Goal: Task Accomplishment & Management: Manage account settings

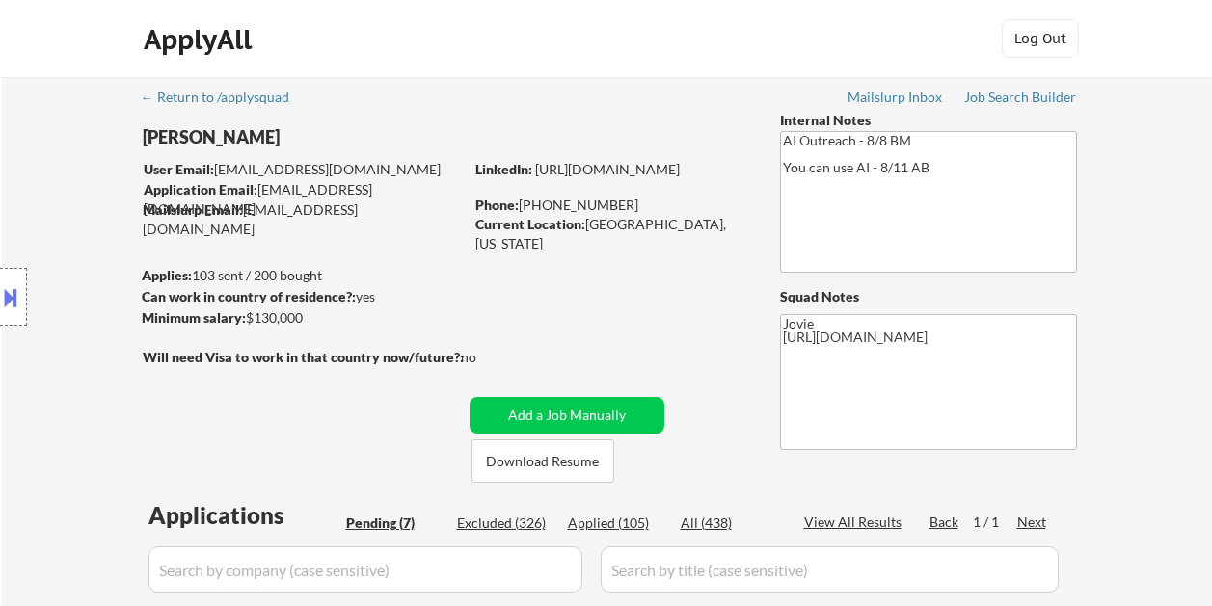
select select ""pending""
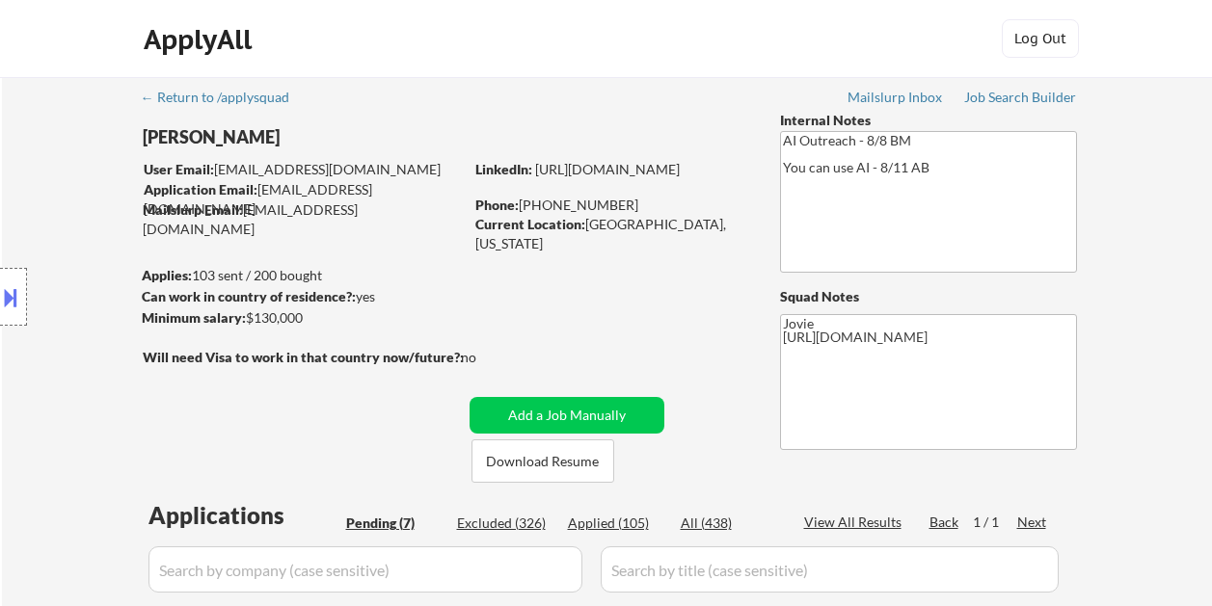
select select ""pending""
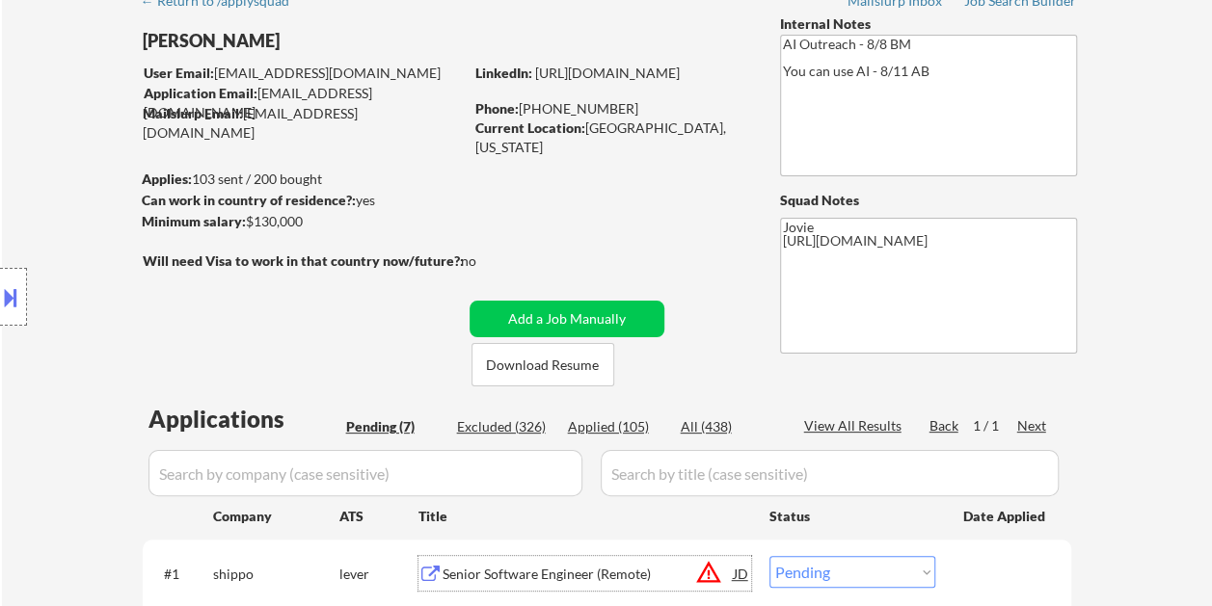
scroll to position [386, 0]
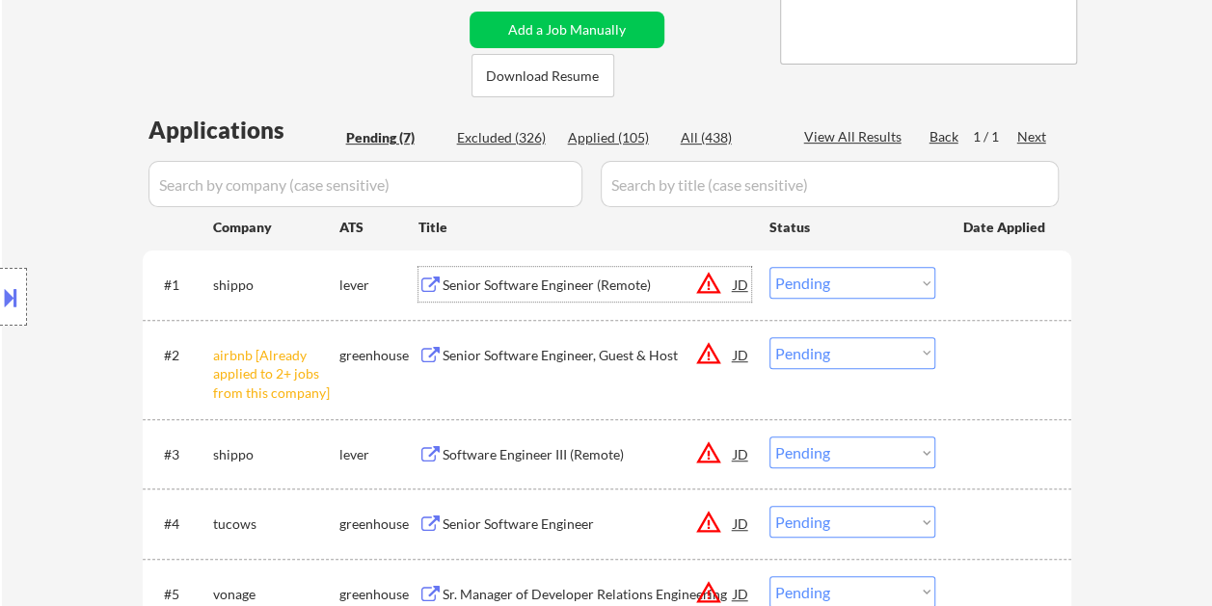
click at [976, 303] on div "#1 shippo lever Senior Software Engineer (Remote) JD warning_amber Choose an op…" at bounding box center [603, 284] width 910 height 52
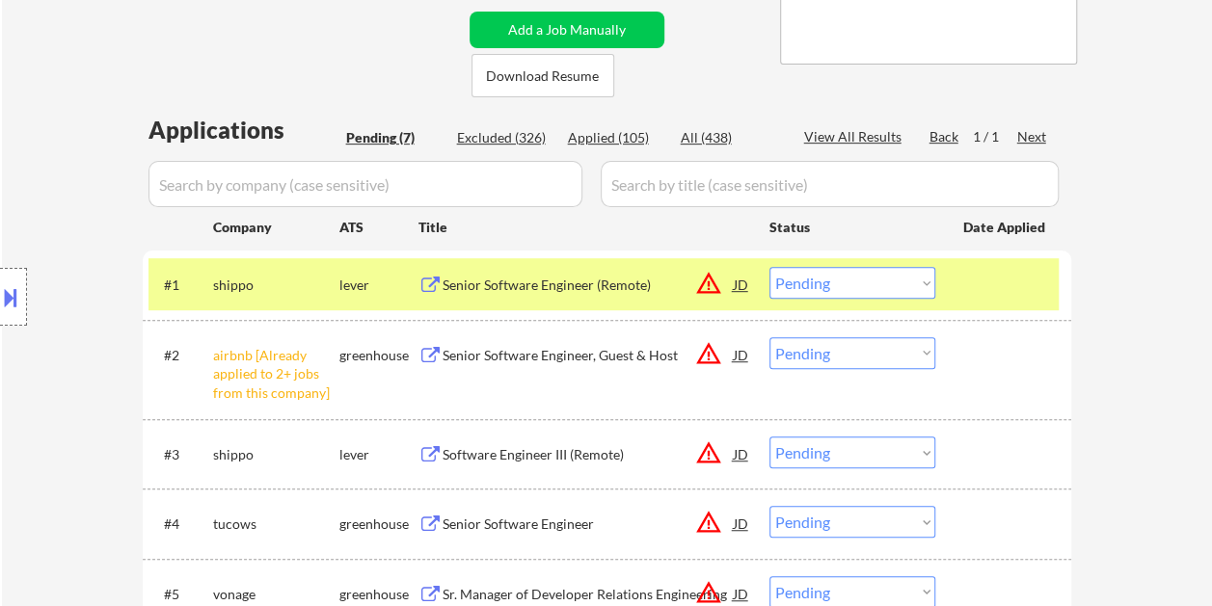
click at [929, 282] on select "Choose an option... Pending Applied Excluded (Questions) Excluded (Expired) Exc…" at bounding box center [852, 283] width 166 height 32
click at [769, 267] on select "Choose an option... Pending Applied Excluded (Questions) Excluded (Expired) Exc…" at bounding box center [852, 283] width 166 height 32
select select ""pending""
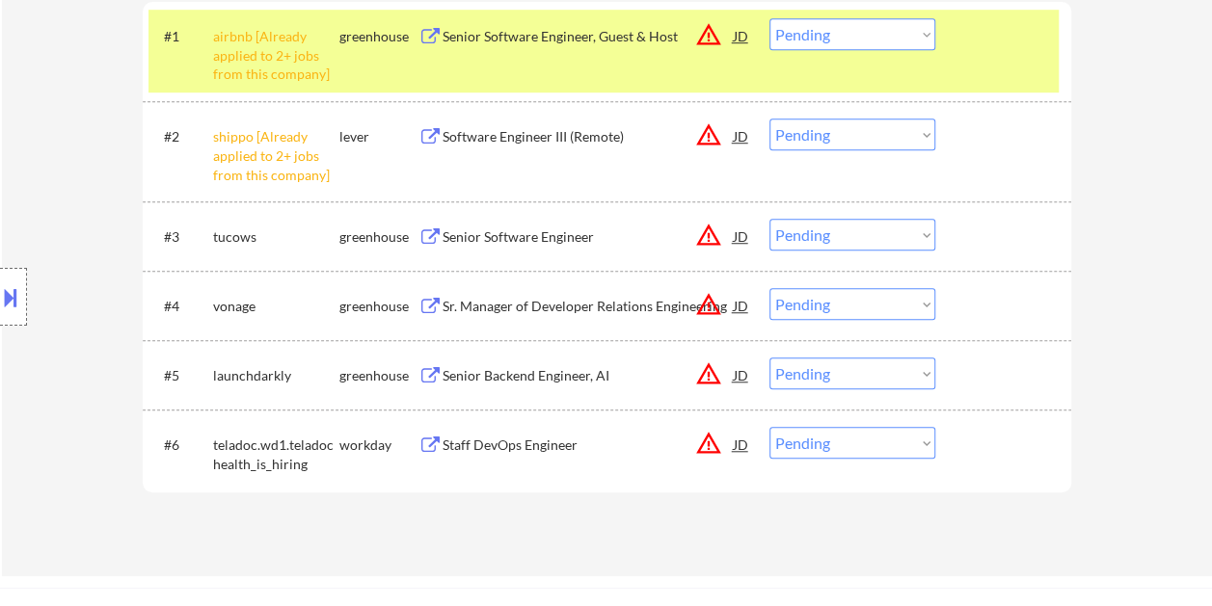
scroll to position [675, 0]
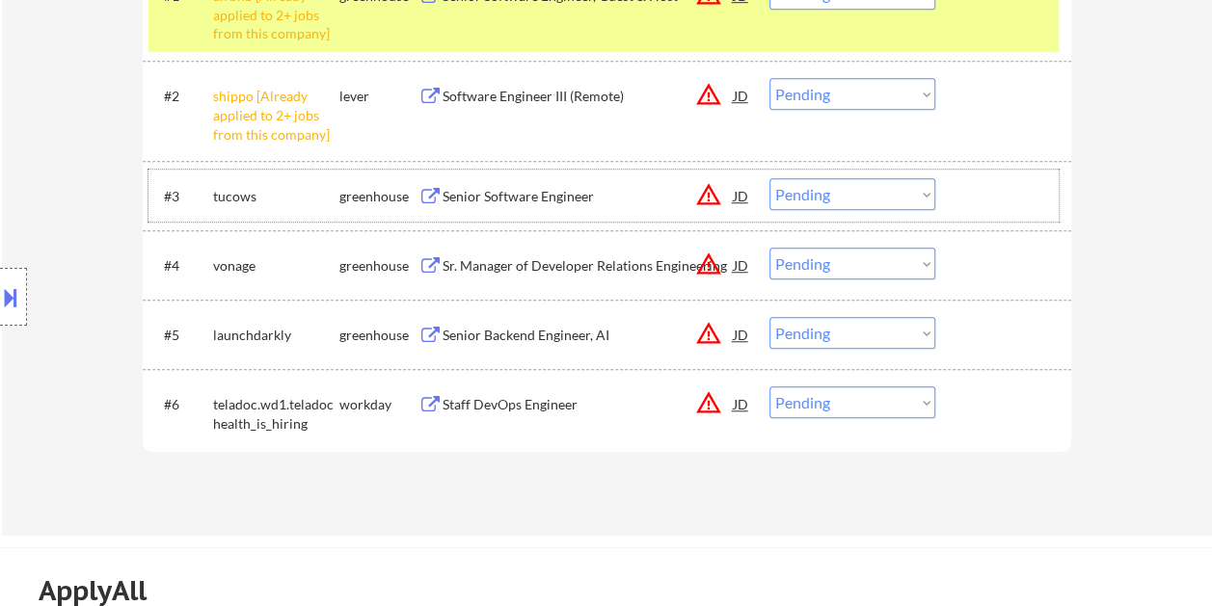
click at [1017, 192] on div at bounding box center [1005, 195] width 85 height 35
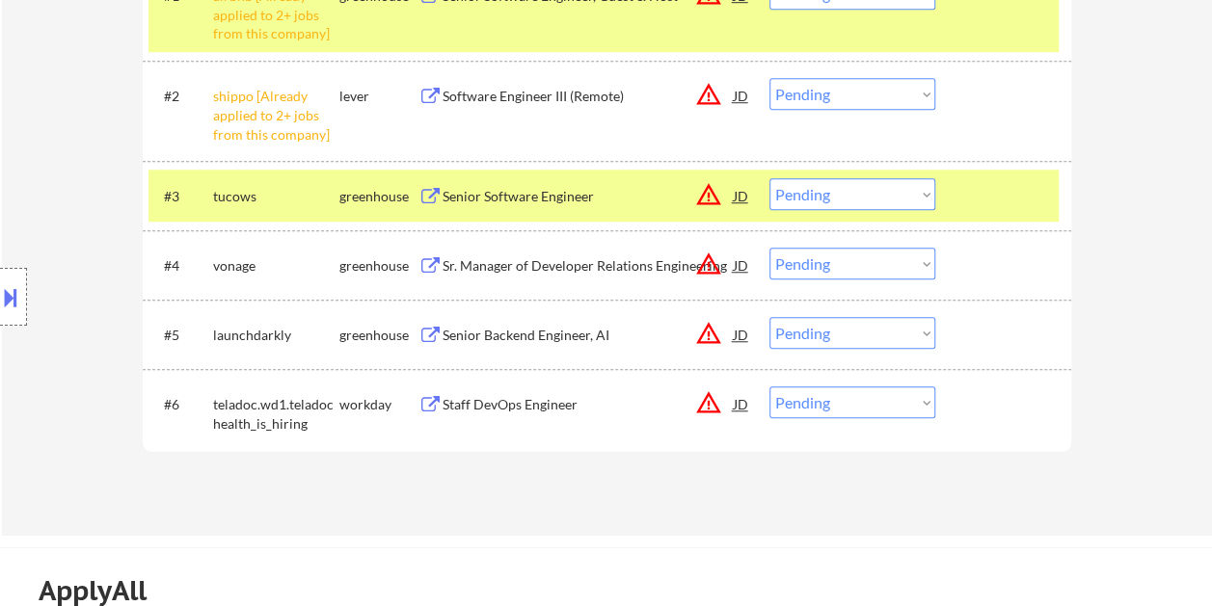
click at [609, 204] on div "Senior Software Engineer" at bounding box center [588, 196] width 291 height 19
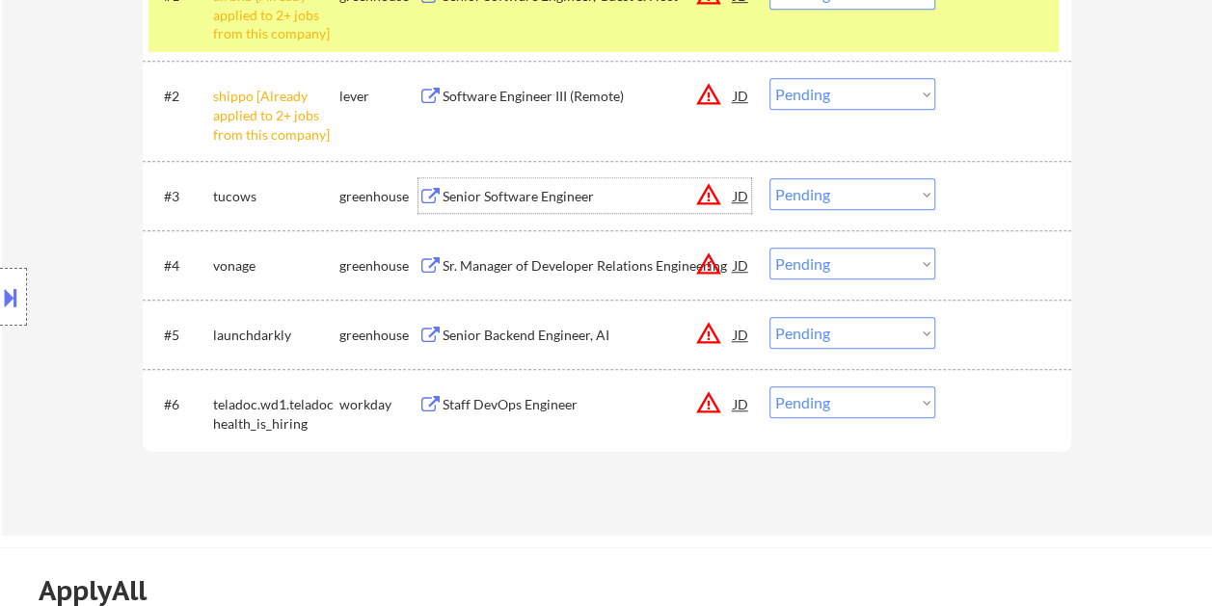
click at [739, 201] on div "JD" at bounding box center [741, 195] width 19 height 35
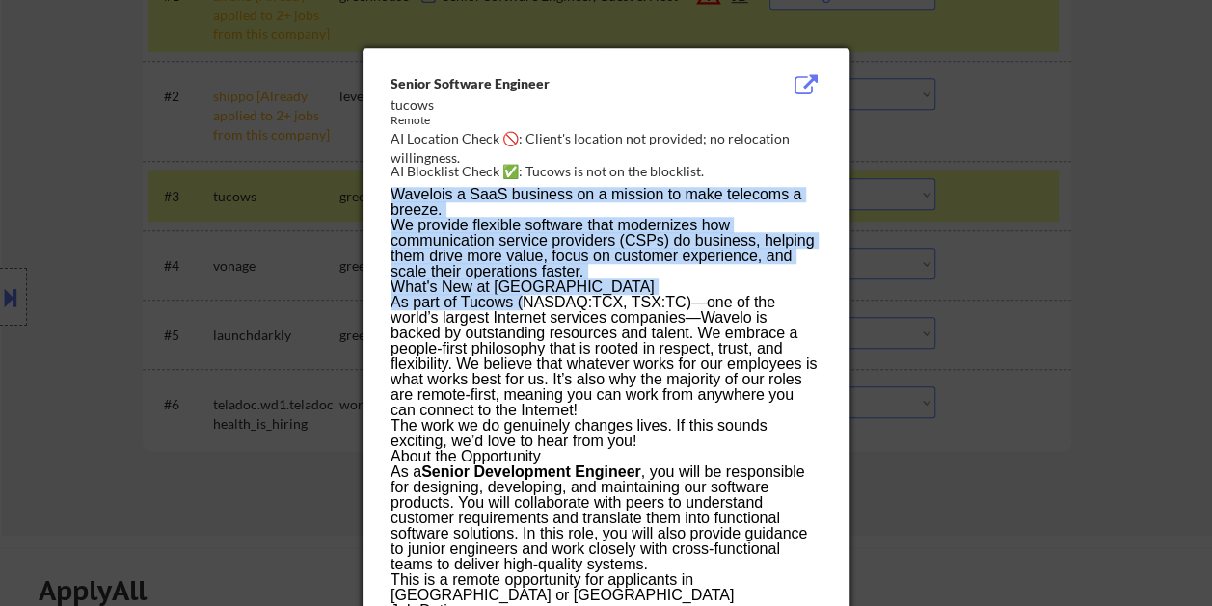
drag, startPoint x: 388, startPoint y: 73, endPoint x: 523, endPoint y: 297, distance: 261.2
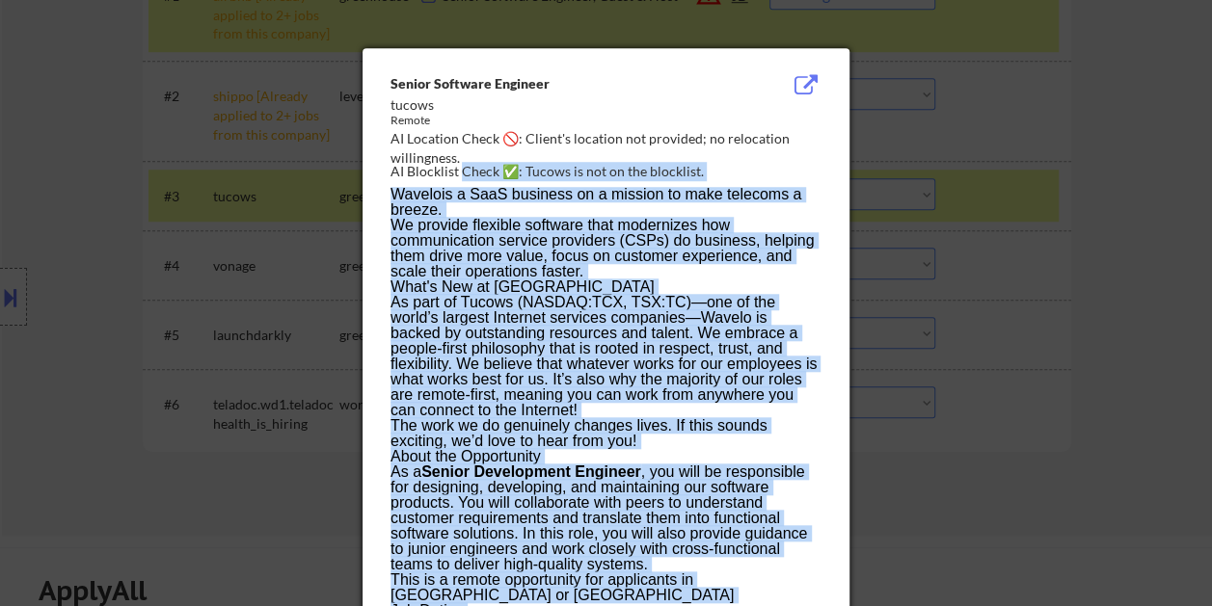
drag, startPoint x: 523, startPoint y: 297, endPoint x: 461, endPoint y: 183, distance: 129.4
drag, startPoint x: 461, startPoint y: 183, endPoint x: 388, endPoint y: 77, distance: 128.9
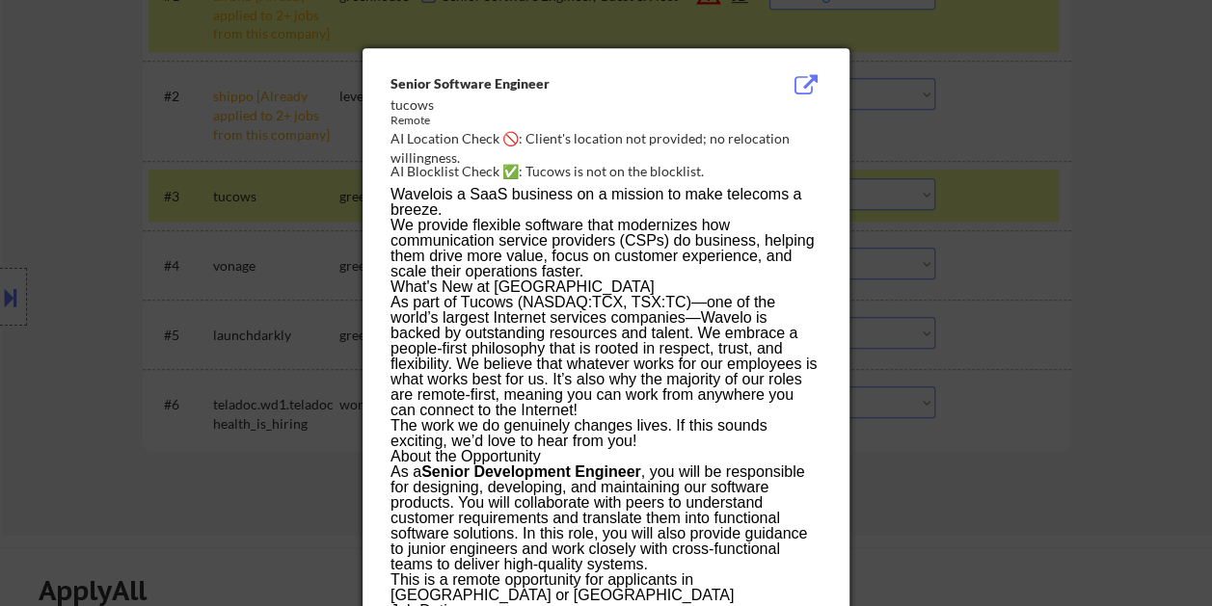
click at [397, 81] on div "Senior Software Engineer" at bounding box center [557, 83] width 334 height 19
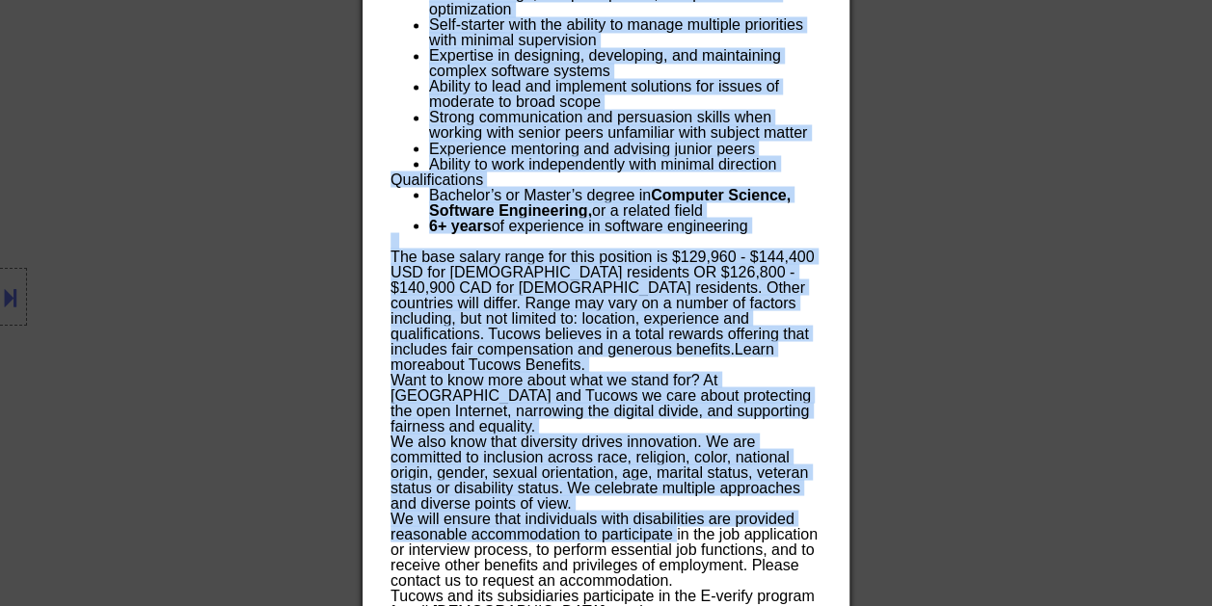
scroll to position [1709, 0]
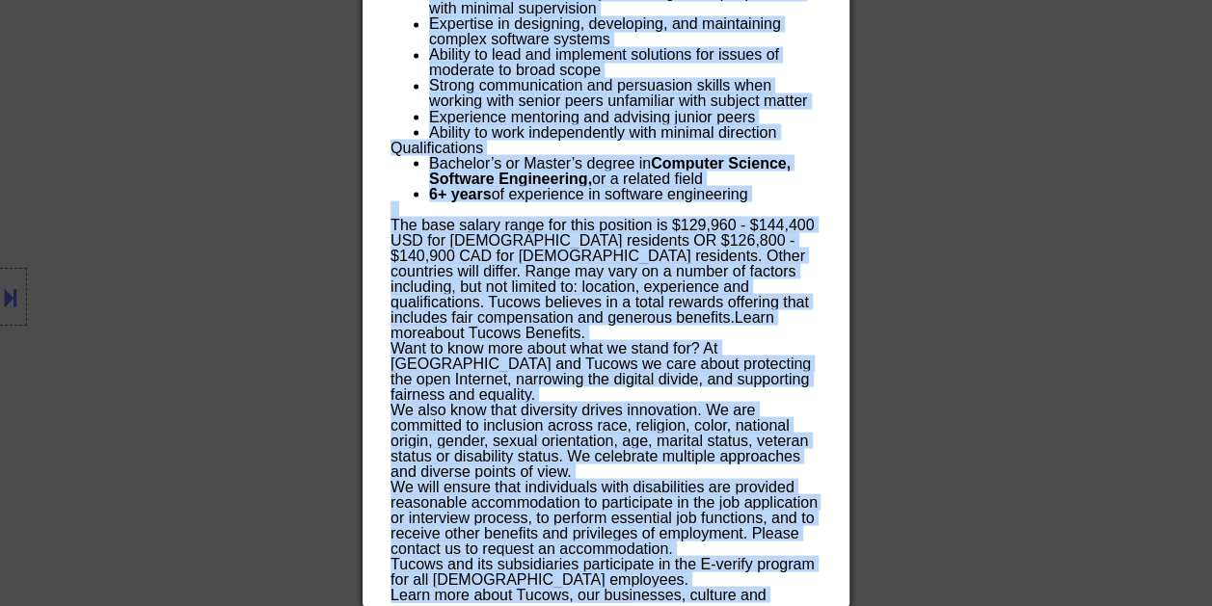
drag, startPoint x: 391, startPoint y: 81, endPoint x: 709, endPoint y: 584, distance: 594.9
copy div "Senior Software Engineer tucows Remote AI Location Check 🚫: Client's location n…"
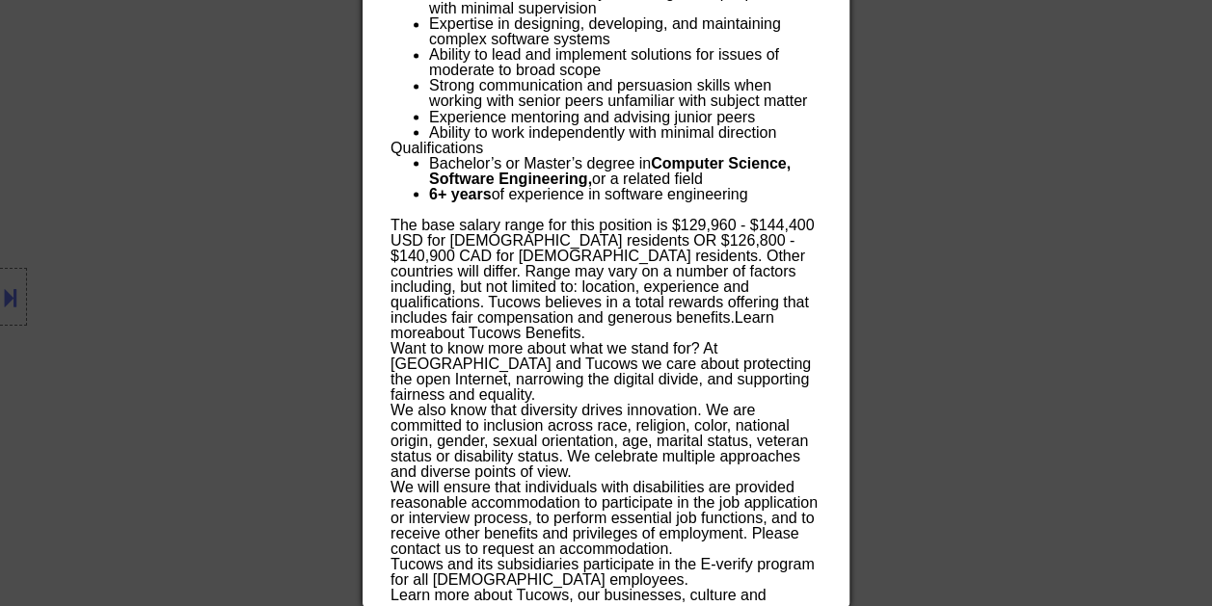
click at [957, 191] on div at bounding box center [606, 303] width 1212 height 606
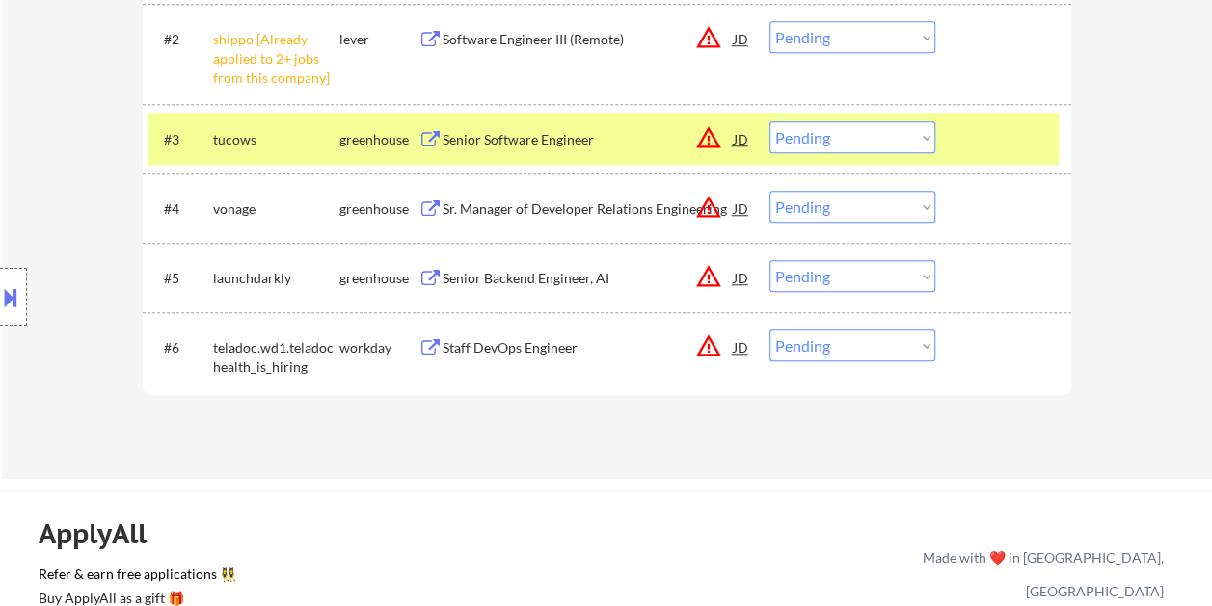
scroll to position [725, 0]
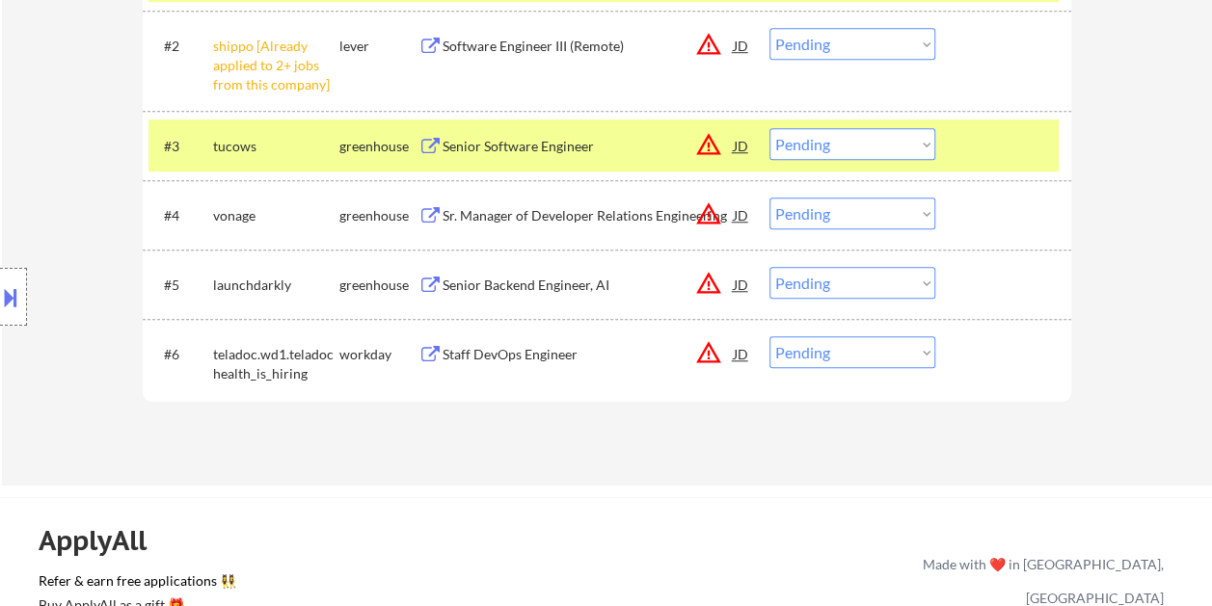
click at [889, 147] on select "Choose an option... Pending Applied Excluded (Questions) Excluded (Expired) Exc…" at bounding box center [852, 144] width 166 height 32
click at [769, 128] on select "Choose an option... Pending Applied Excluded (Questions) Excluded (Expired) Exc…" at bounding box center [852, 144] width 166 height 32
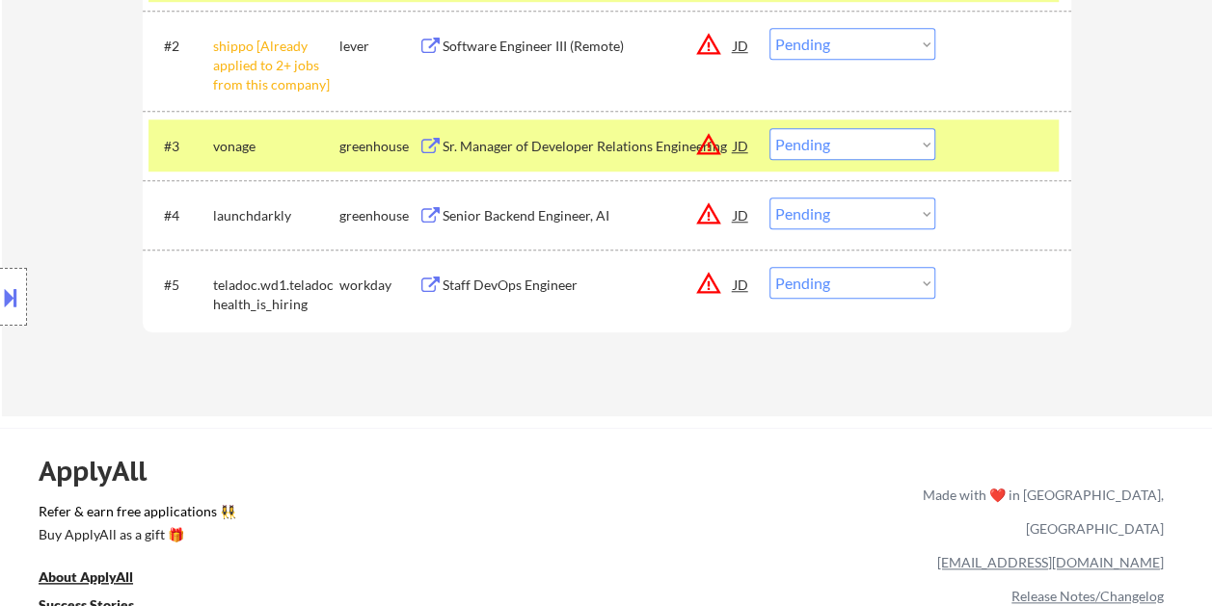
click at [565, 147] on div "Sr. Manager of Developer Relations Engineering" at bounding box center [588, 146] width 291 height 19
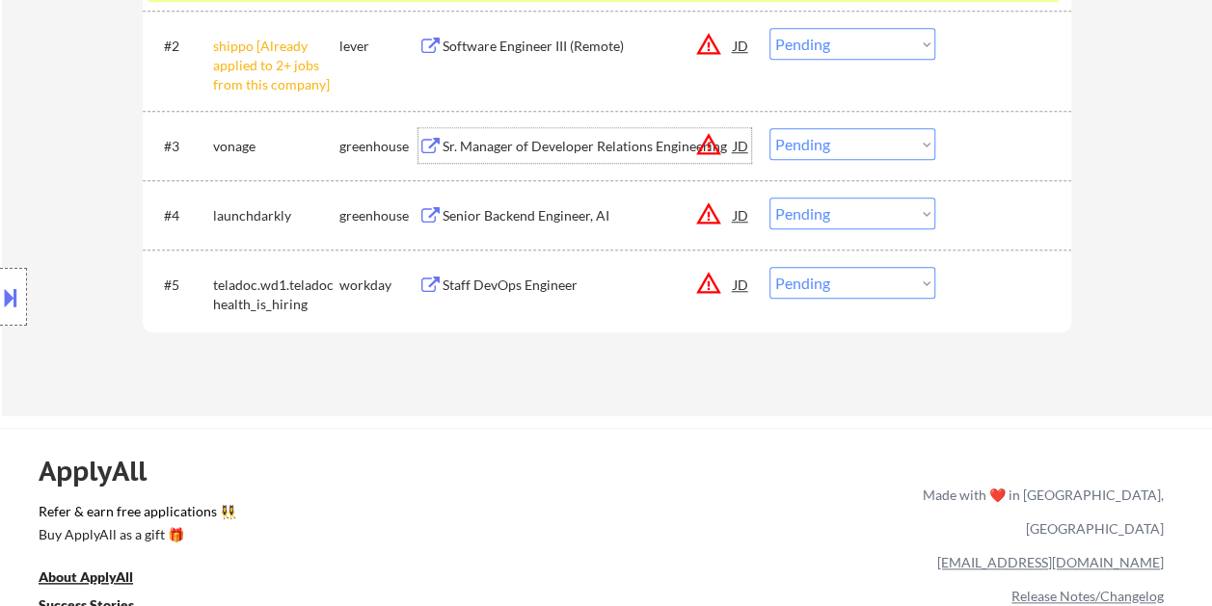
click at [991, 153] on div at bounding box center [1005, 145] width 85 height 35
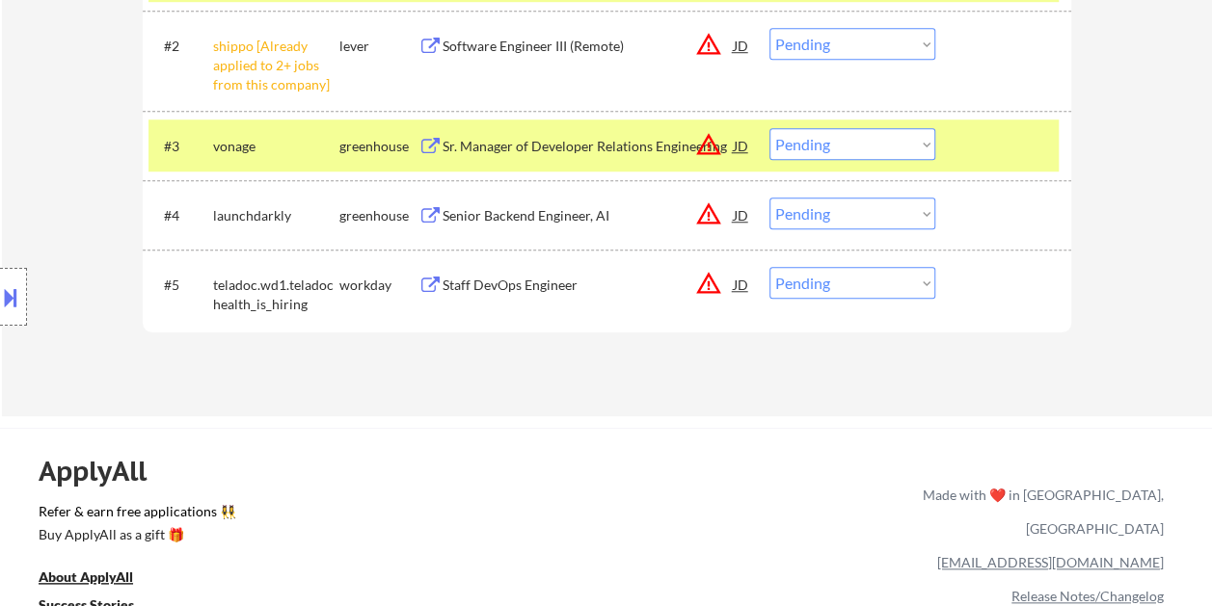
click at [926, 145] on select "Choose an option... Pending Applied Excluded (Questions) Excluded (Expired) Exc…" at bounding box center [852, 144] width 166 height 32
click at [769, 128] on select "Choose an option... Pending Applied Excluded (Questions) Excluded (Expired) Exc…" at bounding box center [852, 144] width 166 height 32
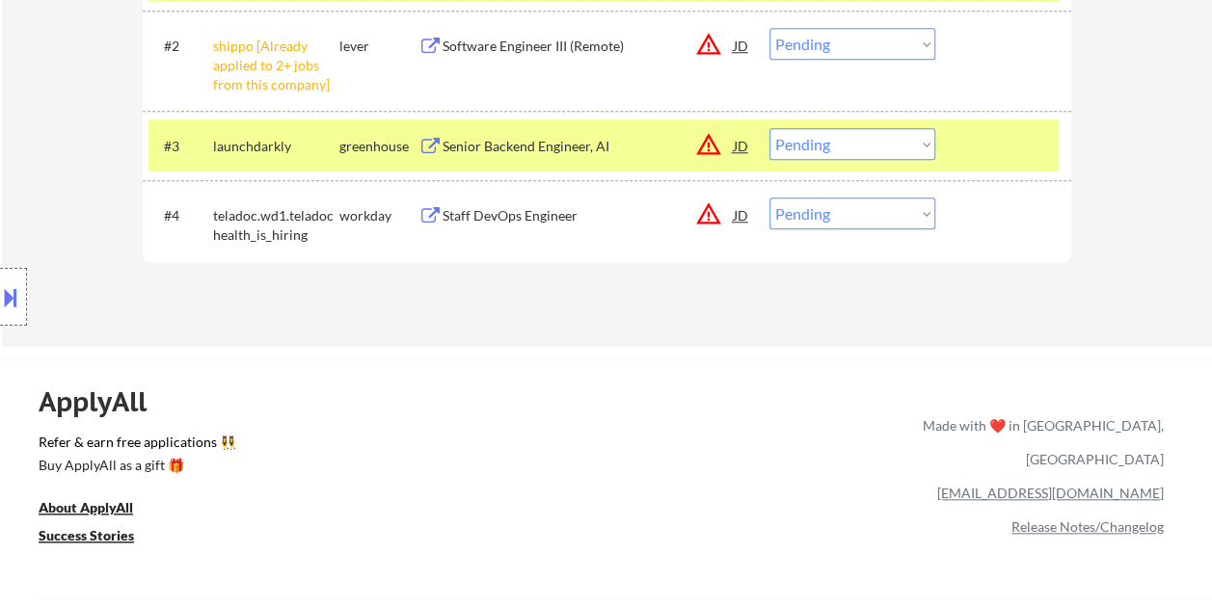
click at [560, 139] on div "Senior Backend Engineer, AI" at bounding box center [588, 146] width 291 height 19
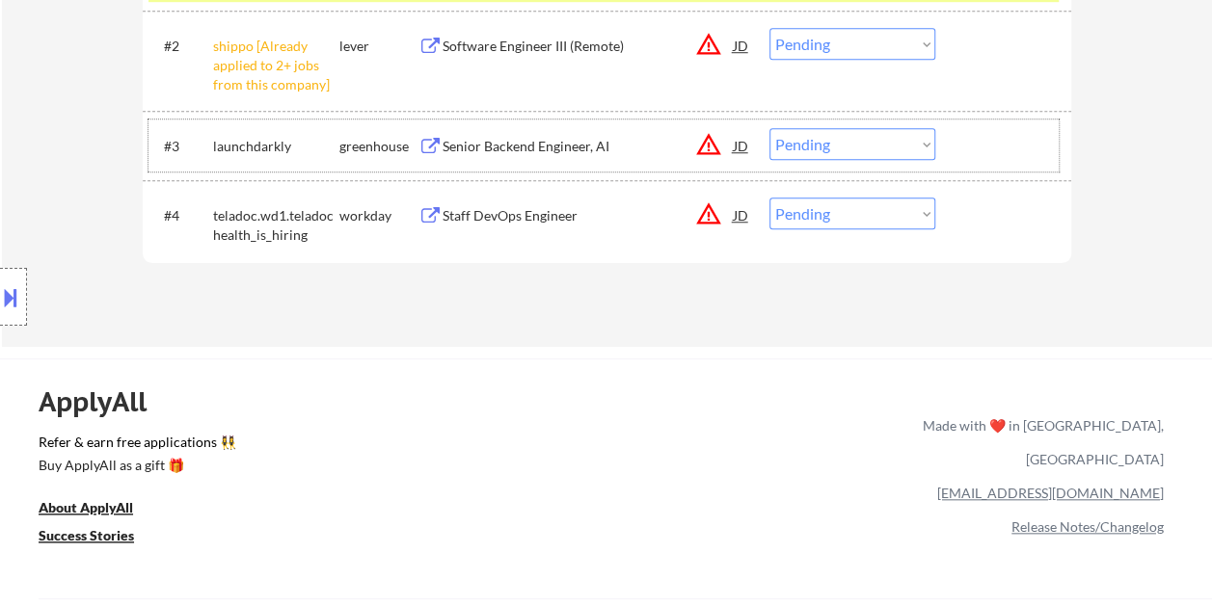
click at [963, 145] on div at bounding box center [1005, 145] width 85 height 35
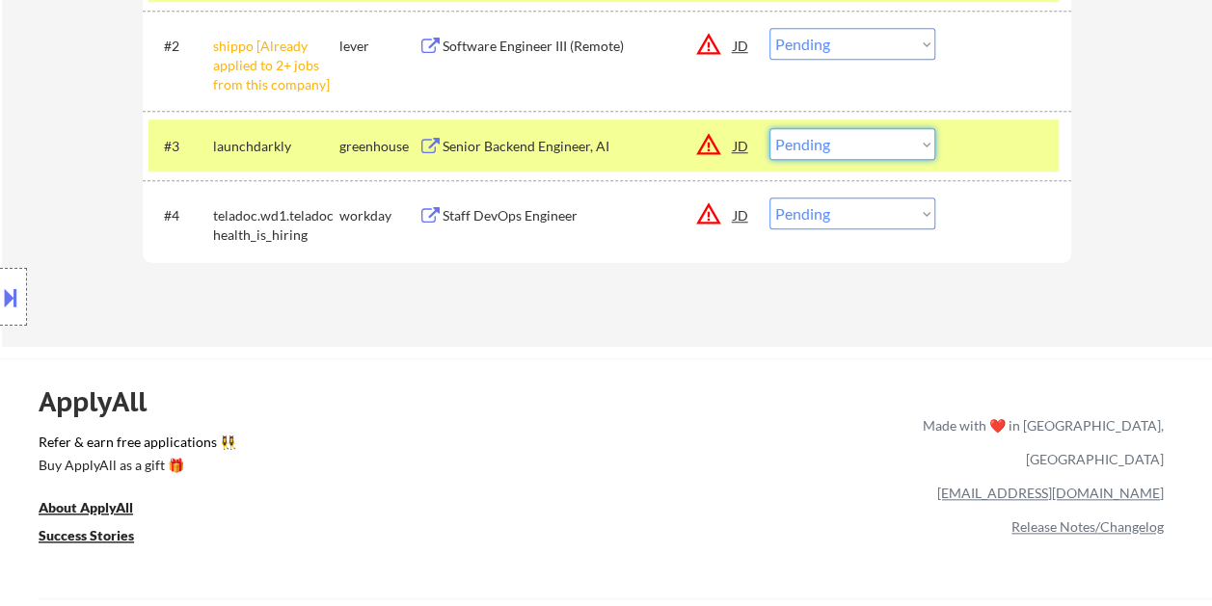
click at [913, 143] on select "Choose an option... Pending Applied Excluded (Questions) Excluded (Expired) Exc…" at bounding box center [852, 144] width 166 height 32
click at [769, 128] on select "Choose an option... Pending Applied Excluded (Questions) Excluded (Expired) Exc…" at bounding box center [852, 144] width 166 height 32
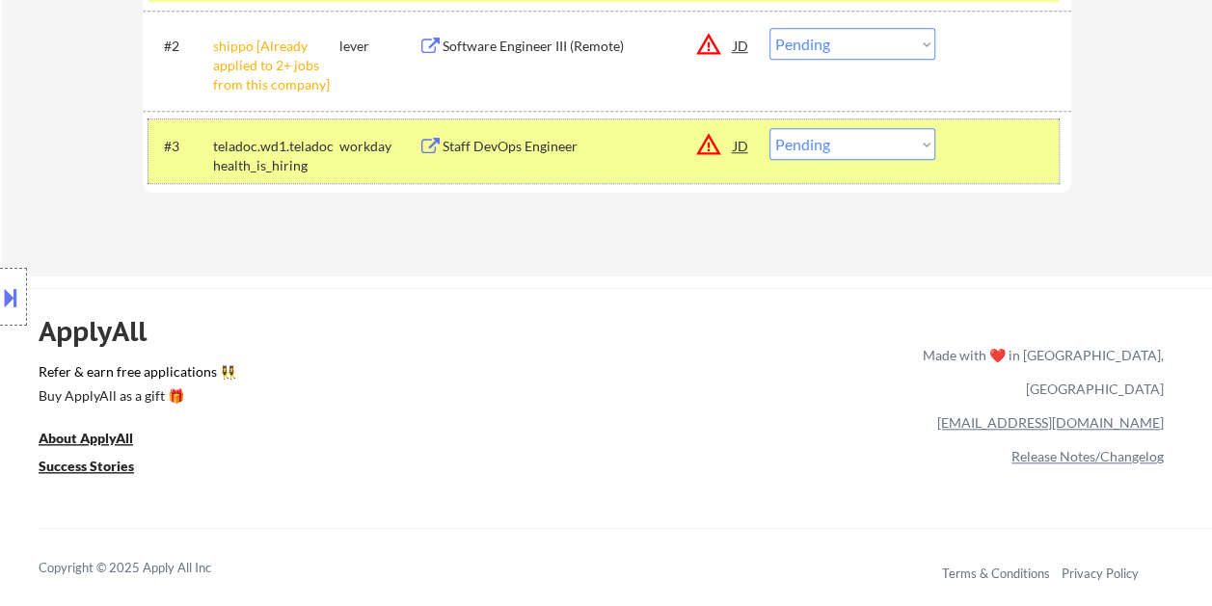
click at [1016, 157] on div at bounding box center [1005, 145] width 85 height 35
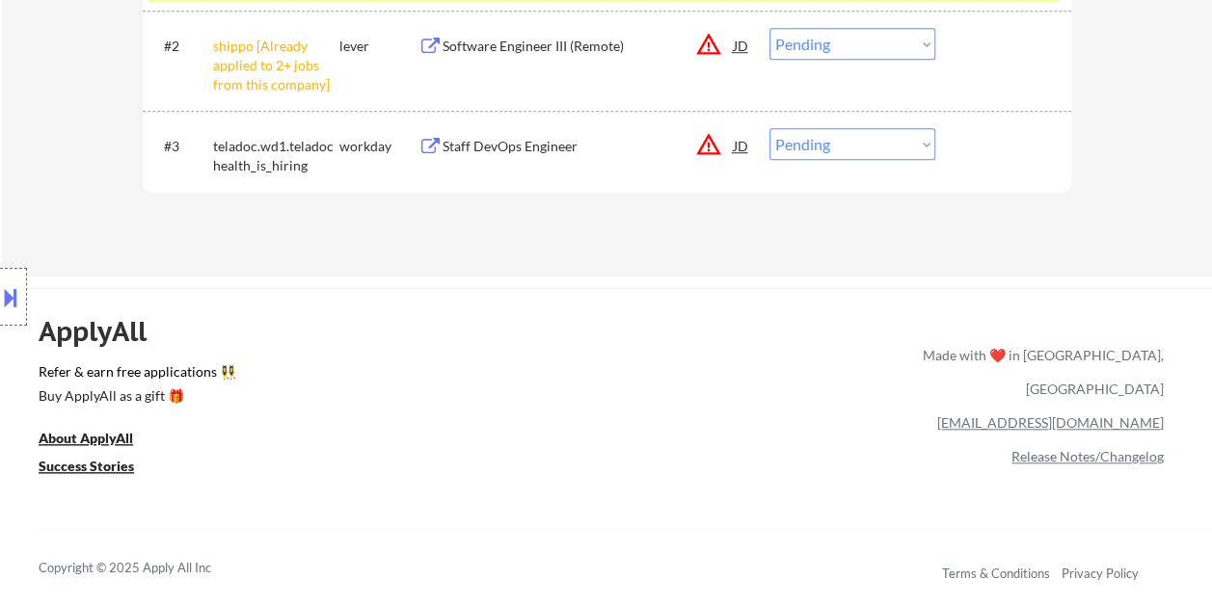
click at [1003, 161] on div at bounding box center [1005, 145] width 85 height 35
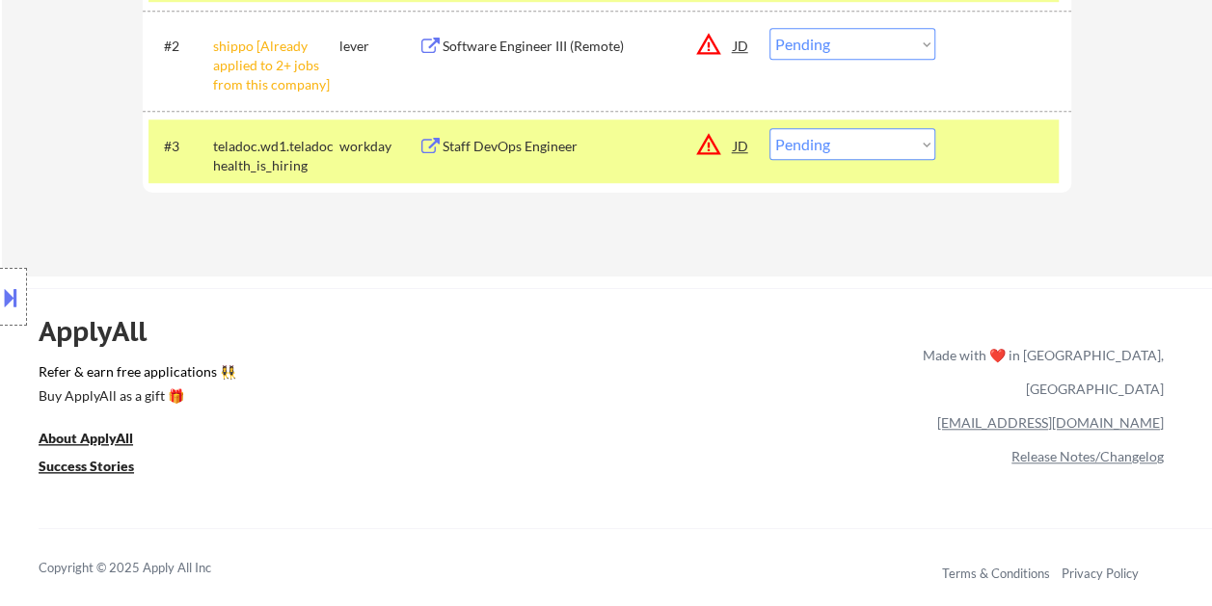
click at [429, 150] on button at bounding box center [430, 147] width 24 height 18
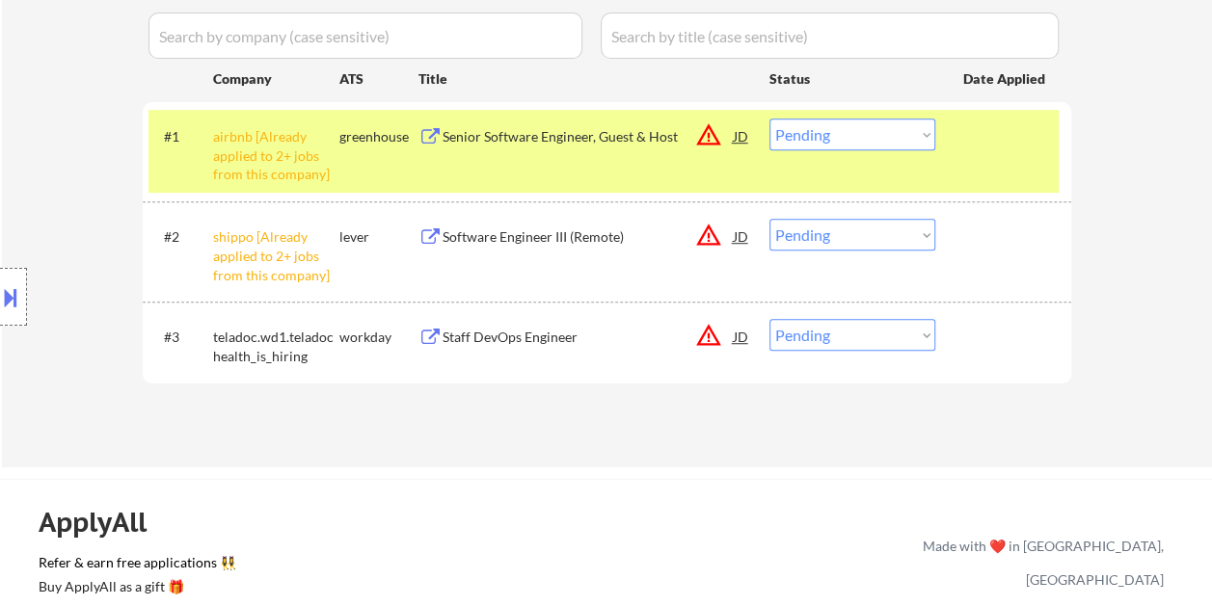
scroll to position [532, 0]
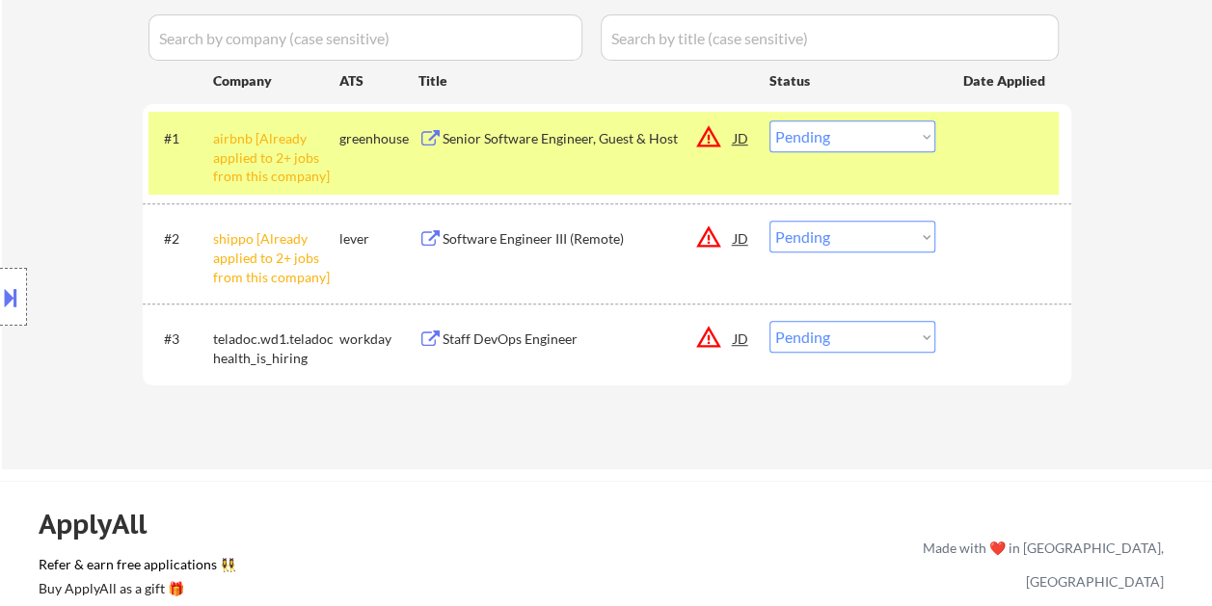
click at [914, 336] on select "Choose an option... Pending Applied Excluded (Questions) Excluded (Expired) Exc…" at bounding box center [852, 337] width 166 height 32
select select ""excluded__bad_match_""
click at [769, 321] on select "Choose an option... Pending Applied Excluded (Questions) Excluded (Expired) Exc…" at bounding box center [852, 337] width 166 height 32
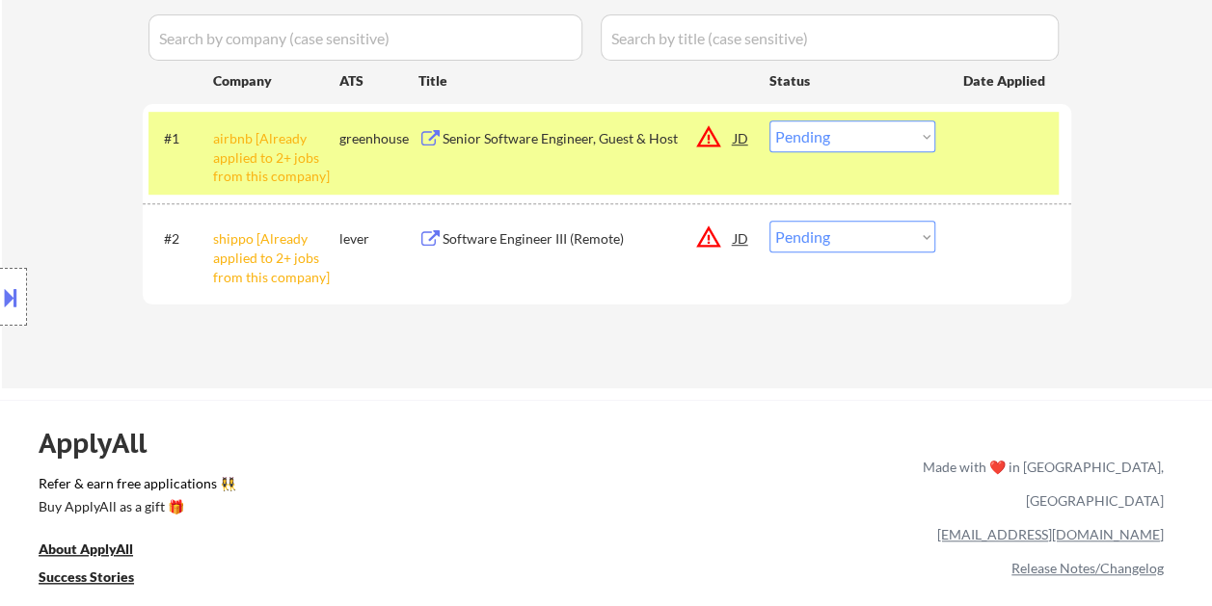
click at [907, 242] on select "Choose an option... Pending Applied Excluded (Questions) Excluded (Expired) Exc…" at bounding box center [852, 237] width 166 height 32
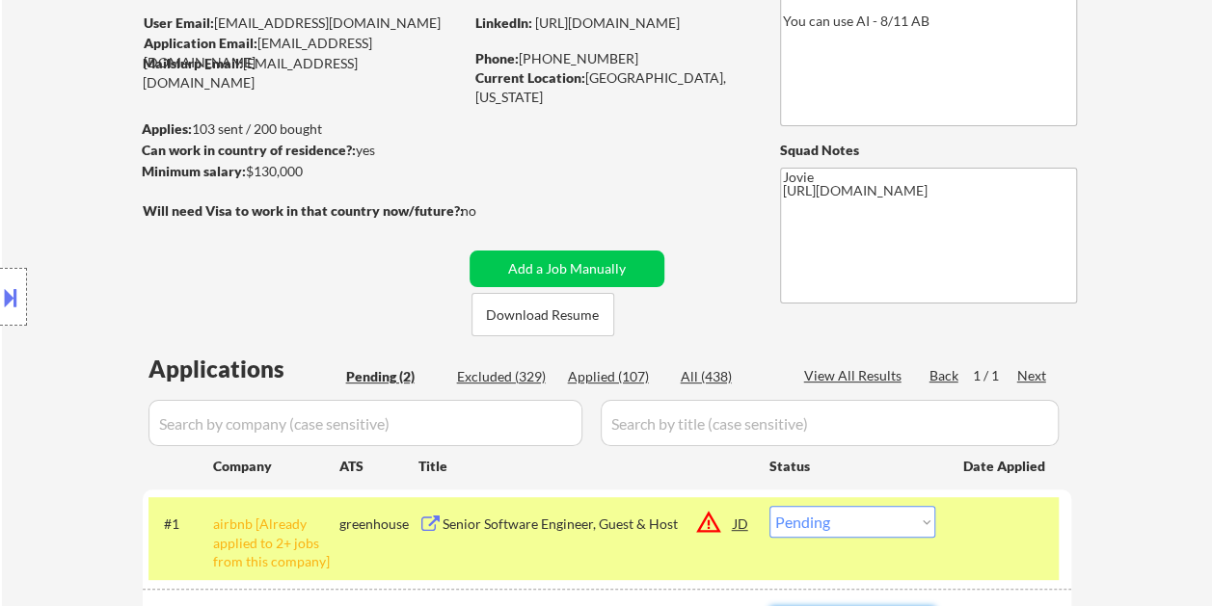
scroll to position [436, 0]
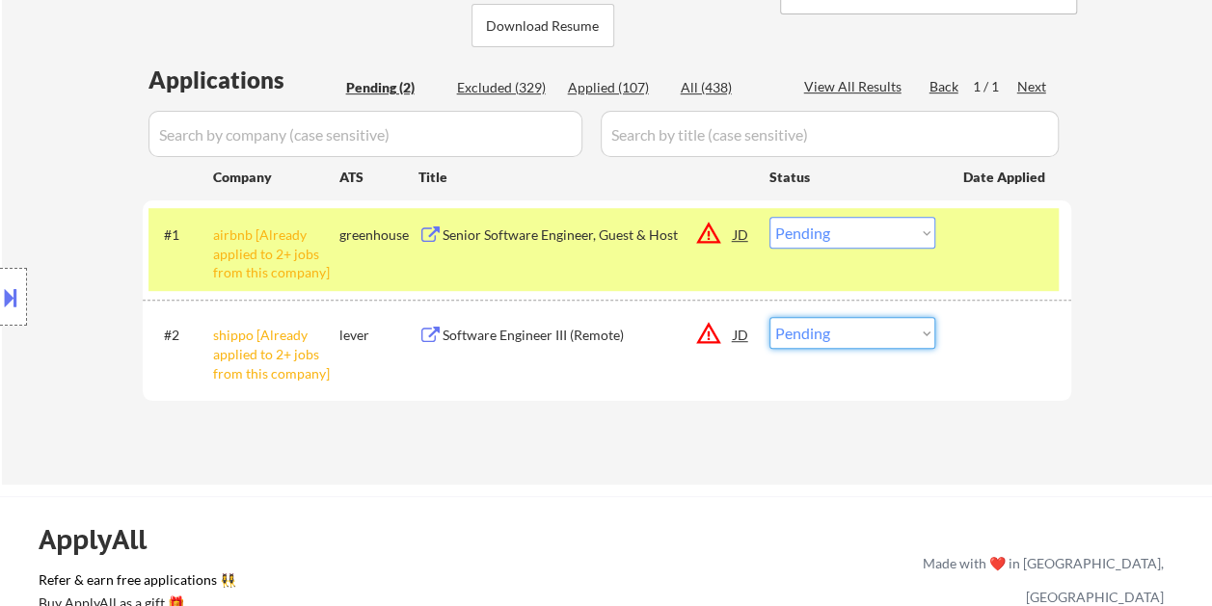
click at [898, 233] on select "Choose an option... Pending Applied Excluded (Questions) Excluded (Expired) Exc…" at bounding box center [852, 233] width 166 height 32
click at [769, 217] on select "Choose an option... Pending Applied Excluded (Questions) Excluded (Expired) Exc…" at bounding box center [852, 233] width 166 height 32
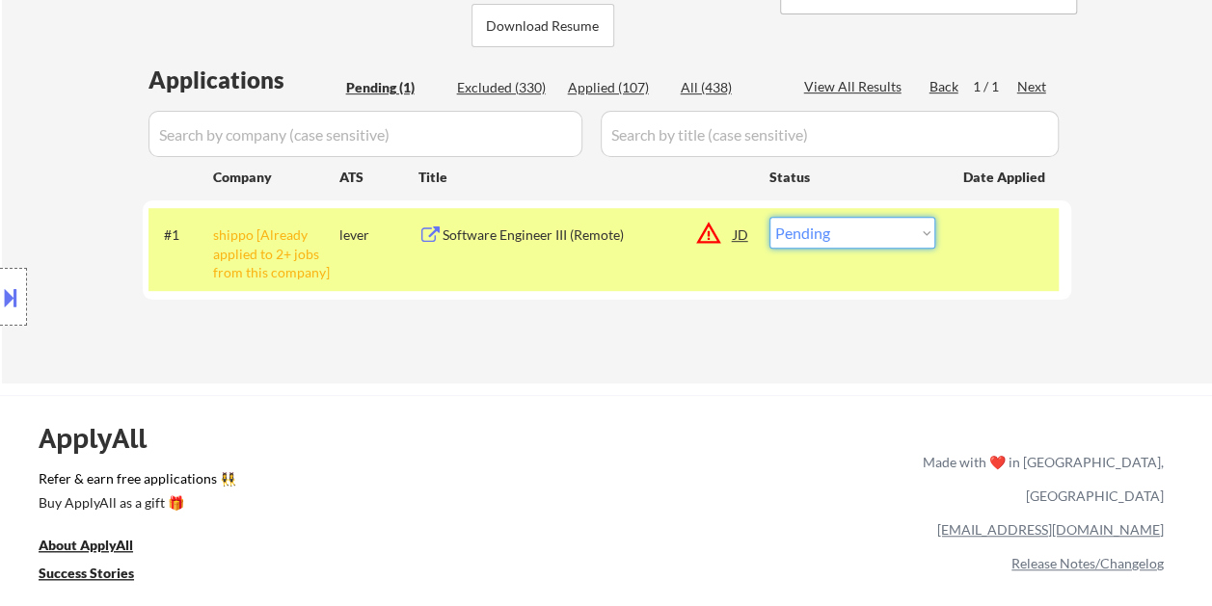
click at [875, 230] on select "Choose an option... Pending Applied Excluded (Questions) Excluded (Expired) Exc…" at bounding box center [852, 233] width 166 height 32
click at [769, 217] on select "Choose an option... Pending Applied Excluded (Questions) Excluded (Expired) Exc…" at bounding box center [852, 233] width 166 height 32
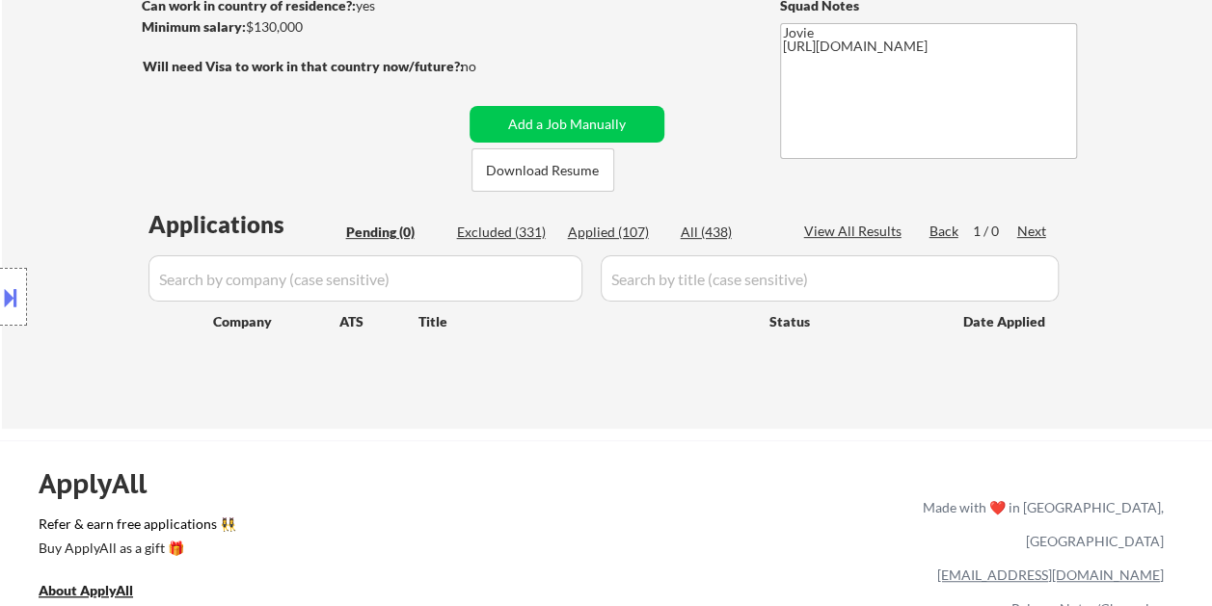
scroll to position [243, 0]
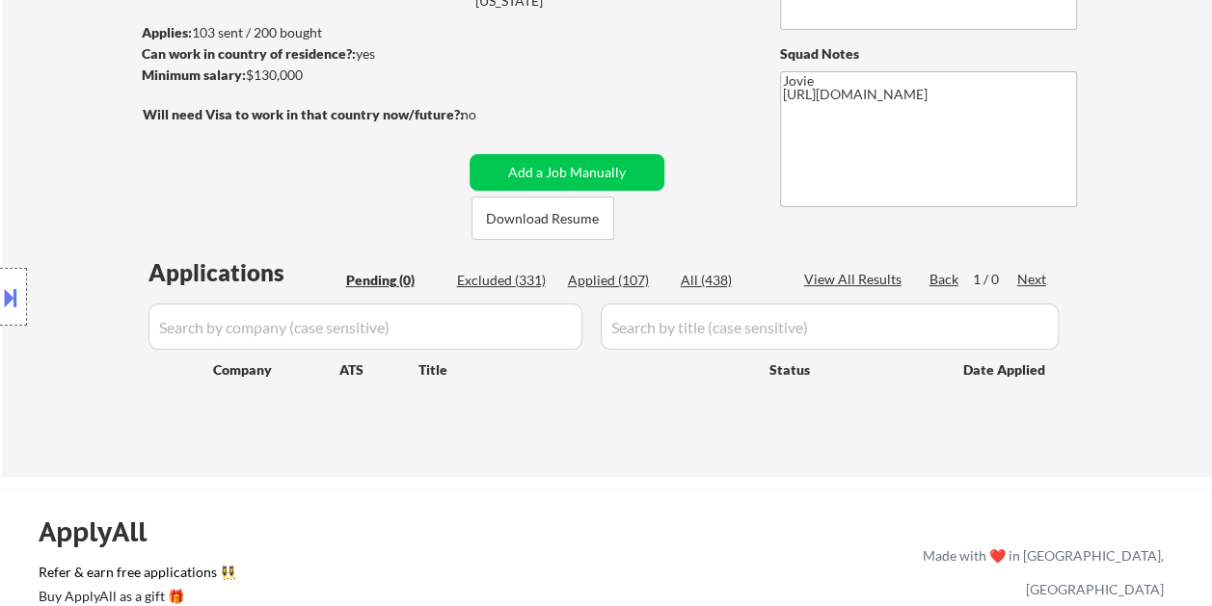
click at [634, 282] on div "Applied (107)" at bounding box center [616, 280] width 96 height 19
select select ""applied""
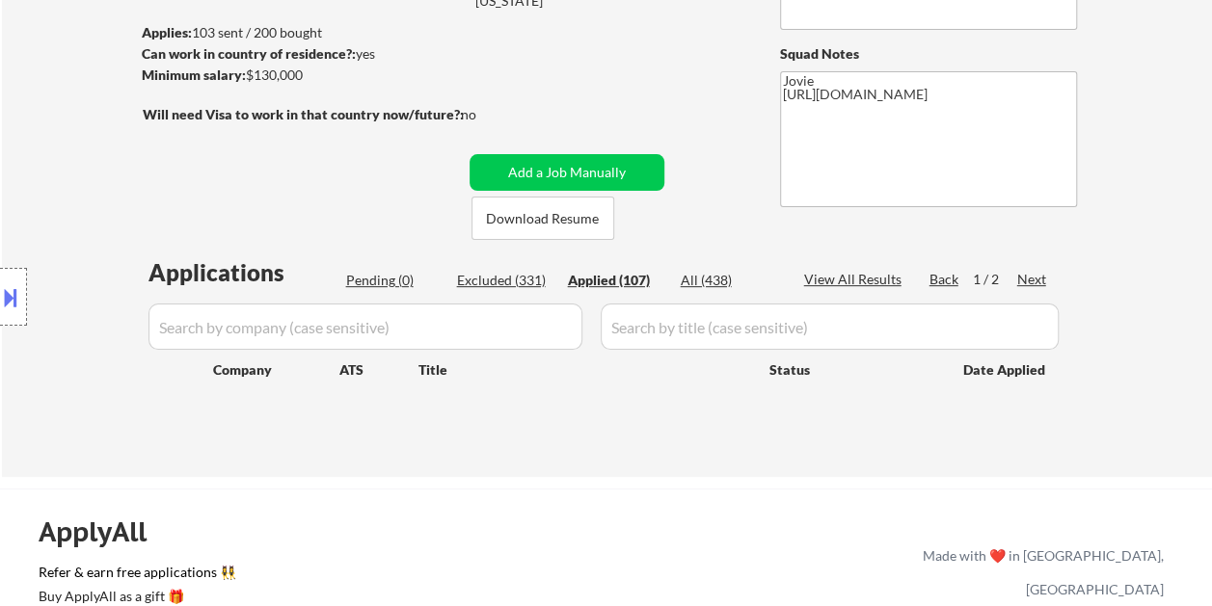
select select ""applied""
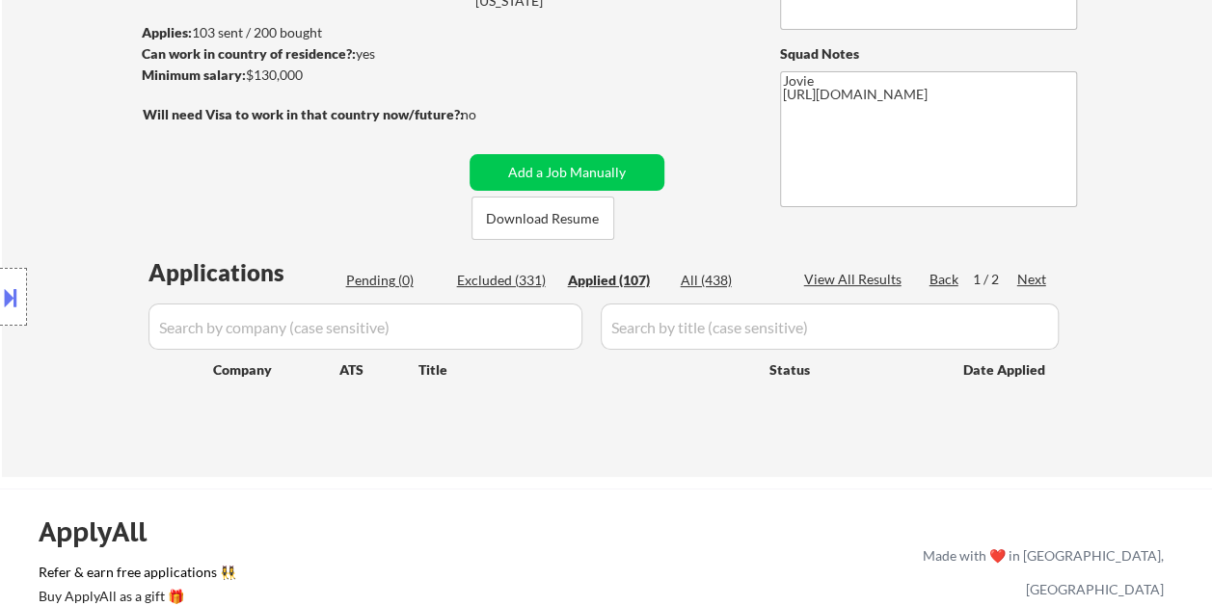
select select ""applied""
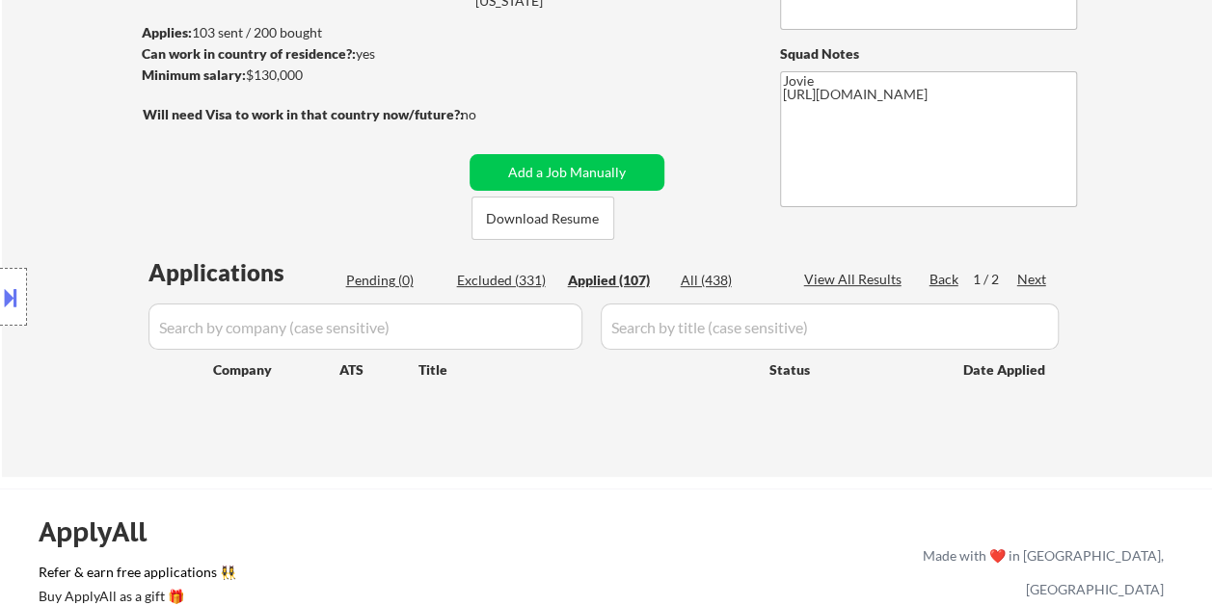
select select ""applied""
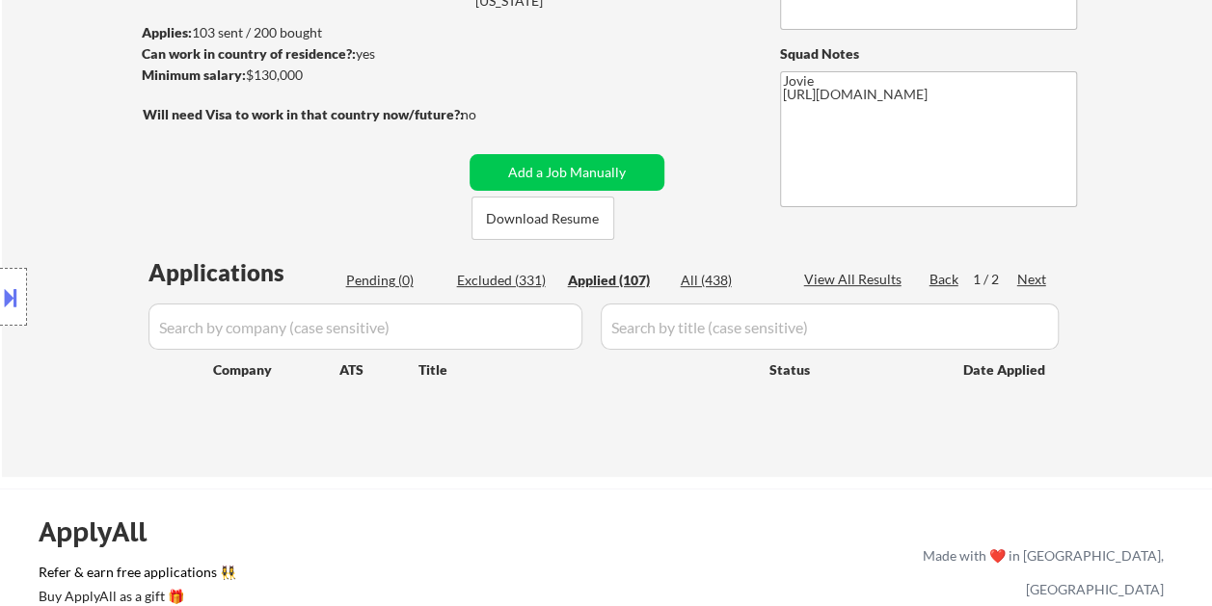
select select ""applied""
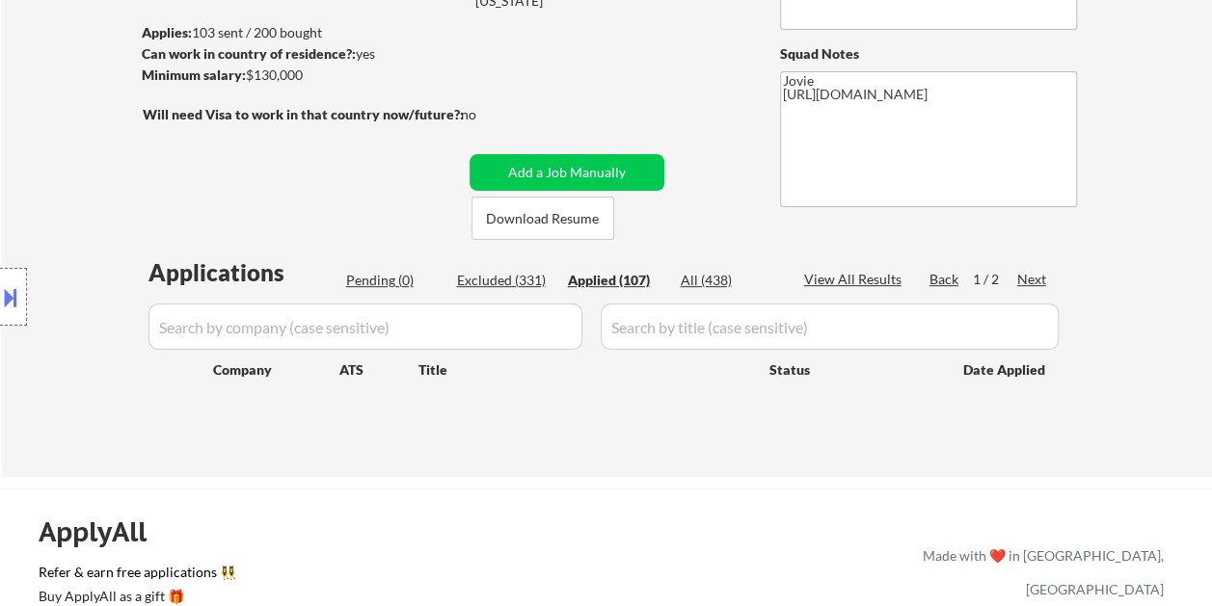
select select ""applied""
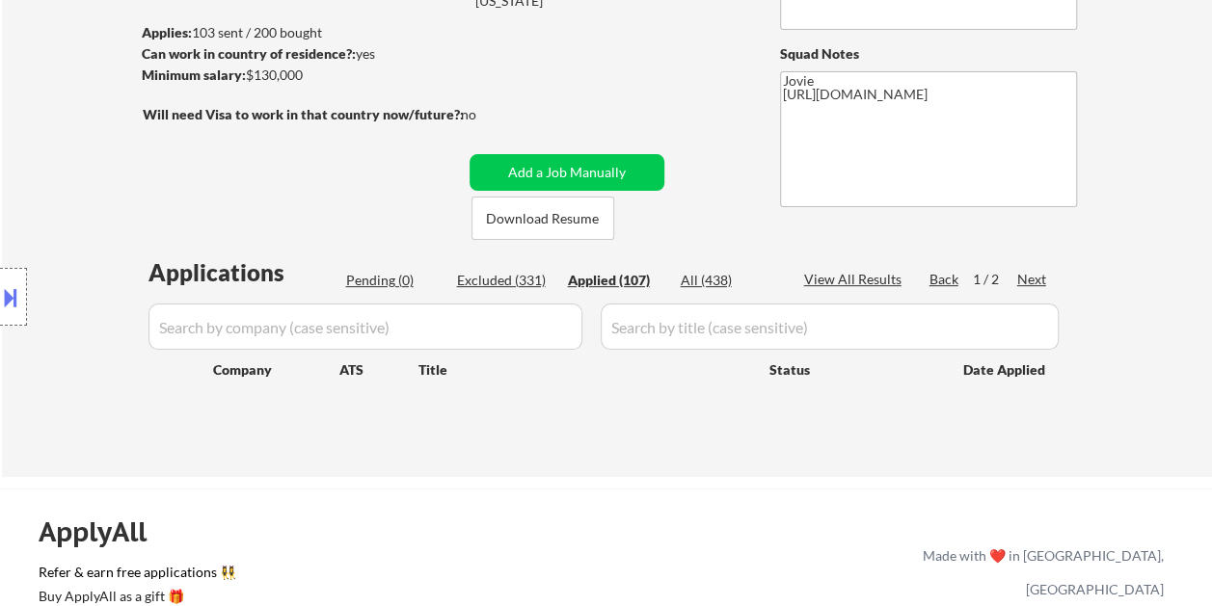
select select ""applied""
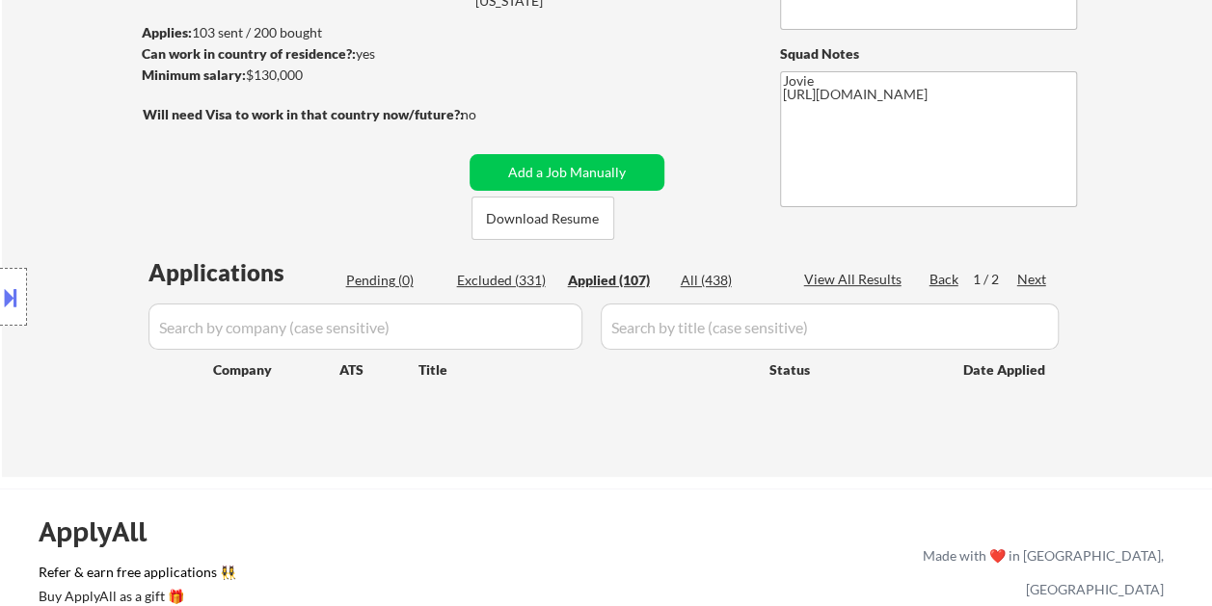
select select ""applied""
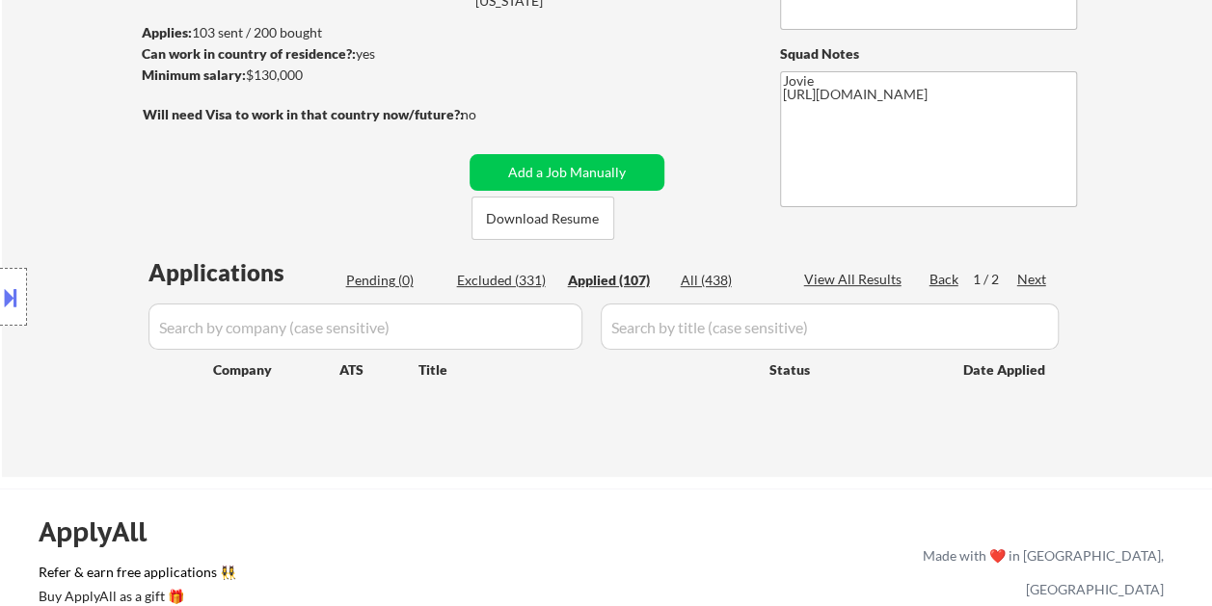
select select ""applied""
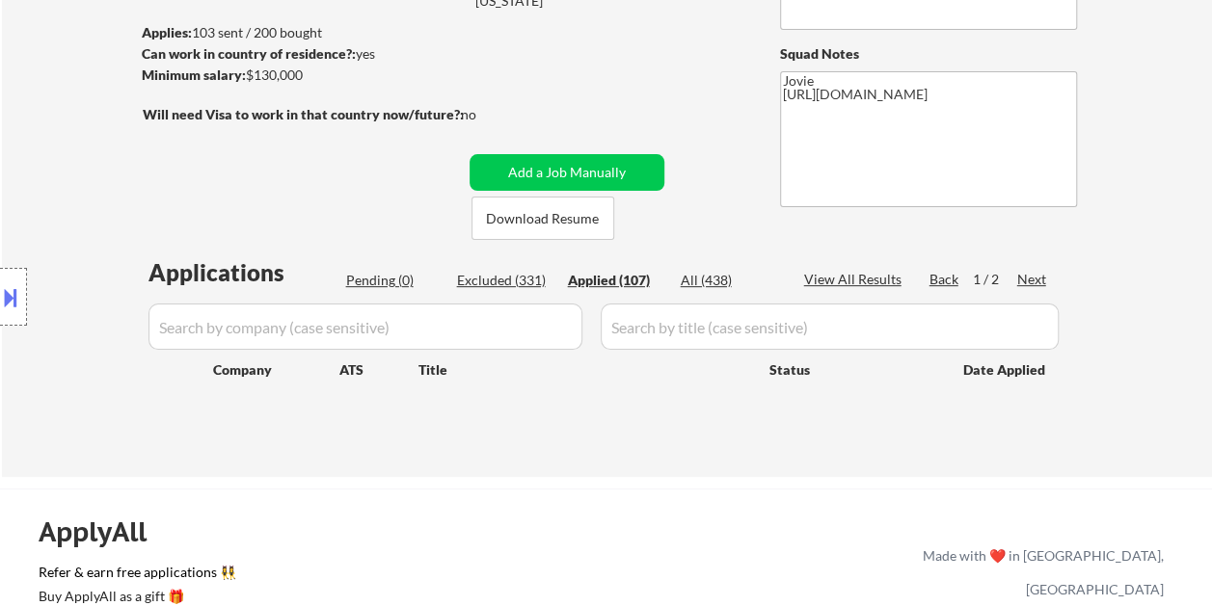
select select ""applied""
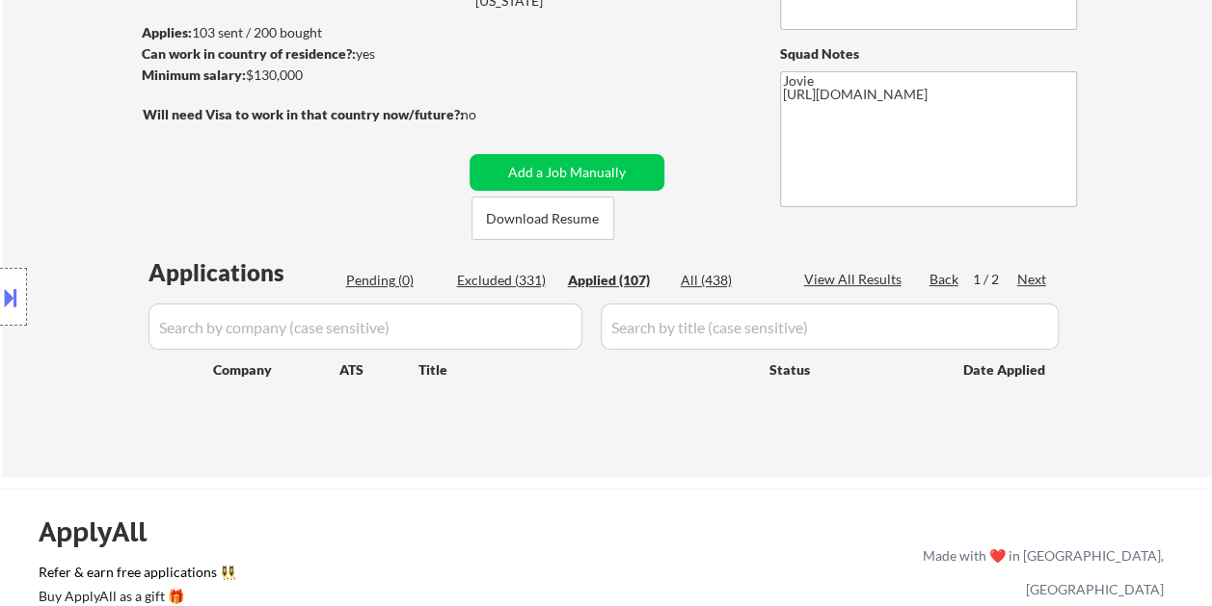
select select ""applied""
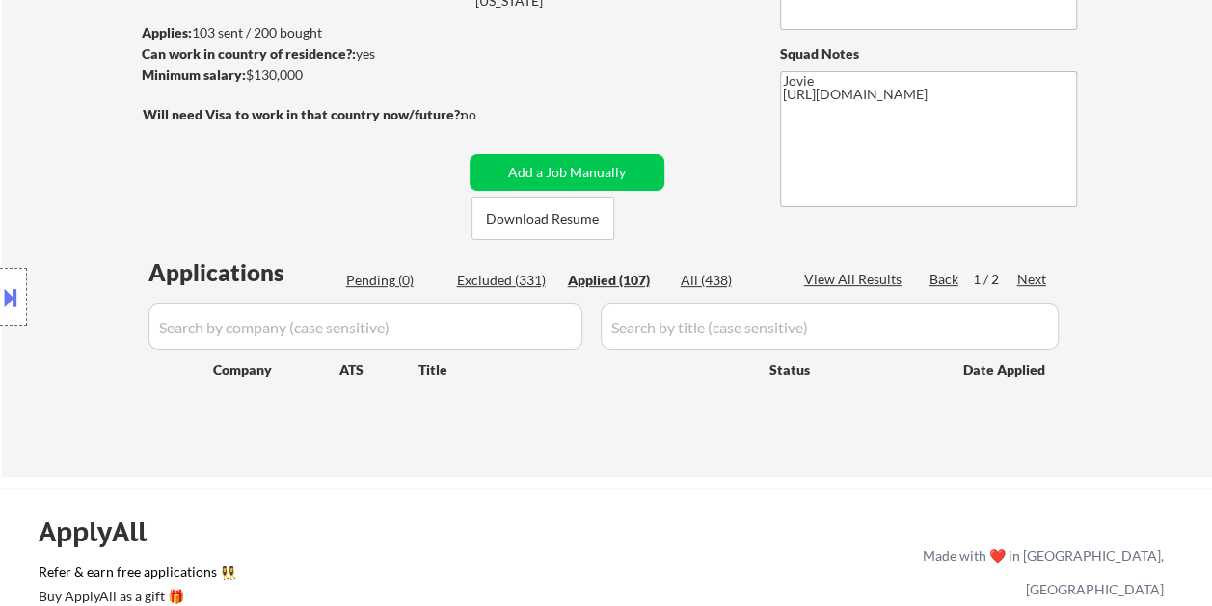
select select ""applied""
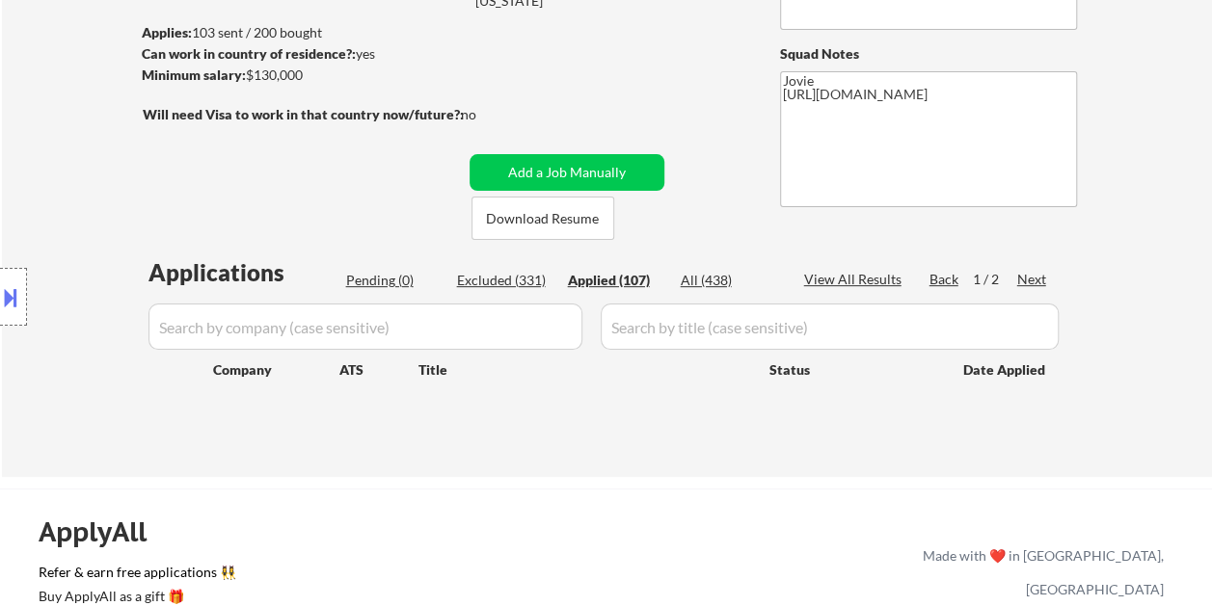
select select ""applied""
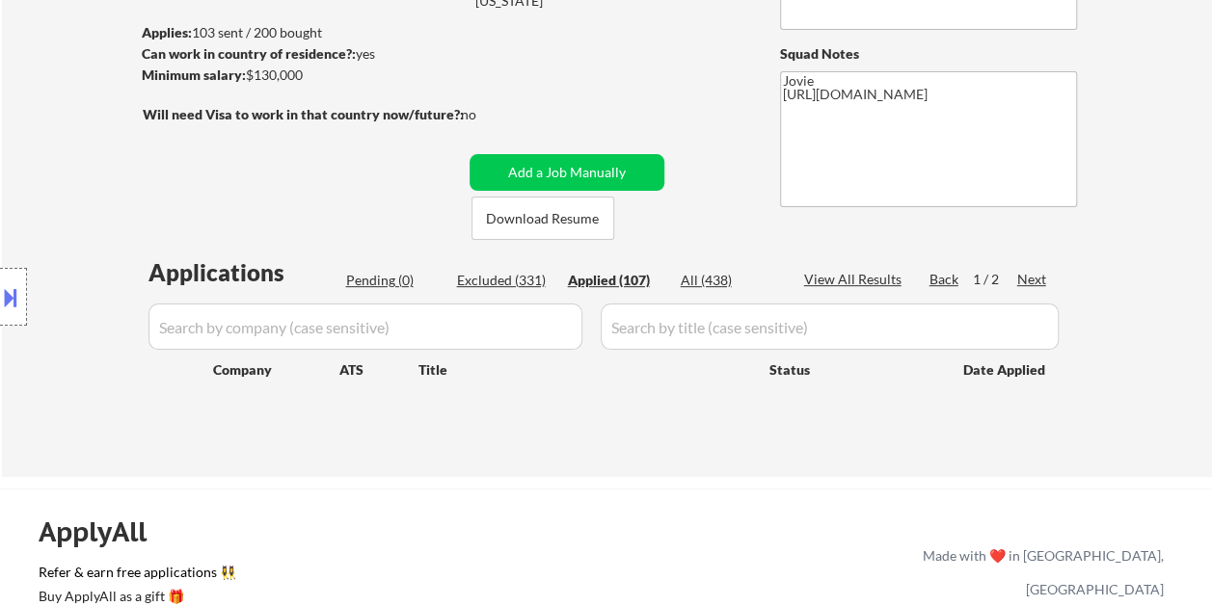
select select ""applied""
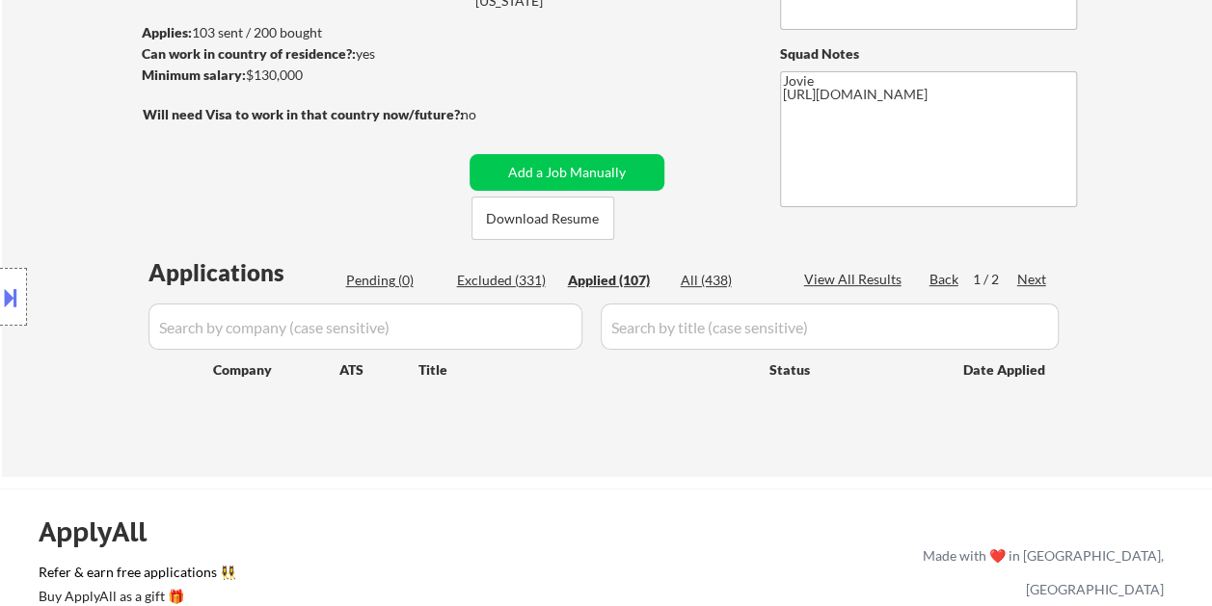
select select ""applied""
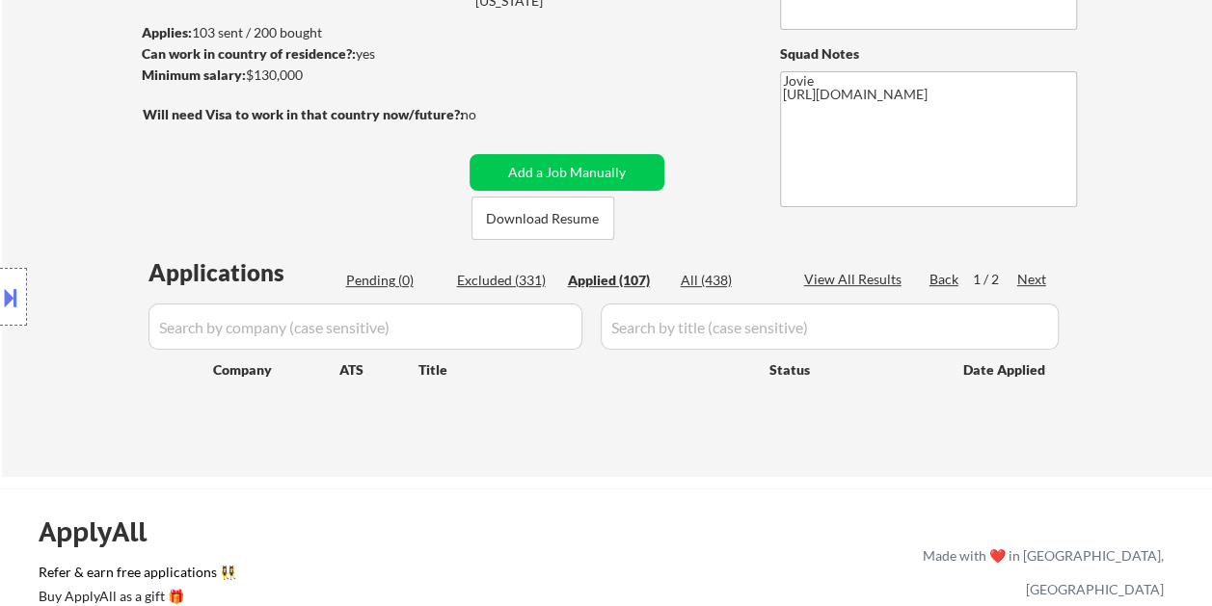
select select ""applied""
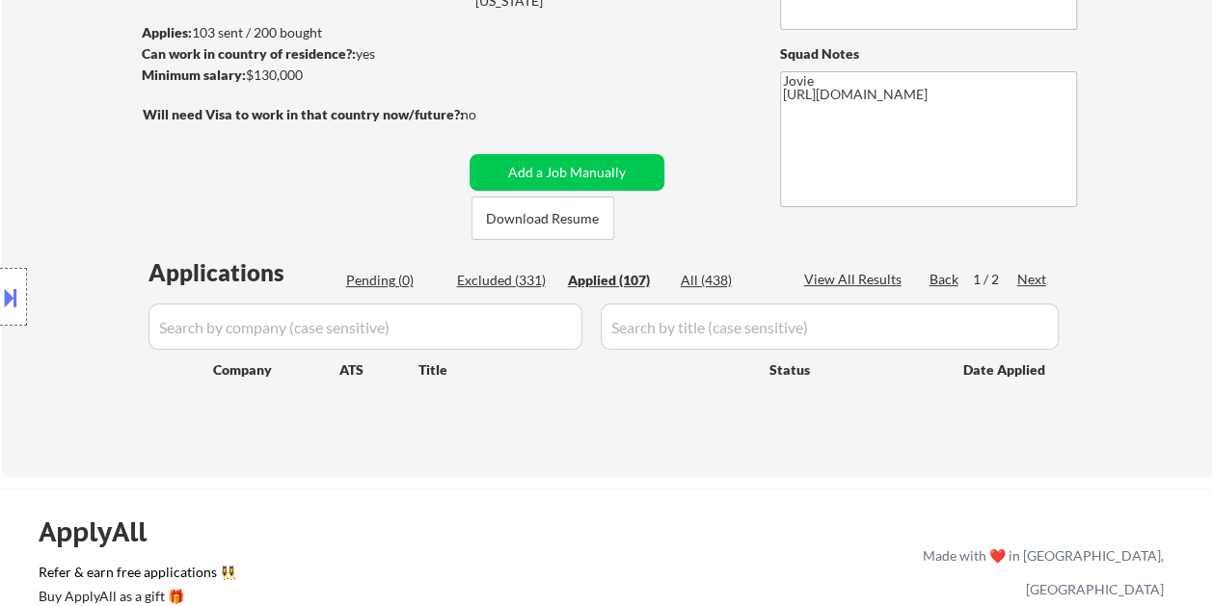
select select ""applied""
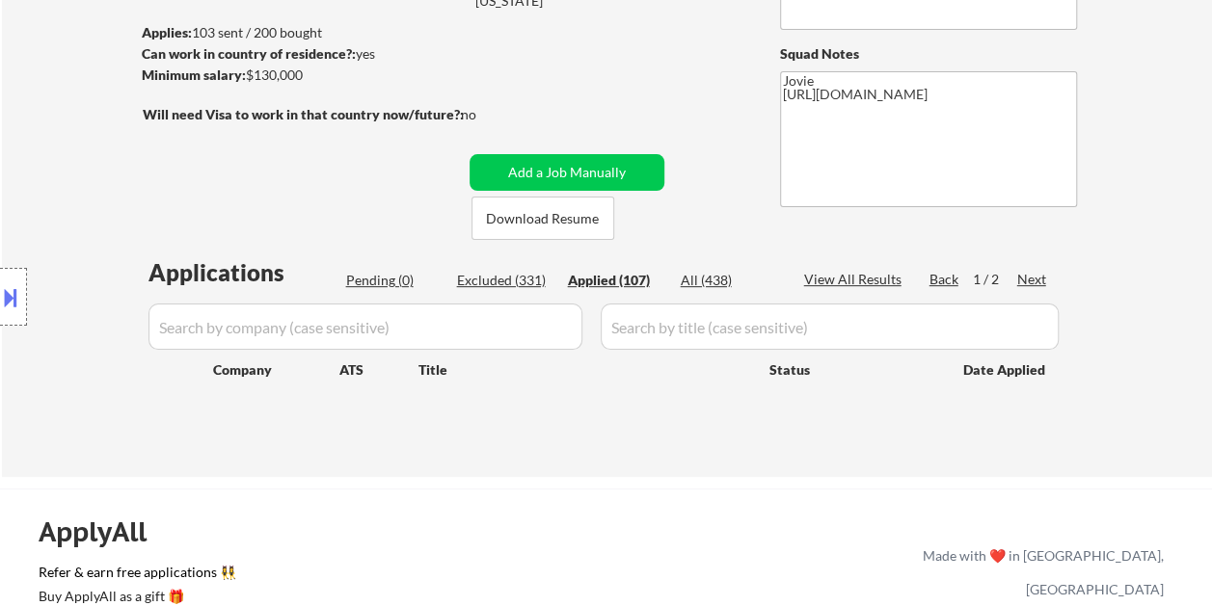
select select ""applied""
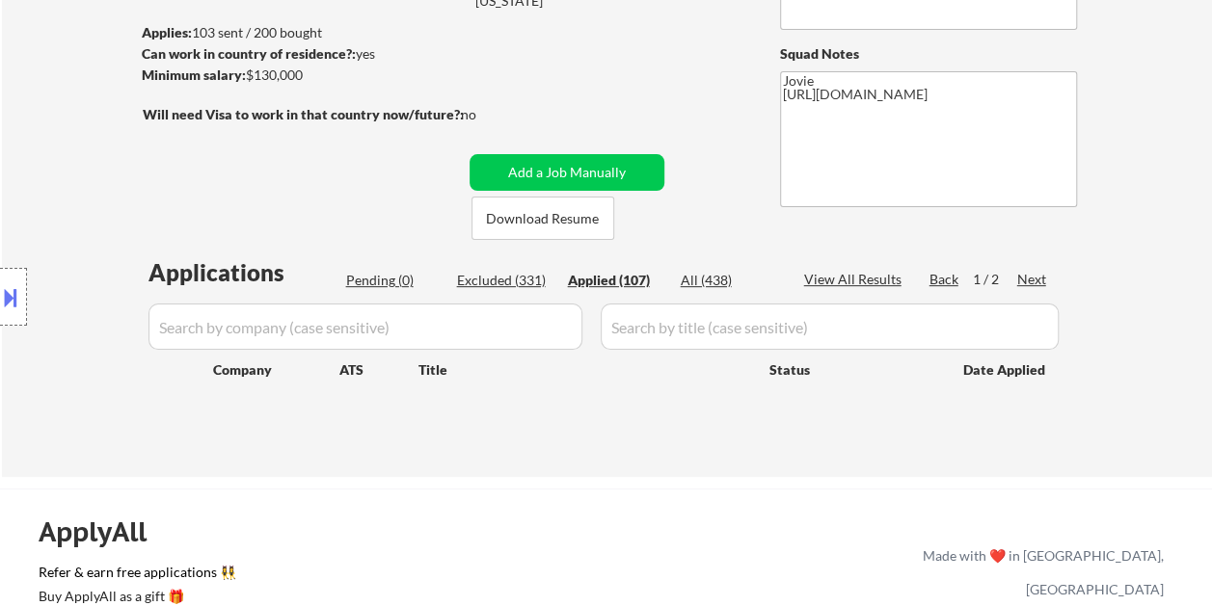
select select ""applied""
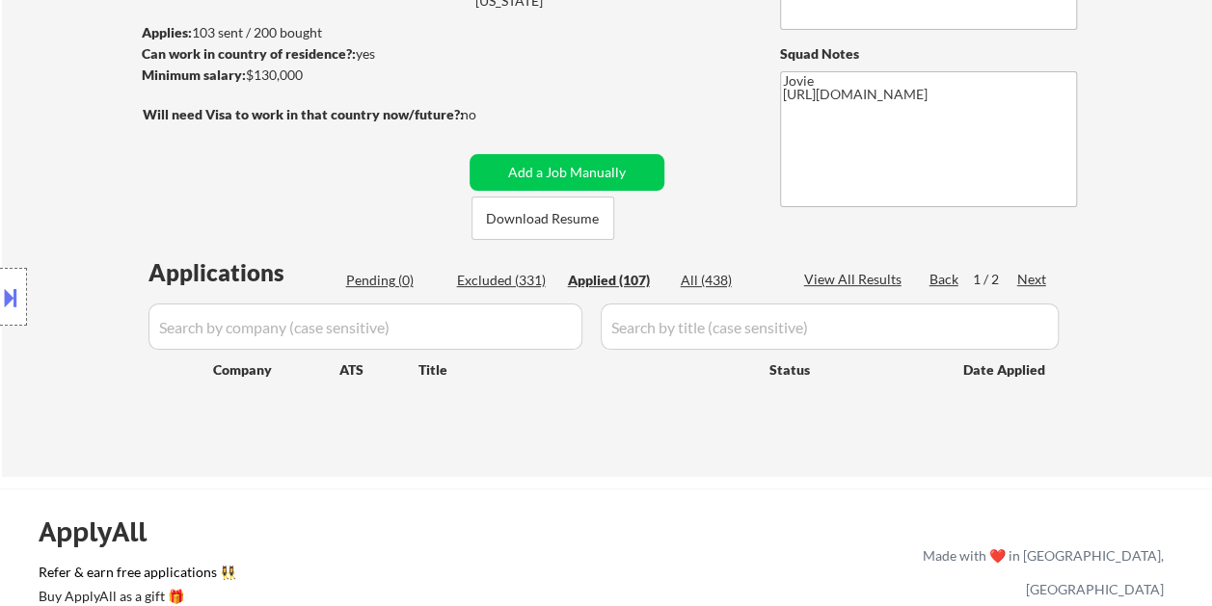
select select ""applied""
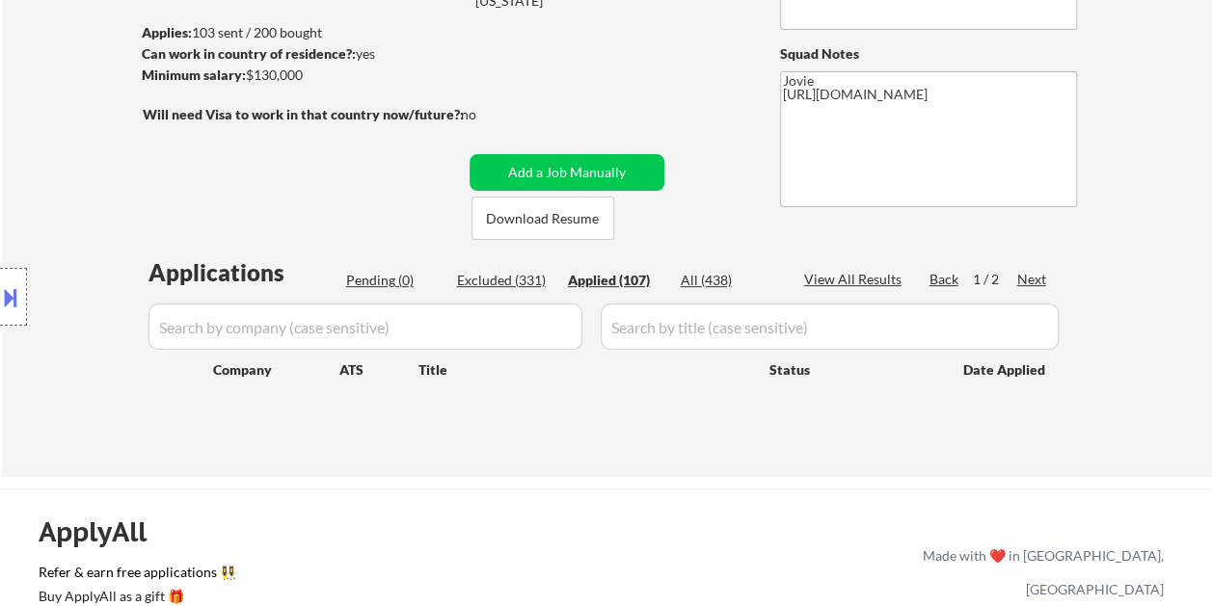
select select ""applied""
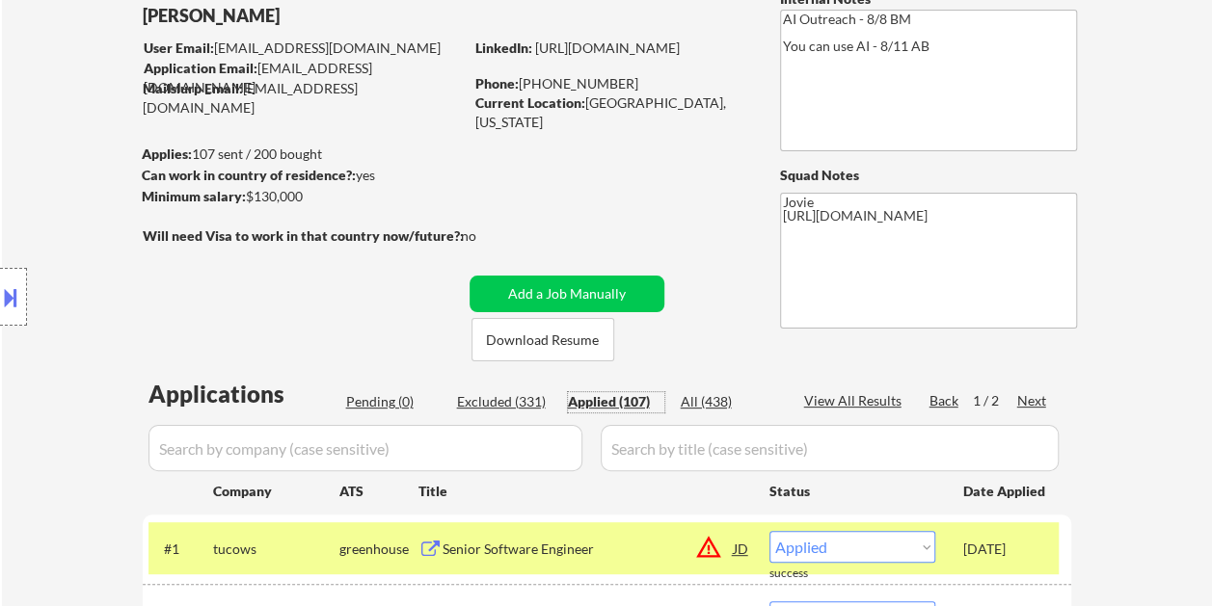
scroll to position [96, 0]
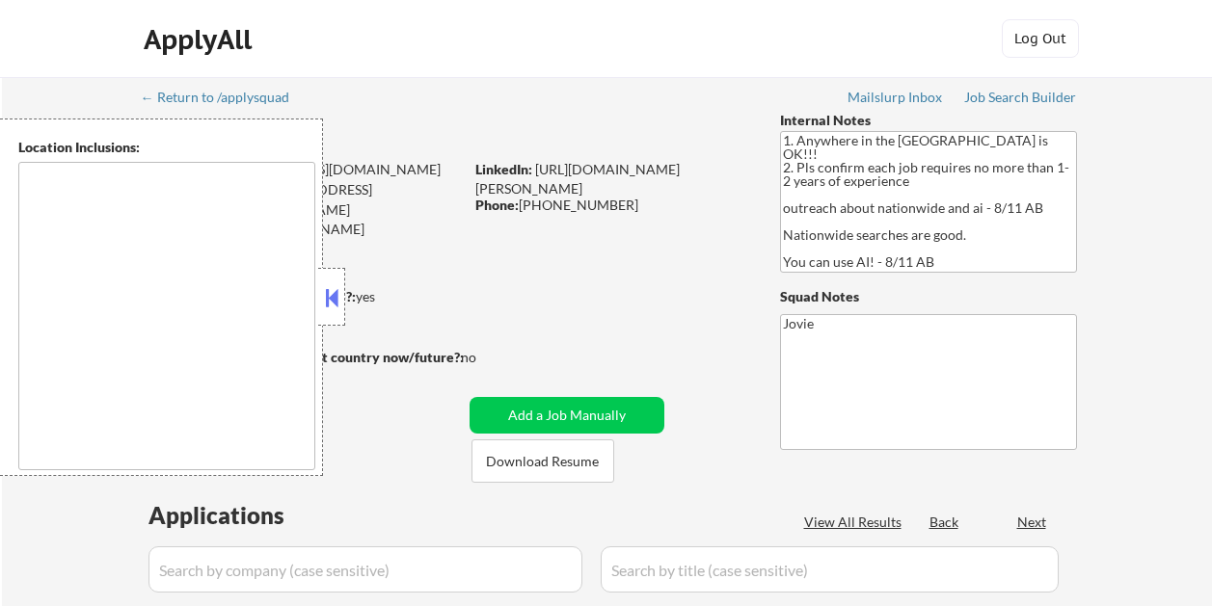
type textarea "country:[GEOGRAPHIC_DATA]"
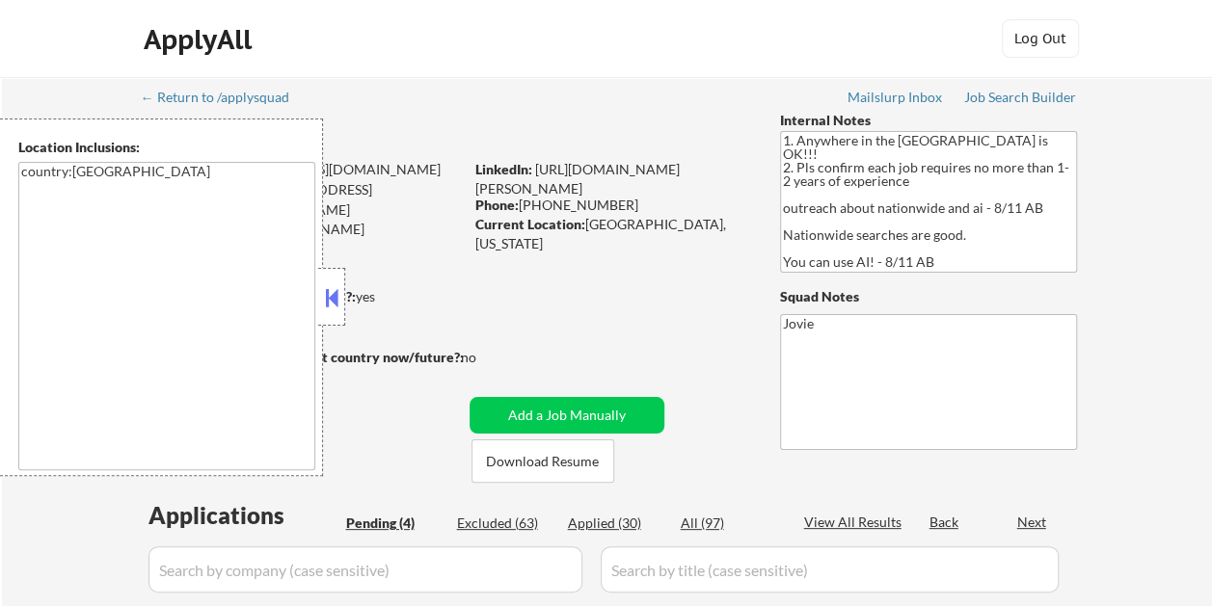
select select ""pending""
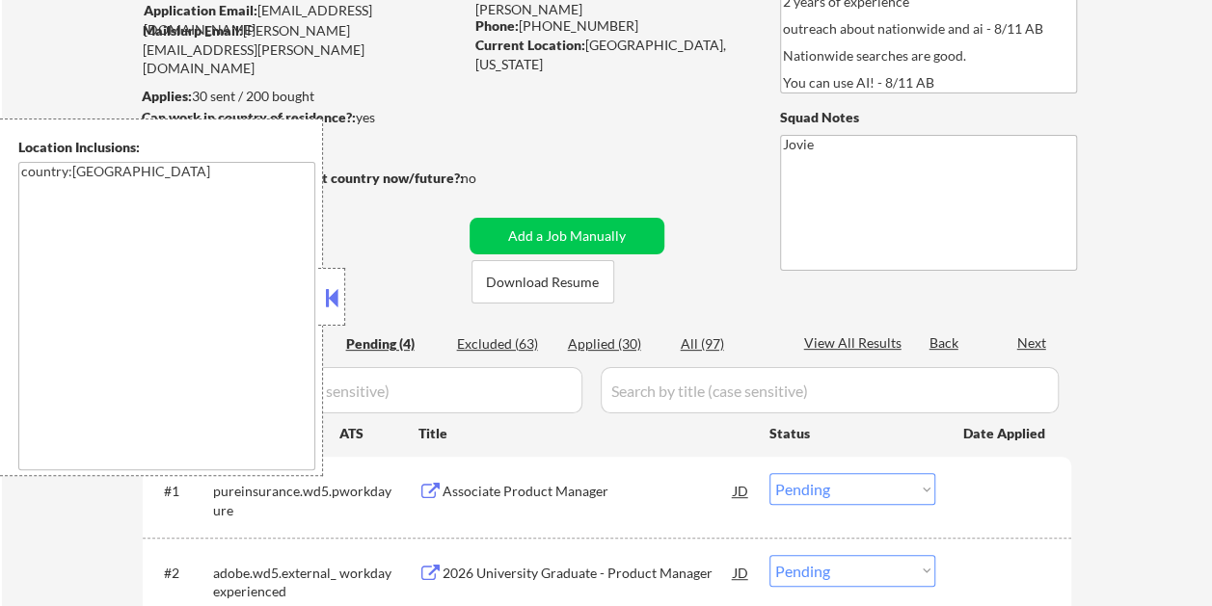
scroll to position [193, 0]
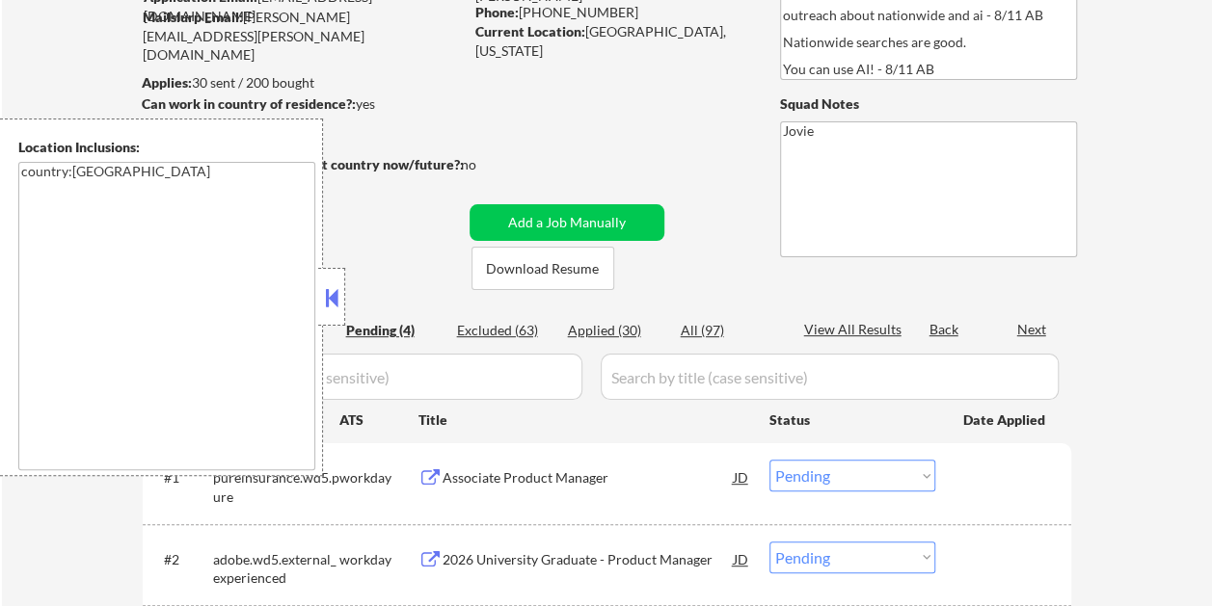
click at [324, 301] on button at bounding box center [331, 297] width 21 height 29
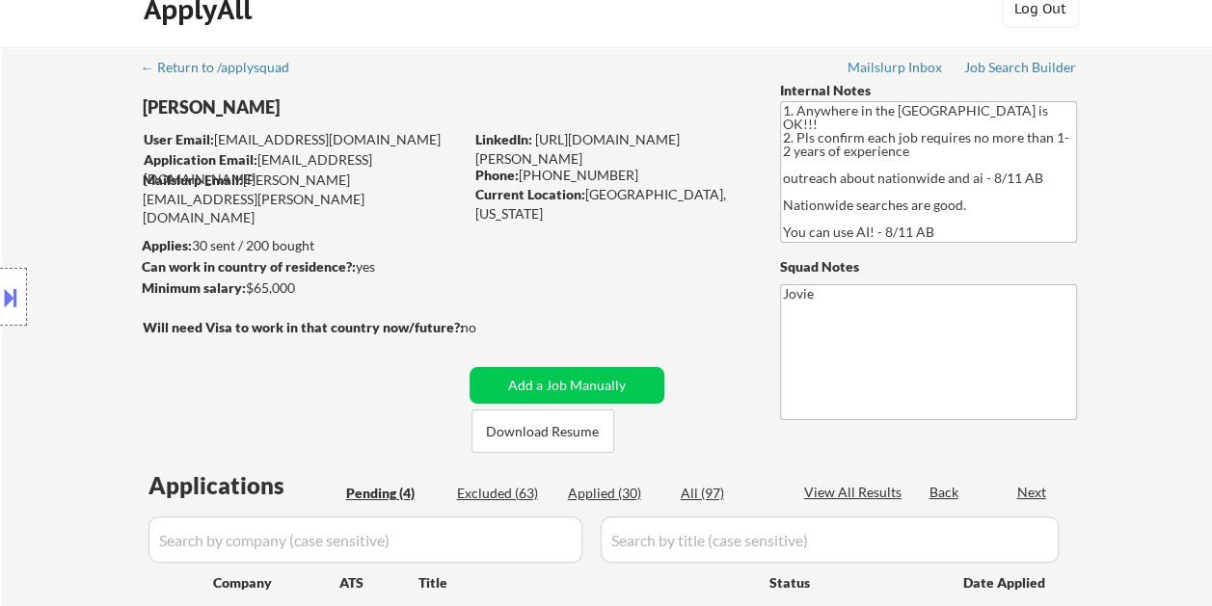
scroll to position [0, 0]
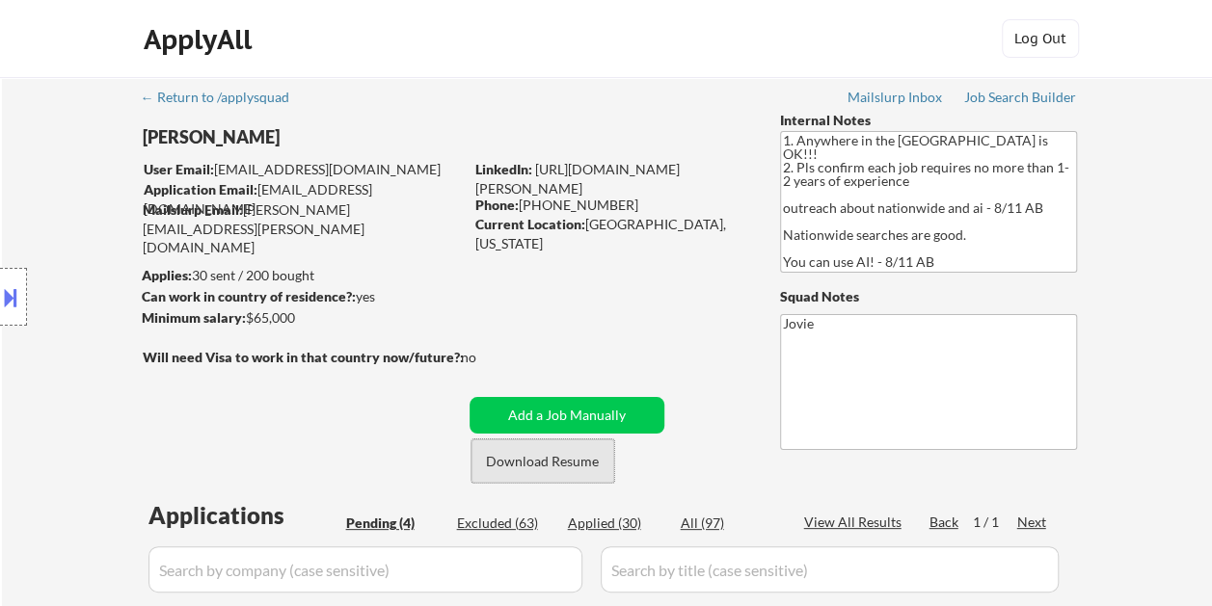
click at [550, 449] on button "Download Resume" at bounding box center [542, 461] width 143 height 43
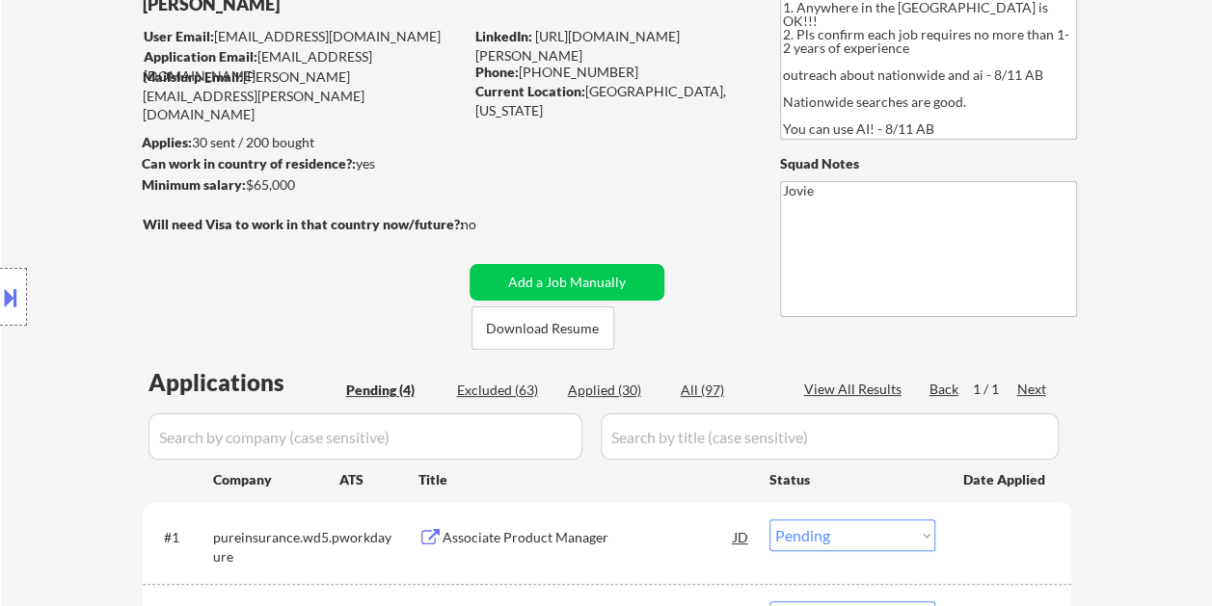
scroll to position [289, 0]
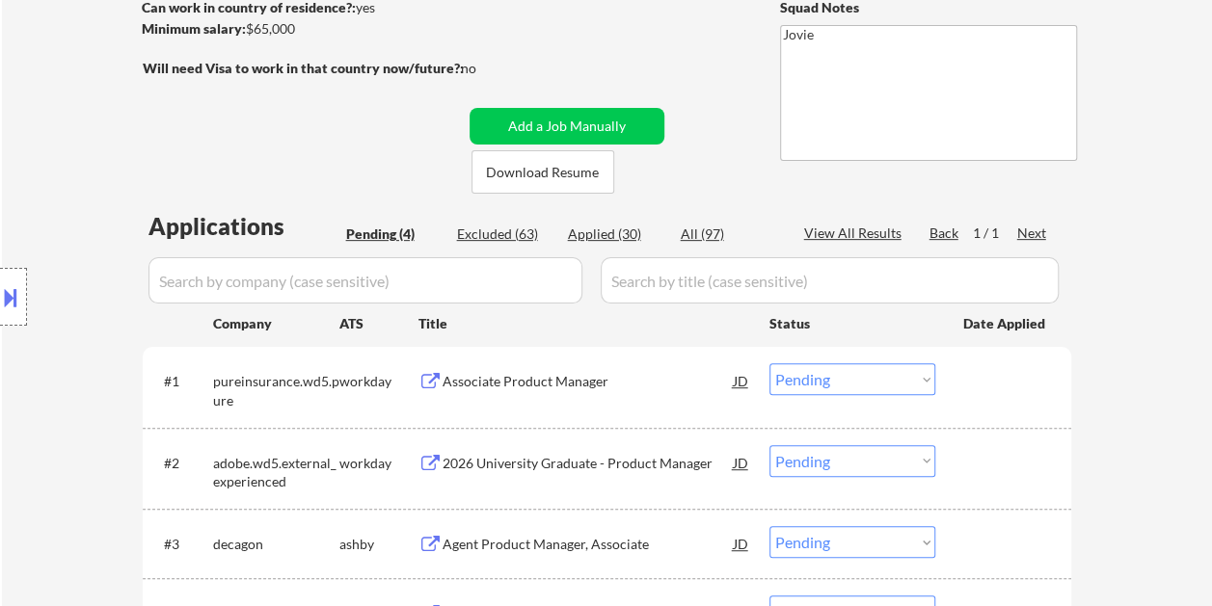
click at [519, 382] on div "Associate Product Manager" at bounding box center [588, 381] width 291 height 19
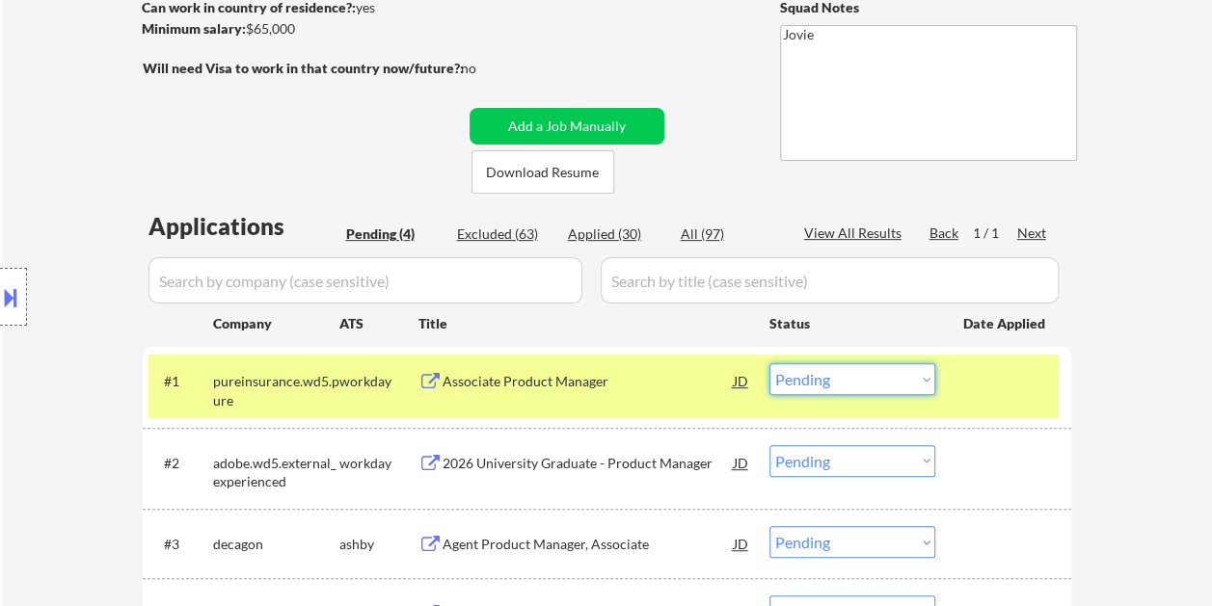
click at [918, 384] on select "Choose an option... Pending Applied Excluded (Questions) Excluded (Expired) Exc…" at bounding box center [852, 379] width 166 height 32
click at [769, 363] on select "Choose an option... Pending Applied Excluded (Questions) Excluded (Expired) Exc…" at bounding box center [852, 379] width 166 height 32
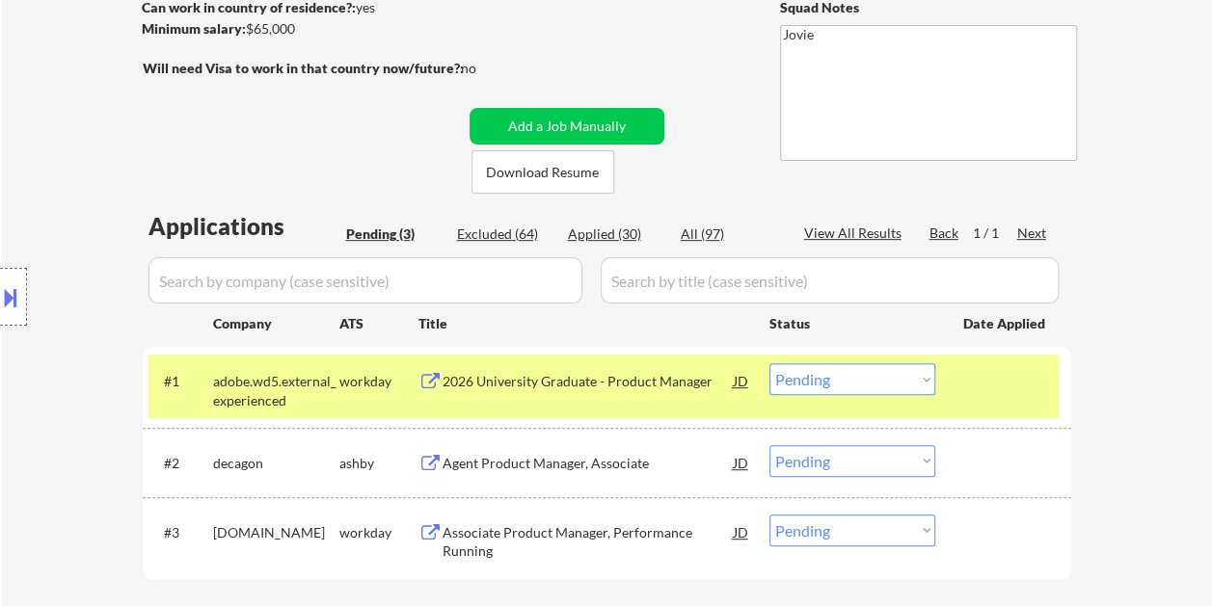
click at [573, 387] on div "2026 University Graduate - Product Manager" at bounding box center [588, 381] width 291 height 19
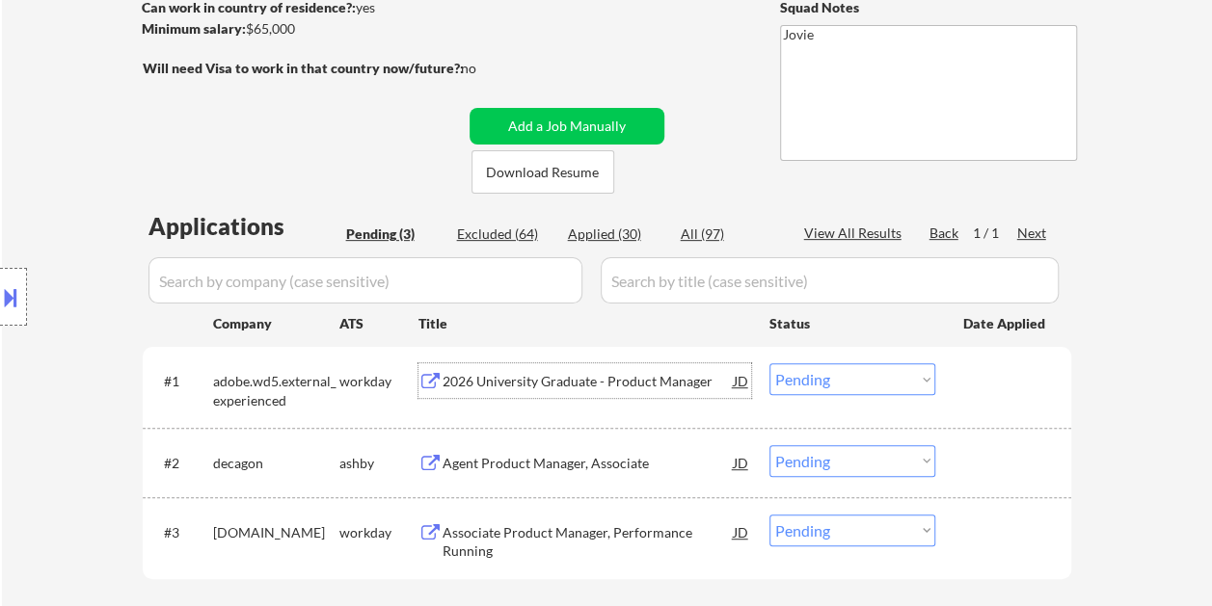
click at [989, 393] on div at bounding box center [1005, 380] width 85 height 35
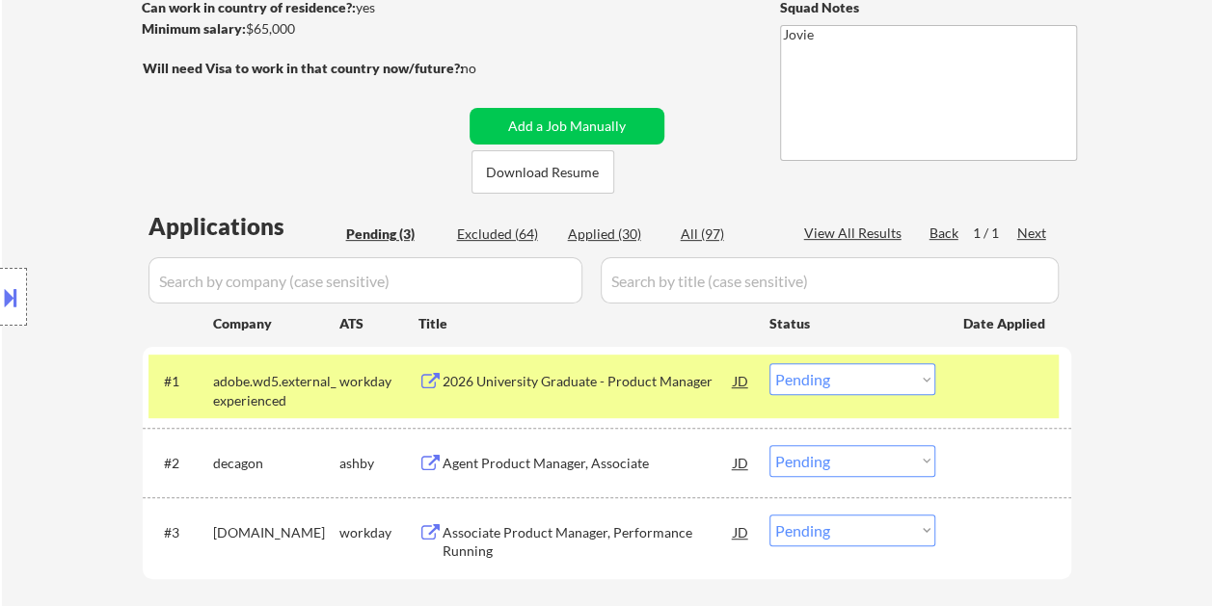
click at [914, 375] on select "Choose an option... Pending Applied Excluded (Questions) Excluded (Expired) Exc…" at bounding box center [852, 379] width 166 height 32
click at [769, 363] on select "Choose an option... Pending Applied Excluded (Questions) Excluded (Expired) Exc…" at bounding box center [852, 379] width 166 height 32
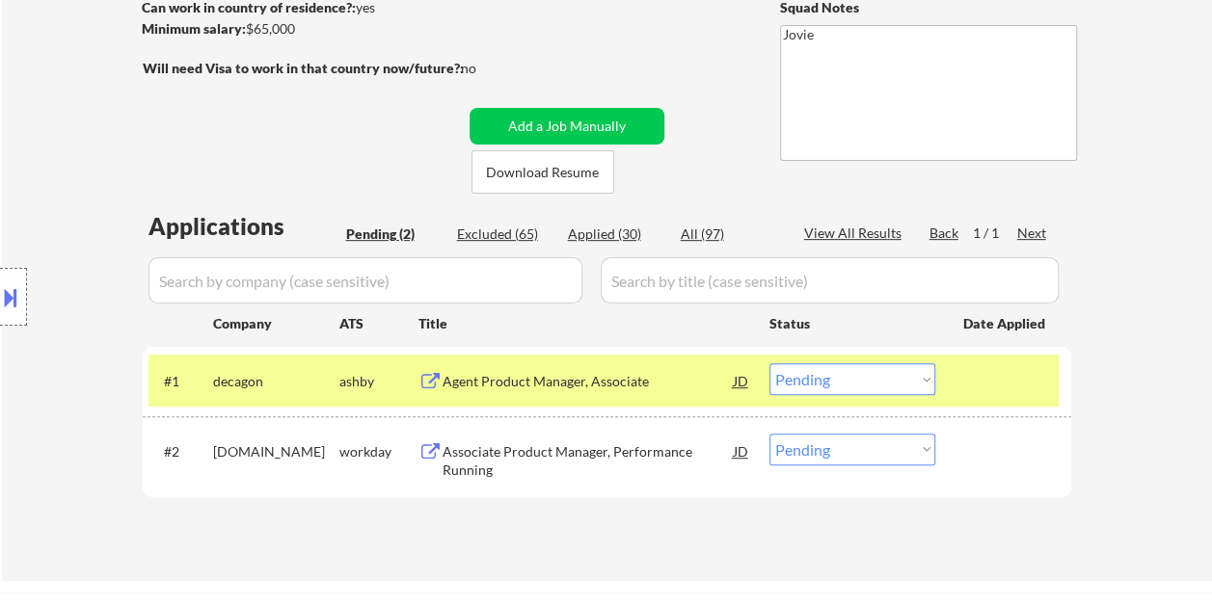
click at [571, 384] on div "Agent Product Manager, Associate" at bounding box center [588, 381] width 291 height 19
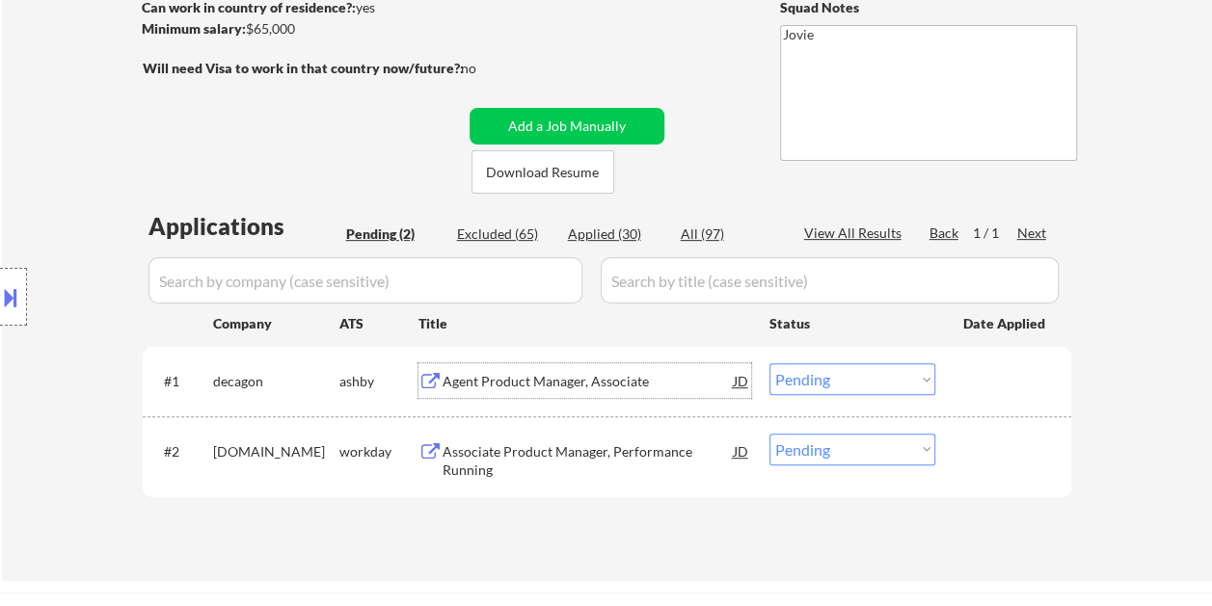
click at [10, 310] on button at bounding box center [10, 298] width 21 height 32
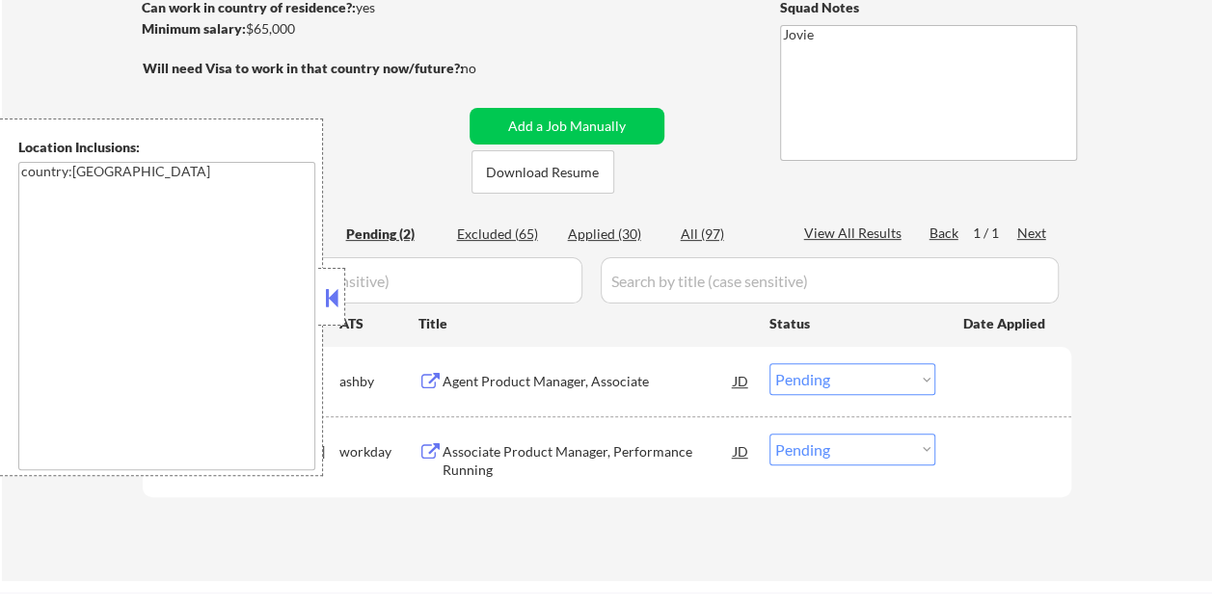
click at [326, 306] on button at bounding box center [331, 297] width 21 height 29
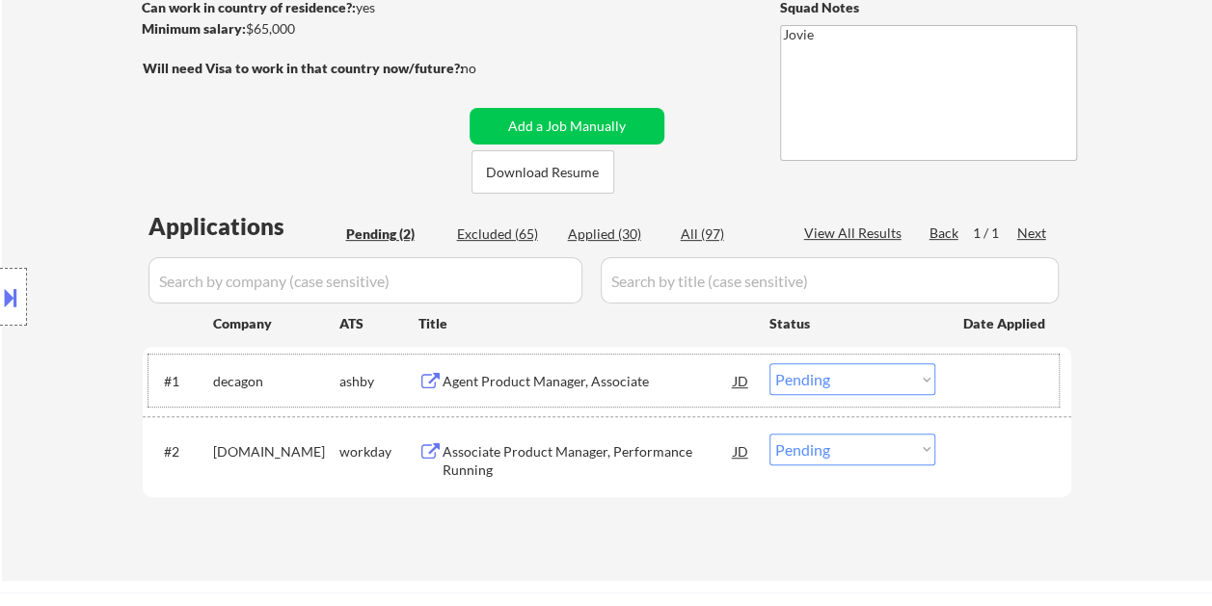
click at [968, 381] on div at bounding box center [1005, 380] width 85 height 35
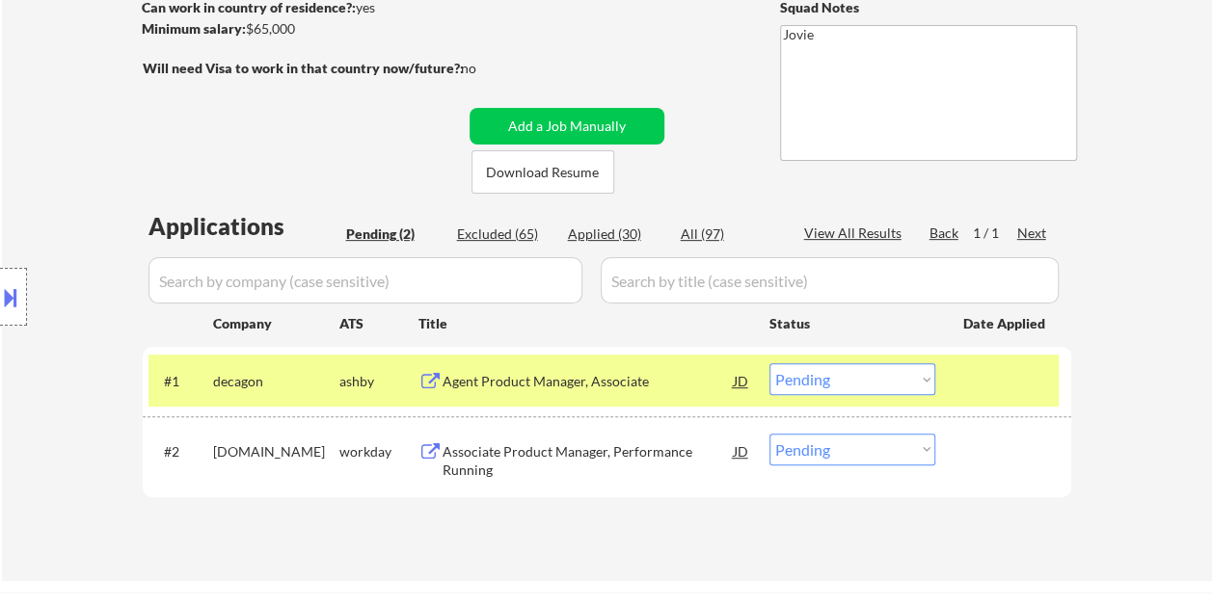
click at [931, 379] on select "Choose an option... Pending Applied Excluded (Questions) Excluded (Expired) Exc…" at bounding box center [852, 379] width 166 height 32
click at [769, 363] on select "Choose an option... Pending Applied Excluded (Questions) Excluded (Expired) Exc…" at bounding box center [852, 379] width 166 height 32
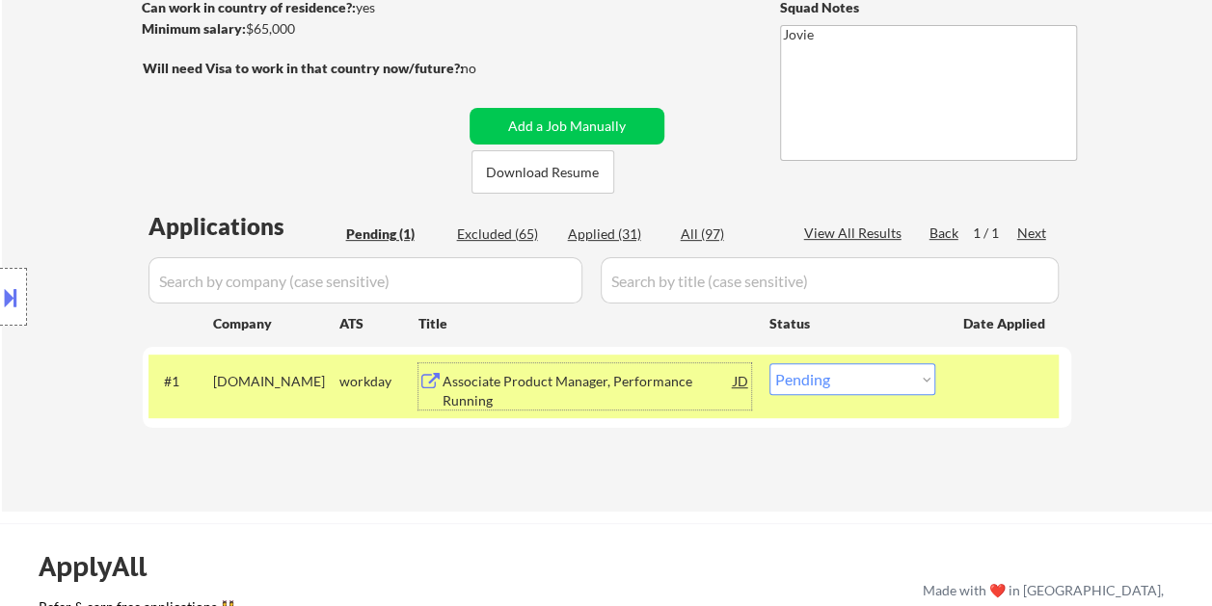
click at [556, 395] on div "Associate Product Manager, Performance Running" at bounding box center [588, 391] width 291 height 38
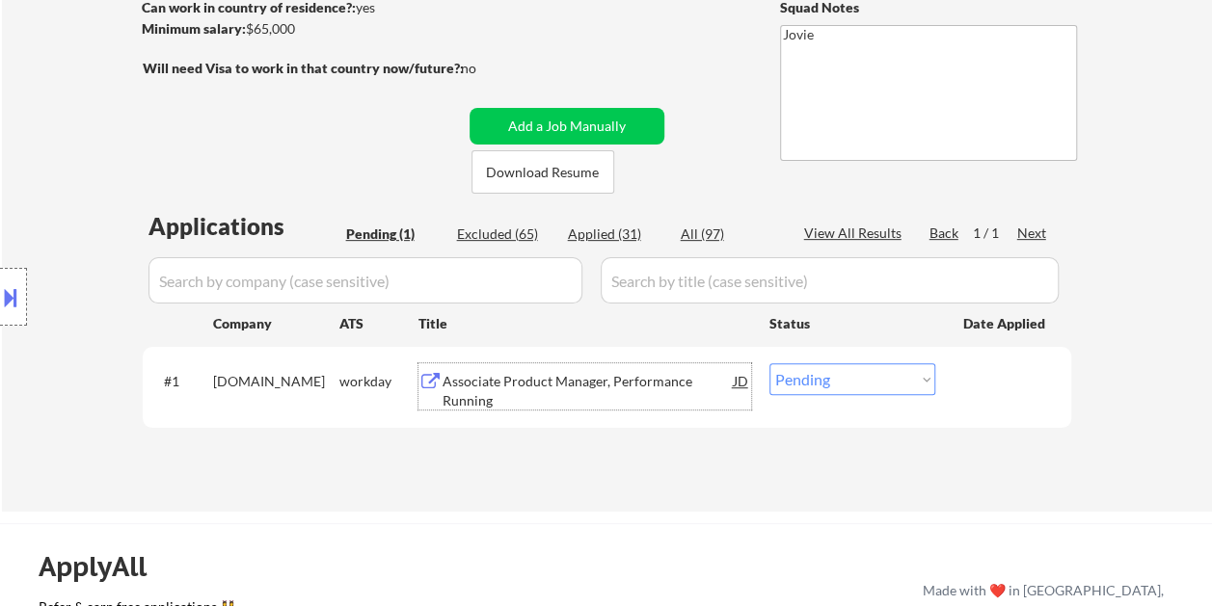
click at [889, 373] on select "Choose an option... Pending Applied Excluded (Questions) Excluded (Expired) Exc…" at bounding box center [852, 379] width 166 height 32
click at [769, 363] on select "Choose an option... Pending Applied Excluded (Questions) Excluded (Expired) Exc…" at bounding box center [852, 379] width 166 height 32
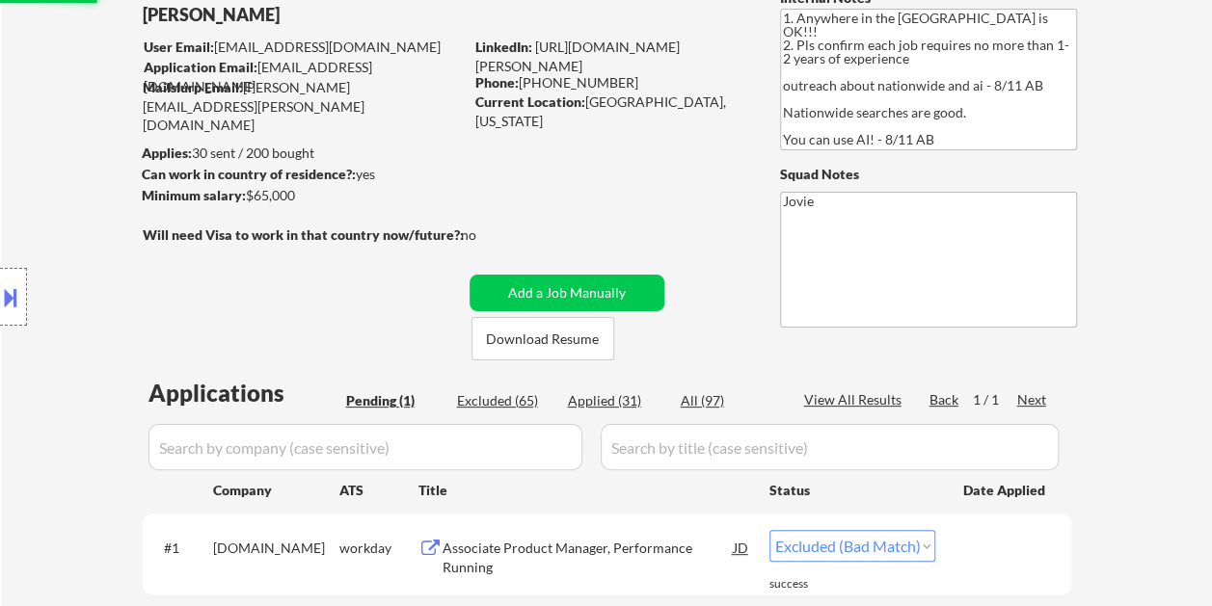
scroll to position [96, 0]
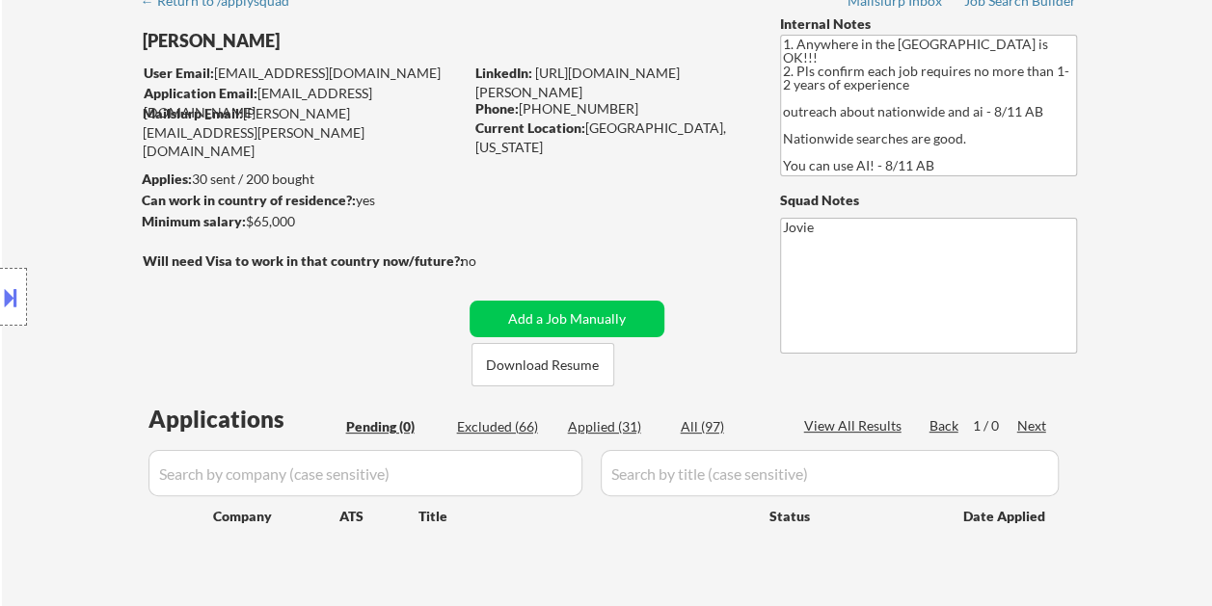
click at [606, 434] on div "Applied (31)" at bounding box center [616, 426] width 96 height 19
select select ""applied""
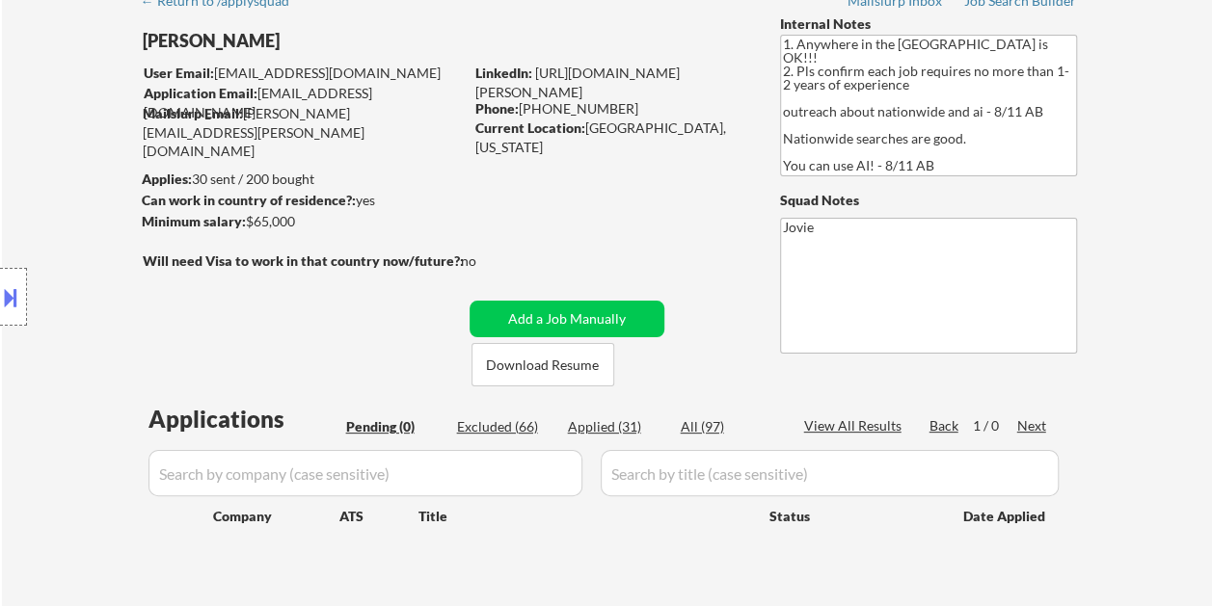
select select ""applied""
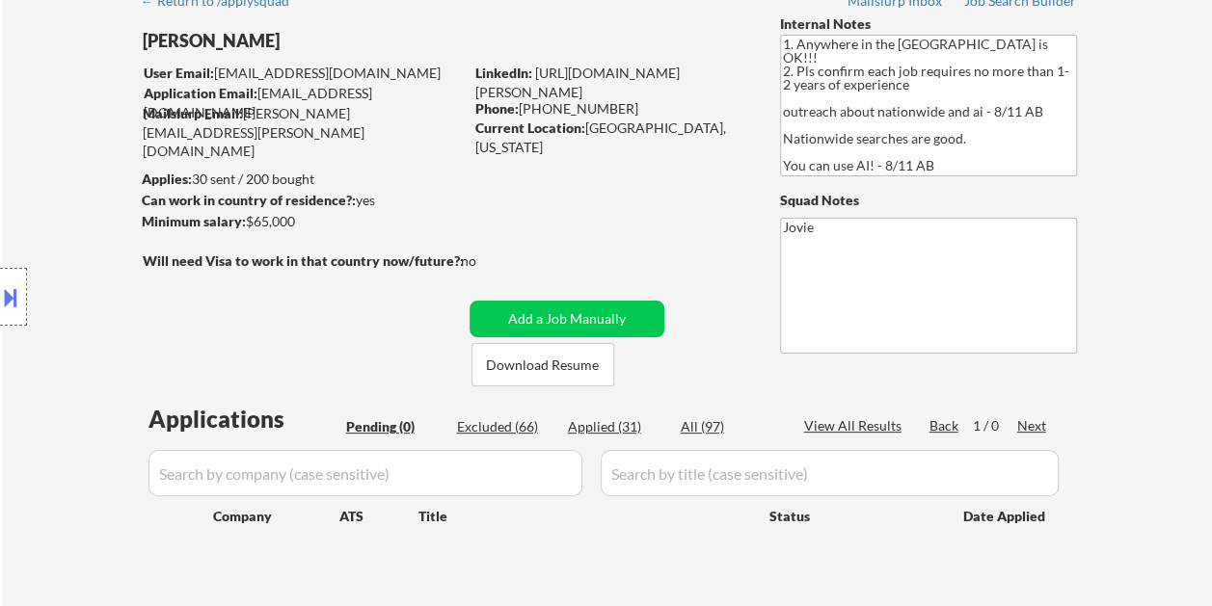
select select ""applied""
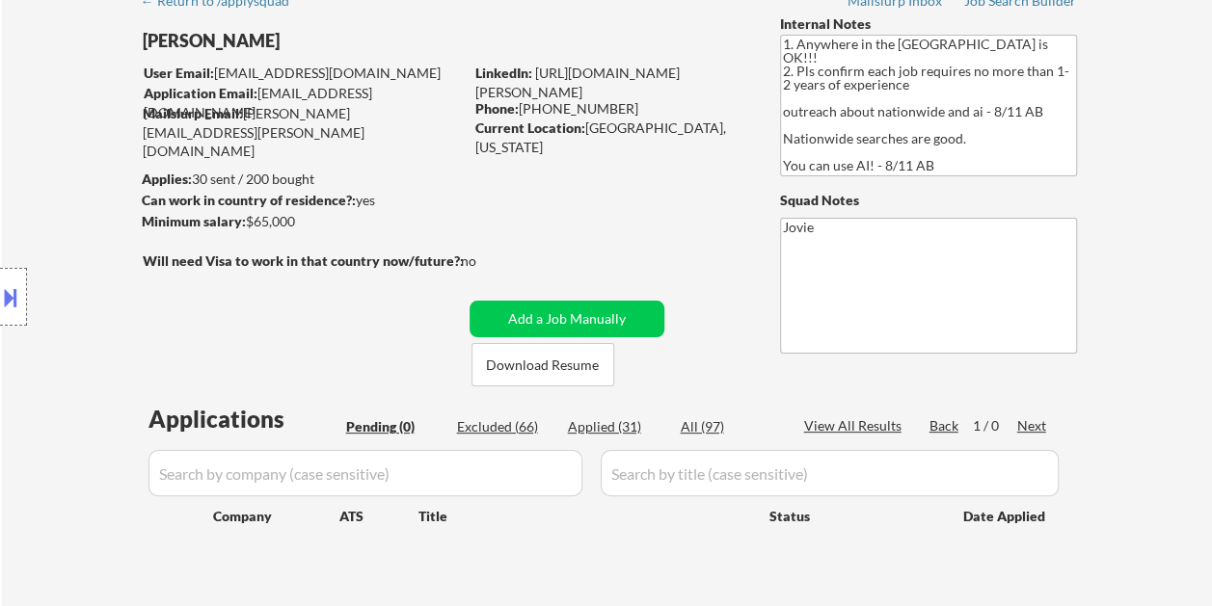
select select ""applied""
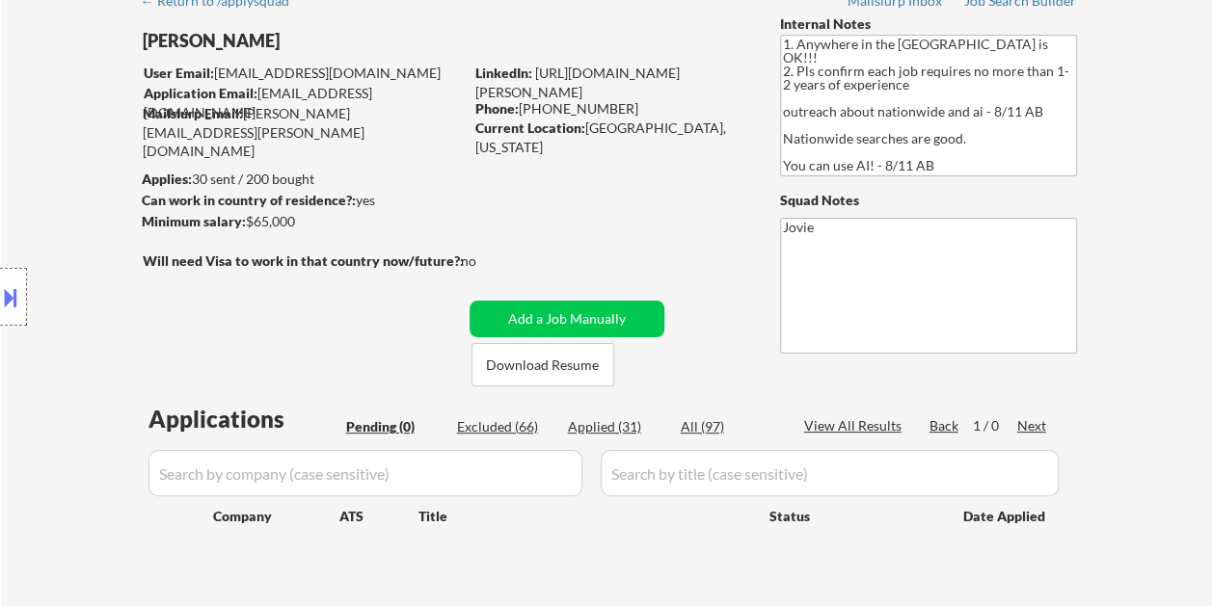
select select ""applied""
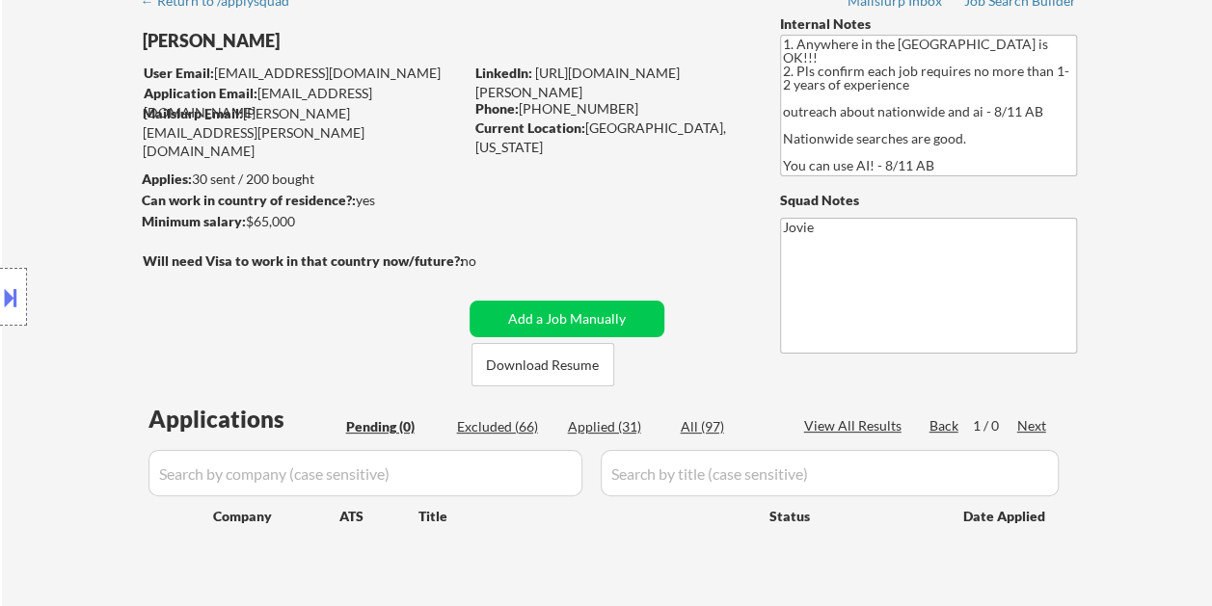
select select ""applied""
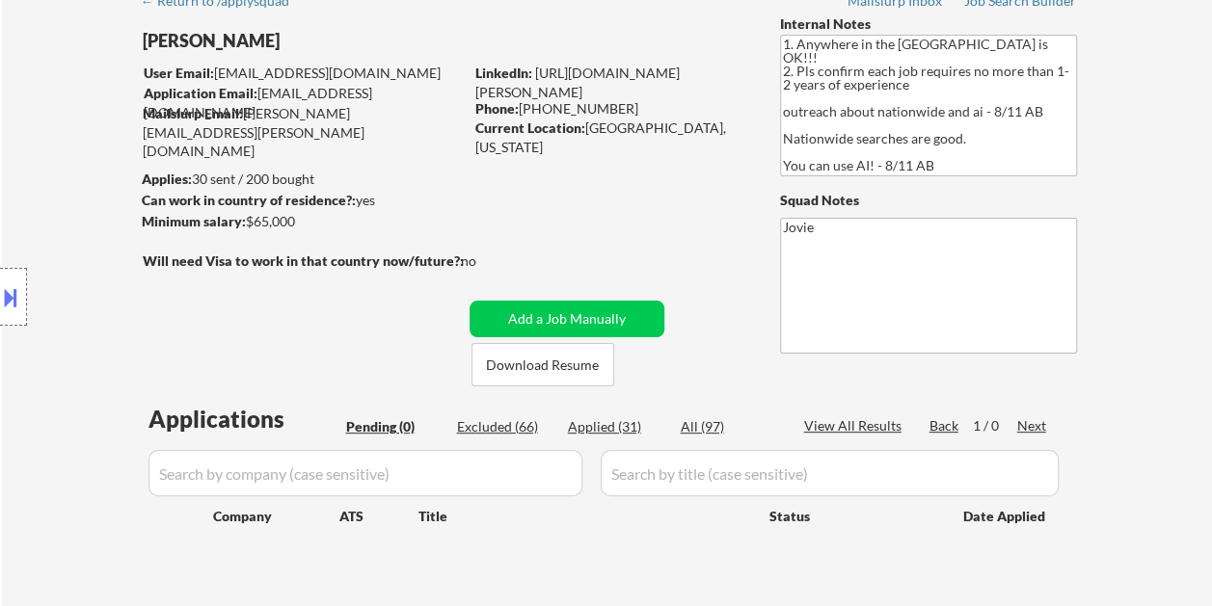
select select ""applied""
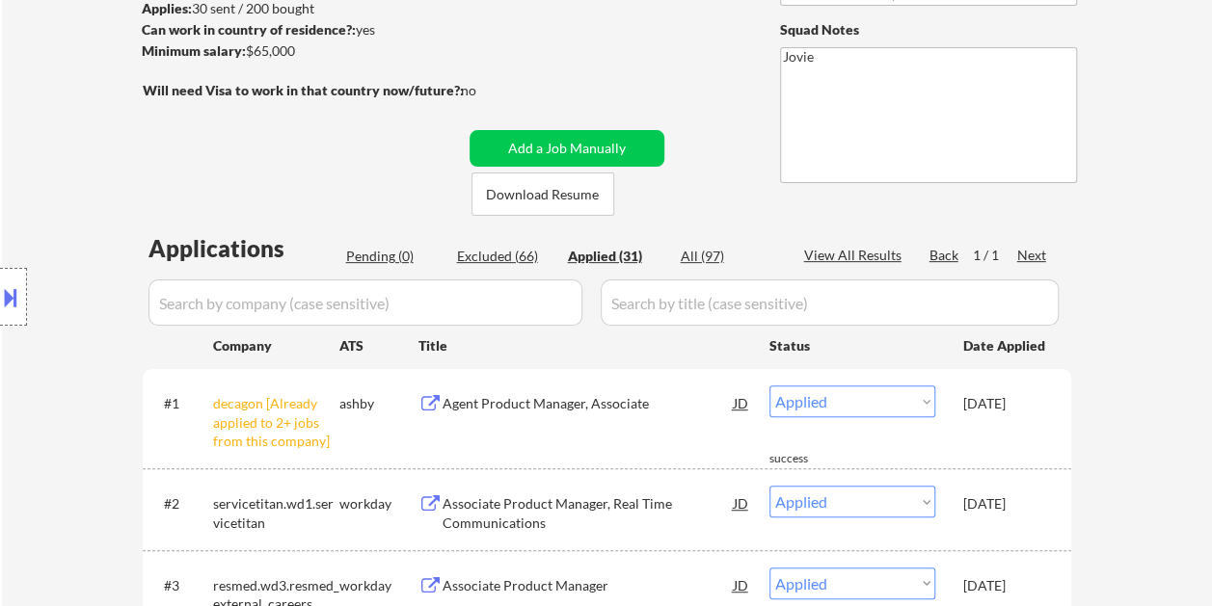
scroll to position [289, 0]
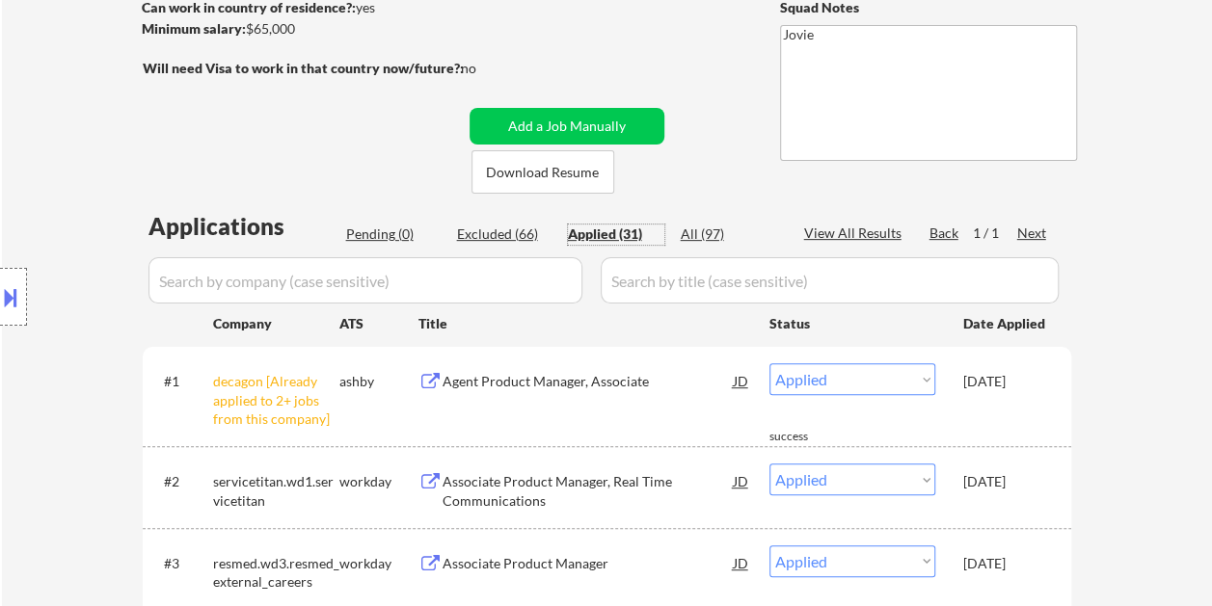
click at [376, 235] on div "Pending (0)" at bounding box center [394, 234] width 96 height 19
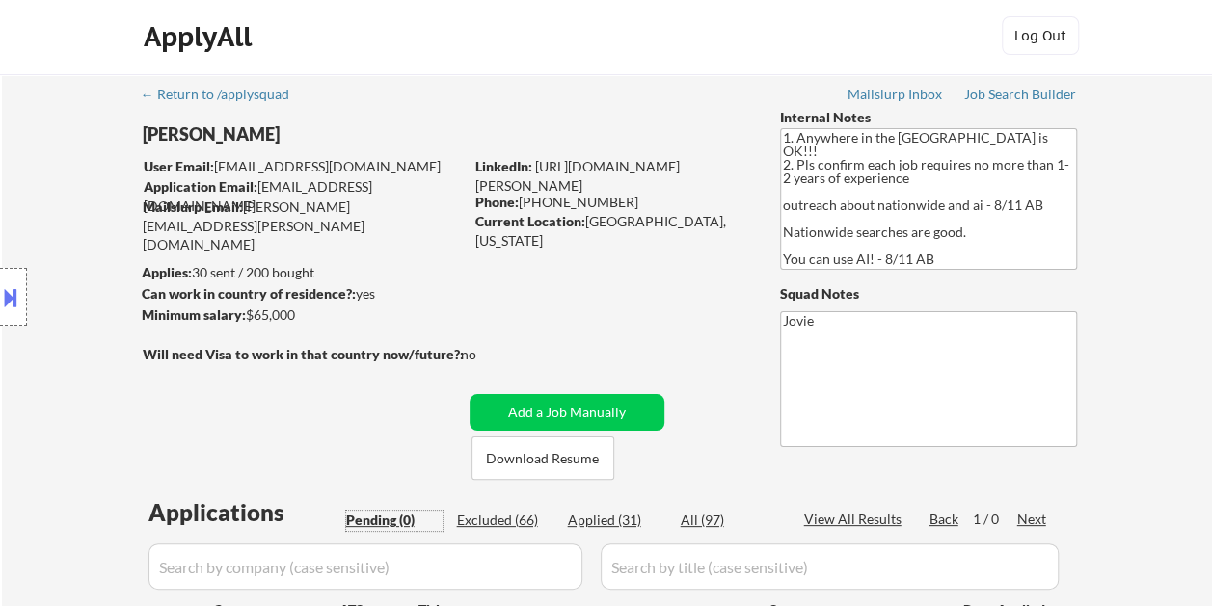
scroll to position [0, 0]
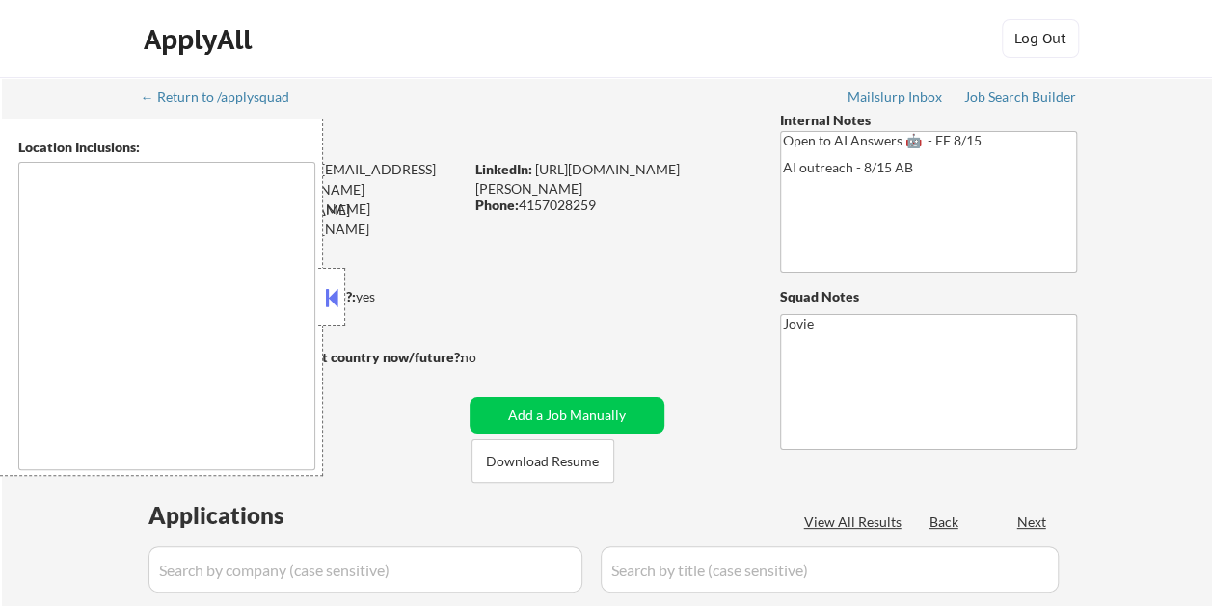
type textarea "[GEOGRAPHIC_DATA], [GEOGRAPHIC_DATA] [GEOGRAPHIC_DATA], [GEOGRAPHIC_DATA] [GEOG…"
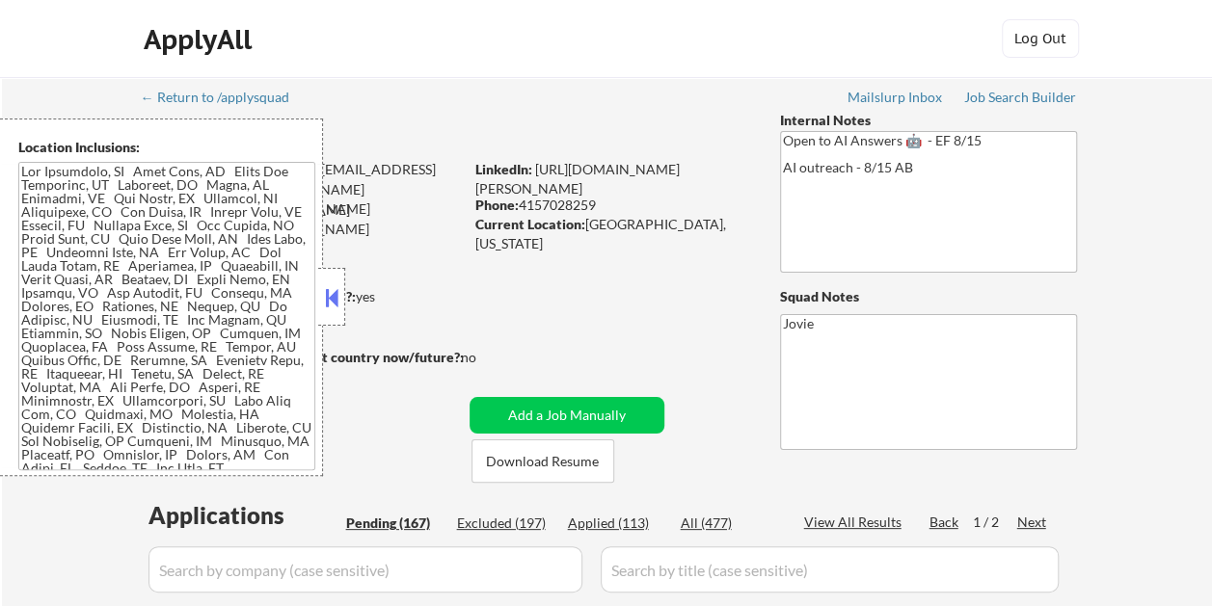
click at [330, 287] on button at bounding box center [331, 297] width 21 height 29
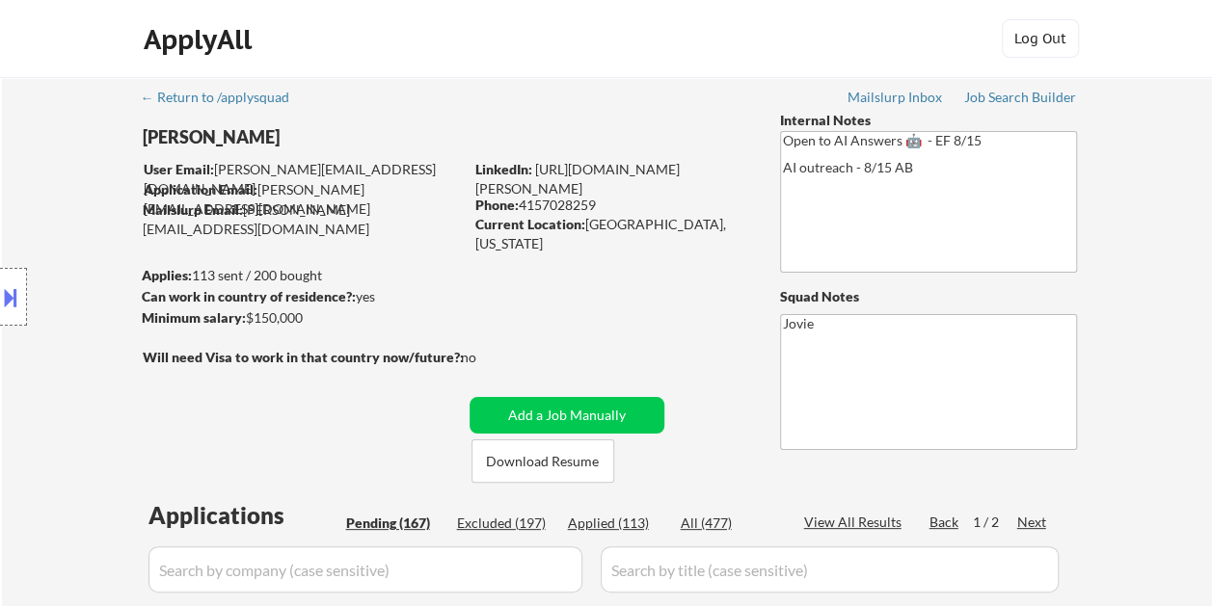
select select ""pending""
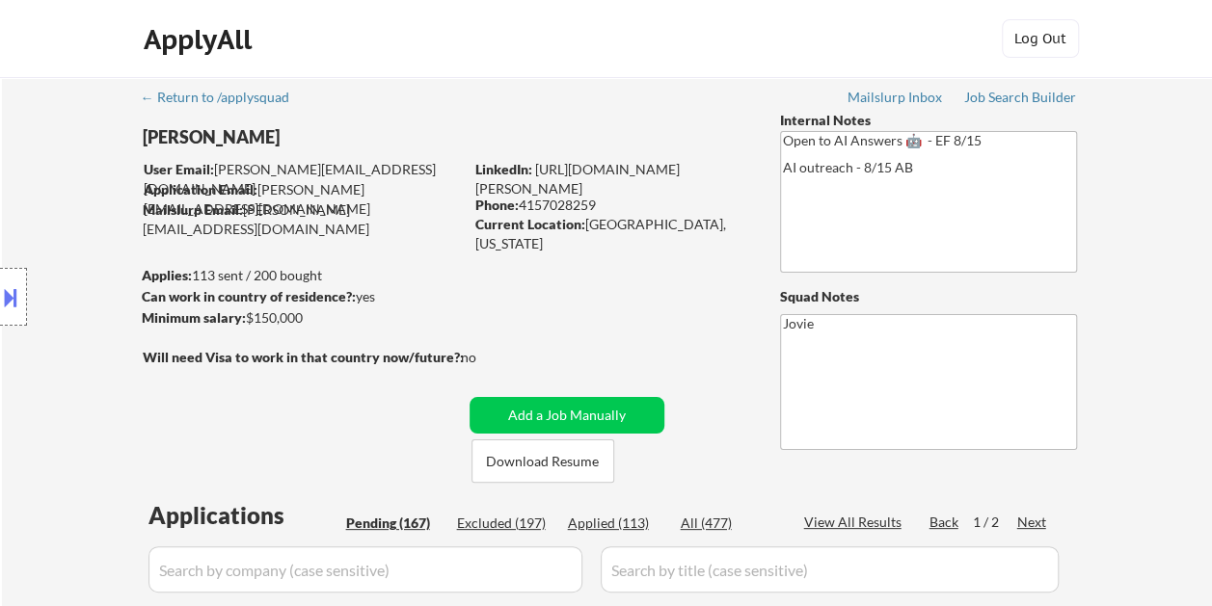
select select ""pending""
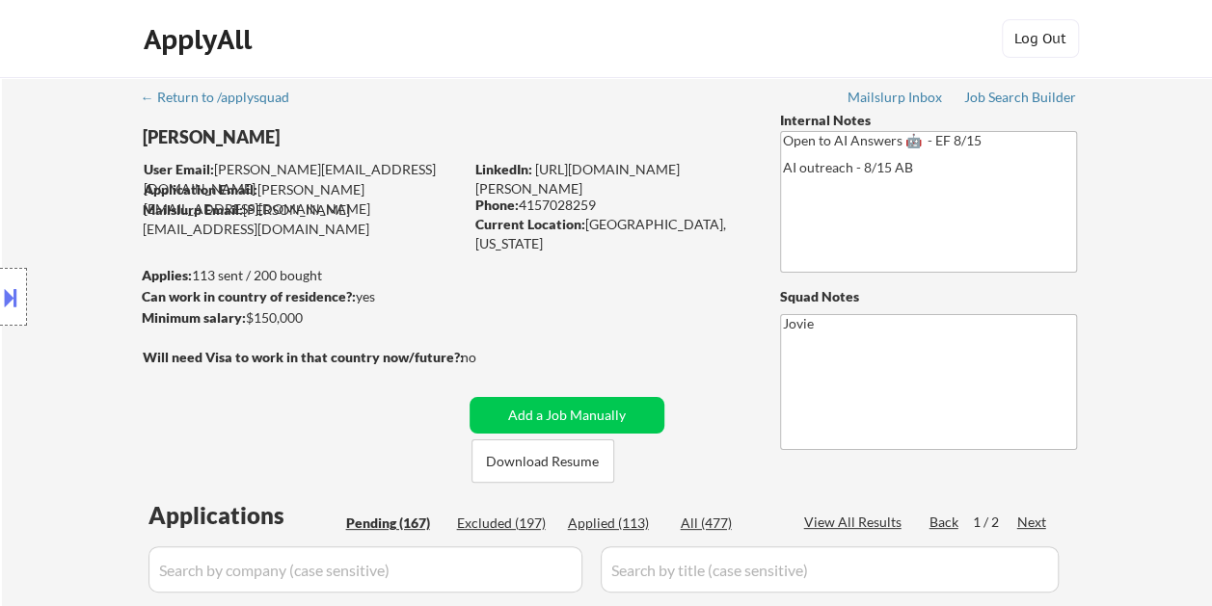
select select ""pending""
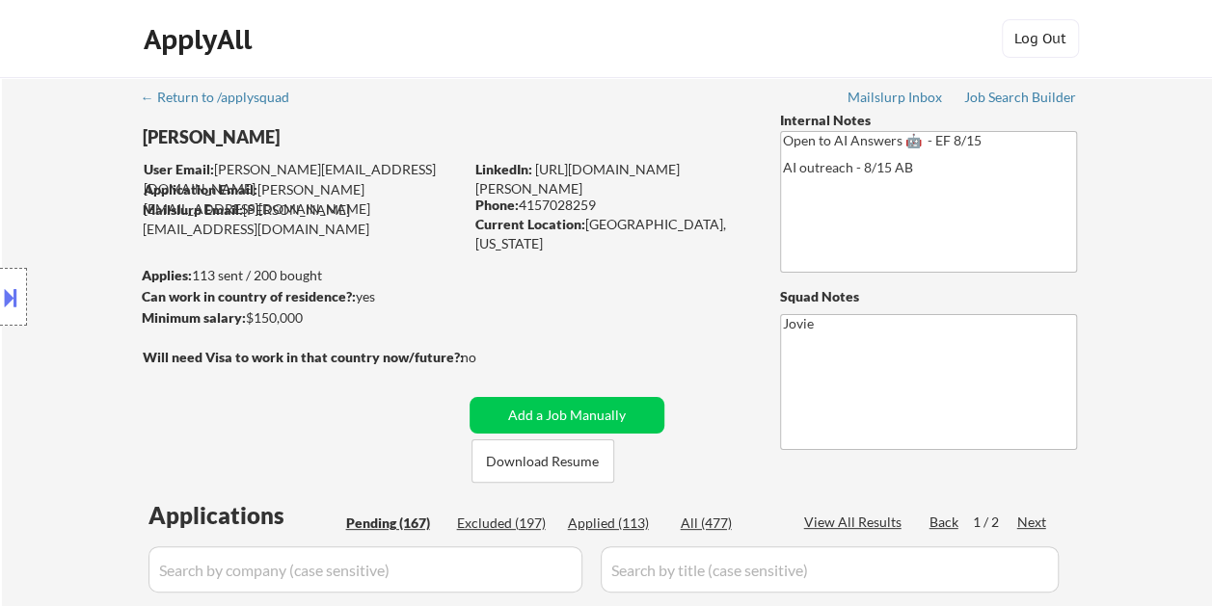
select select ""pending""
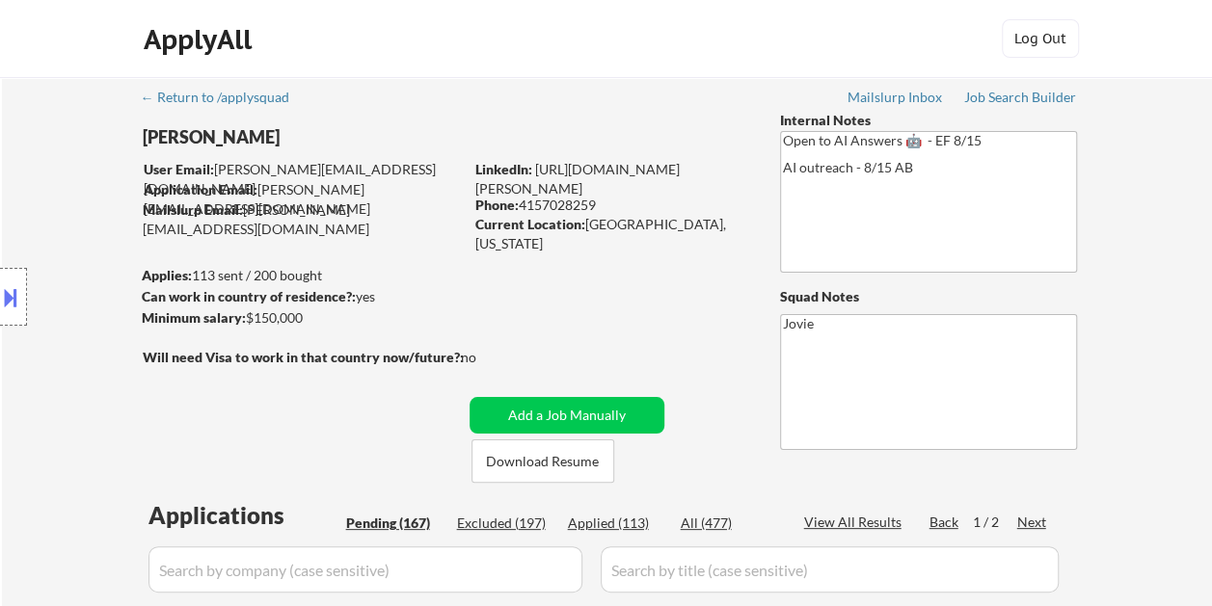
select select ""pending""
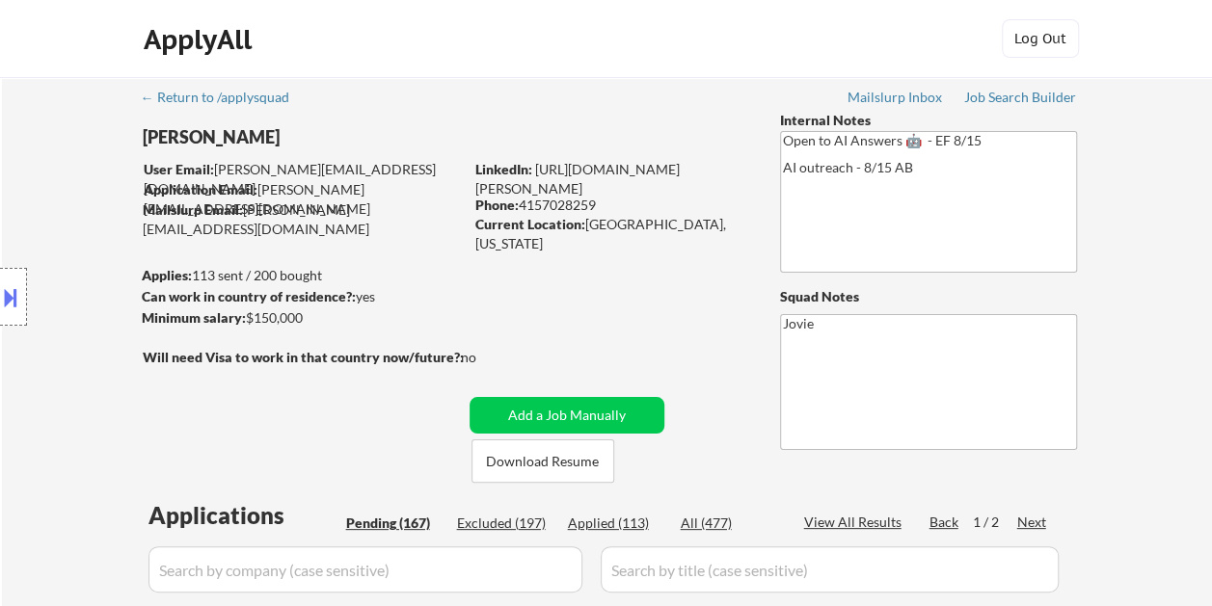
select select ""pending""
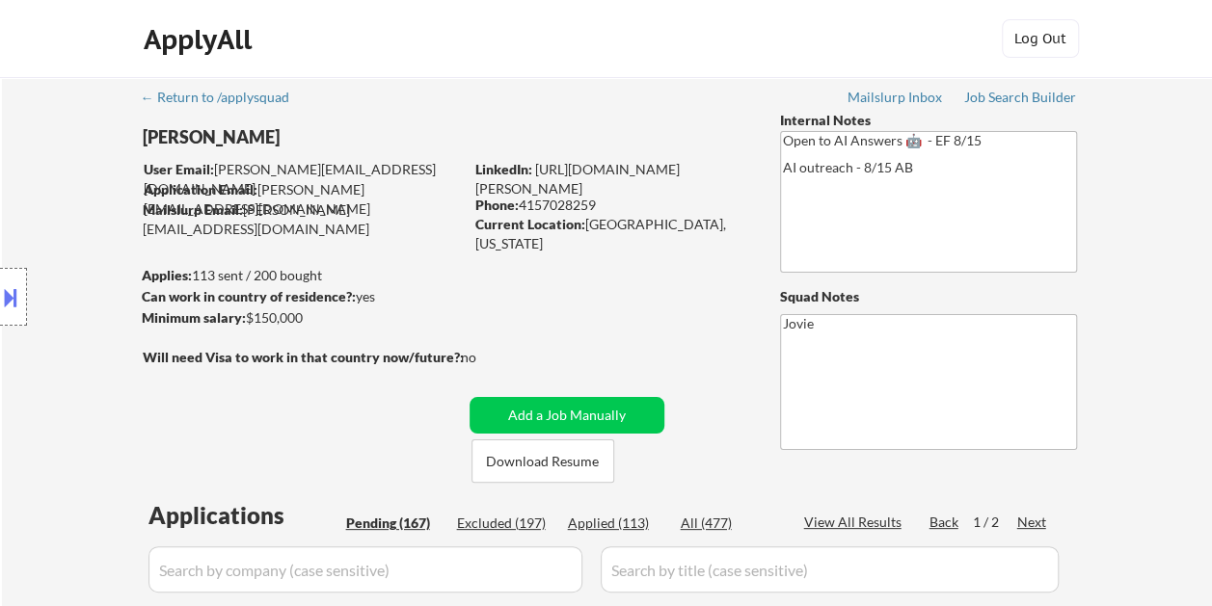
select select ""pending""
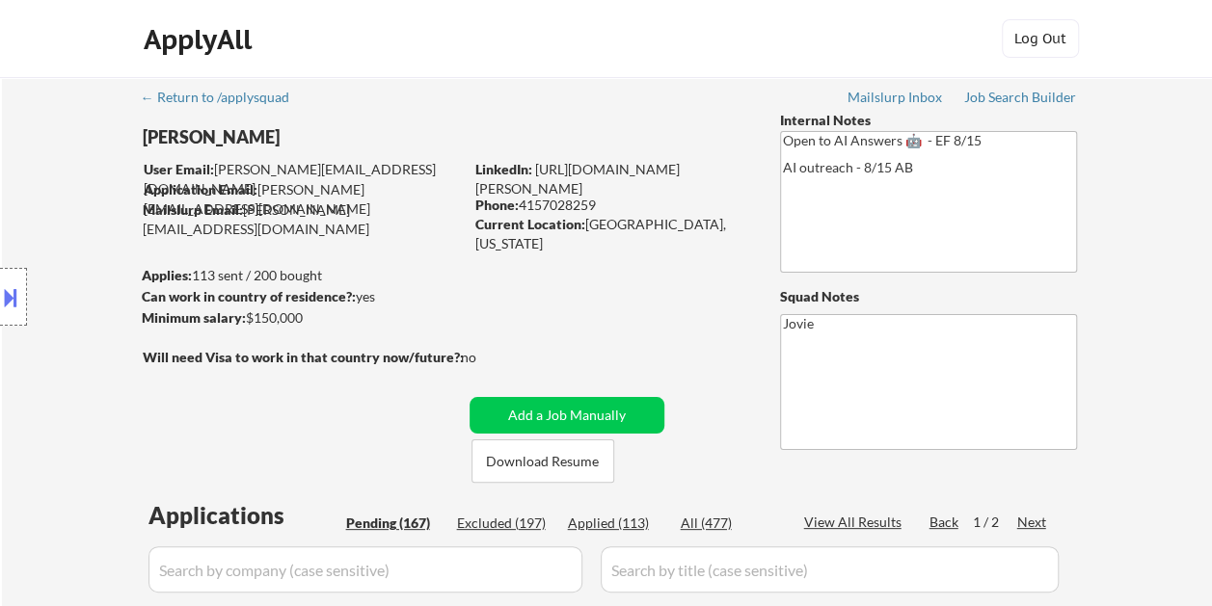
select select ""pending""
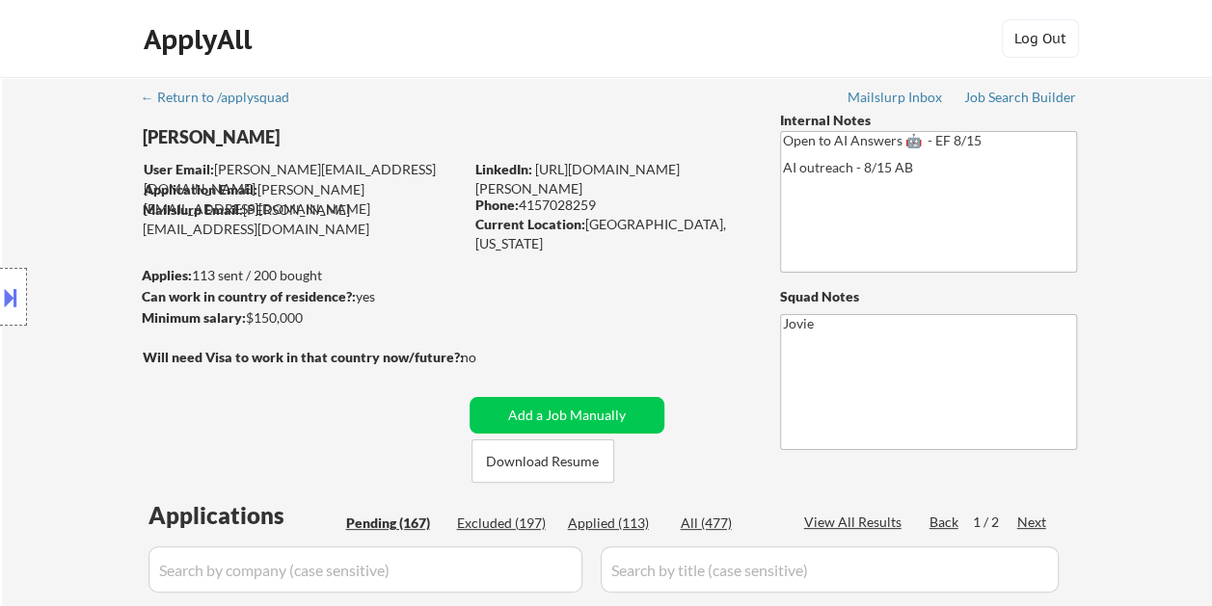
select select ""pending""
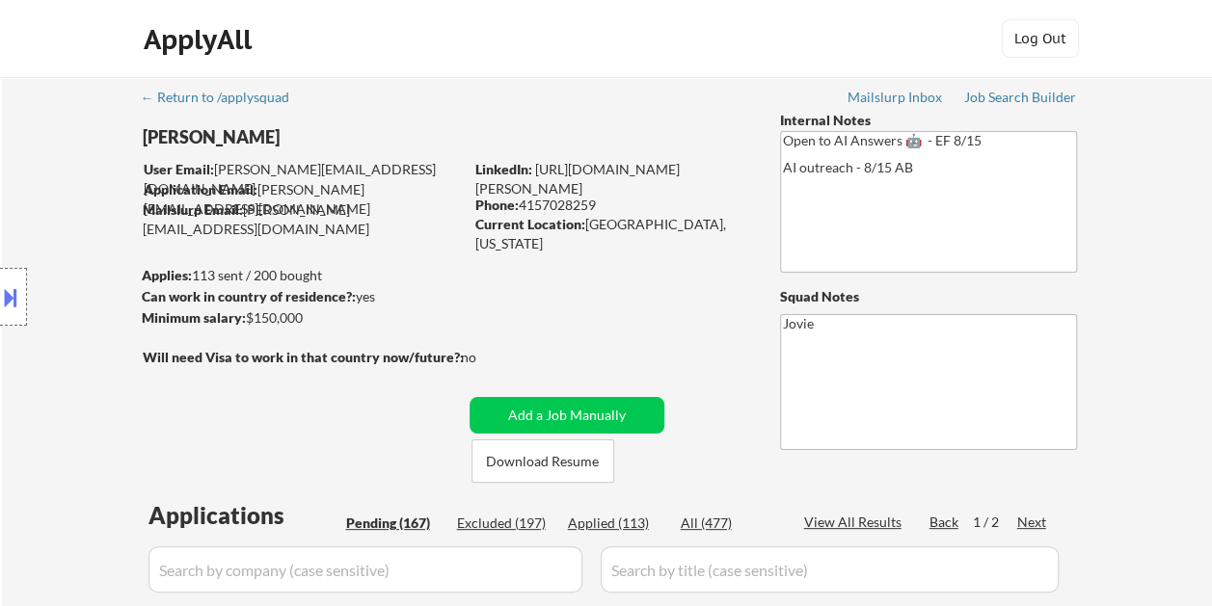
select select ""pending""
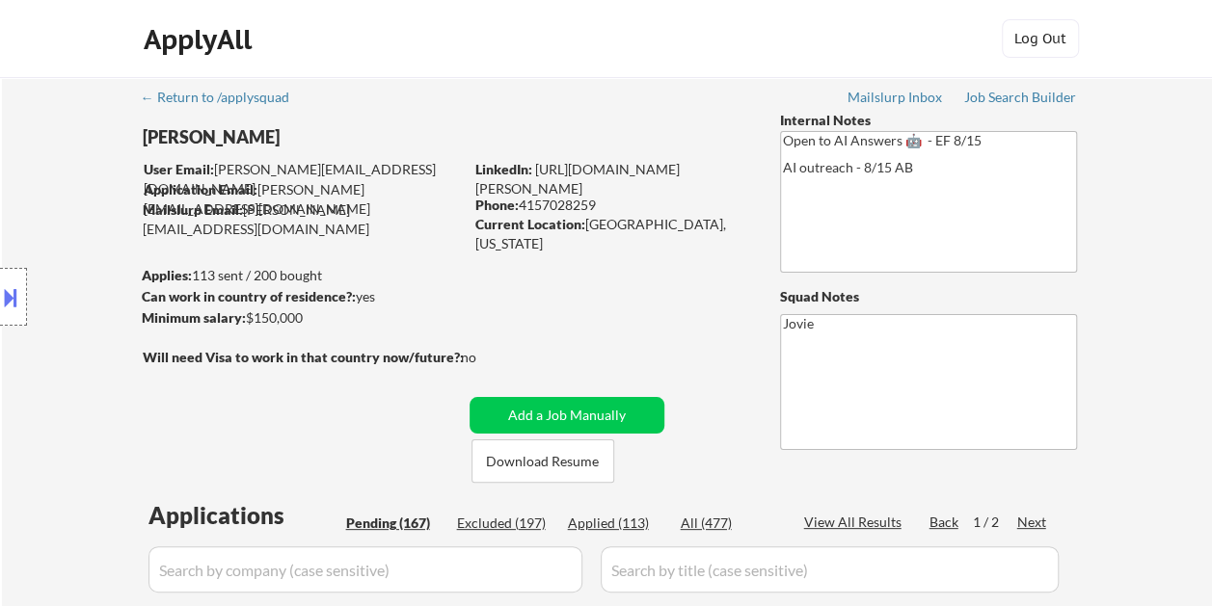
select select ""pending""
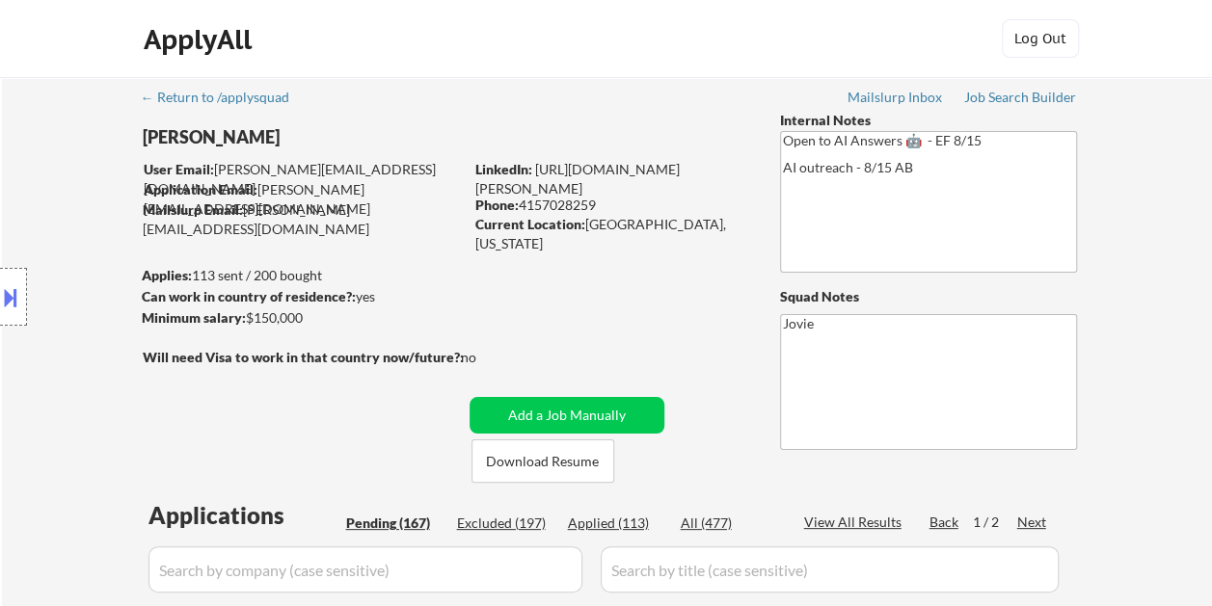
select select ""pending""
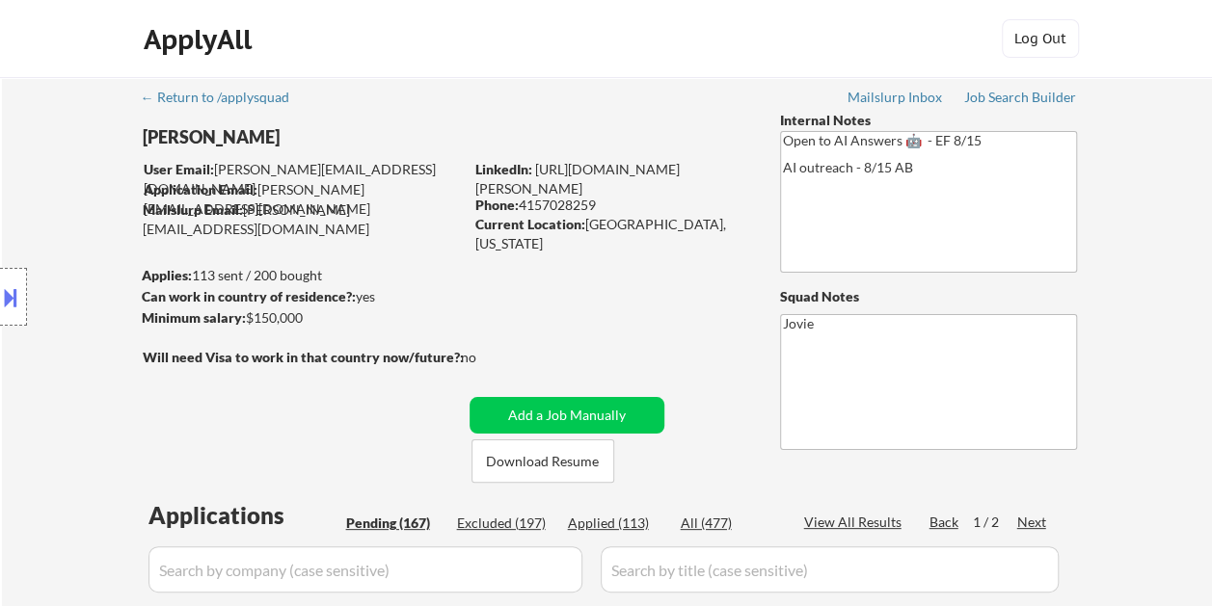
select select ""pending""
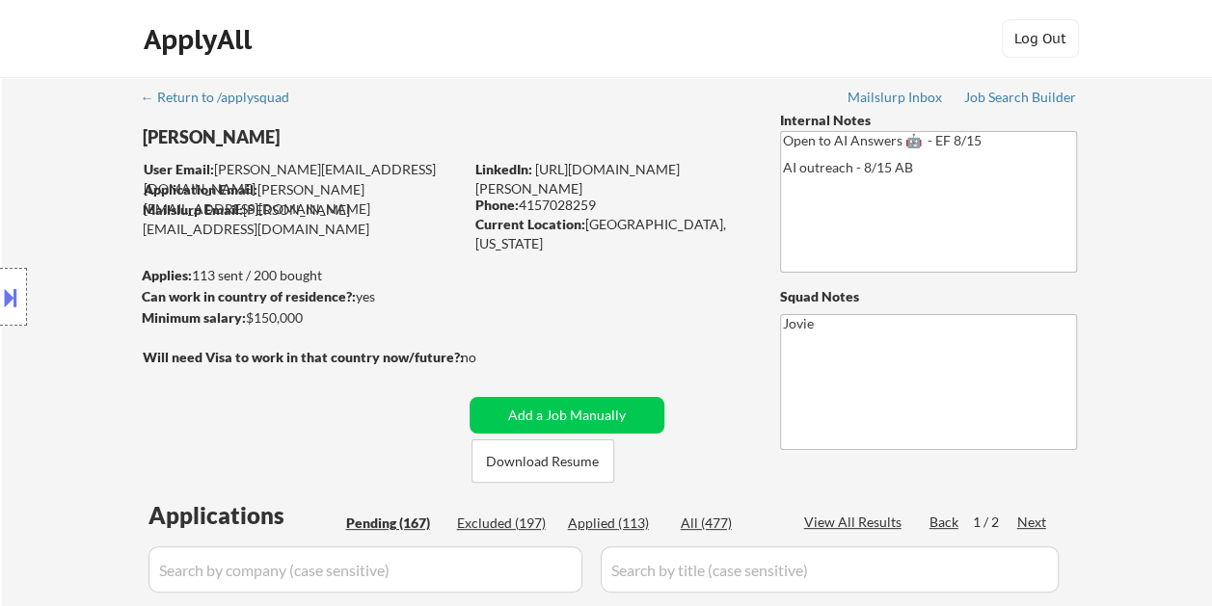
select select ""pending""
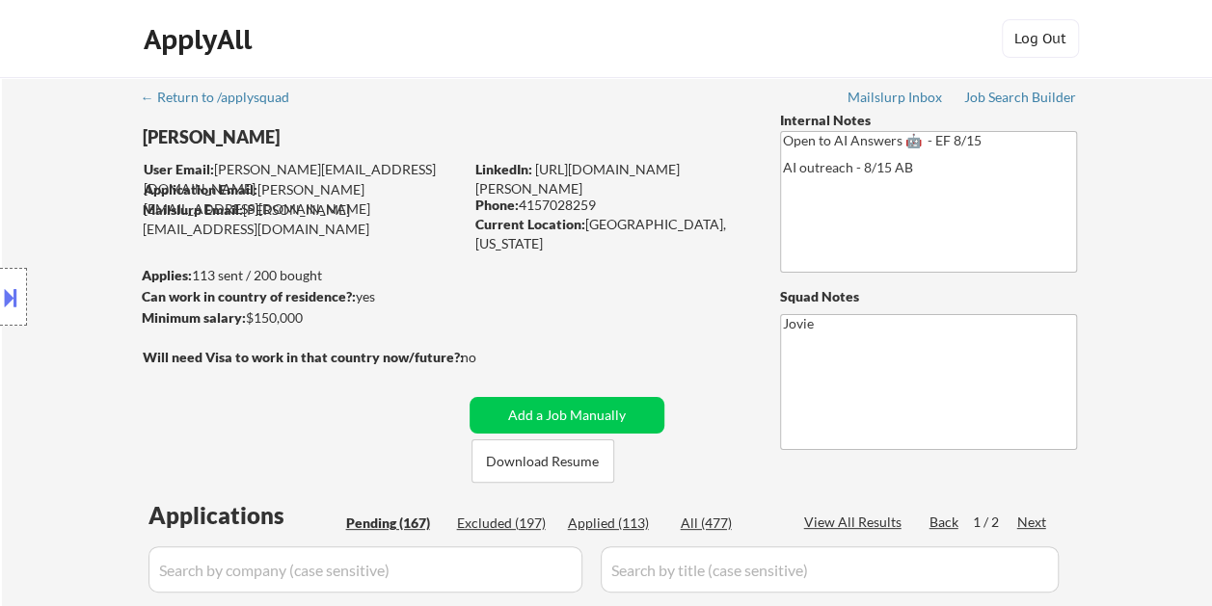
select select ""pending""
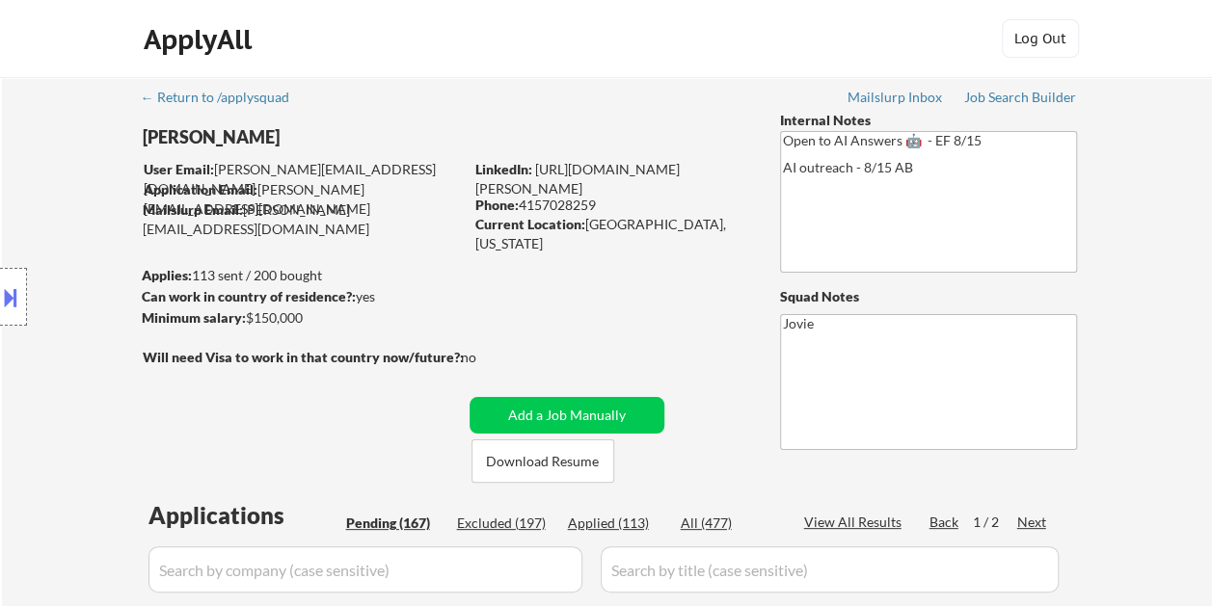
select select ""pending""
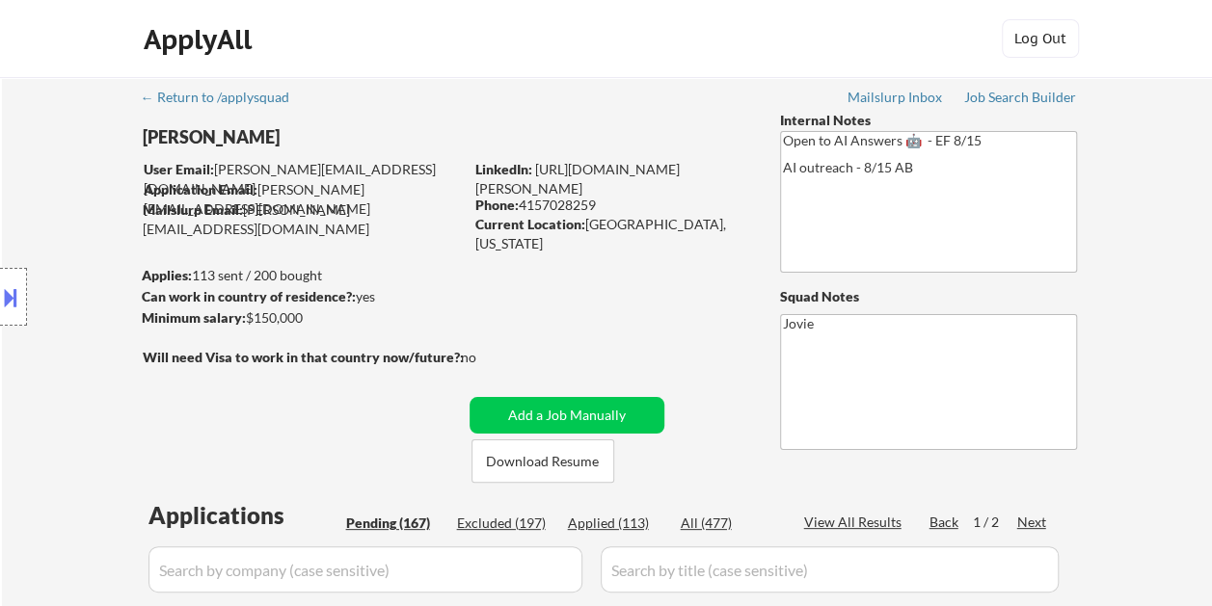
select select ""pending""
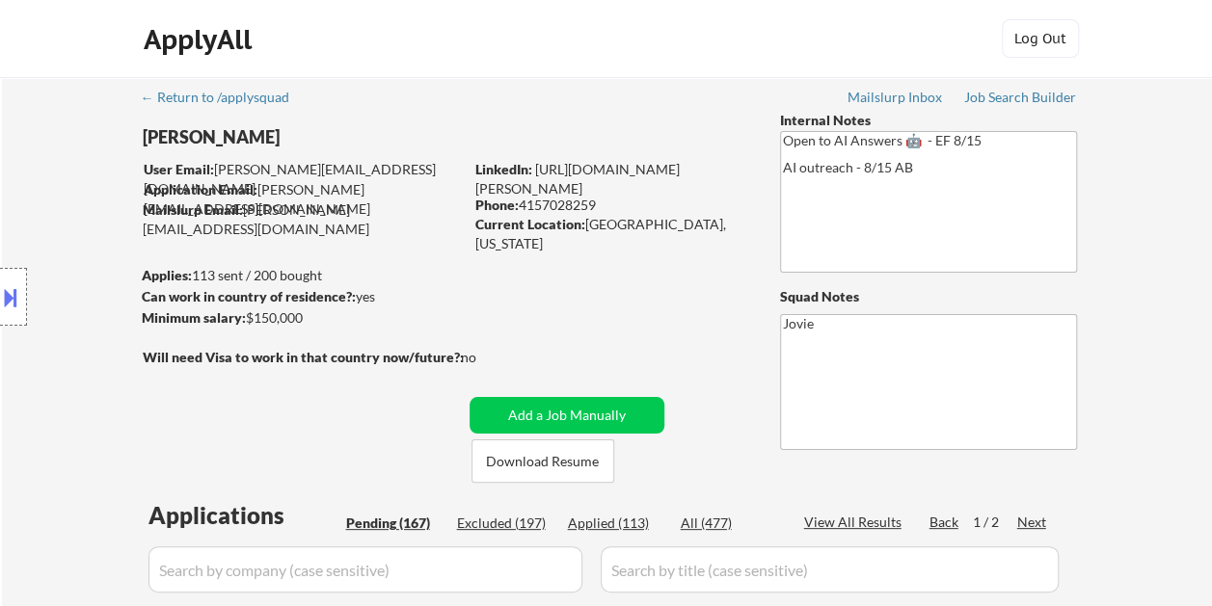
select select ""pending""
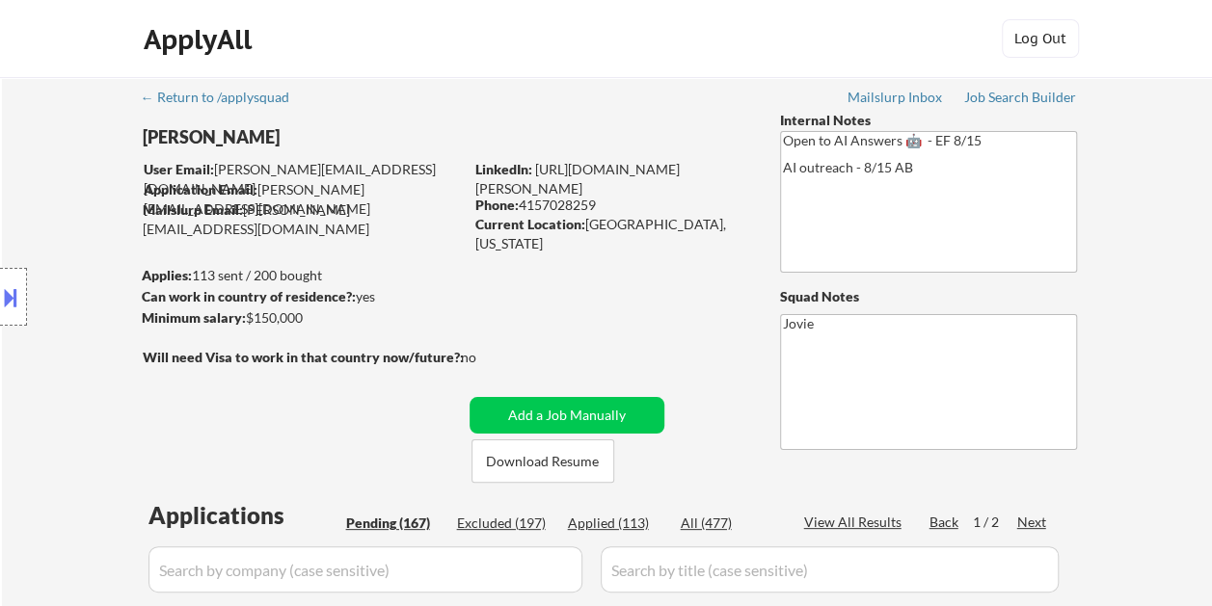
select select ""pending""
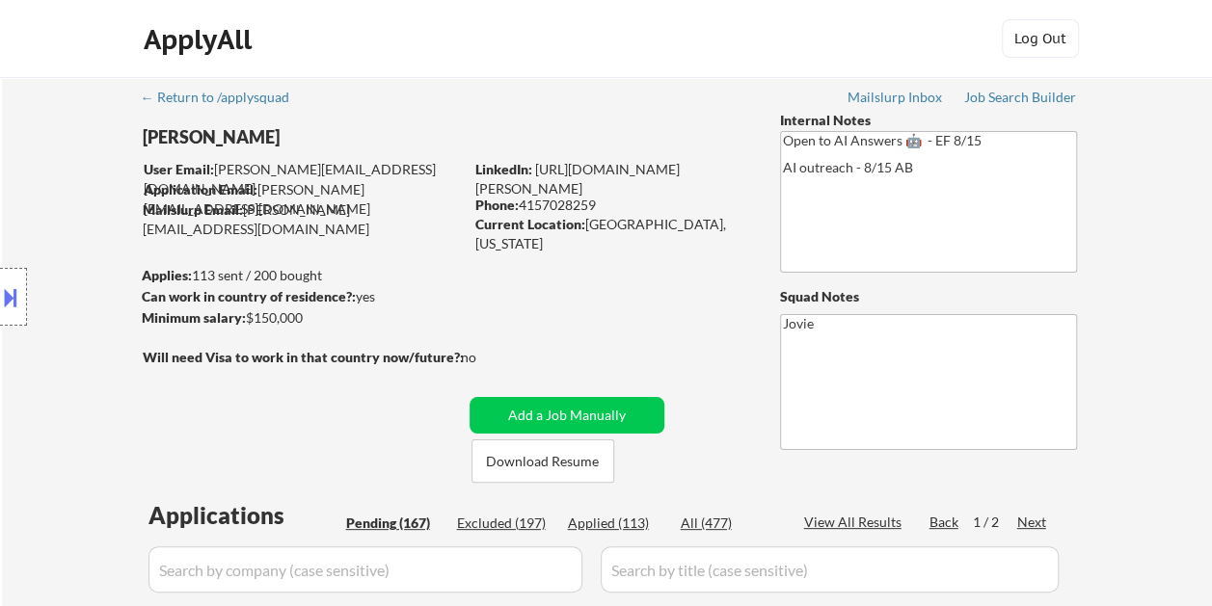
select select ""pending""
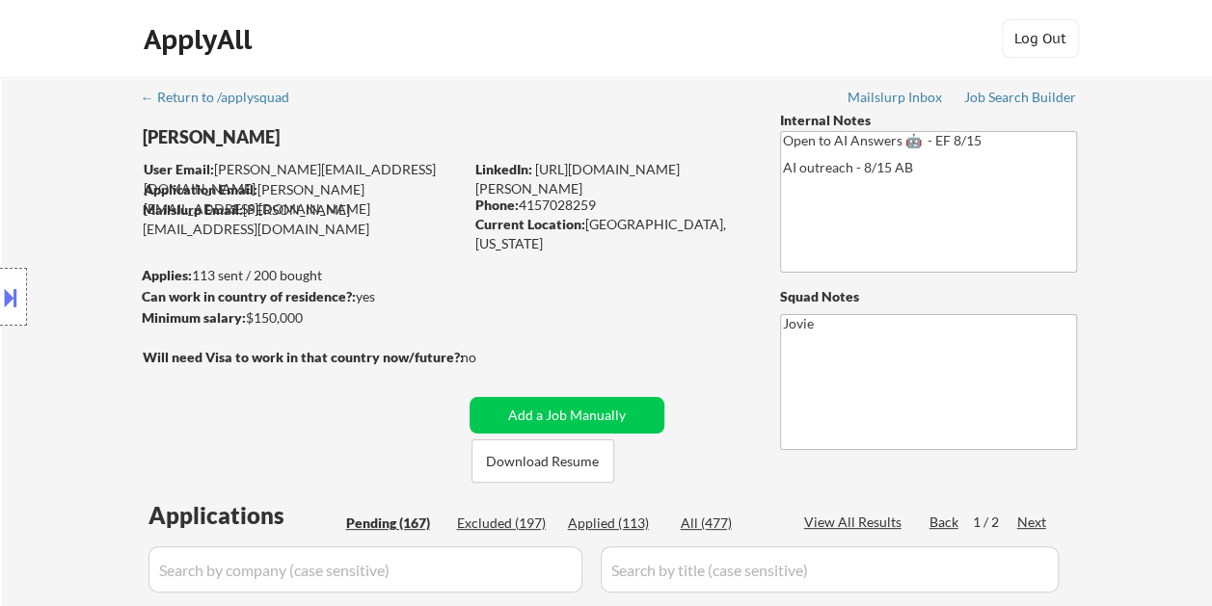
select select ""pending""
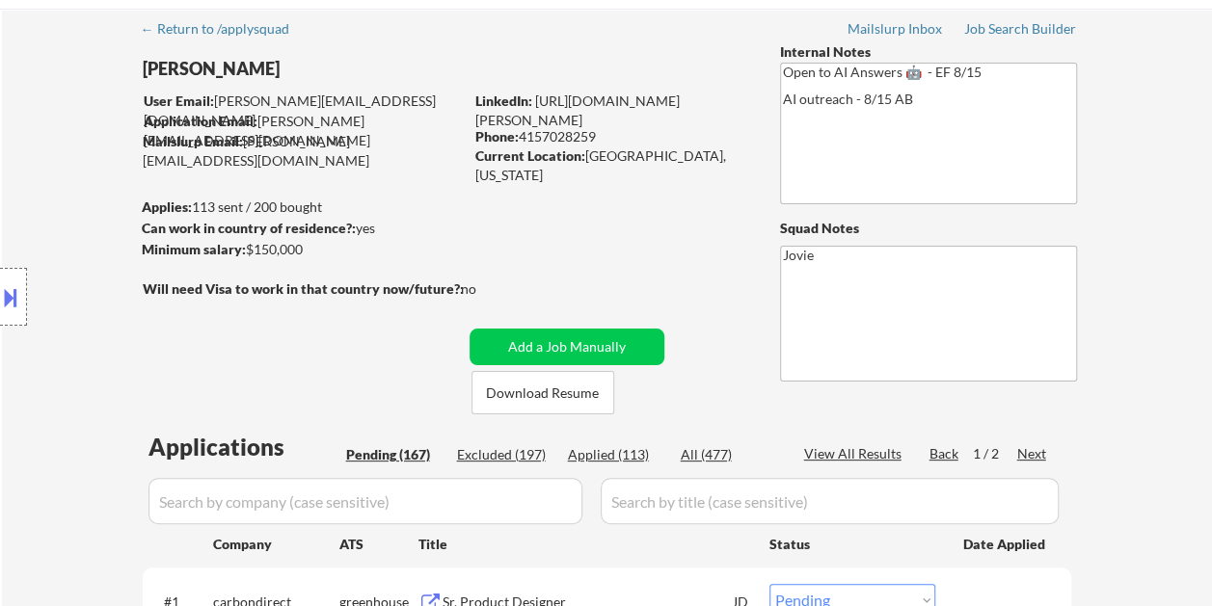
scroll to position [96, 0]
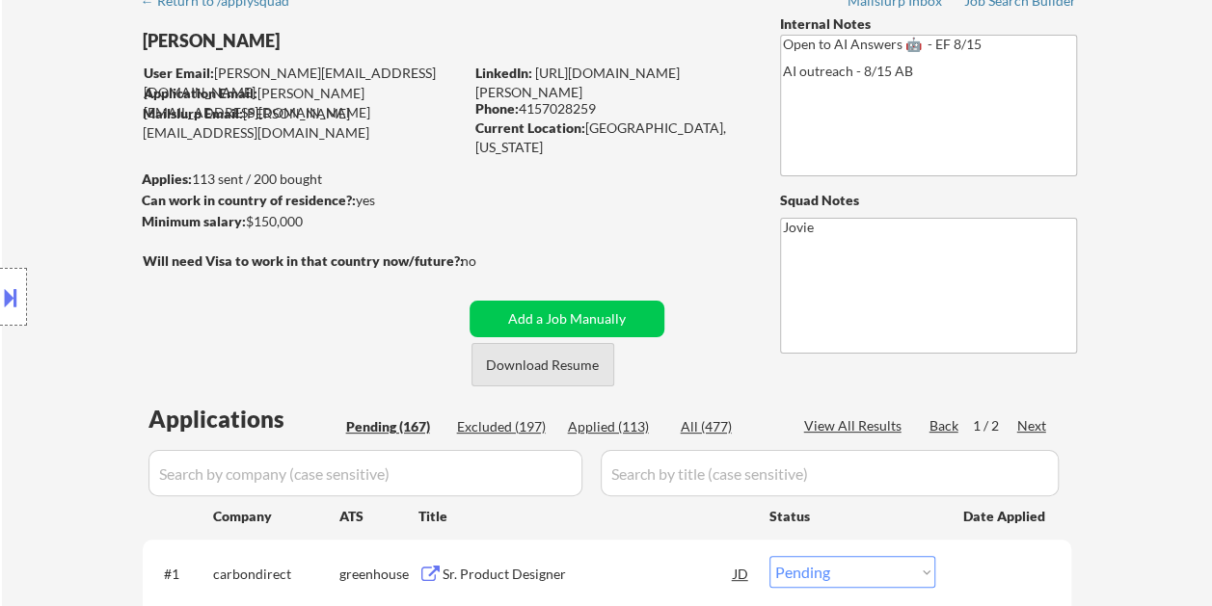
click at [553, 358] on button "Download Resume" at bounding box center [542, 364] width 143 height 43
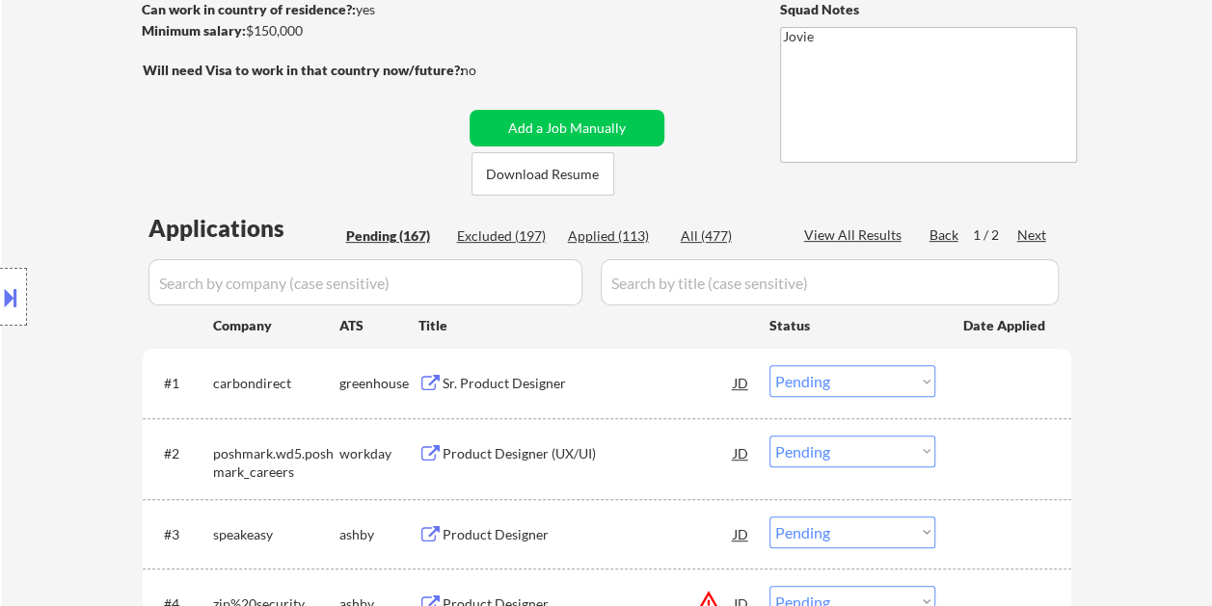
scroll to position [289, 0]
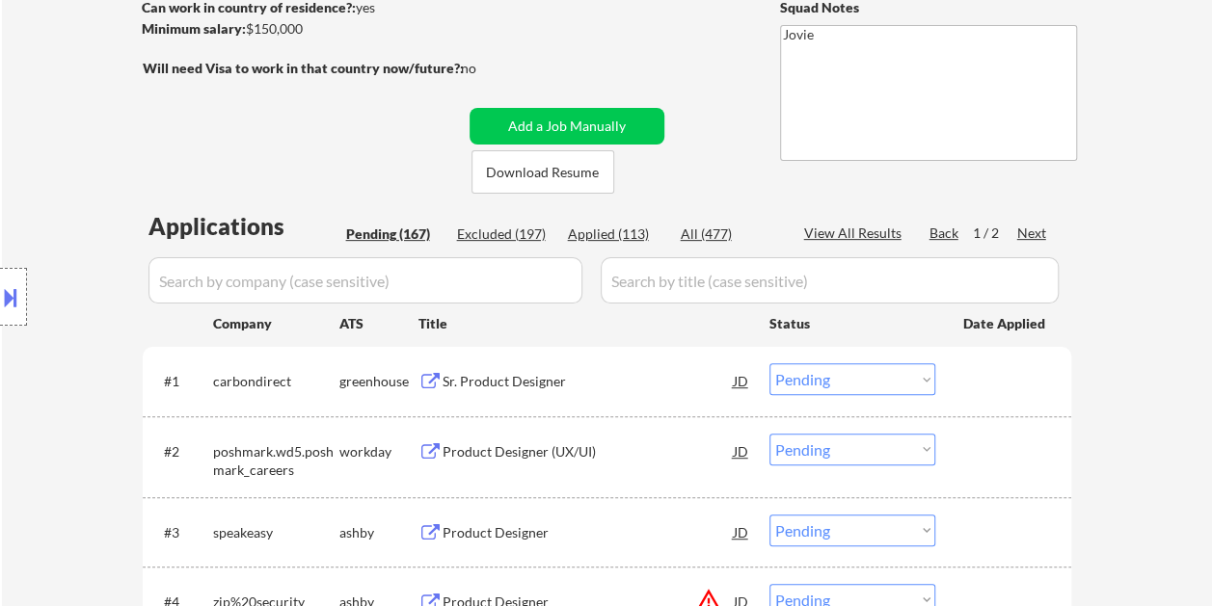
click at [559, 376] on div "Sr. Product Designer" at bounding box center [588, 381] width 291 height 19
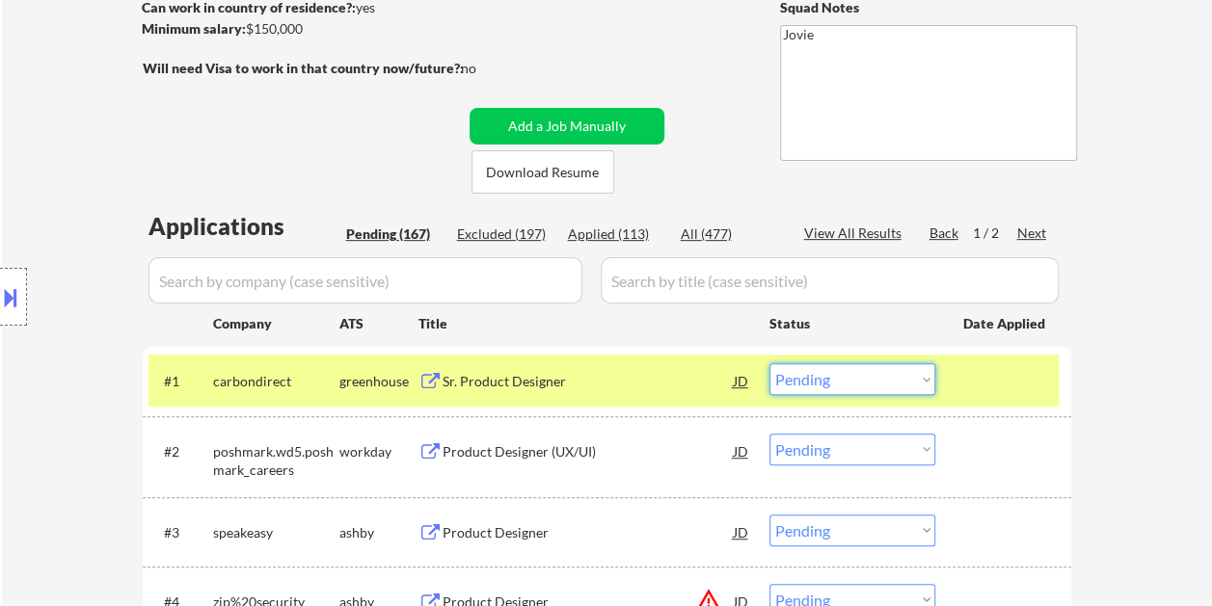
click at [868, 371] on select "Choose an option... Pending Applied Excluded (Questions) Excluded (Expired) Exc…" at bounding box center [852, 379] width 166 height 32
click at [769, 363] on select "Choose an option... Pending Applied Excluded (Questions) Excluded (Expired) Exc…" at bounding box center [852, 379] width 166 height 32
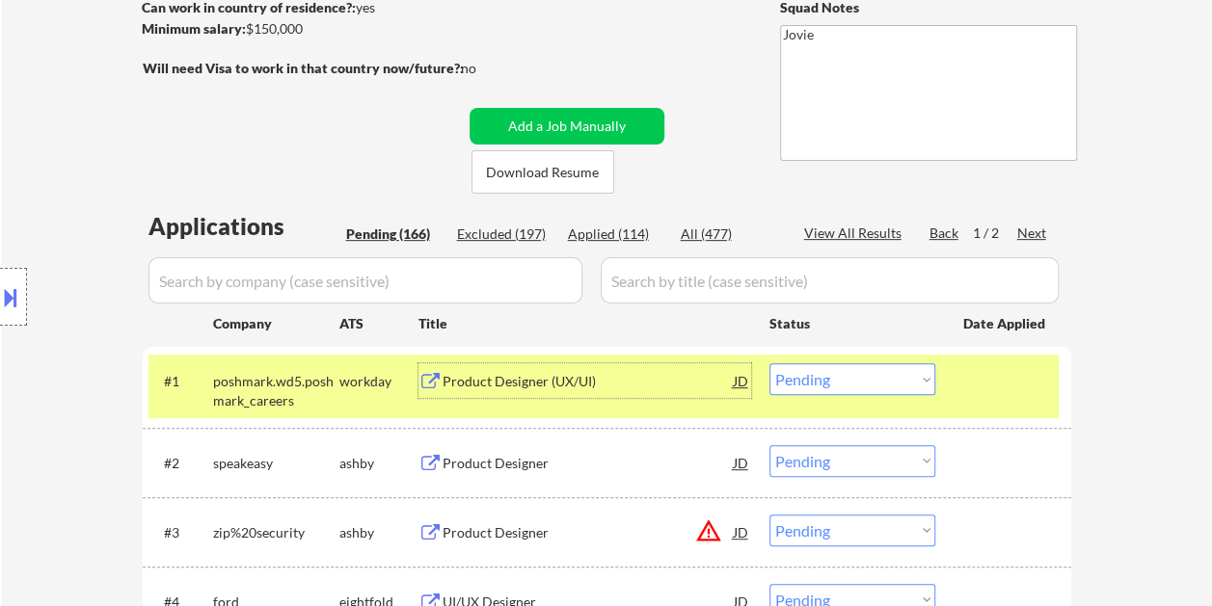
click at [621, 385] on div "Product Designer (UX/UI)" at bounding box center [588, 381] width 291 height 19
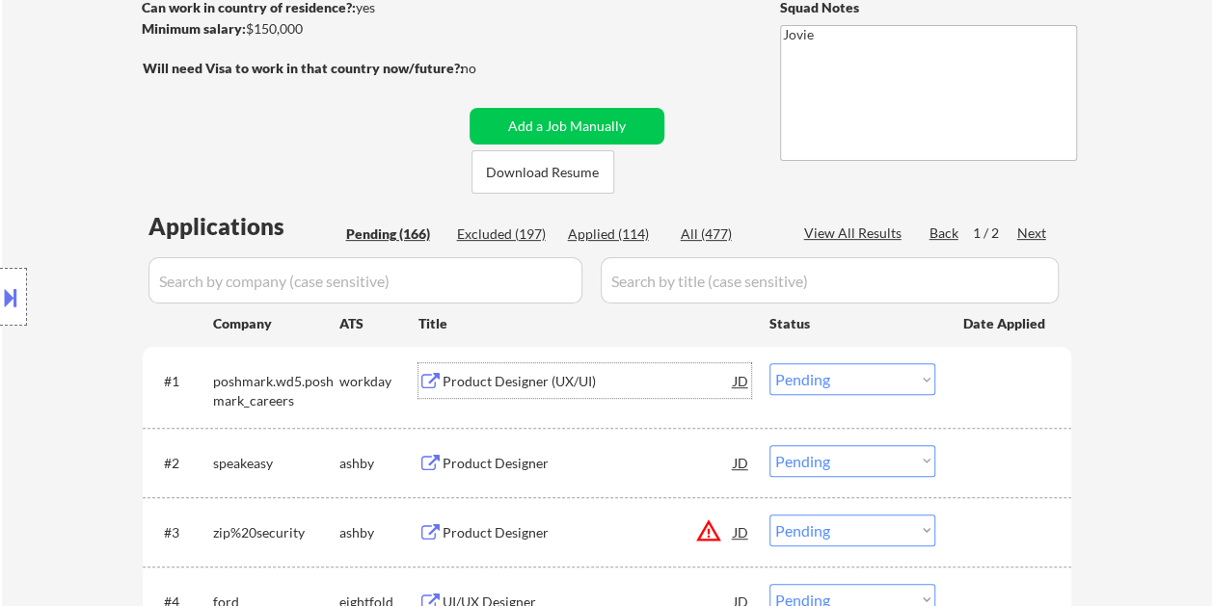
click at [1034, 388] on div at bounding box center [1005, 380] width 85 height 35
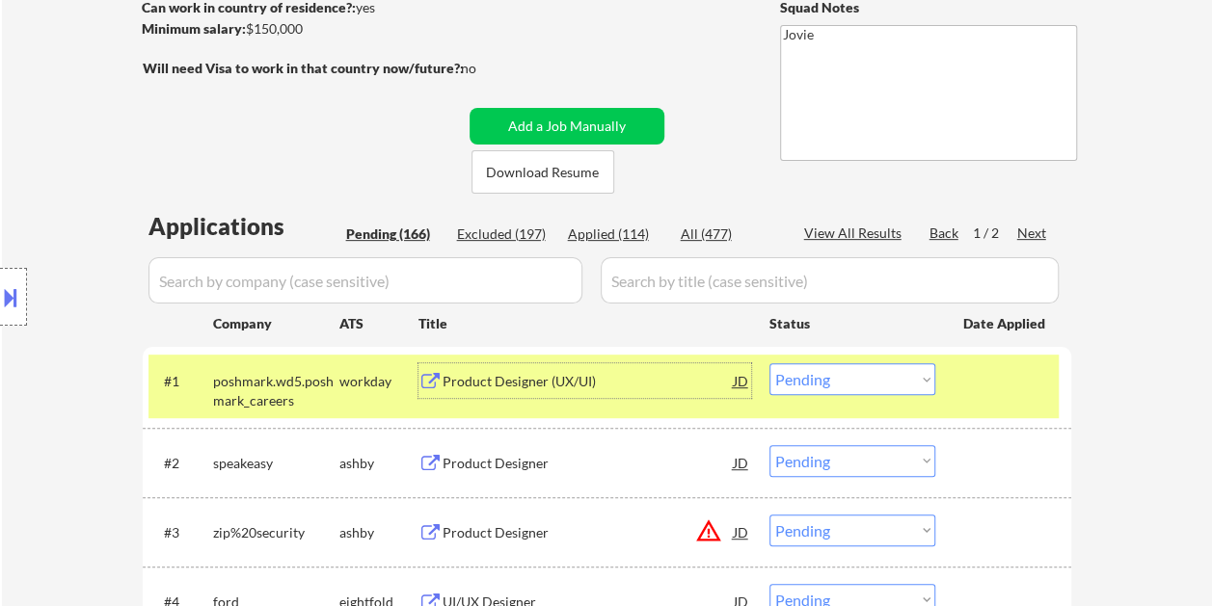
click at [648, 385] on div "Product Designer (UX/UI)" at bounding box center [588, 381] width 291 height 19
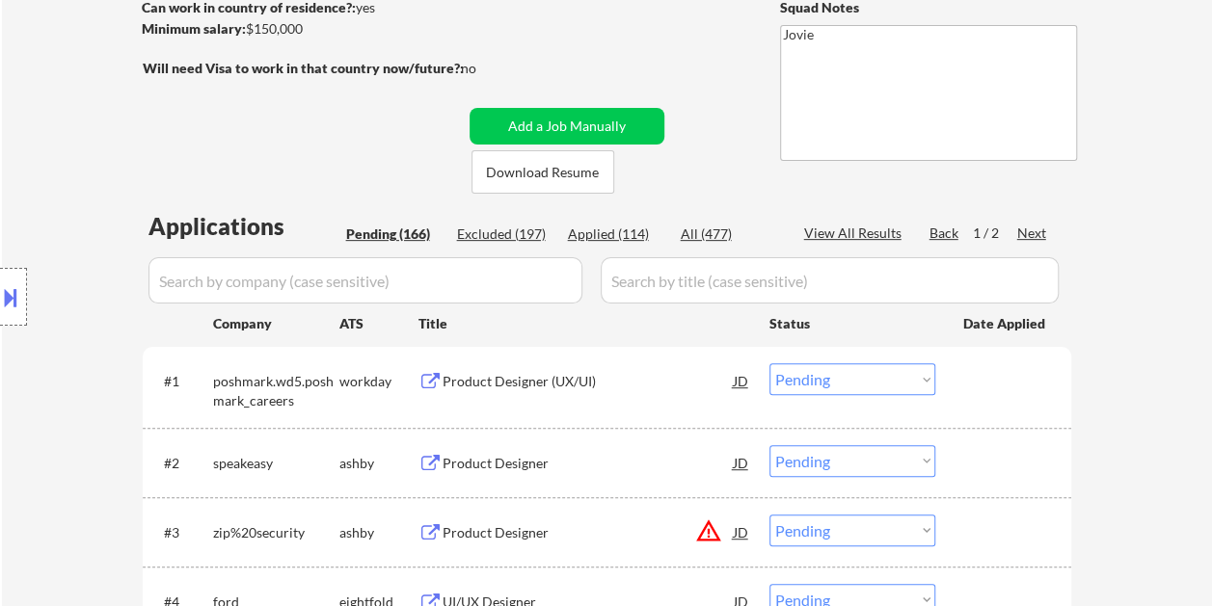
click at [19, 295] on button at bounding box center [10, 298] width 21 height 32
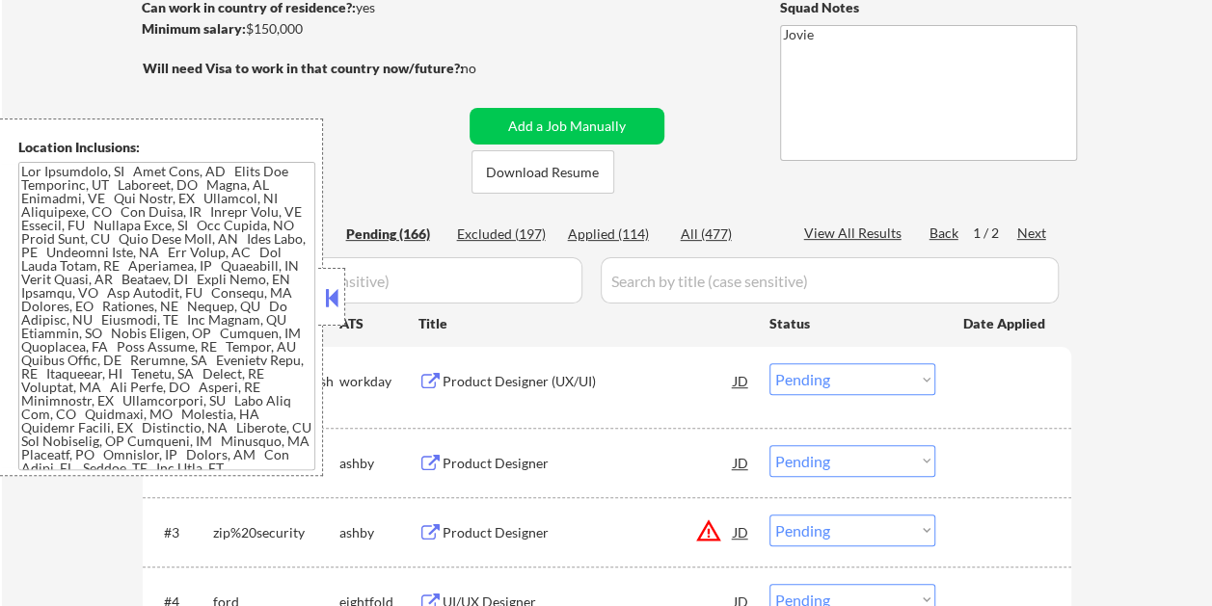
click at [334, 295] on button at bounding box center [331, 297] width 21 height 29
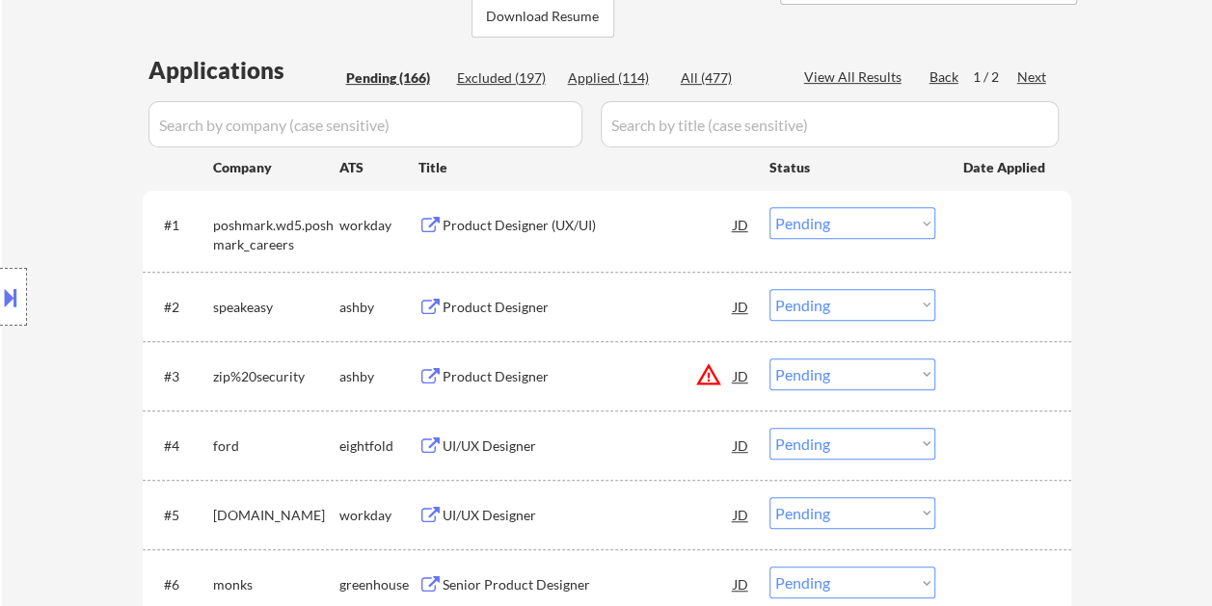
scroll to position [482, 0]
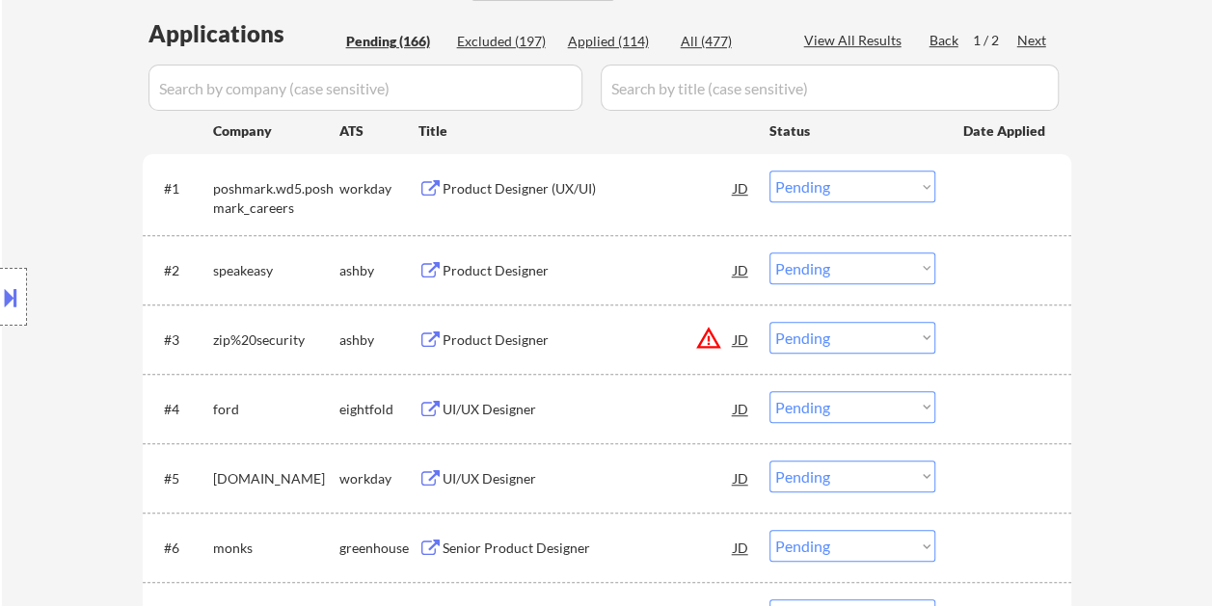
click at [918, 189] on select "Choose an option... Pending Applied Excluded (Questions) Excluded (Expired) Exc…" at bounding box center [852, 187] width 166 height 32
click at [769, 171] on select "Choose an option... Pending Applied Excluded (Questions) Excluded (Expired) Exc…" at bounding box center [852, 187] width 166 height 32
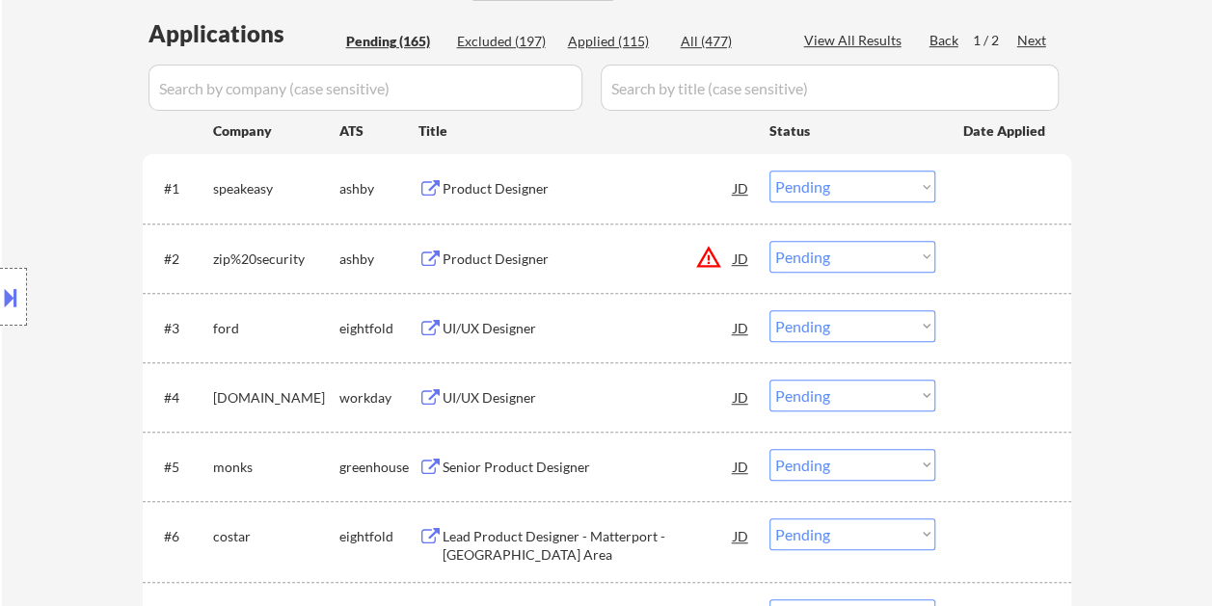
click at [1007, 189] on div at bounding box center [1005, 188] width 85 height 35
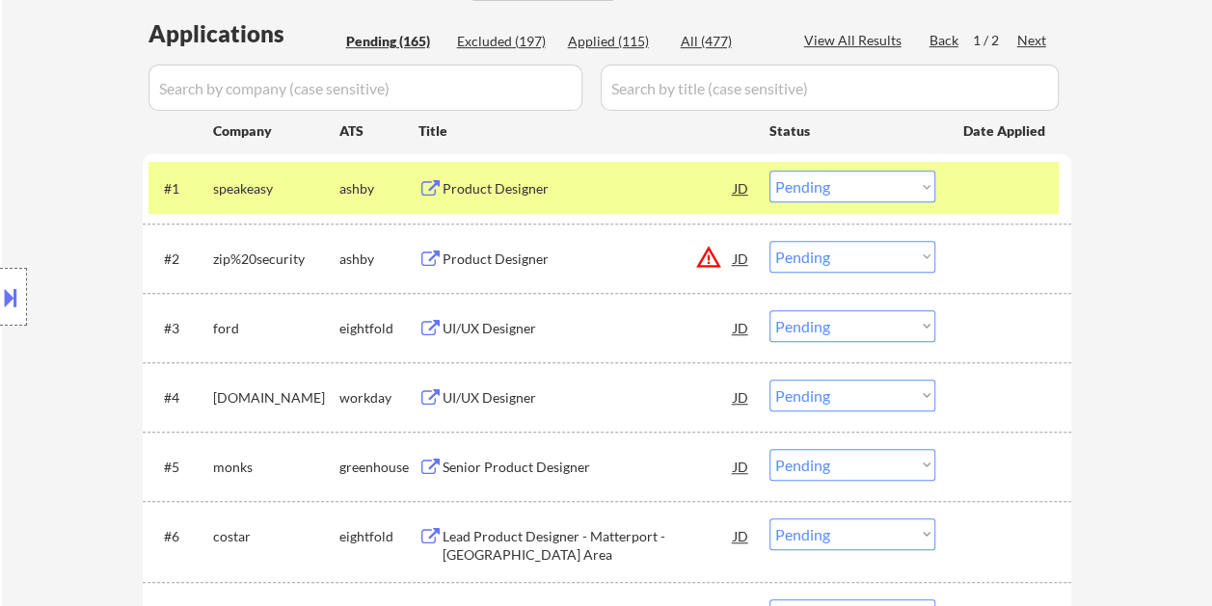
click at [592, 202] on div "Product Designer" at bounding box center [588, 188] width 291 height 35
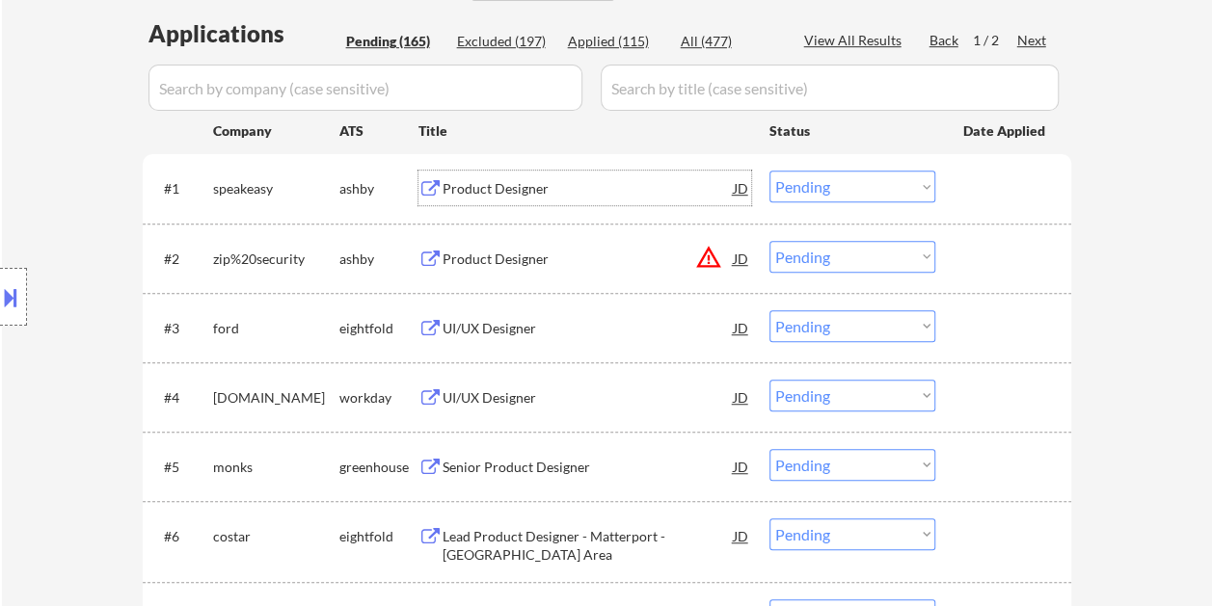
drag, startPoint x: 974, startPoint y: 185, endPoint x: 918, endPoint y: 190, distance: 56.1
click at [972, 185] on div at bounding box center [1005, 188] width 85 height 35
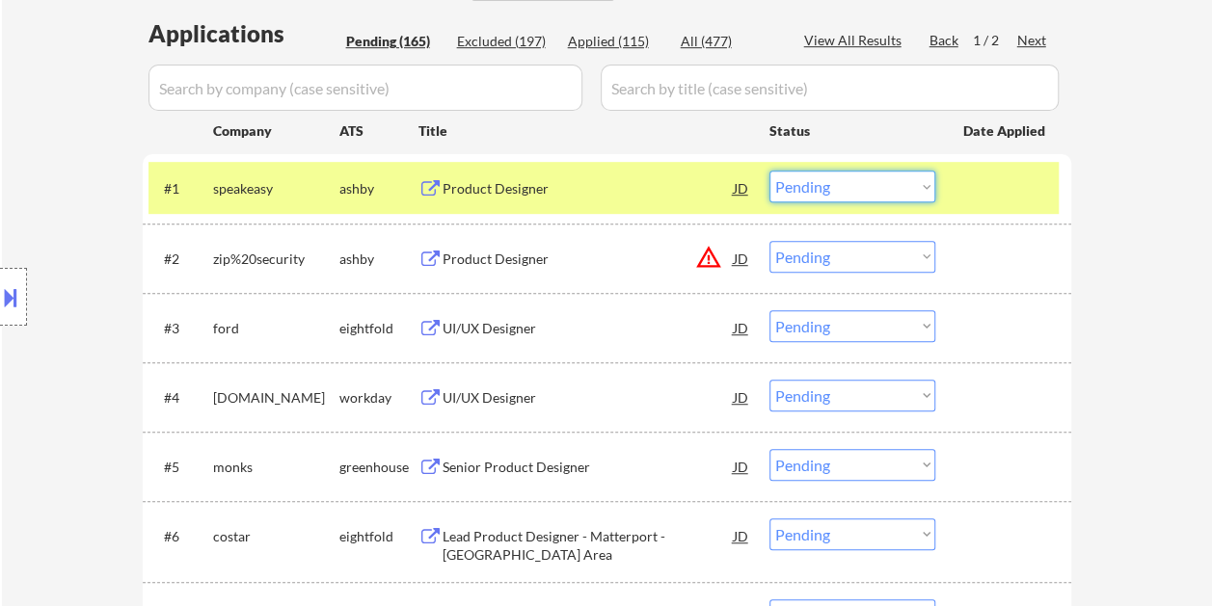
click at [904, 190] on select "Choose an option... Pending Applied Excluded (Questions) Excluded (Expired) Exc…" at bounding box center [852, 187] width 166 height 32
click at [769, 171] on select "Choose an option... Pending Applied Excluded (Questions) Excluded (Expired) Exc…" at bounding box center [852, 187] width 166 height 32
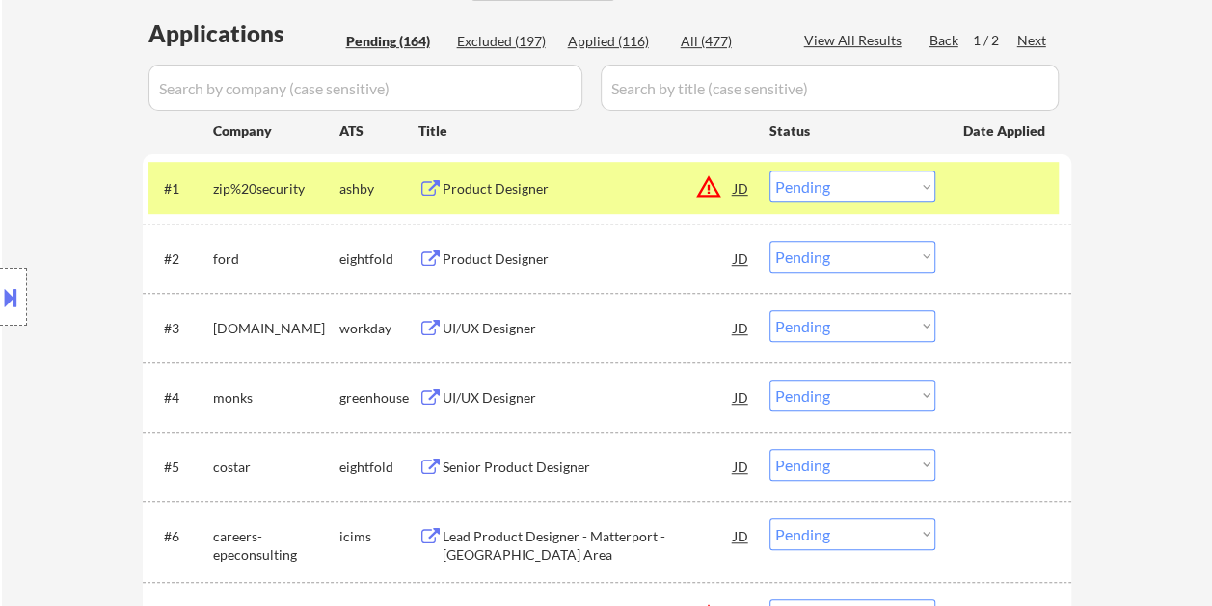
click at [990, 185] on div at bounding box center [1005, 188] width 85 height 35
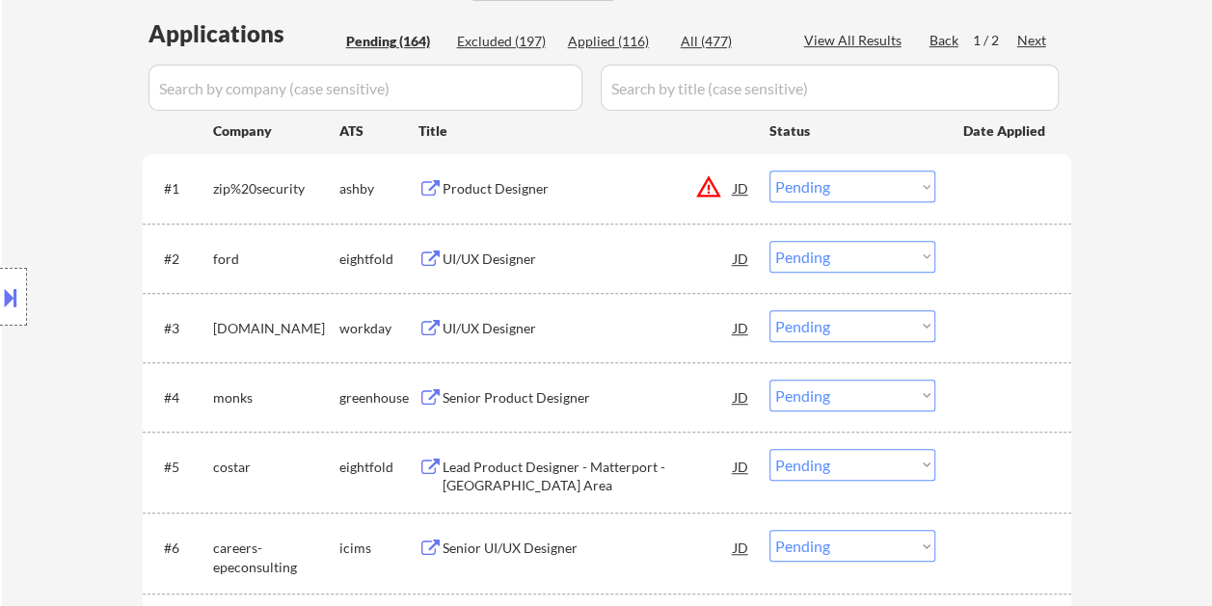
click at [970, 185] on div at bounding box center [1005, 188] width 85 height 35
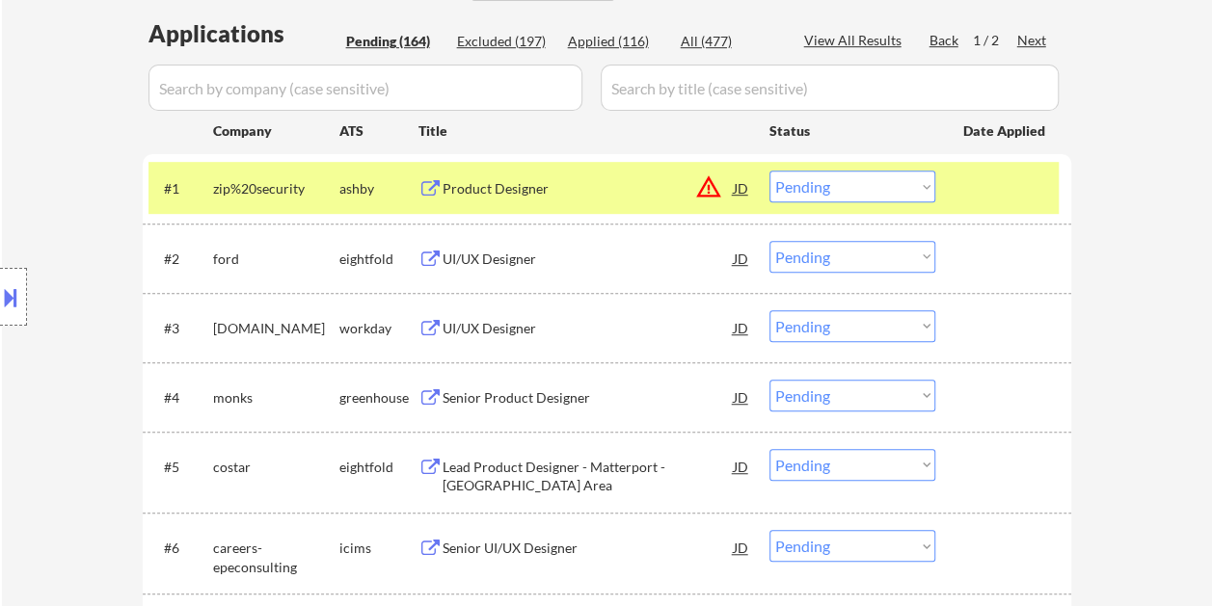
click at [526, 175] on div "Product Designer" at bounding box center [588, 188] width 291 height 35
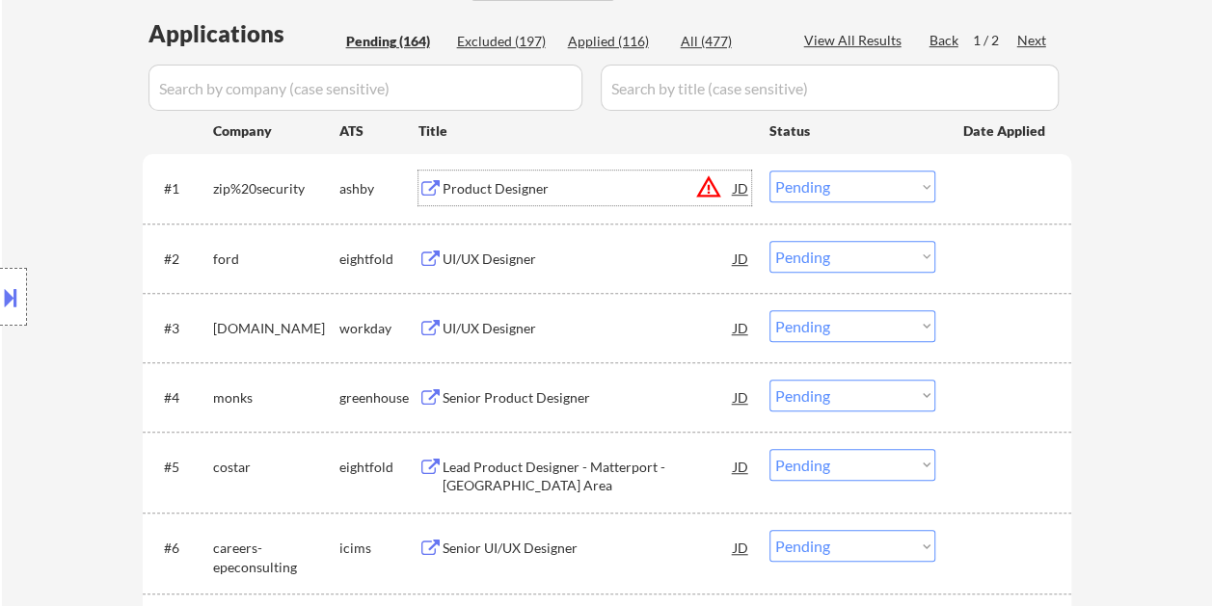
click at [966, 184] on div at bounding box center [1005, 188] width 85 height 35
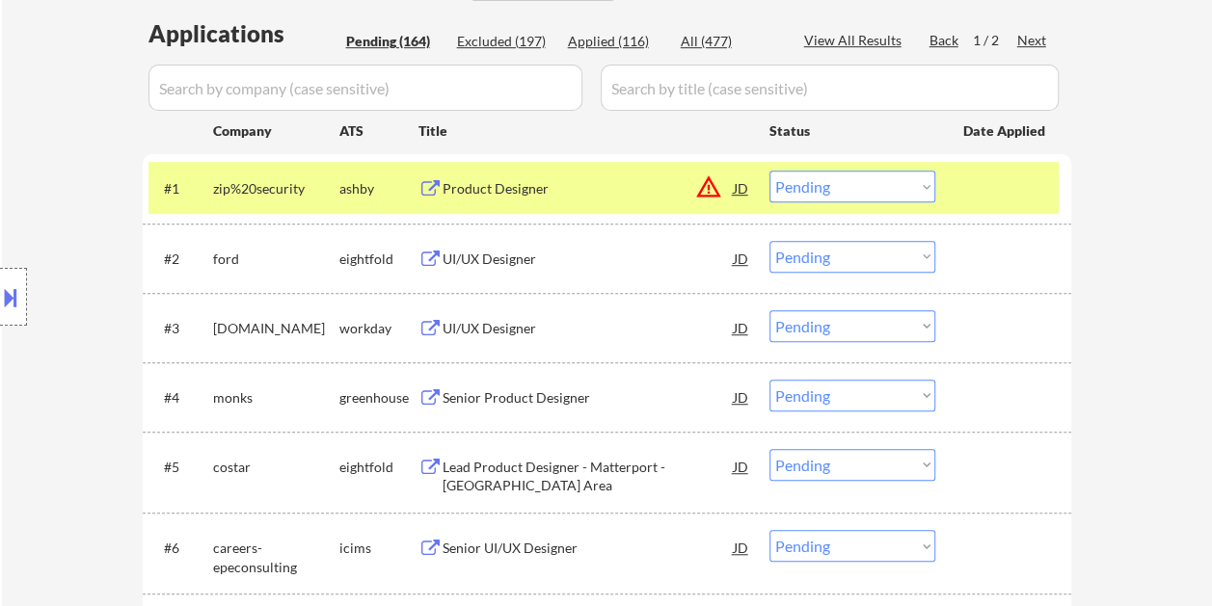
click at [922, 184] on select "Choose an option... Pending Applied Excluded (Questions) Excluded (Expired) Exc…" at bounding box center [852, 187] width 166 height 32
click at [769, 171] on select "Choose an option... Pending Applied Excluded (Questions) Excluded (Expired) Exc…" at bounding box center [852, 187] width 166 height 32
select select ""pending""
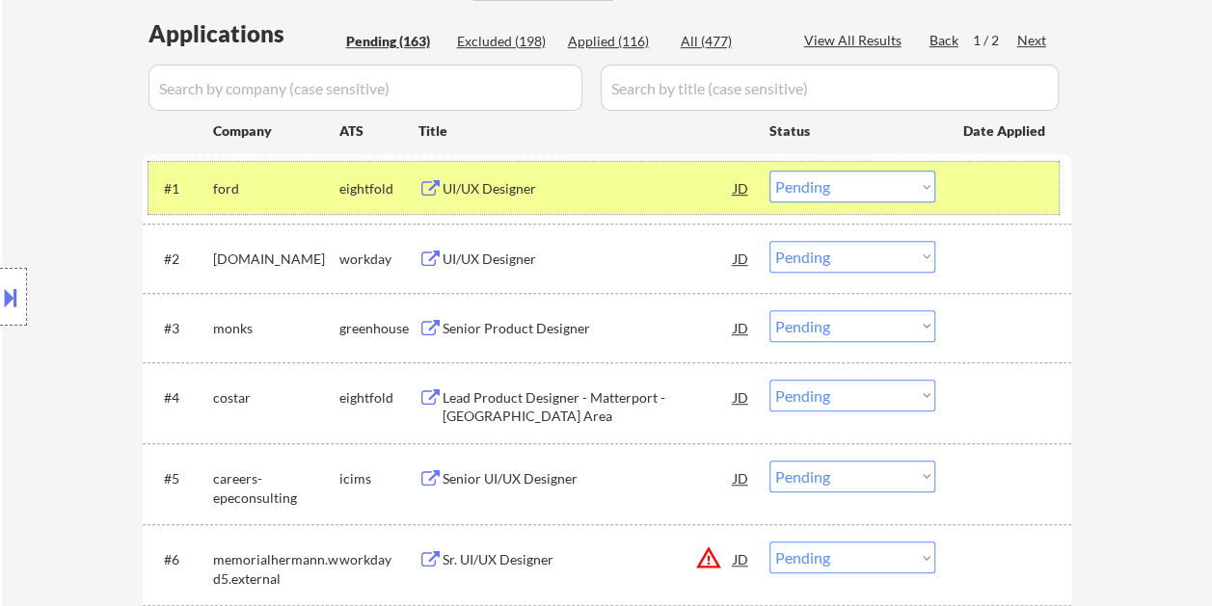
click at [976, 182] on div at bounding box center [1005, 188] width 85 height 35
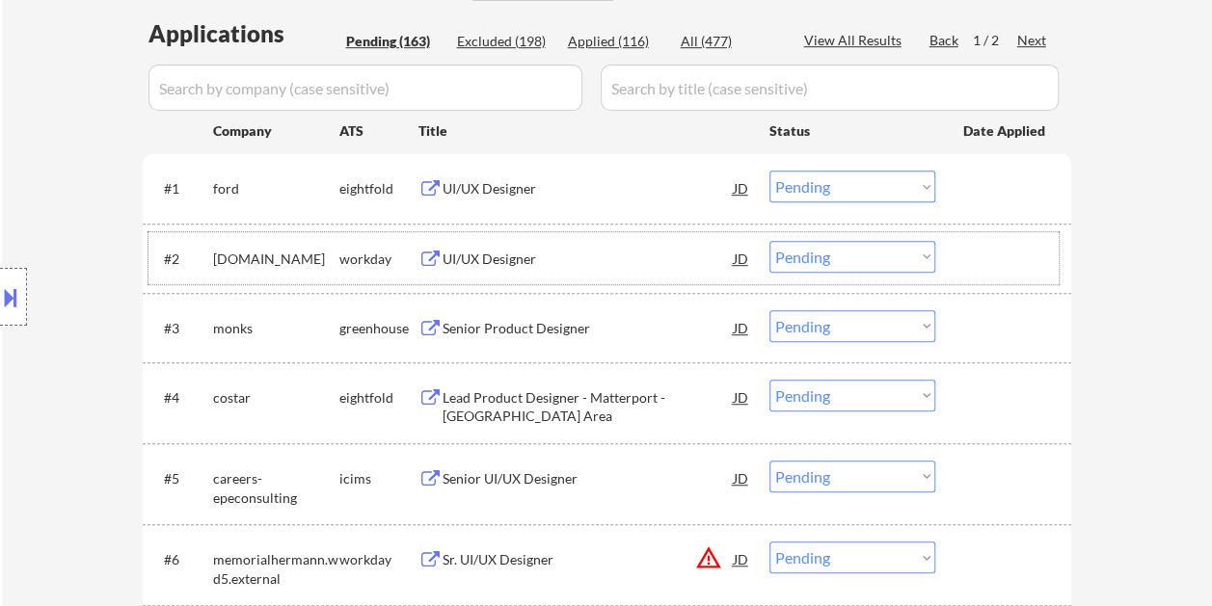
click at [986, 256] on div at bounding box center [1005, 258] width 85 height 35
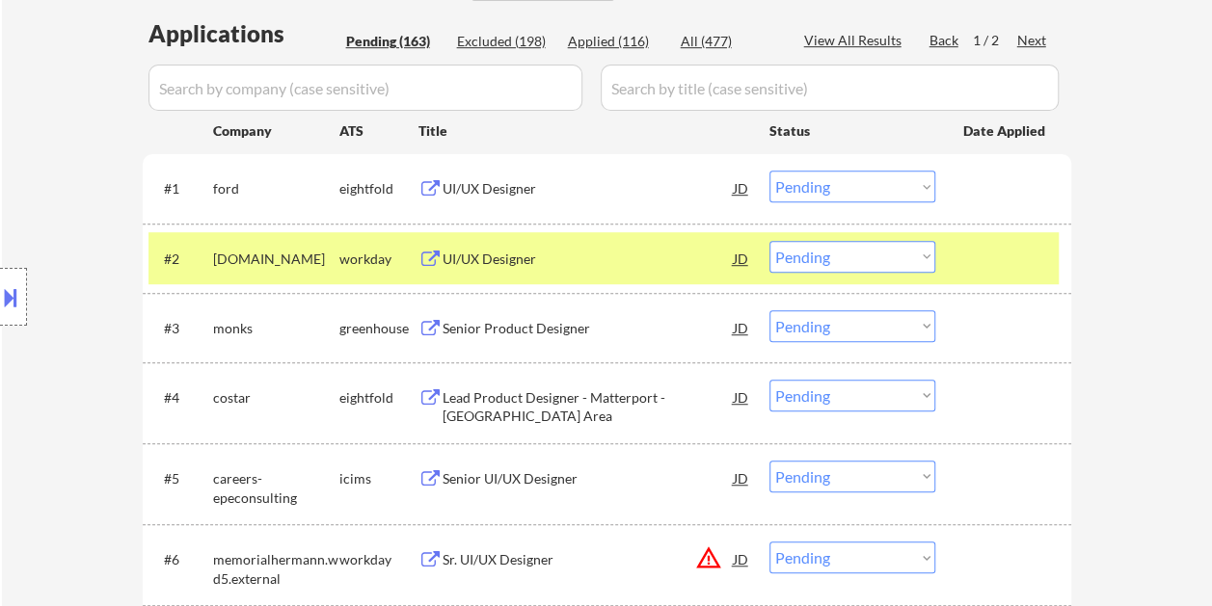
click at [979, 247] on div at bounding box center [1005, 258] width 85 height 35
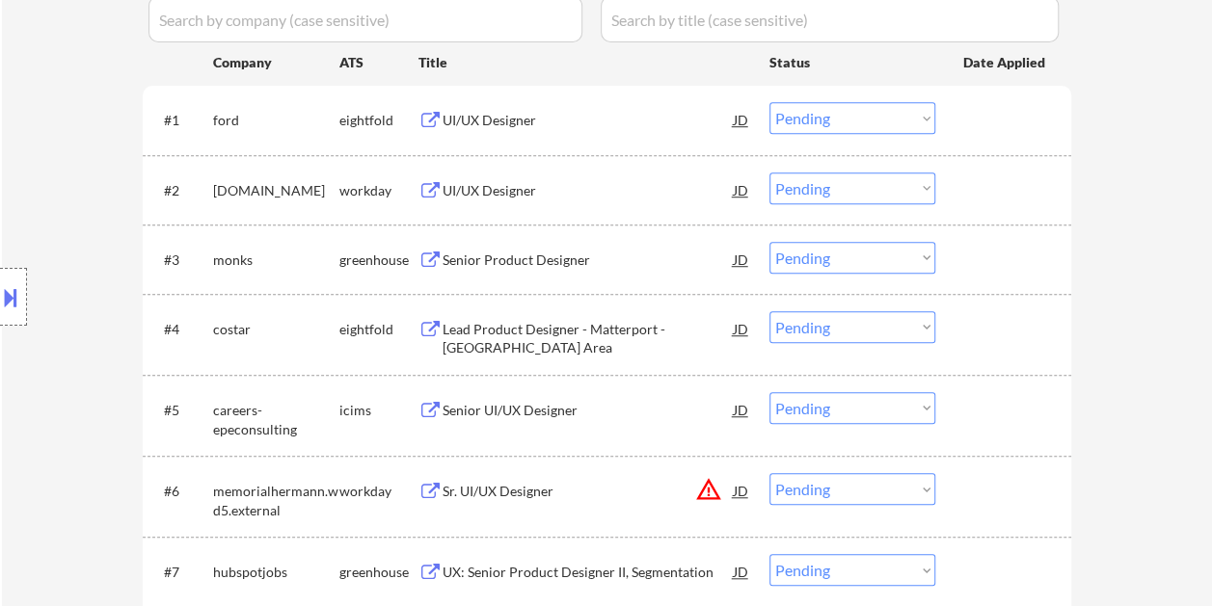
scroll to position [578, 0]
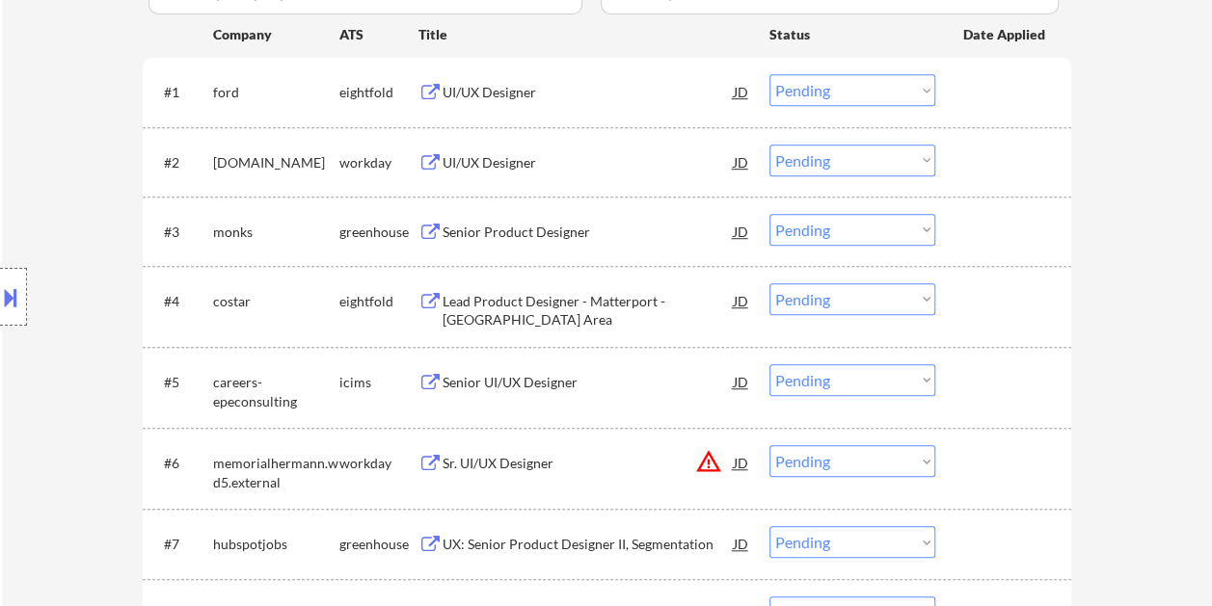
click at [981, 232] on div at bounding box center [1005, 231] width 85 height 35
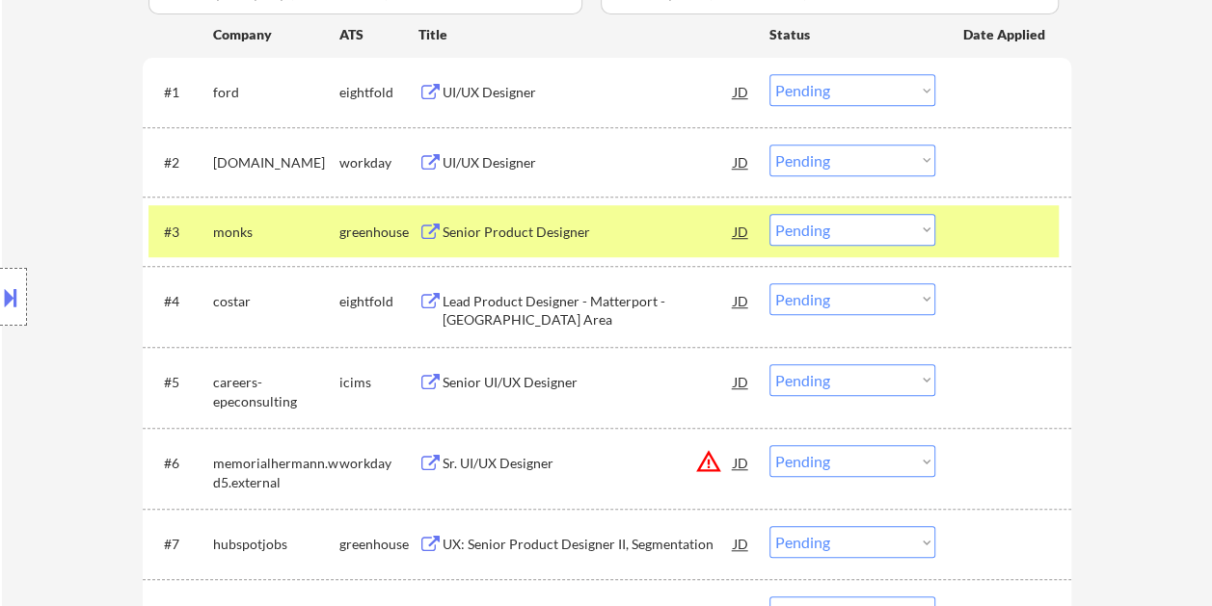
click at [496, 220] on div "Senior Product Designer" at bounding box center [588, 231] width 291 height 35
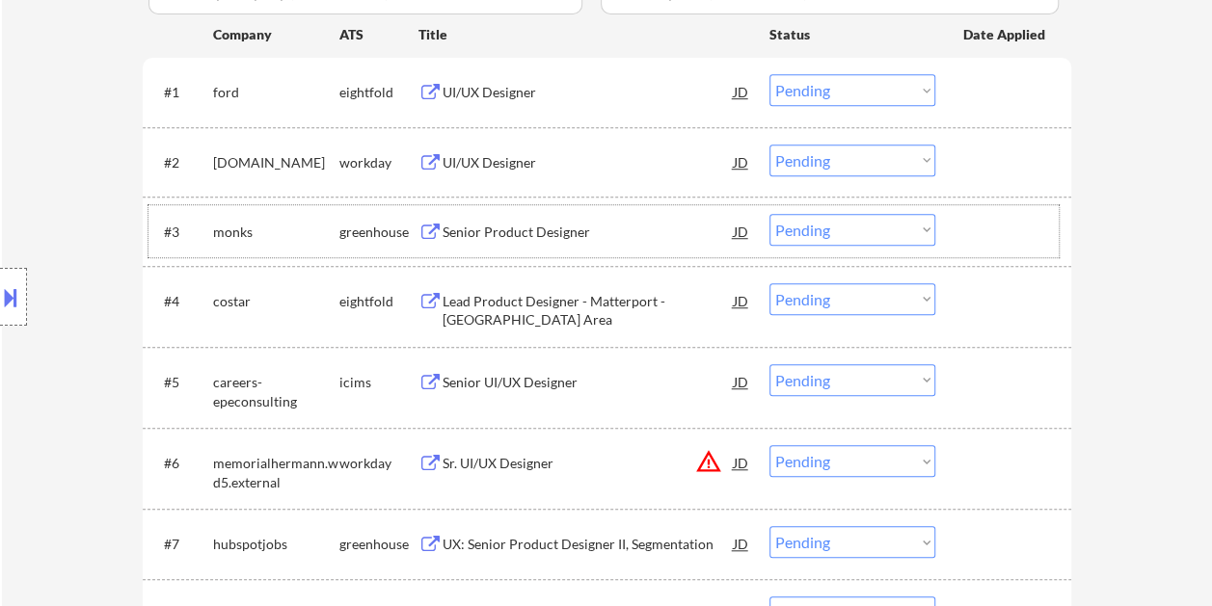
click at [980, 239] on div at bounding box center [1005, 231] width 85 height 35
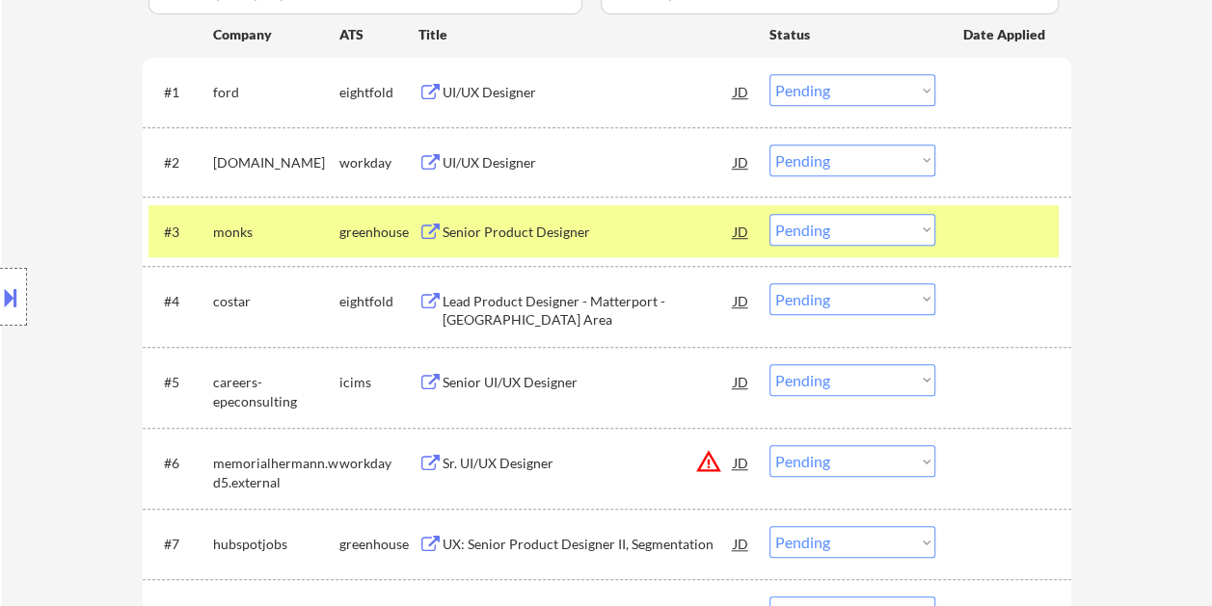
click at [922, 233] on select "Choose an option... Pending Applied Excluded (Questions) Excluded (Expired) Exc…" at bounding box center [852, 230] width 166 height 32
click at [769, 214] on select "Choose an option... Pending Applied Excluded (Questions) Excluded (Expired) Exc…" at bounding box center [852, 230] width 166 height 32
select select ""pending""
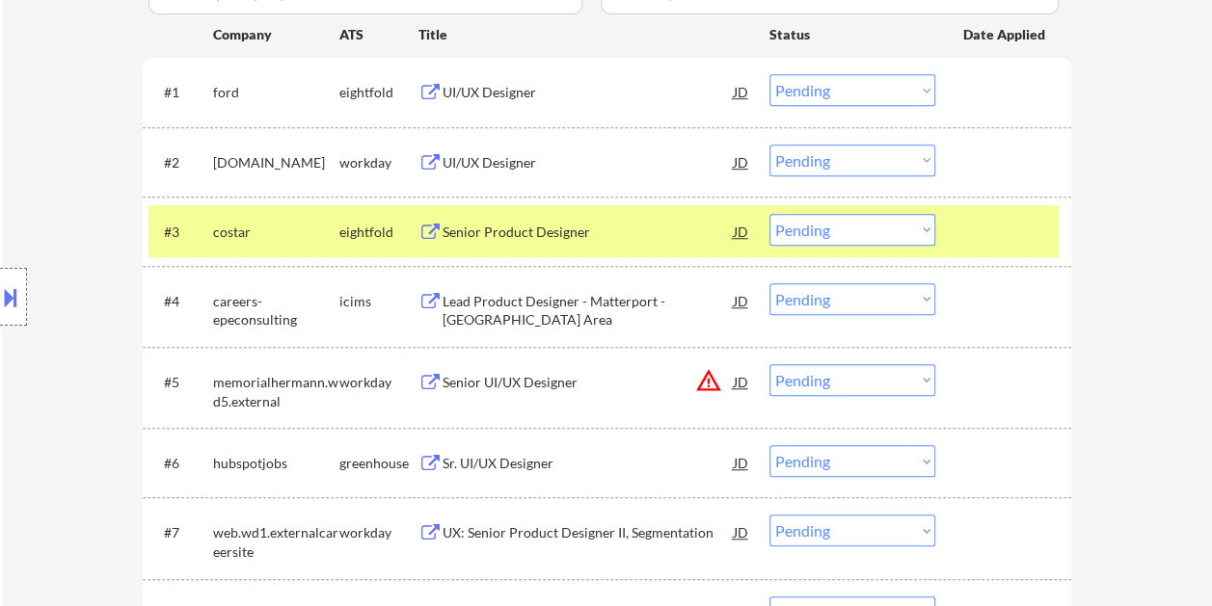
click at [1019, 232] on div at bounding box center [1005, 231] width 85 height 35
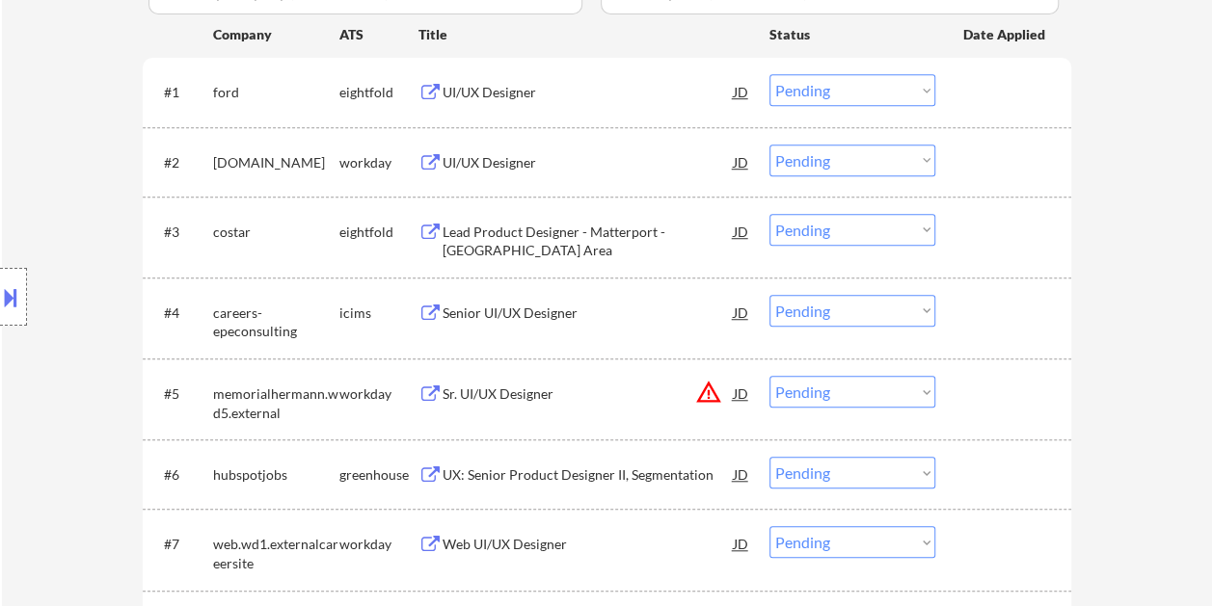
scroll to position [675, 0]
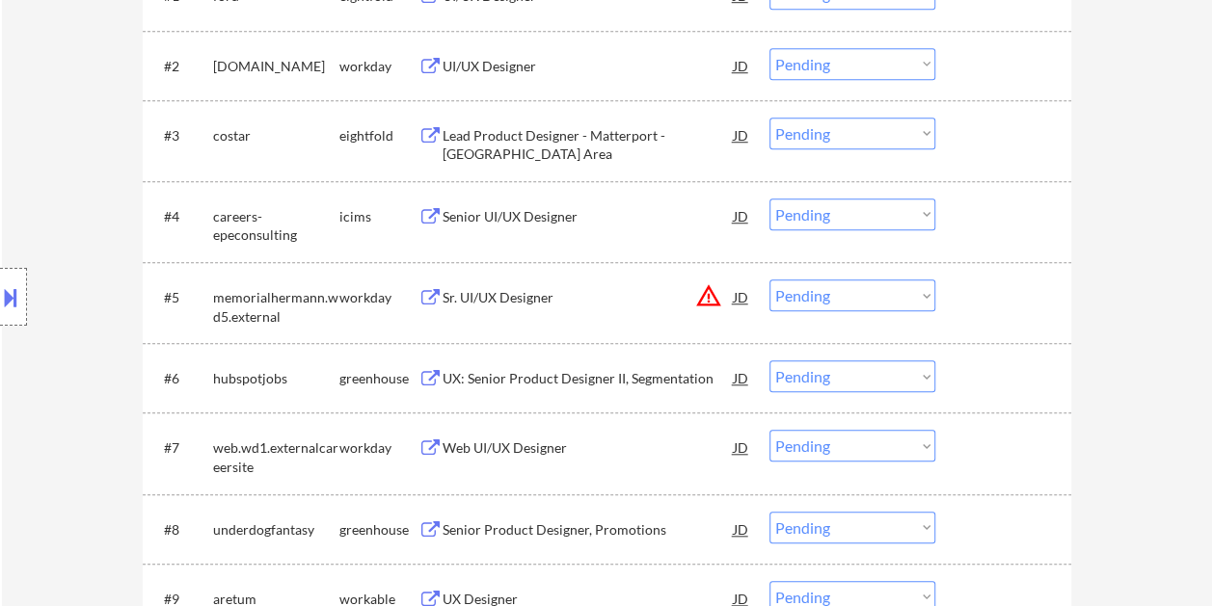
click at [1018, 371] on div at bounding box center [1005, 378] width 85 height 35
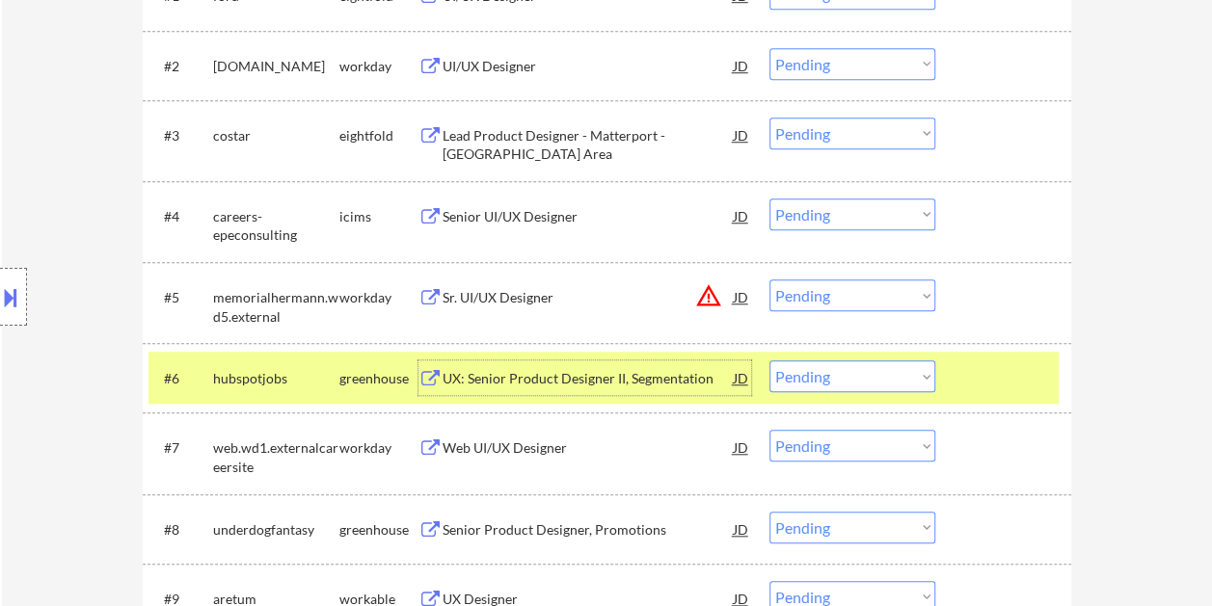
click at [574, 391] on div "UX: Senior Product Designer II, Segmentation" at bounding box center [588, 378] width 291 height 35
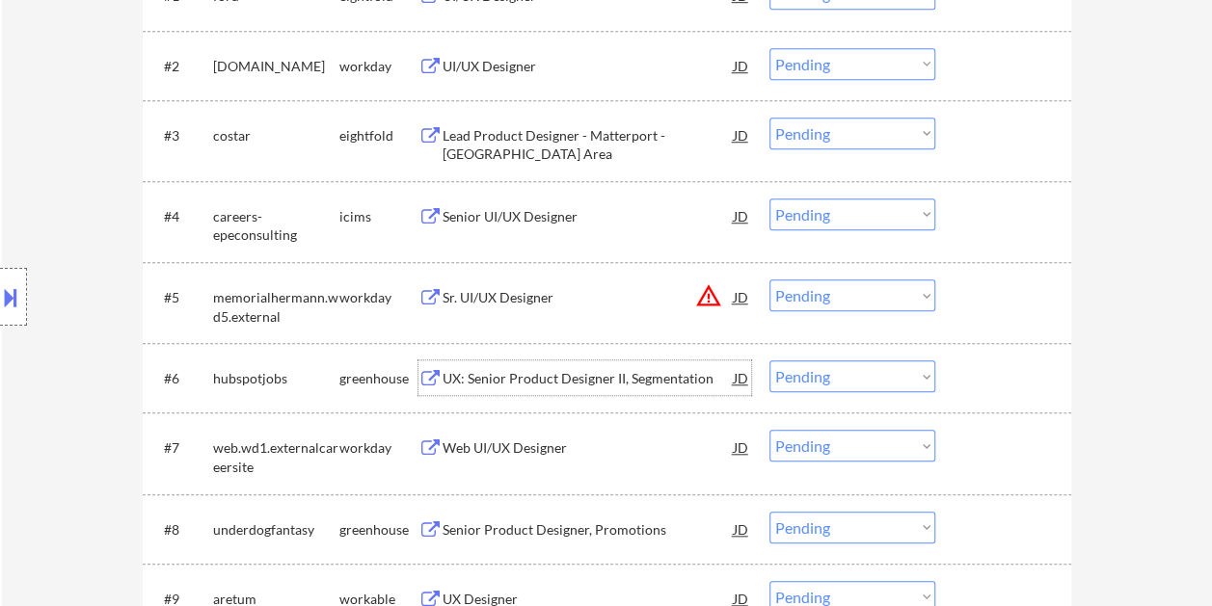
click at [995, 364] on div at bounding box center [1005, 378] width 85 height 35
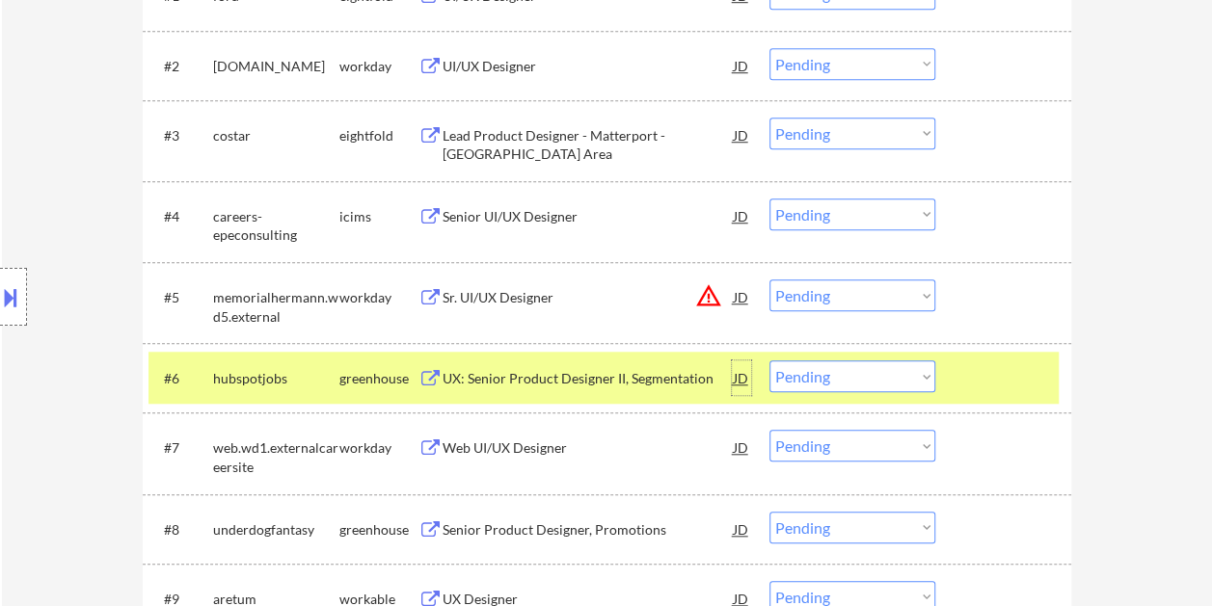
click at [732, 383] on div "JD" at bounding box center [741, 378] width 19 height 35
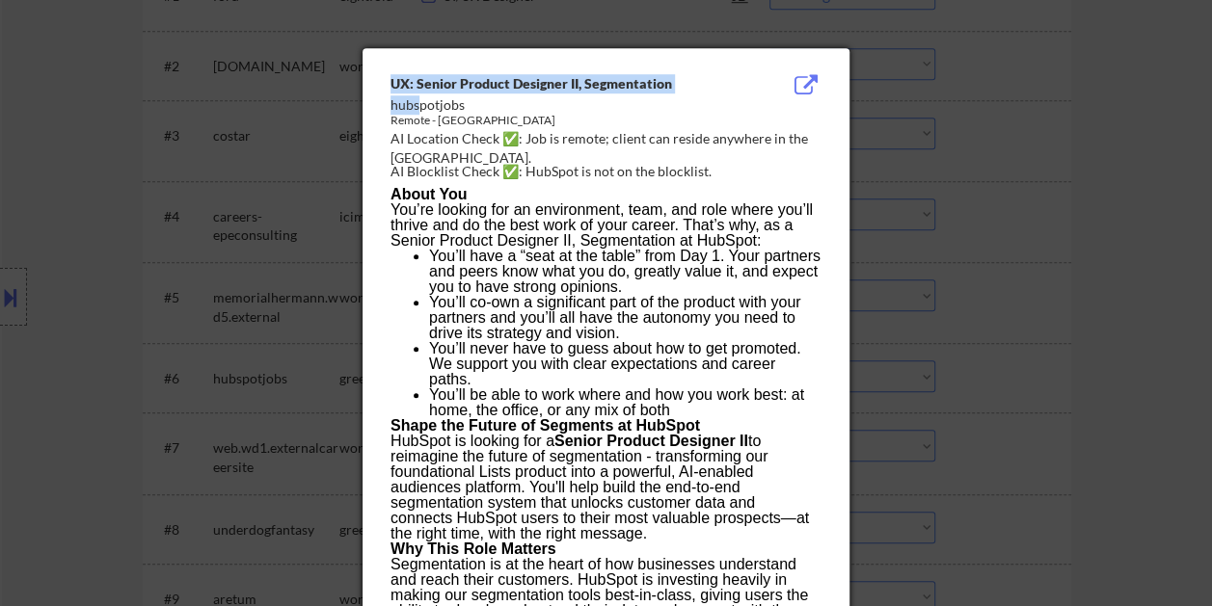
drag, startPoint x: 388, startPoint y: 102, endPoint x: 419, endPoint y: 104, distance: 31.9
click at [419, 104] on div "hubspotjobs" at bounding box center [557, 104] width 334 height 19
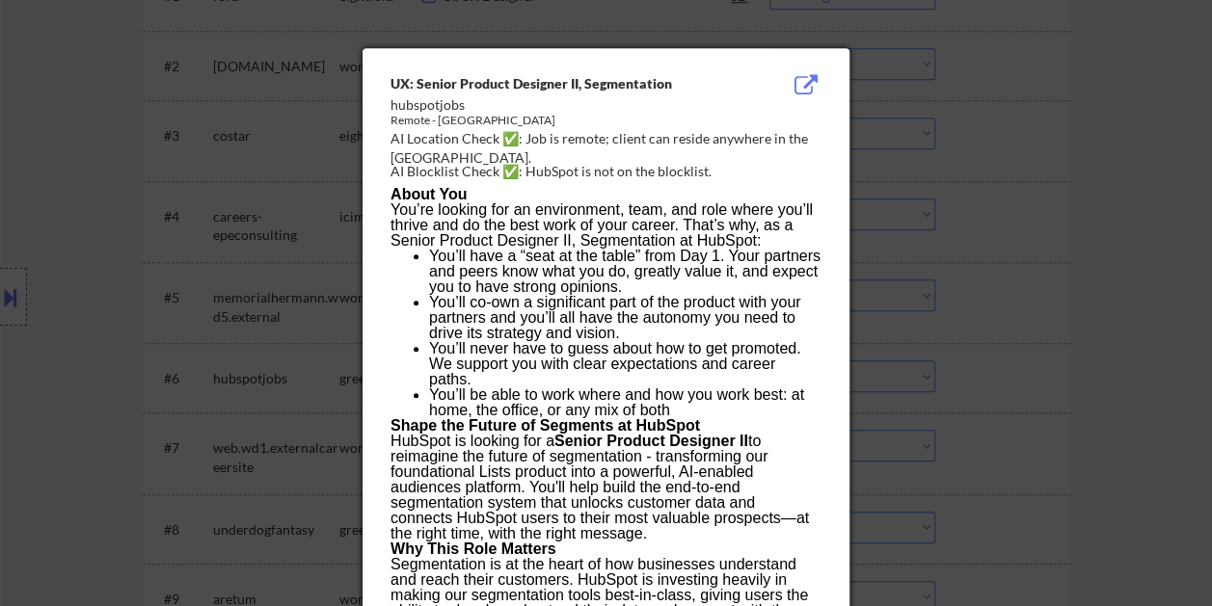
click at [438, 106] on div "hubspotjobs" at bounding box center [557, 104] width 334 height 19
drag, startPoint x: 460, startPoint y: 104, endPoint x: 392, endPoint y: 104, distance: 67.5
click at [392, 104] on div "hubspotjobs" at bounding box center [557, 104] width 334 height 19
copy div "hubspotjobs"
click at [1067, 230] on div at bounding box center [606, 303] width 1212 height 606
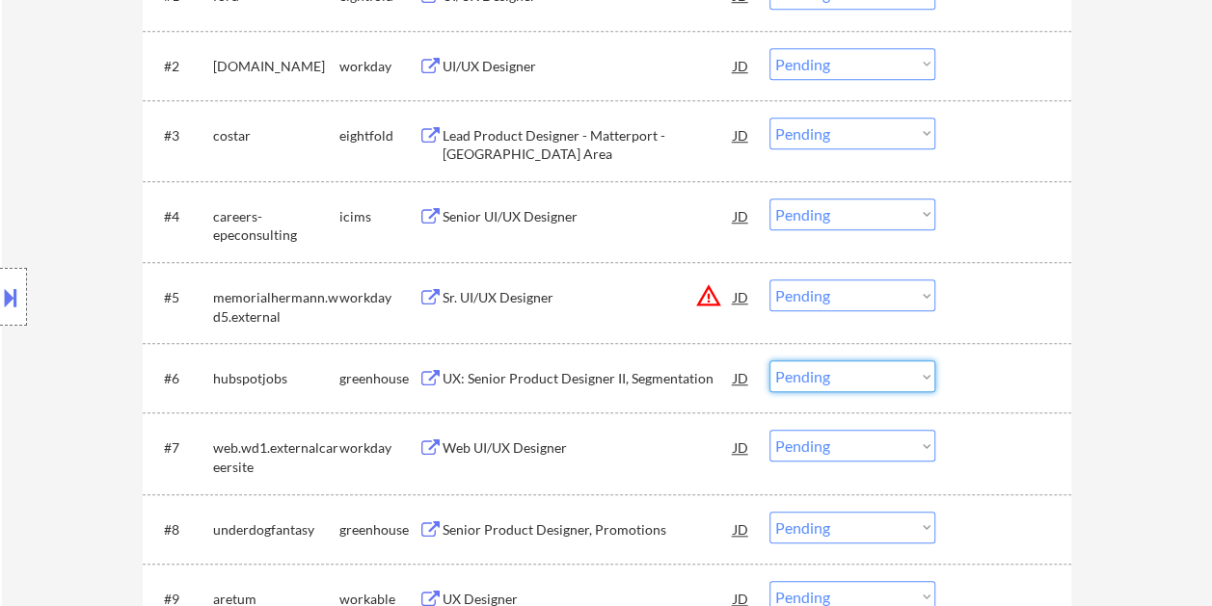
click at [923, 380] on select "Choose an option... Pending Applied Excluded (Questions) Excluded (Expired) Exc…" at bounding box center [852, 377] width 166 height 32
click at [769, 361] on select "Choose an option... Pending Applied Excluded (Questions) Excluded (Expired) Exc…" at bounding box center [852, 377] width 166 height 32
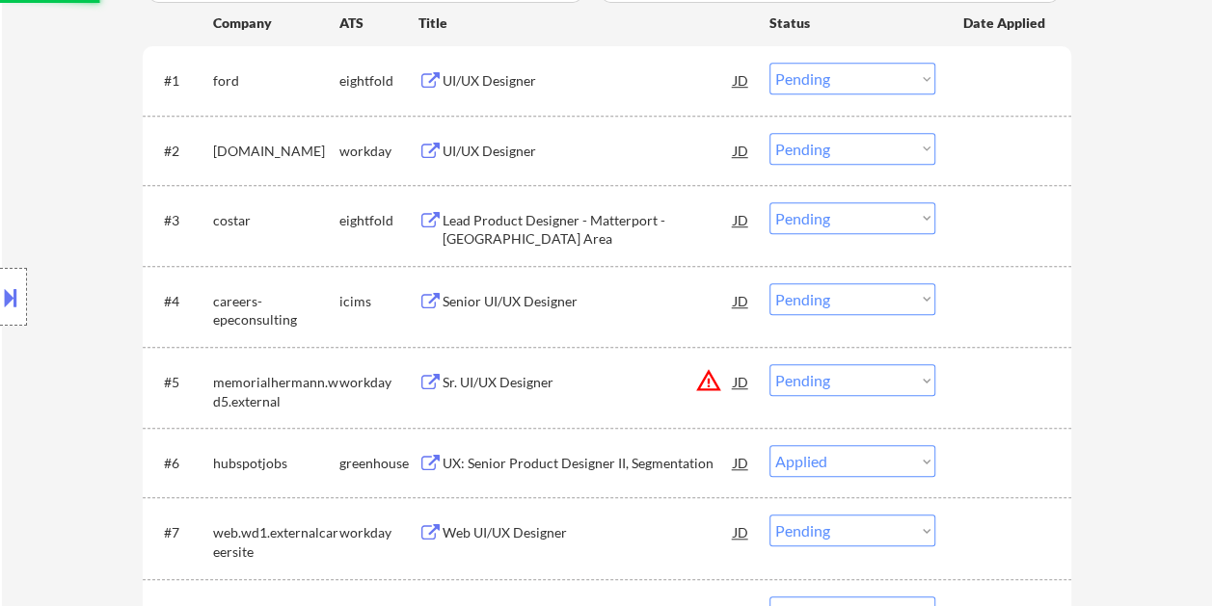
scroll to position [578, 0]
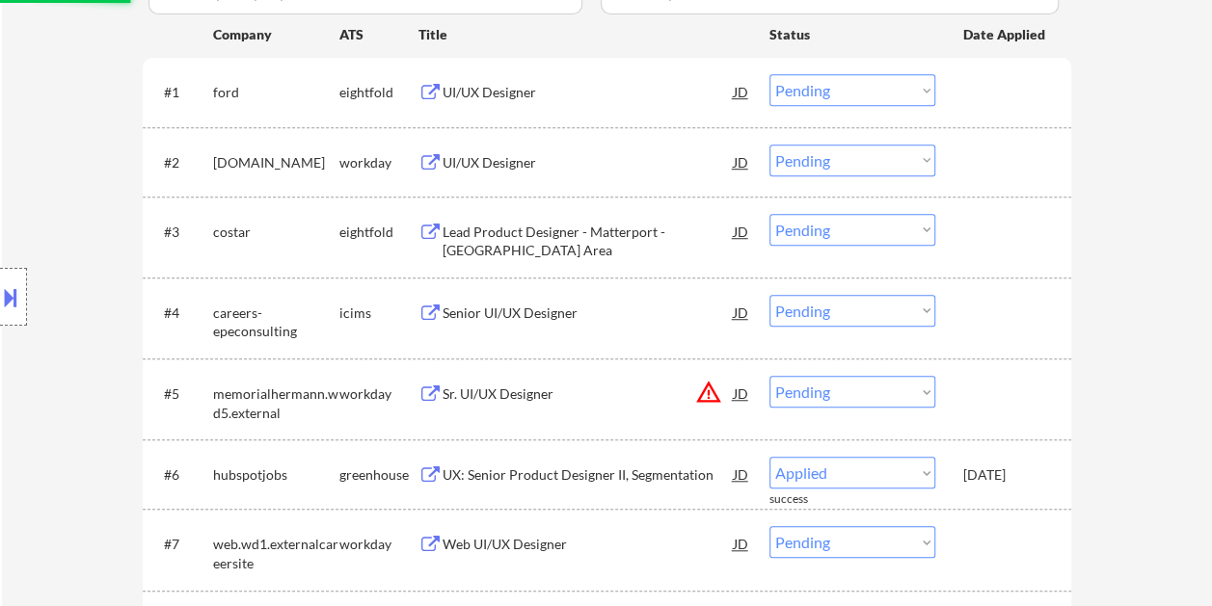
select select ""pending""
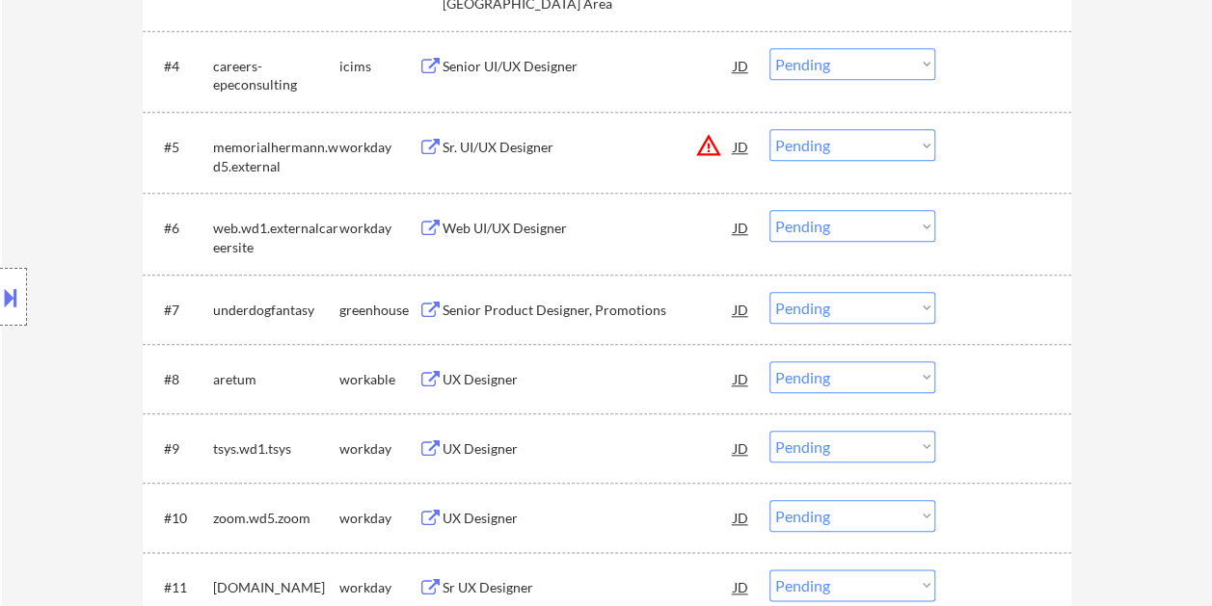
scroll to position [868, 0]
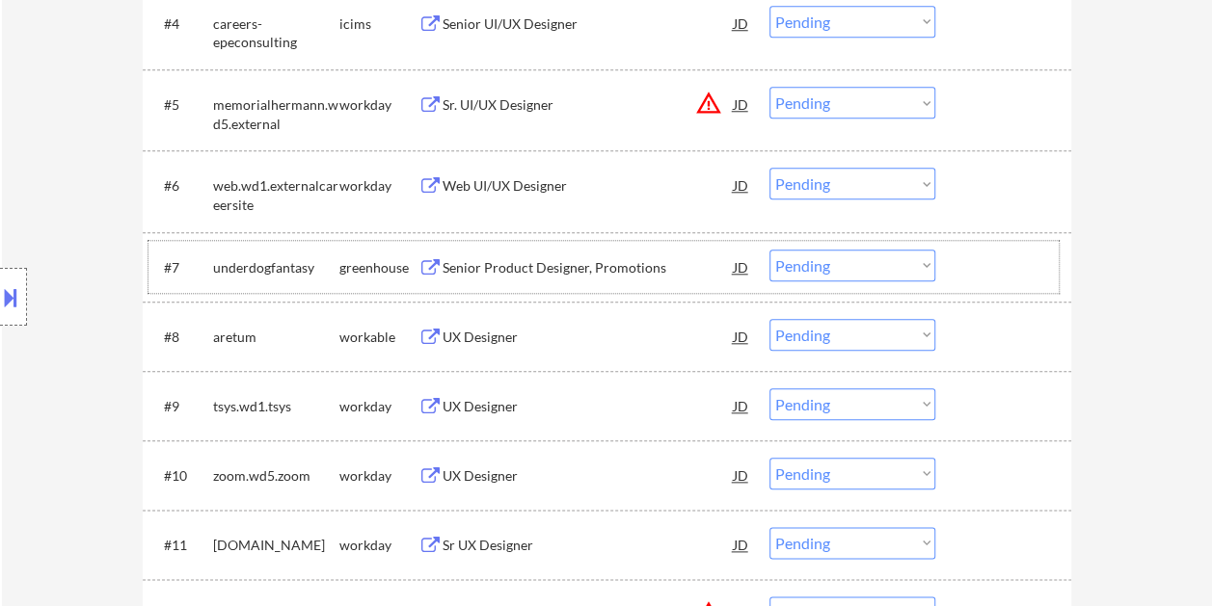
drag, startPoint x: 979, startPoint y: 263, endPoint x: 376, endPoint y: 269, distance: 602.6
click at [980, 262] on div at bounding box center [1005, 267] width 85 height 35
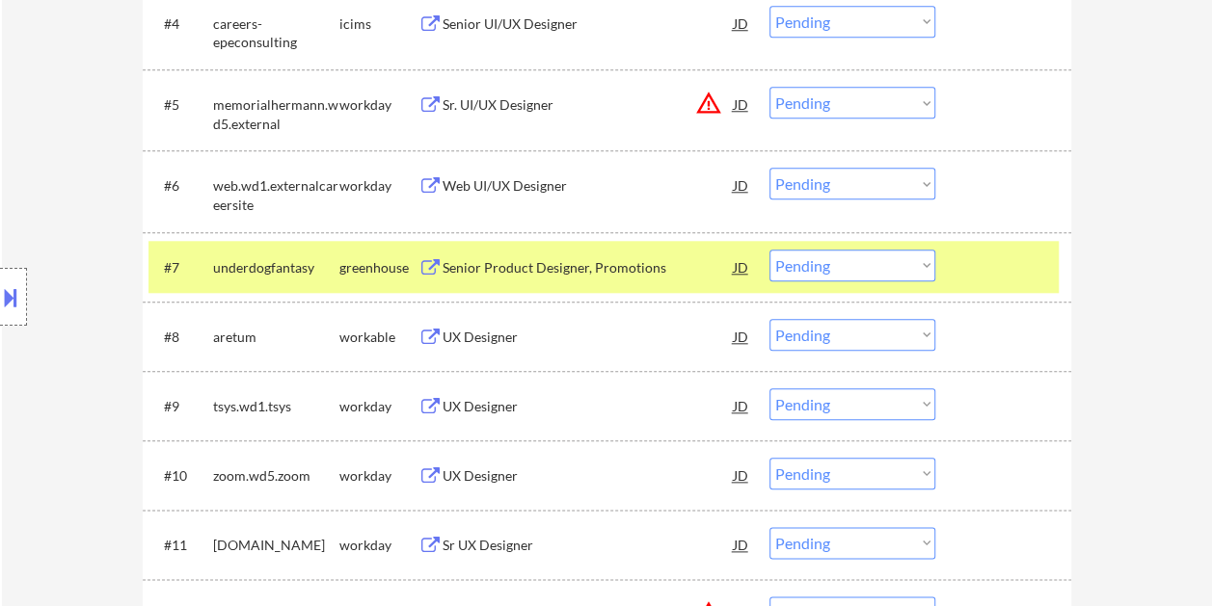
click at [373, 270] on div "greenhouse" at bounding box center [378, 267] width 79 height 19
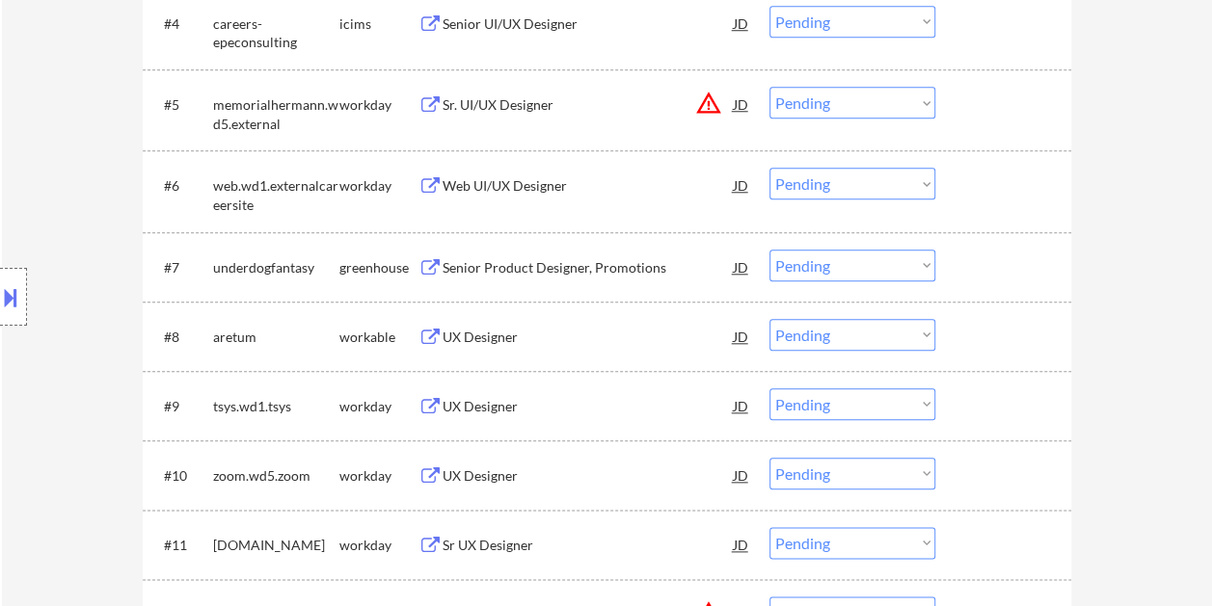
drag, startPoint x: 1012, startPoint y: 256, endPoint x: 768, endPoint y: 253, distance: 244.0
click at [1010, 256] on div at bounding box center [1005, 267] width 85 height 35
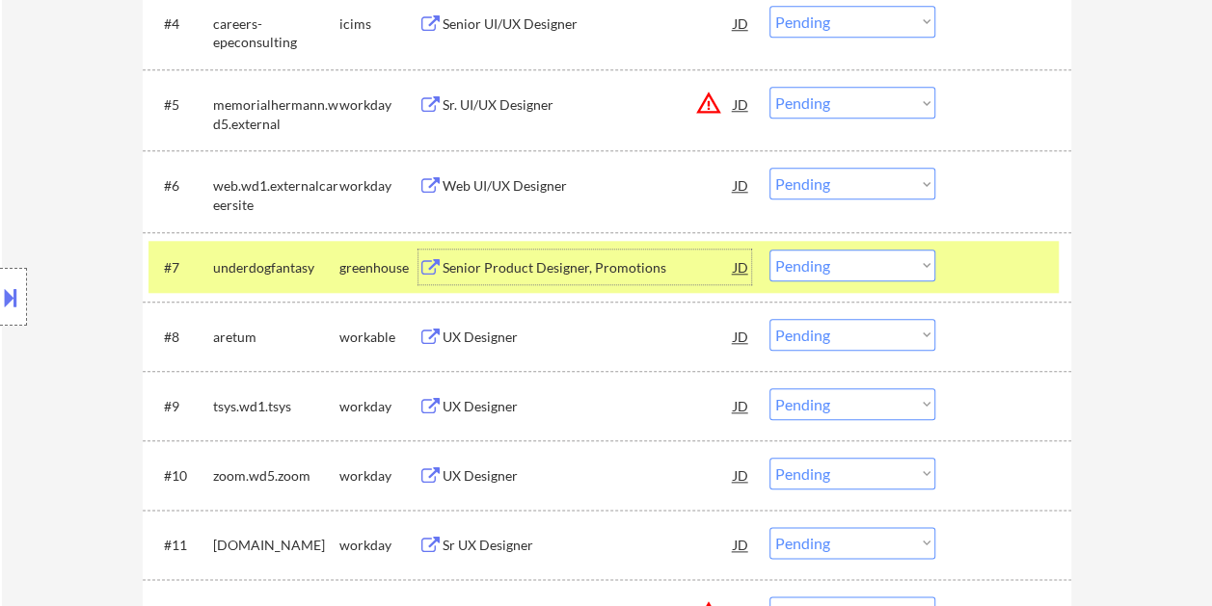
drag, startPoint x: 635, startPoint y: 261, endPoint x: 625, endPoint y: 263, distance: 10.8
click at [634, 261] on div "Senior Product Designer, Promotions" at bounding box center [588, 267] width 291 height 19
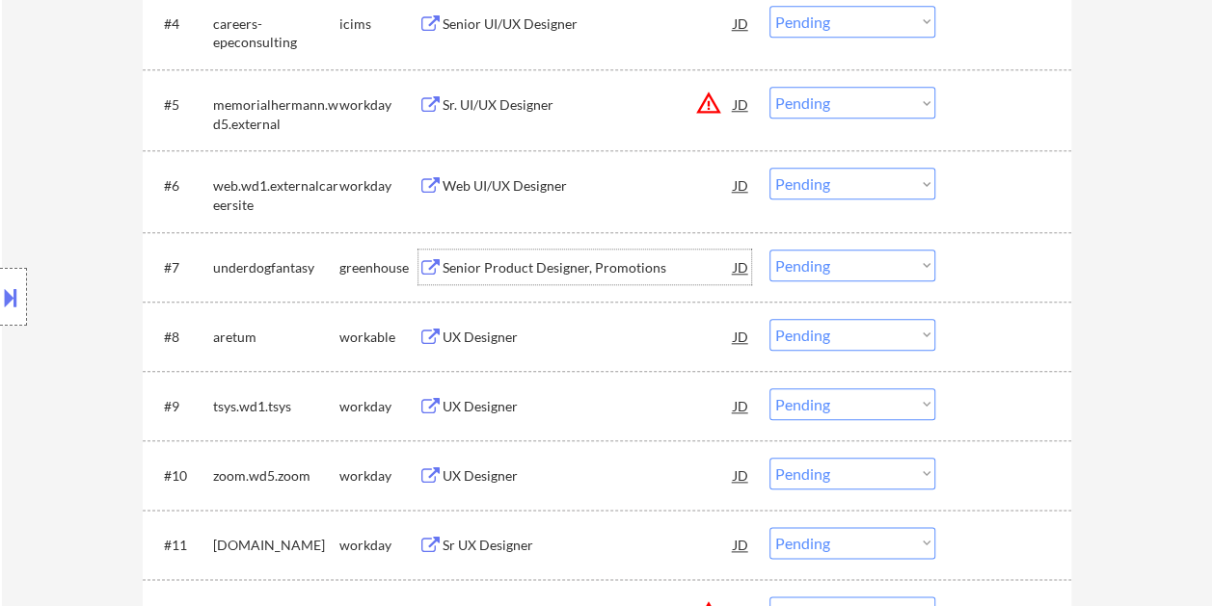
click at [956, 270] on div "#7 underdogfantasy greenhouse Senior Product Designer, Promotions JD warning_am…" at bounding box center [603, 267] width 910 height 52
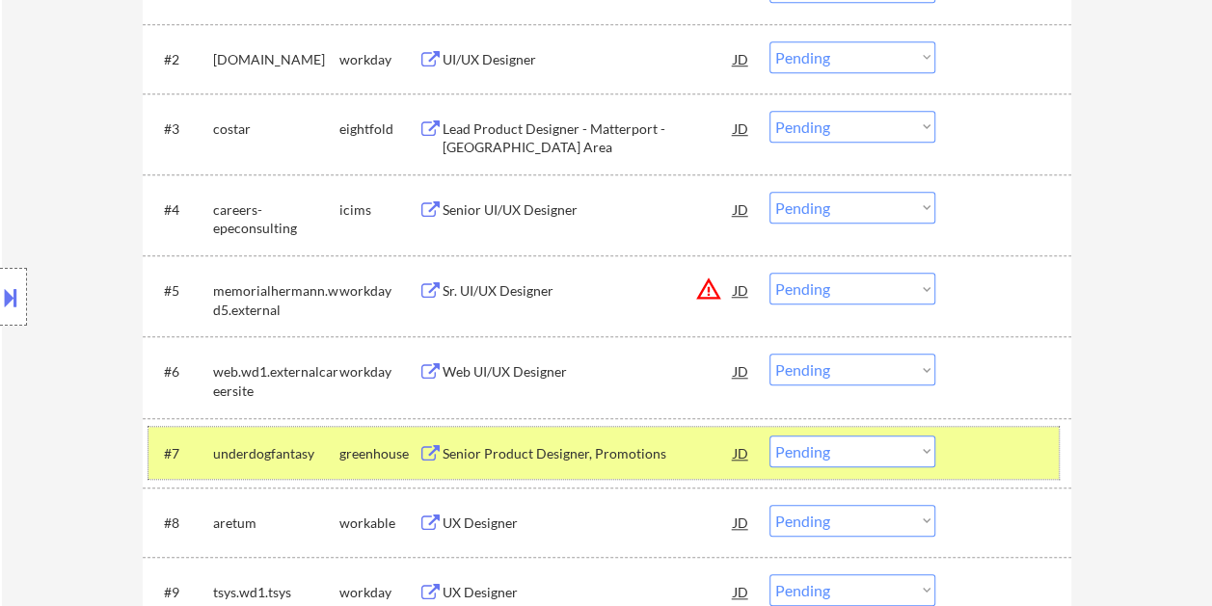
scroll to position [762, 0]
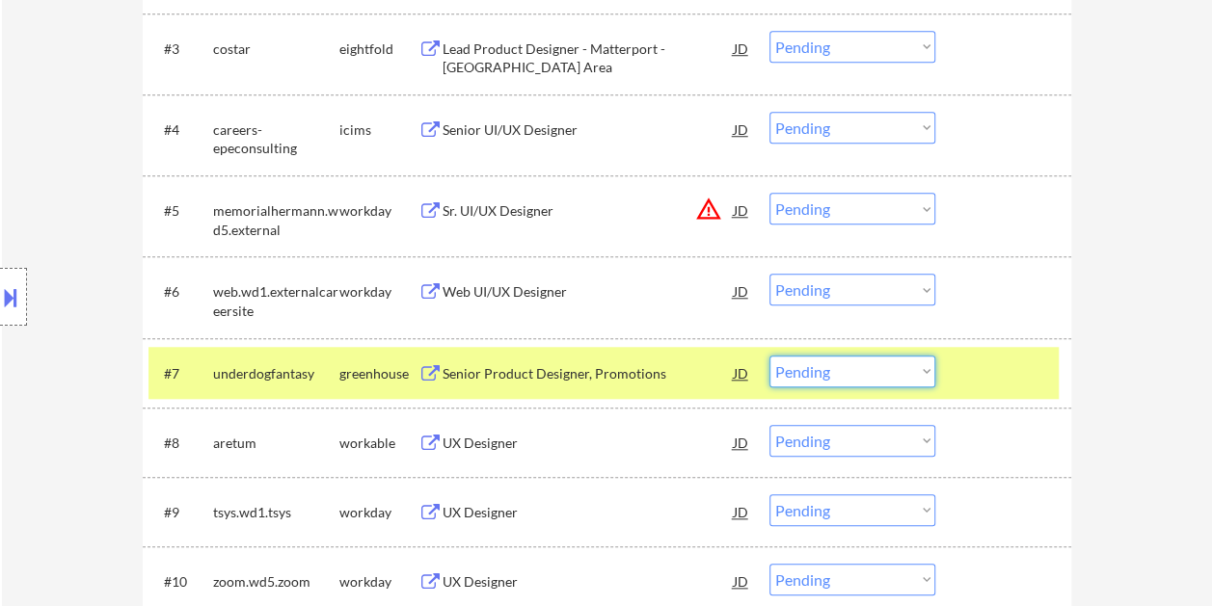
click at [924, 363] on select "Choose an option... Pending Applied Excluded (Questions) Excluded (Expired) Exc…" at bounding box center [852, 372] width 166 height 32
click at [769, 356] on select "Choose an option... Pending Applied Excluded (Questions) Excluded (Expired) Exc…" at bounding box center [852, 372] width 166 height 32
click at [974, 371] on div at bounding box center [1005, 373] width 85 height 35
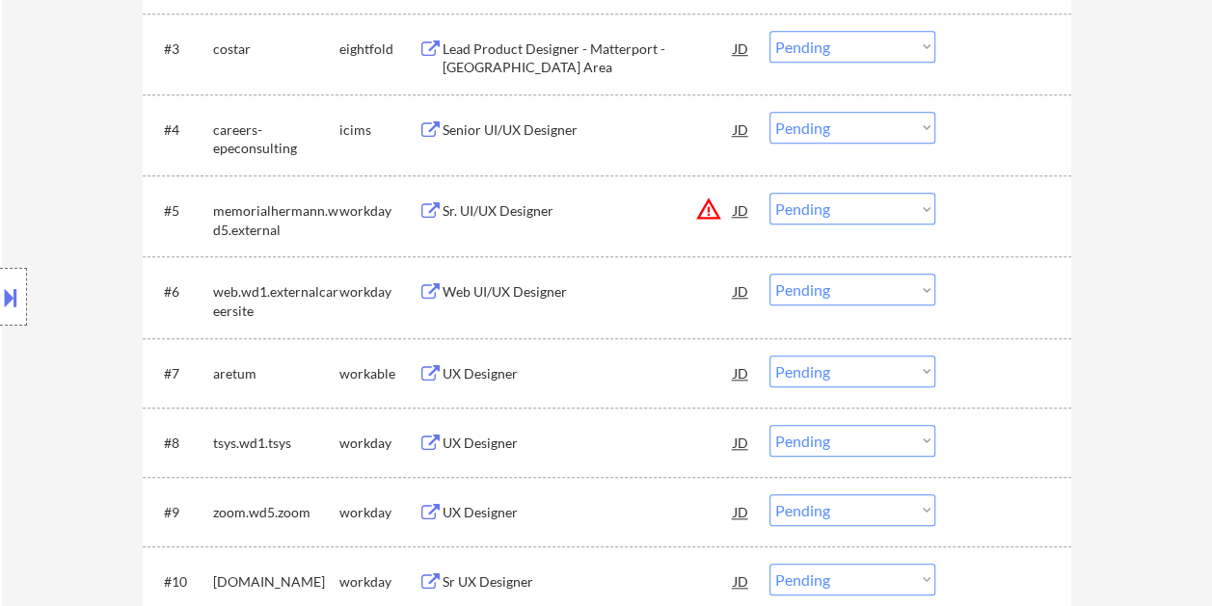
click at [976, 373] on div at bounding box center [1005, 373] width 85 height 35
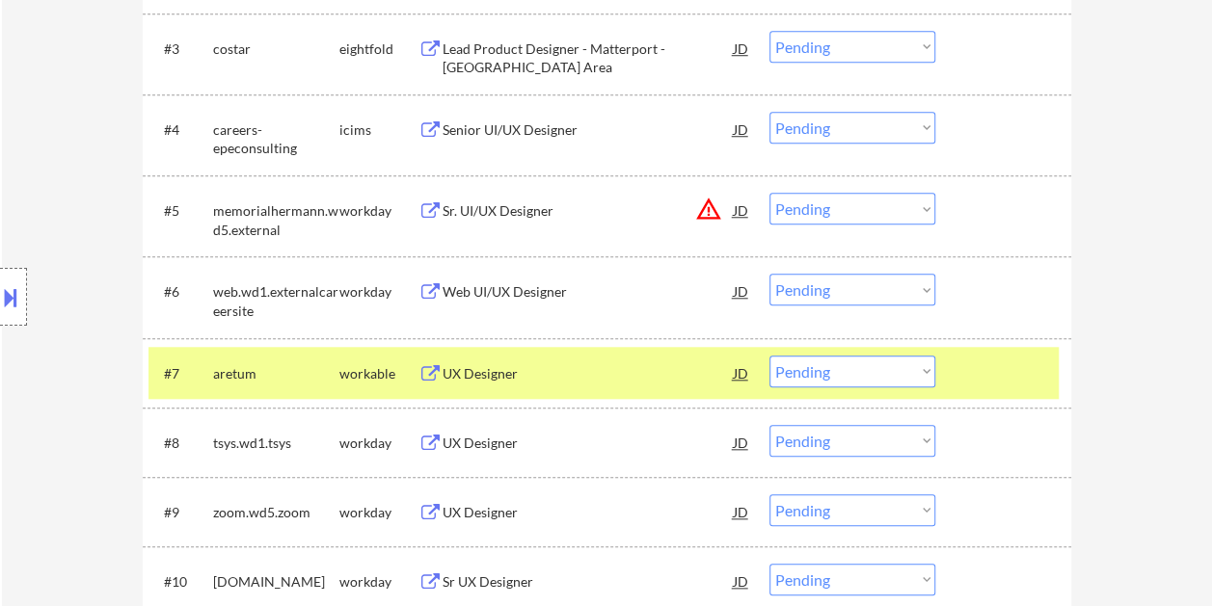
click at [600, 374] on div "UX Designer" at bounding box center [588, 373] width 291 height 19
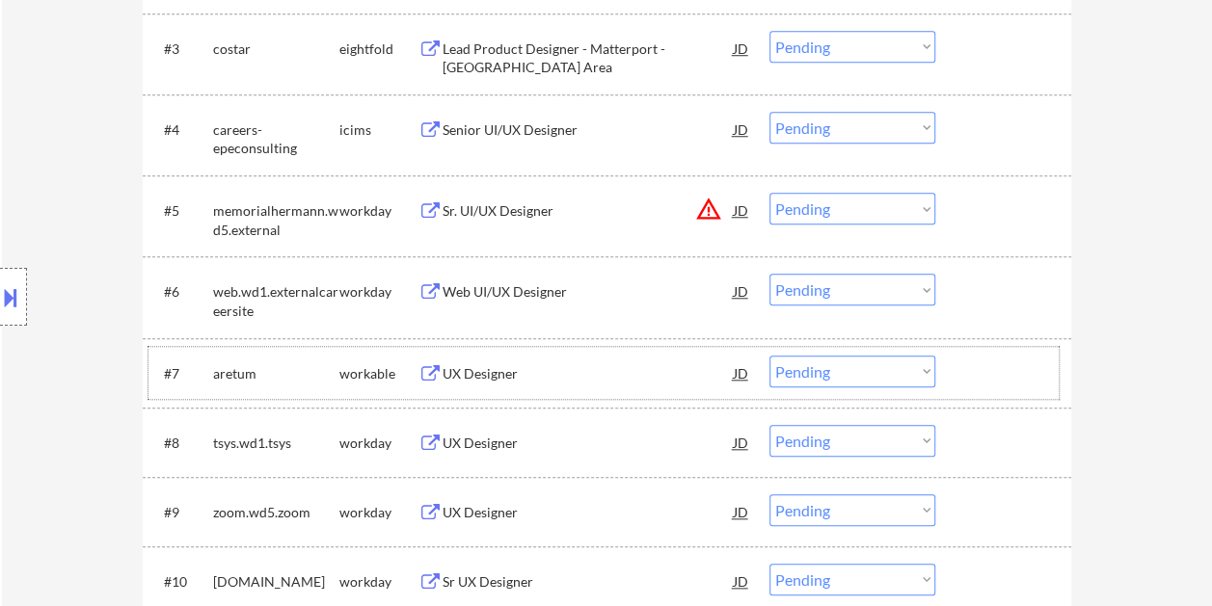
click at [987, 374] on div at bounding box center [1005, 373] width 85 height 35
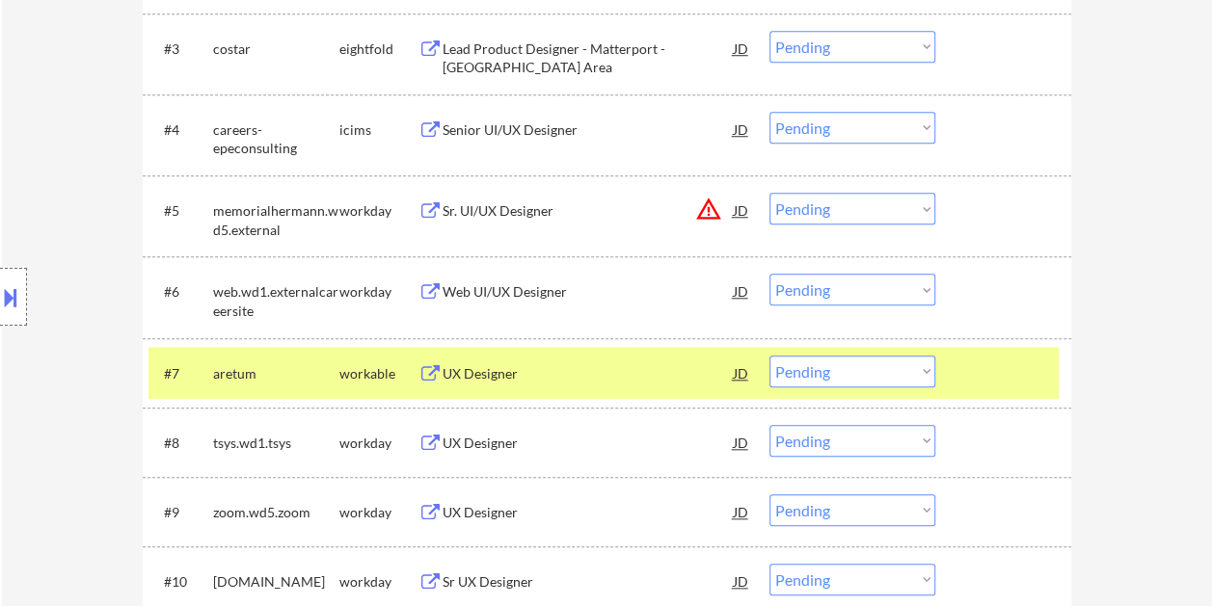
click at [912, 371] on select "Choose an option... Pending Applied Excluded (Questions) Excluded (Expired) Exc…" at bounding box center [852, 372] width 166 height 32
click at [769, 356] on select "Choose an option... Pending Applied Excluded (Questions) Excluded (Expired) Exc…" at bounding box center [852, 372] width 166 height 32
select select ""pending""
click at [976, 374] on div at bounding box center [1005, 373] width 85 height 35
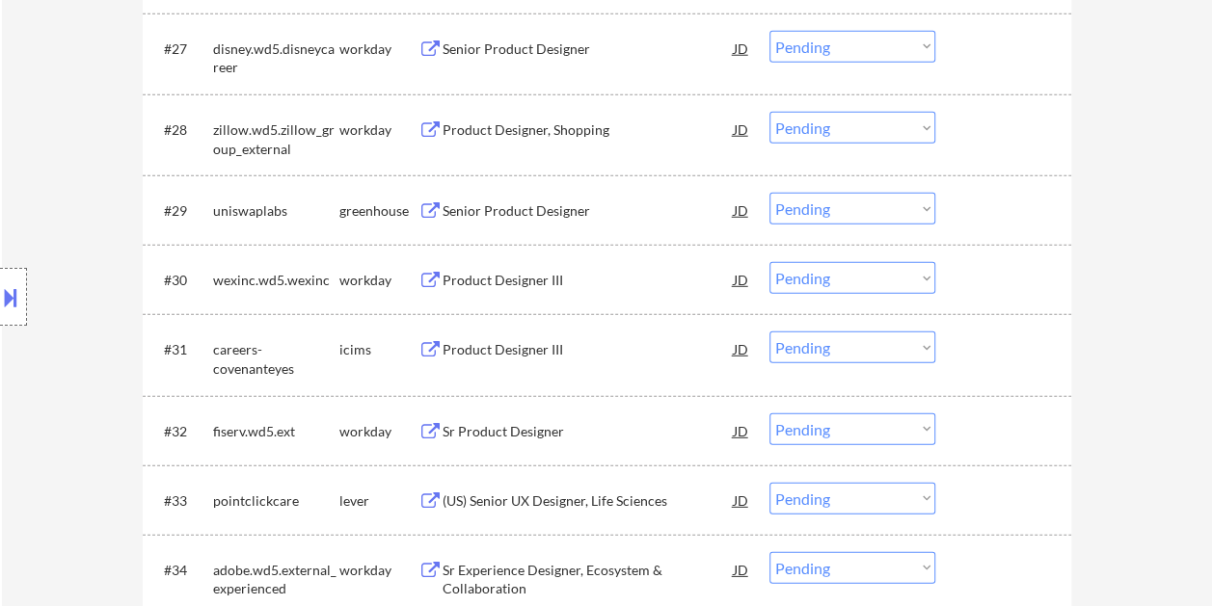
scroll to position [2497, 0]
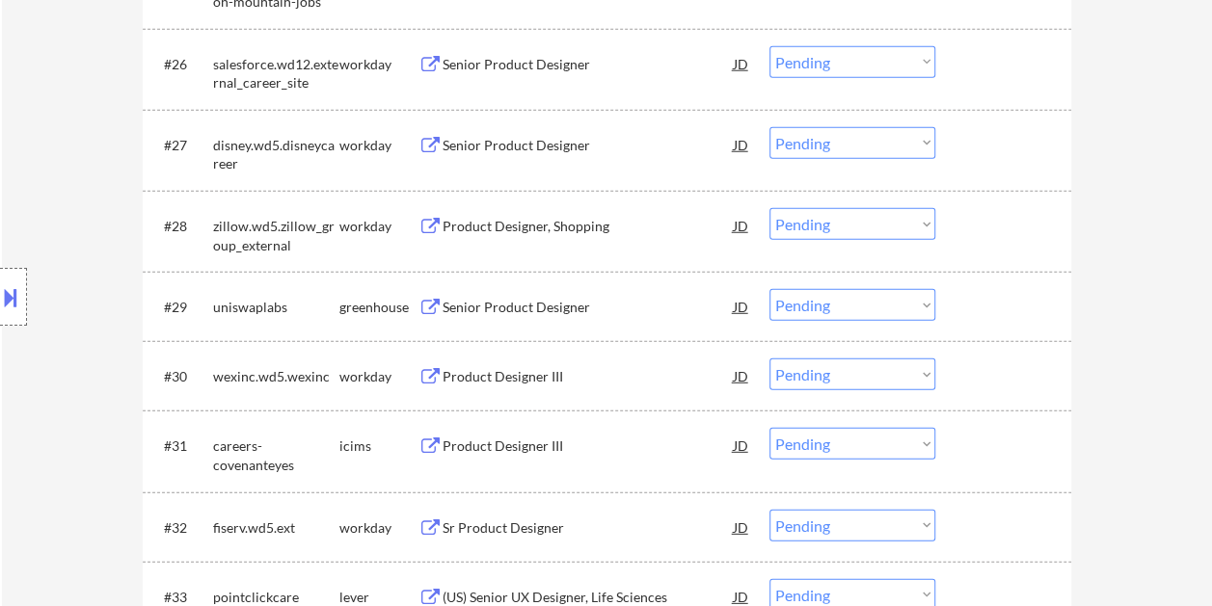
click at [973, 289] on div at bounding box center [1005, 306] width 85 height 35
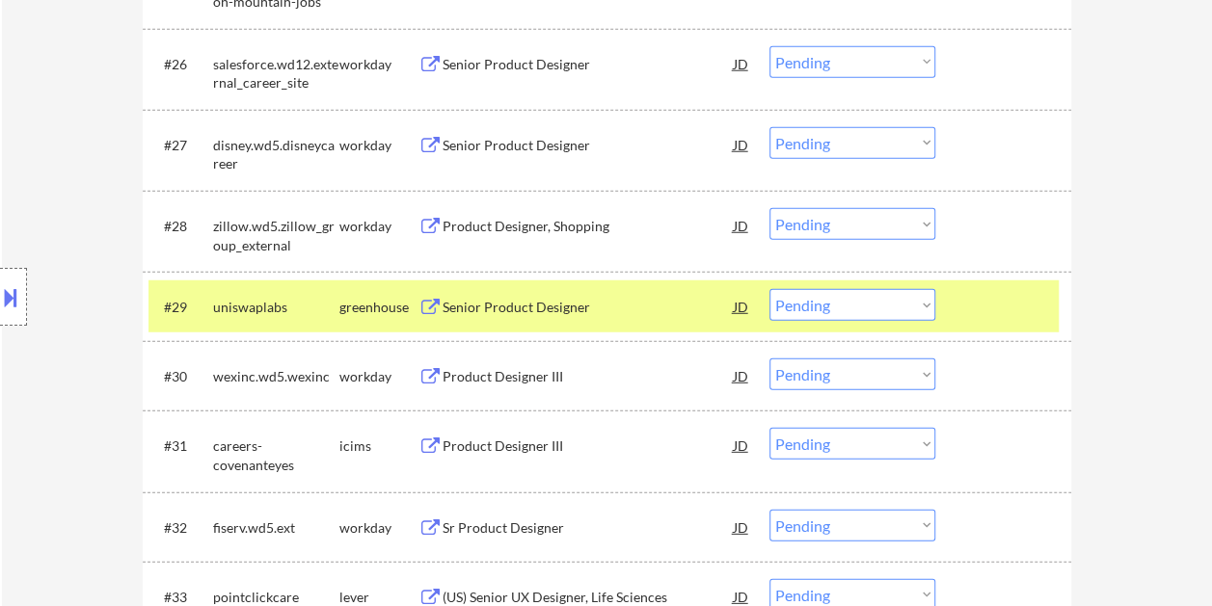
click at [618, 318] on div "Senior Product Designer" at bounding box center [588, 306] width 291 height 35
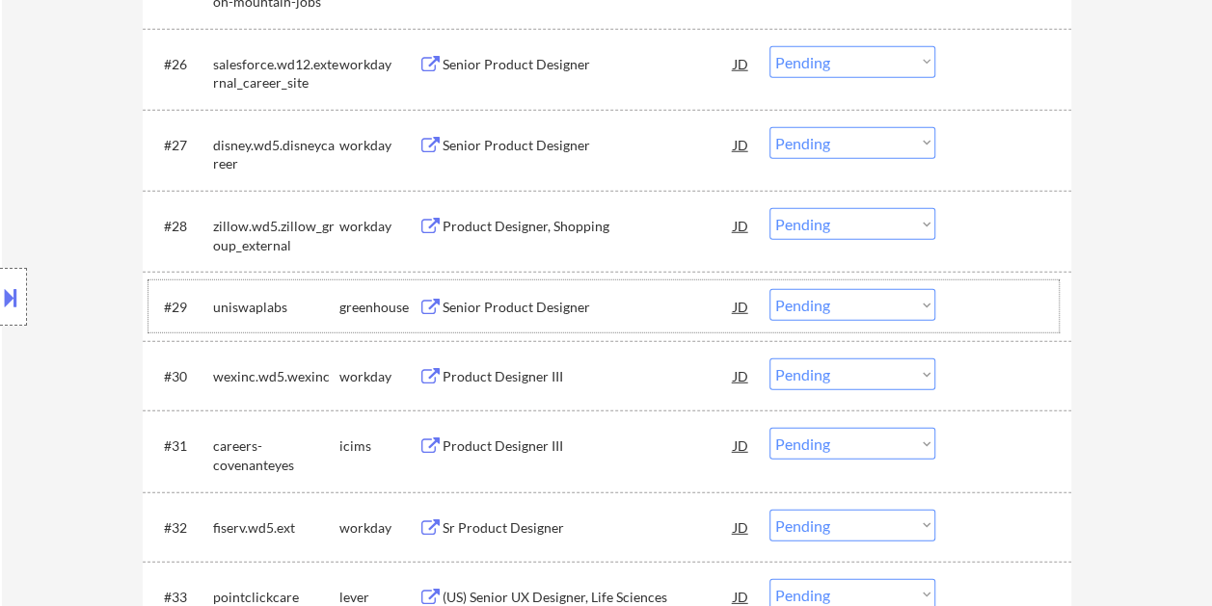
click at [995, 297] on div at bounding box center [1005, 306] width 85 height 35
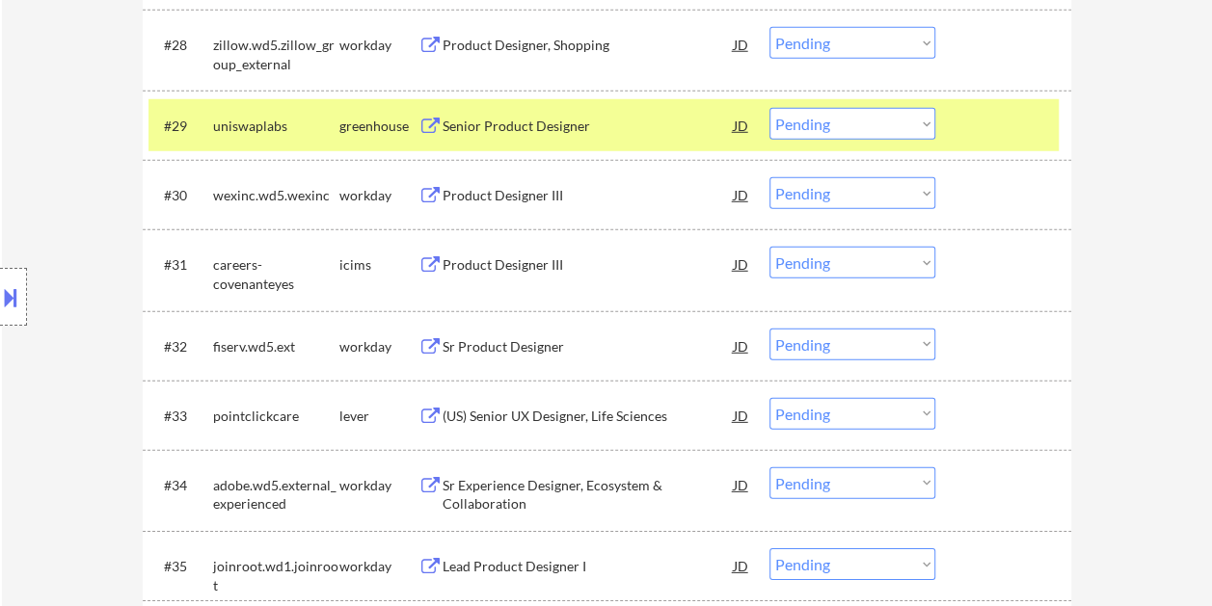
scroll to position [2690, 0]
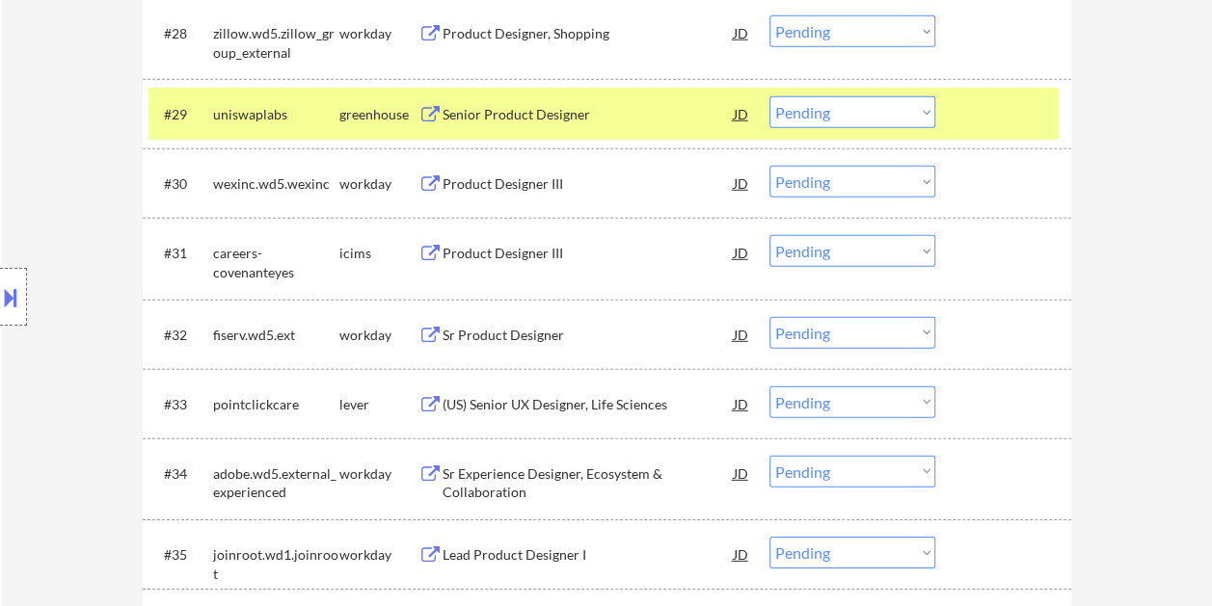
click at [991, 119] on div at bounding box center [1005, 113] width 85 height 35
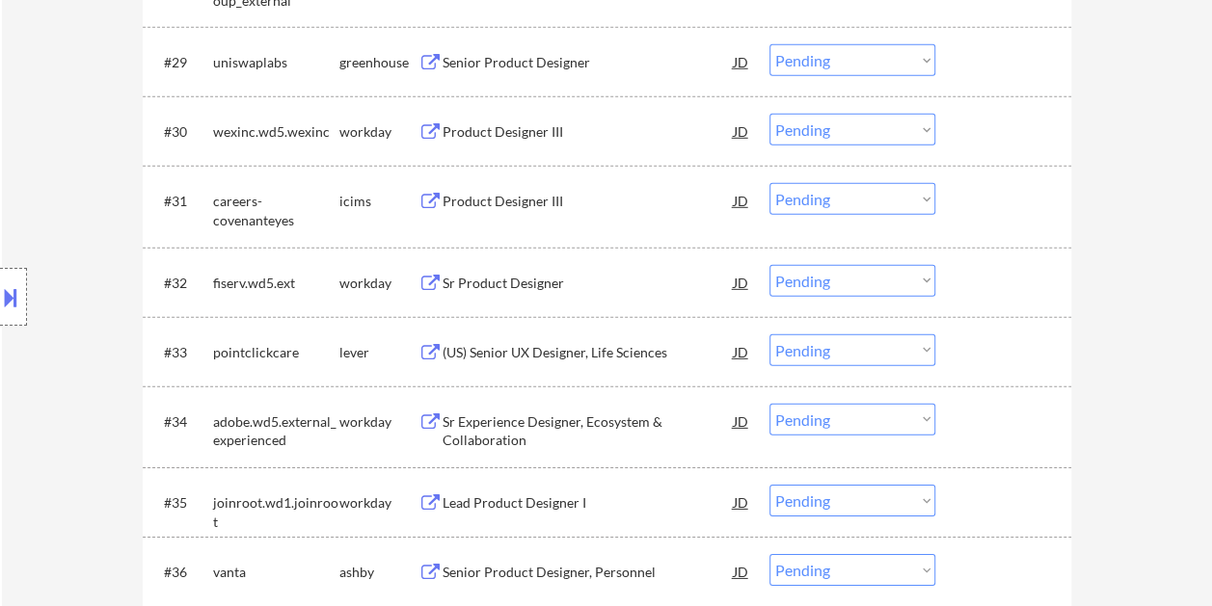
scroll to position [2786, 0]
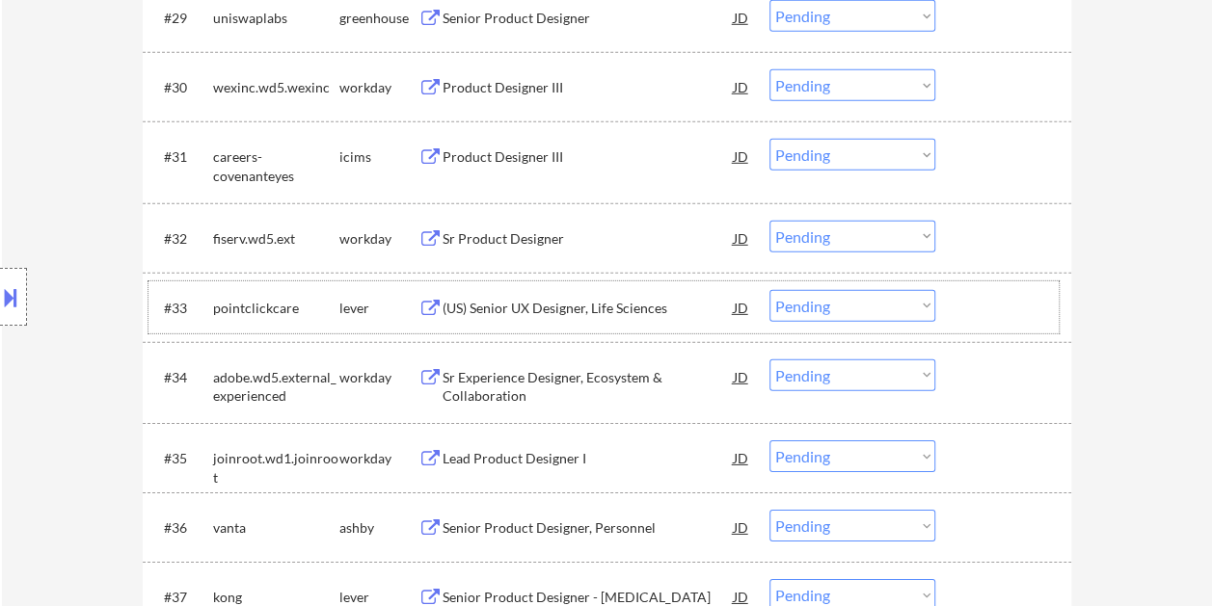
click at [981, 304] on div at bounding box center [1005, 307] width 85 height 35
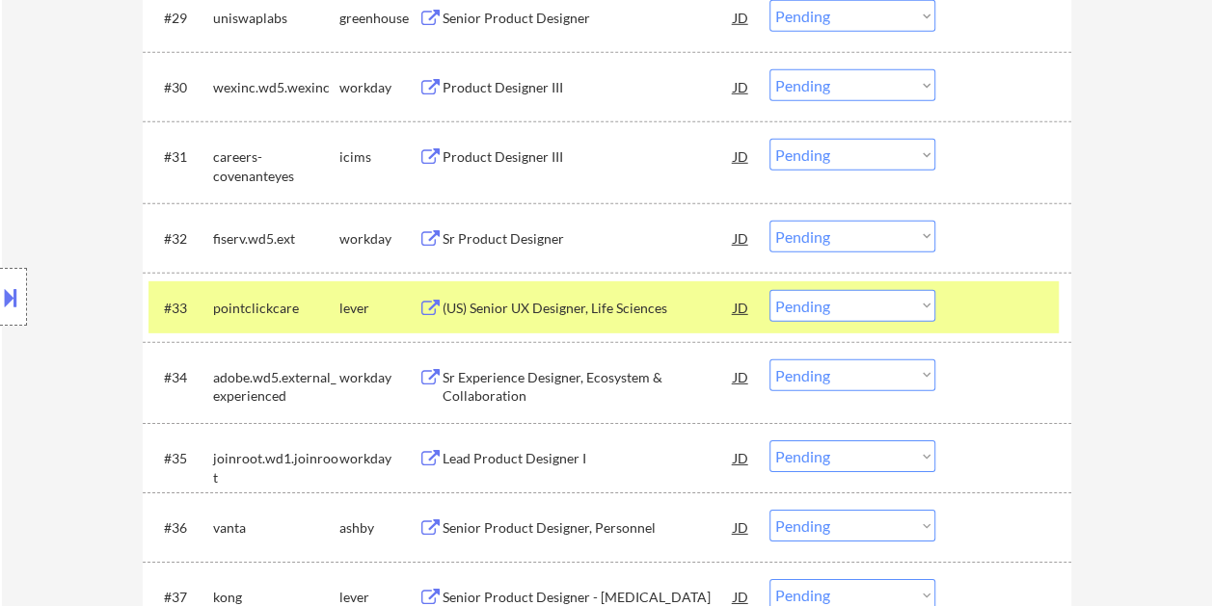
click at [624, 309] on div "(US) Senior UX Designer, Life Sciences" at bounding box center [588, 308] width 291 height 19
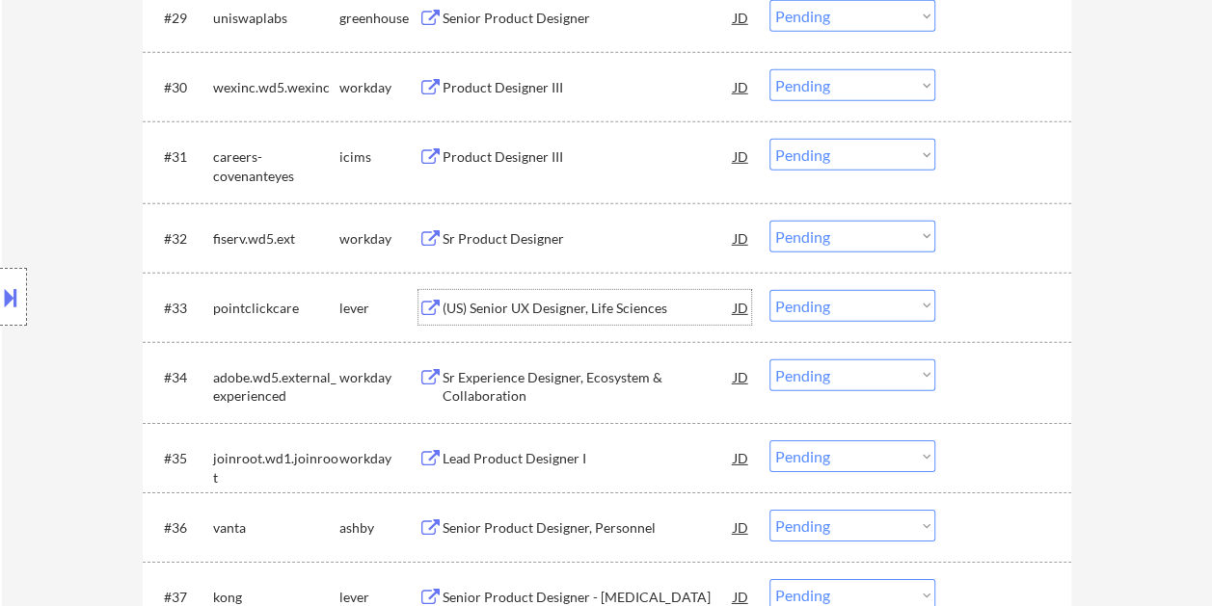
click at [970, 310] on div at bounding box center [1005, 307] width 85 height 35
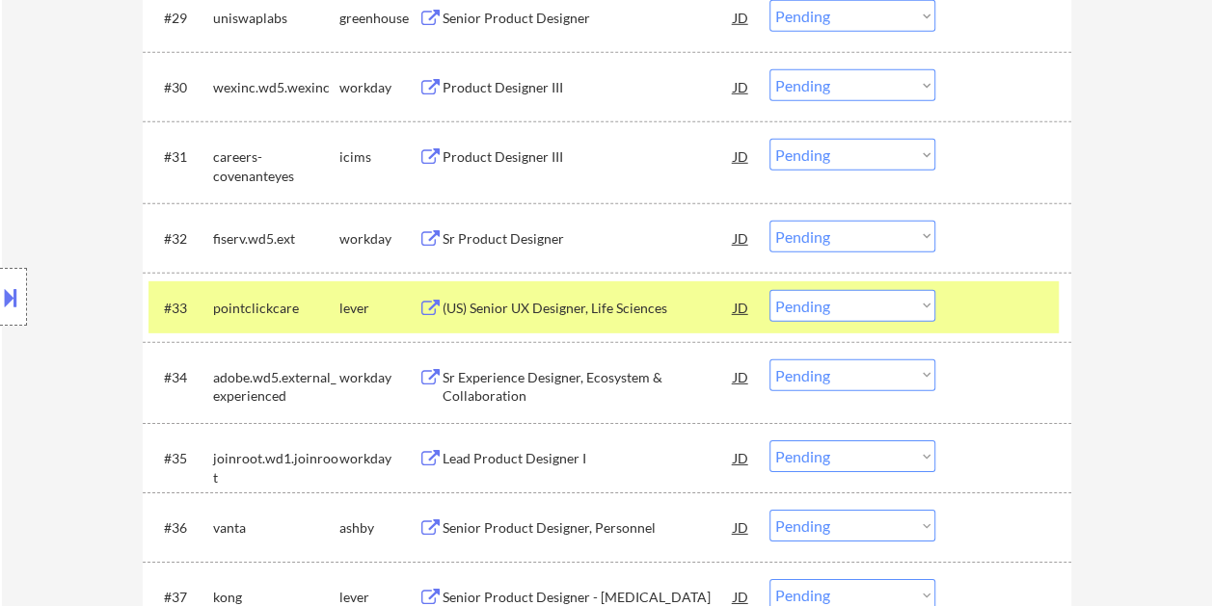
click at [903, 294] on select "Choose an option... Pending Applied Excluded (Questions) Excluded (Expired) Exc…" at bounding box center [852, 306] width 166 height 32
click at [769, 290] on select "Choose an option... Pending Applied Excluded (Questions) Excluded (Expired) Exc…" at bounding box center [852, 306] width 166 height 32
select select ""pending""
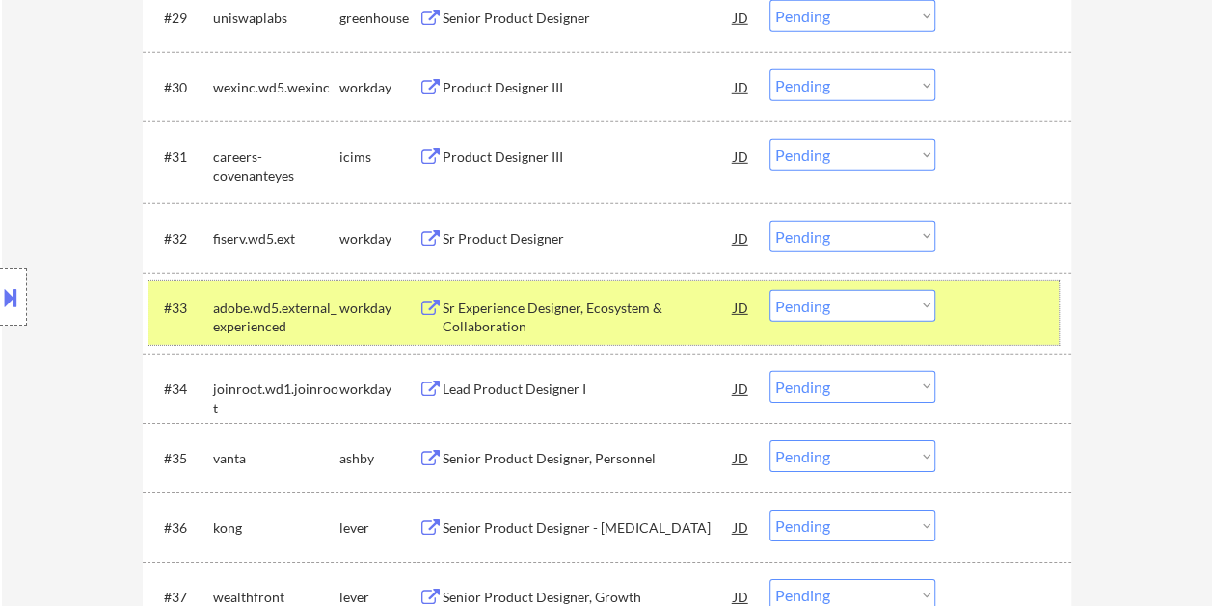
click at [1010, 296] on div at bounding box center [1005, 307] width 85 height 35
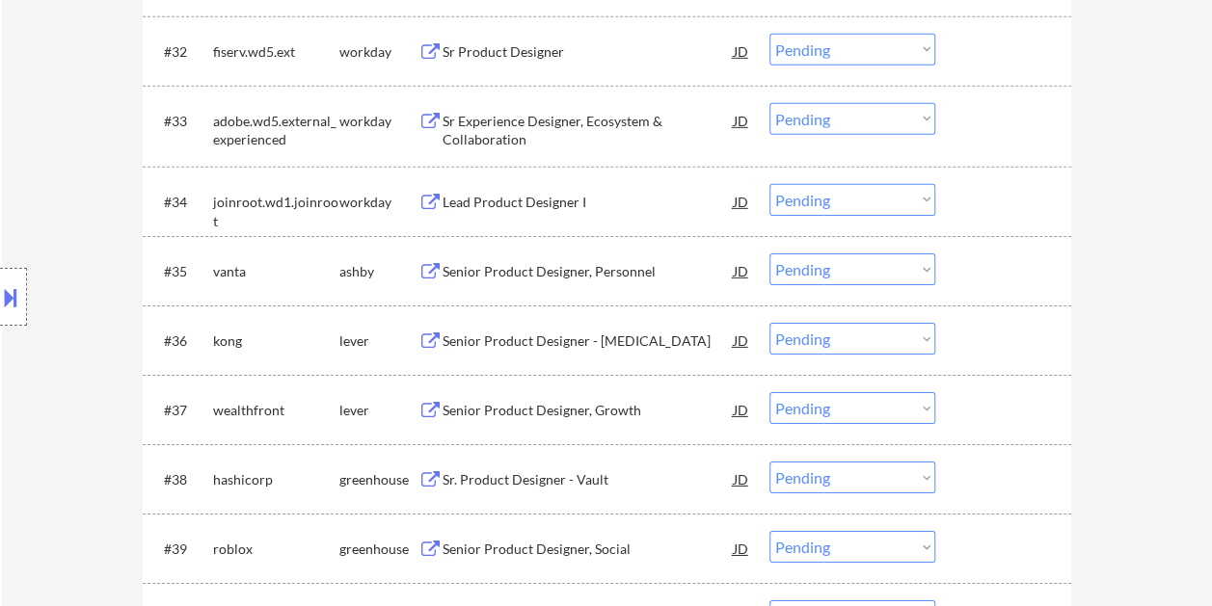
scroll to position [2979, 0]
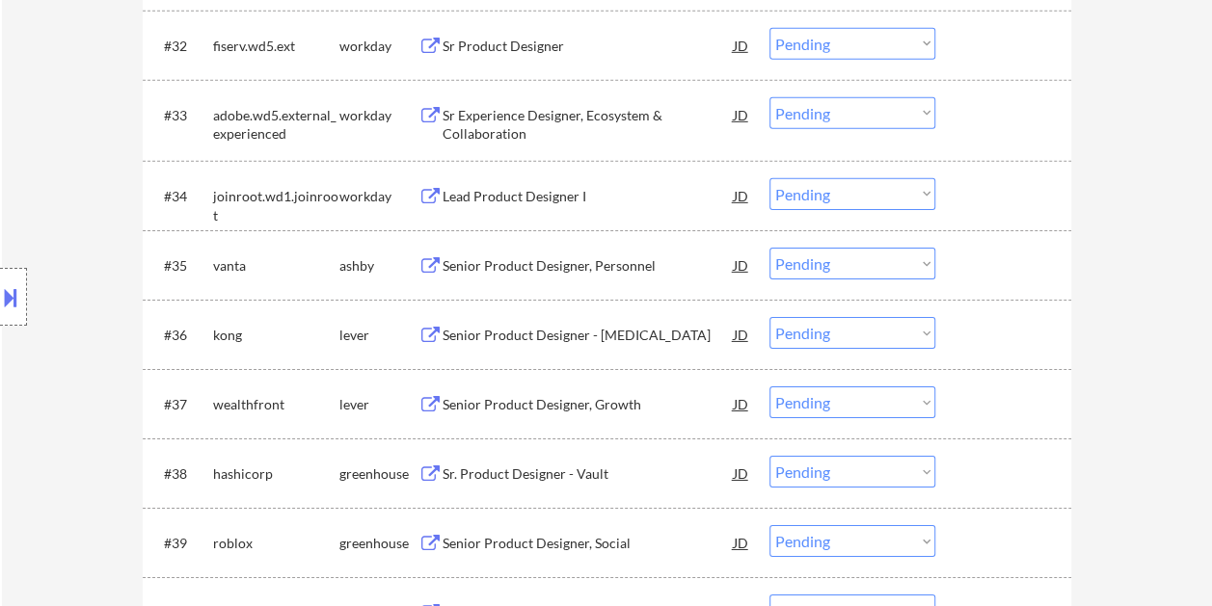
click at [985, 258] on div at bounding box center [1005, 265] width 85 height 35
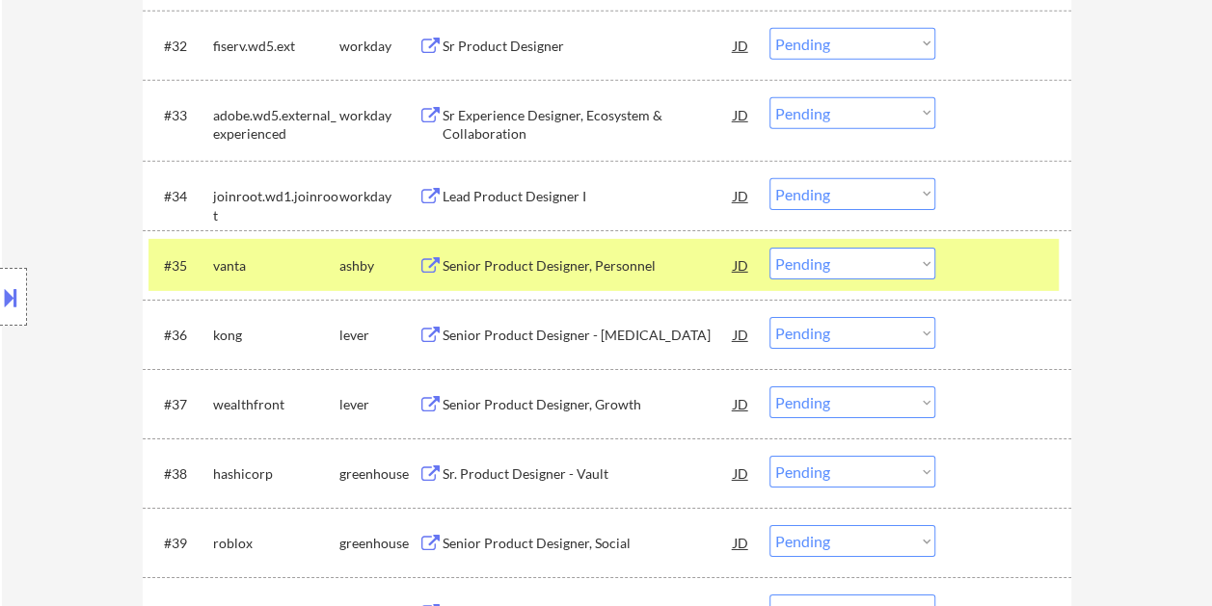
click at [552, 262] on div "Senior Product Designer, Personnel" at bounding box center [588, 265] width 291 height 19
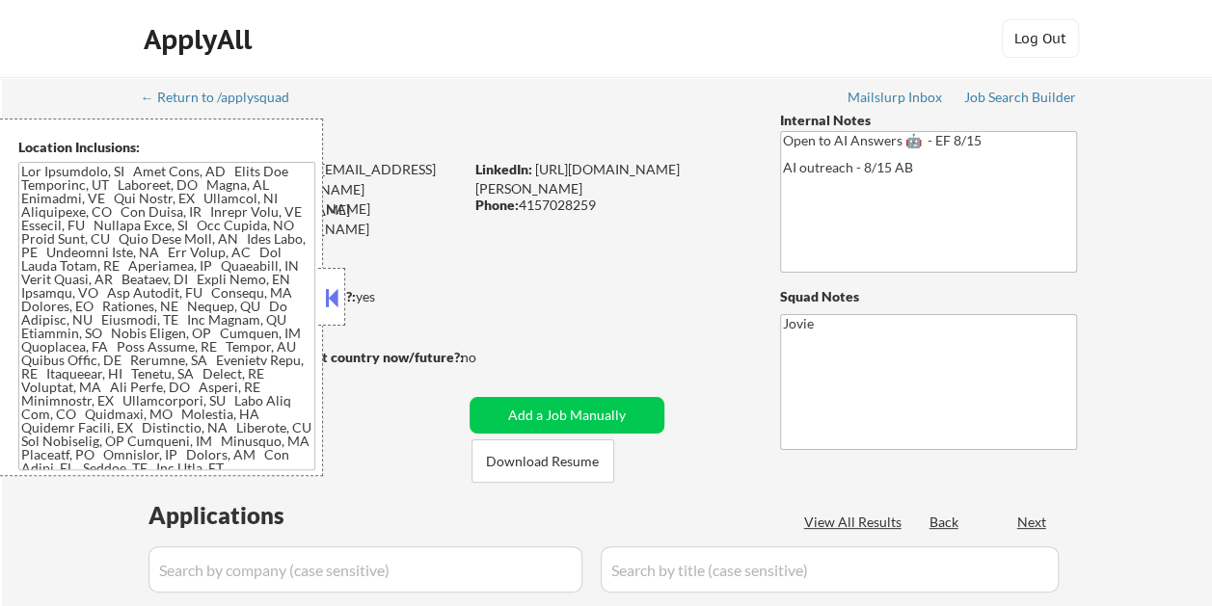
scroll to position [2148, 0]
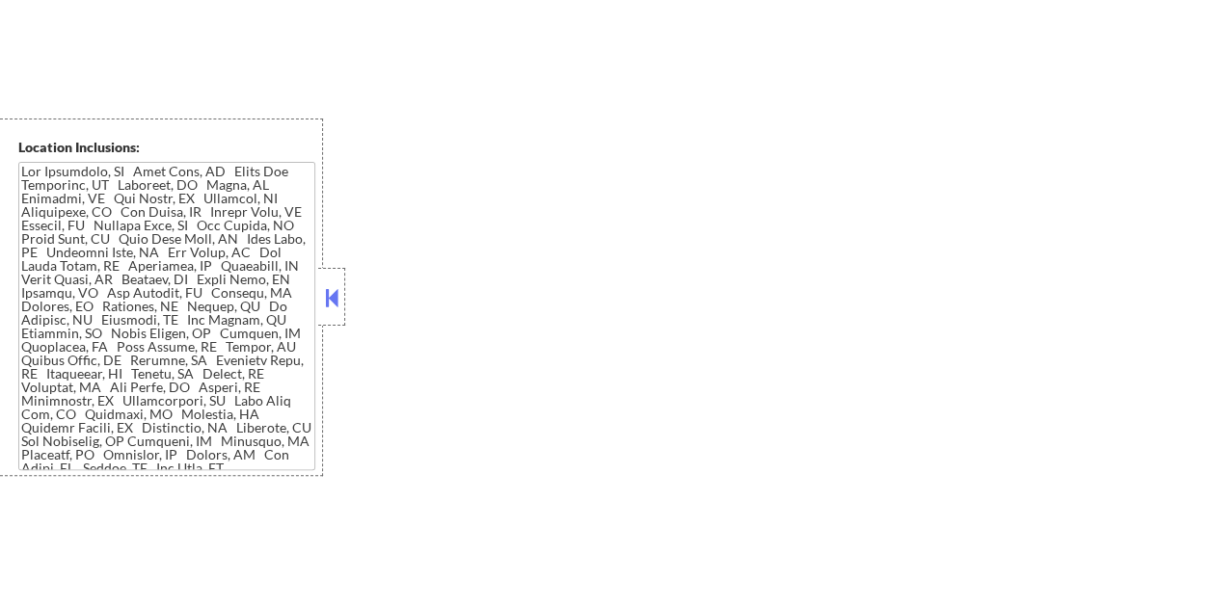
click at [330, 302] on button at bounding box center [331, 297] width 21 height 29
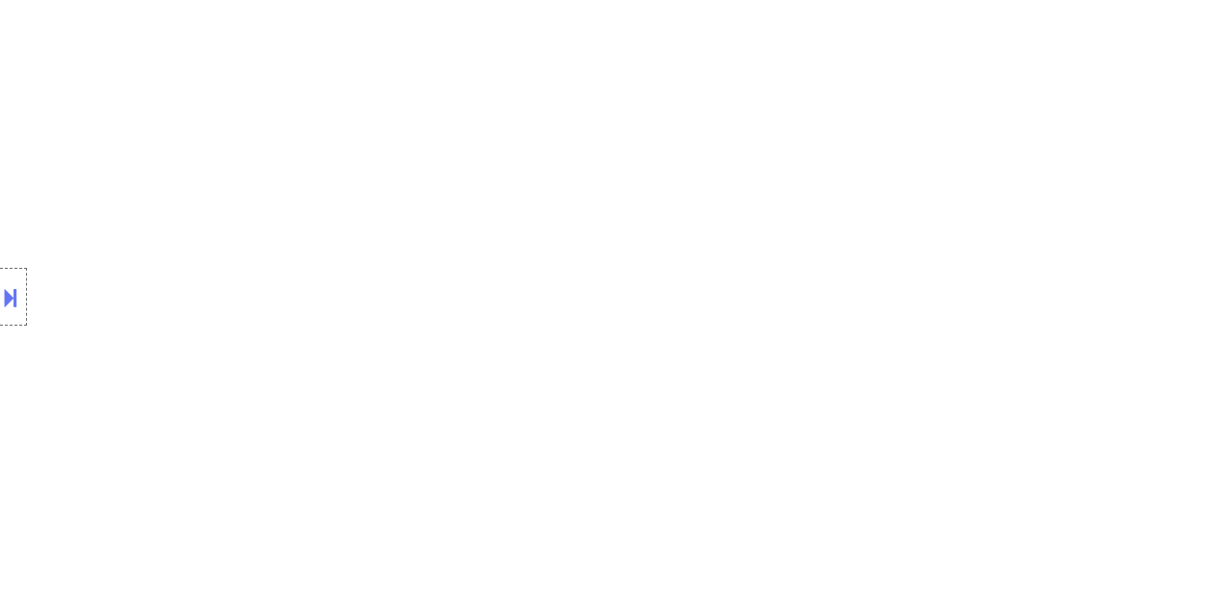
select select ""pending""
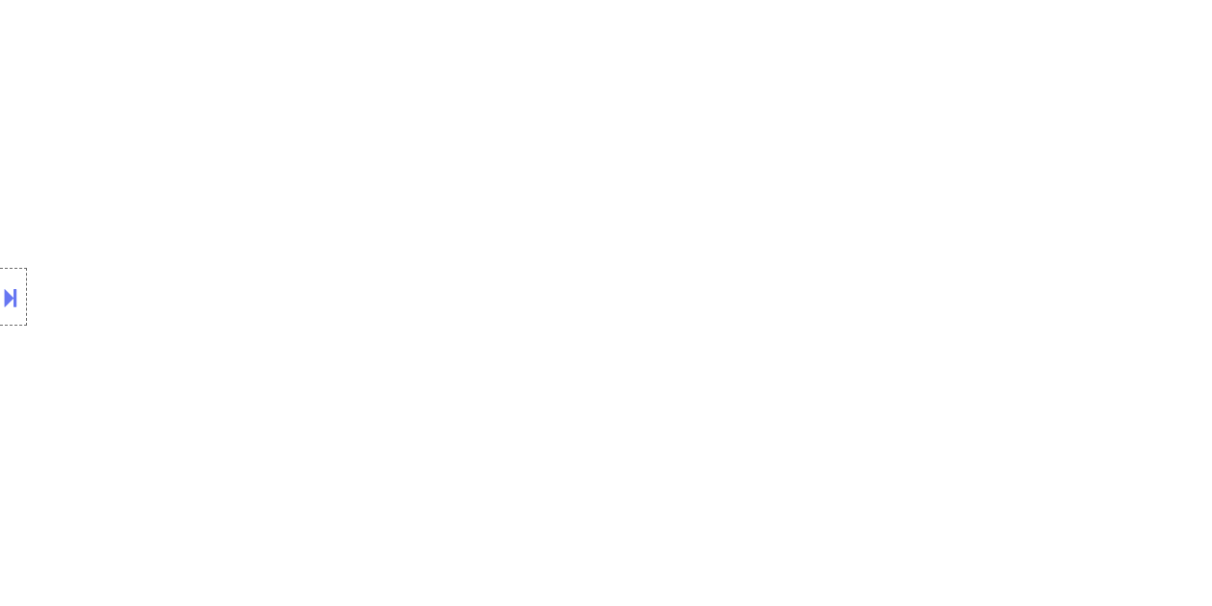
select select ""pending""
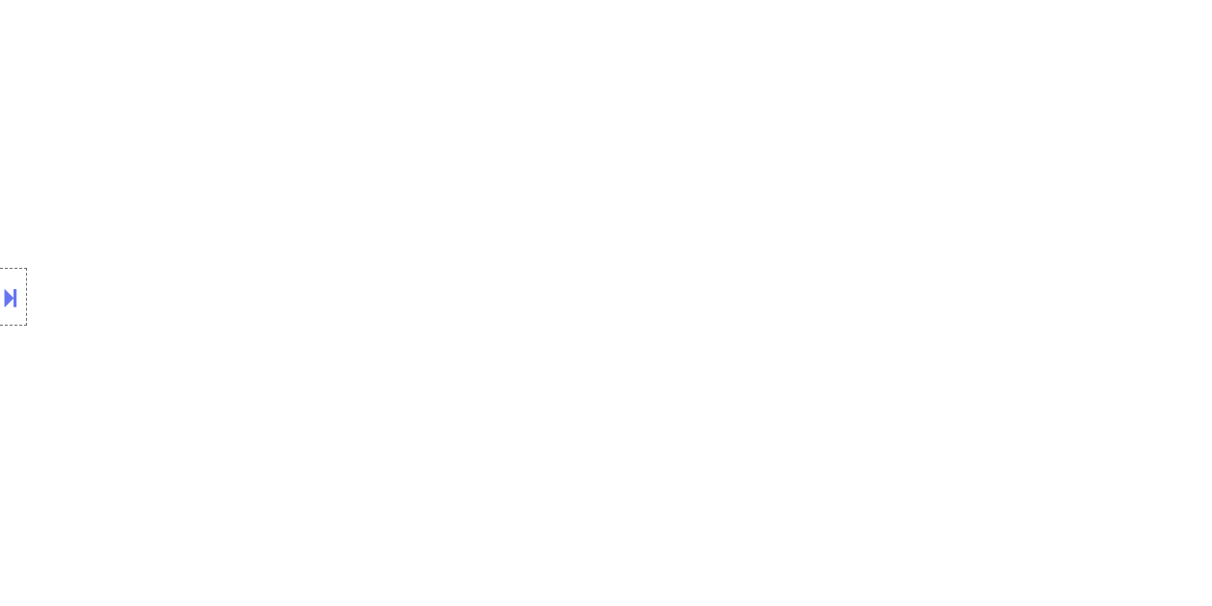
select select ""pending""
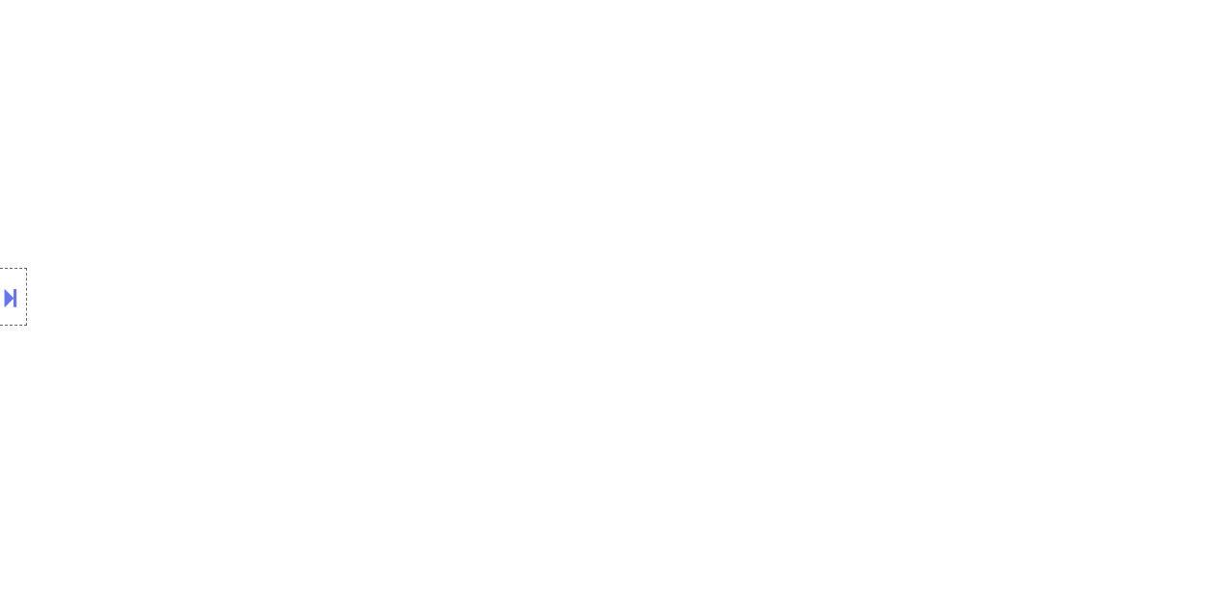
select select ""pending""
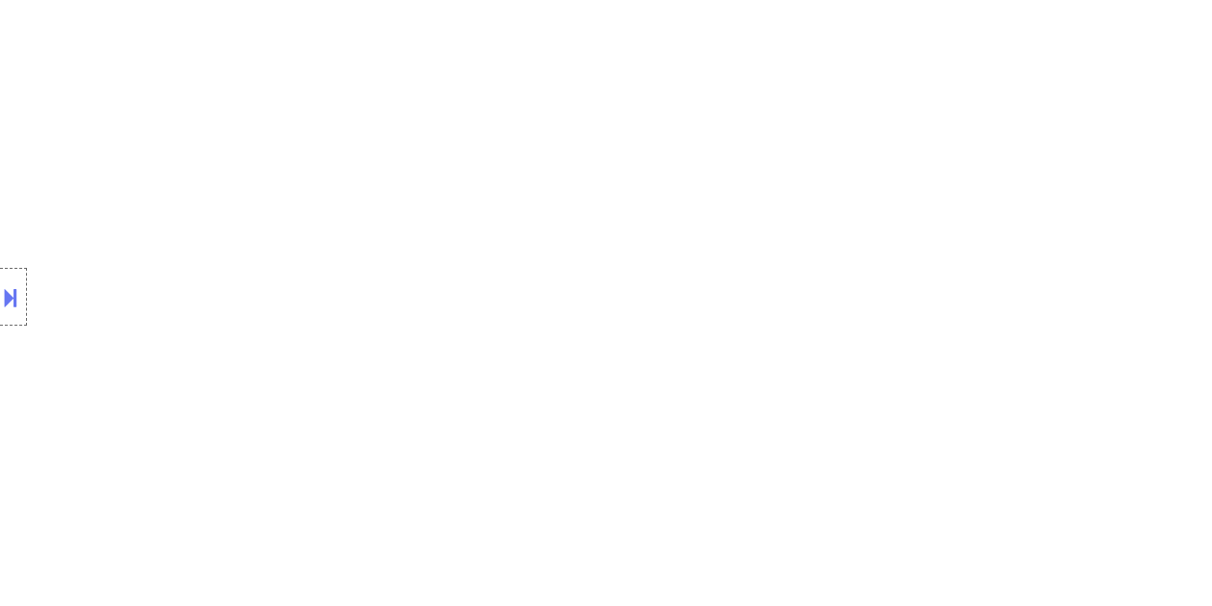
select select ""pending""
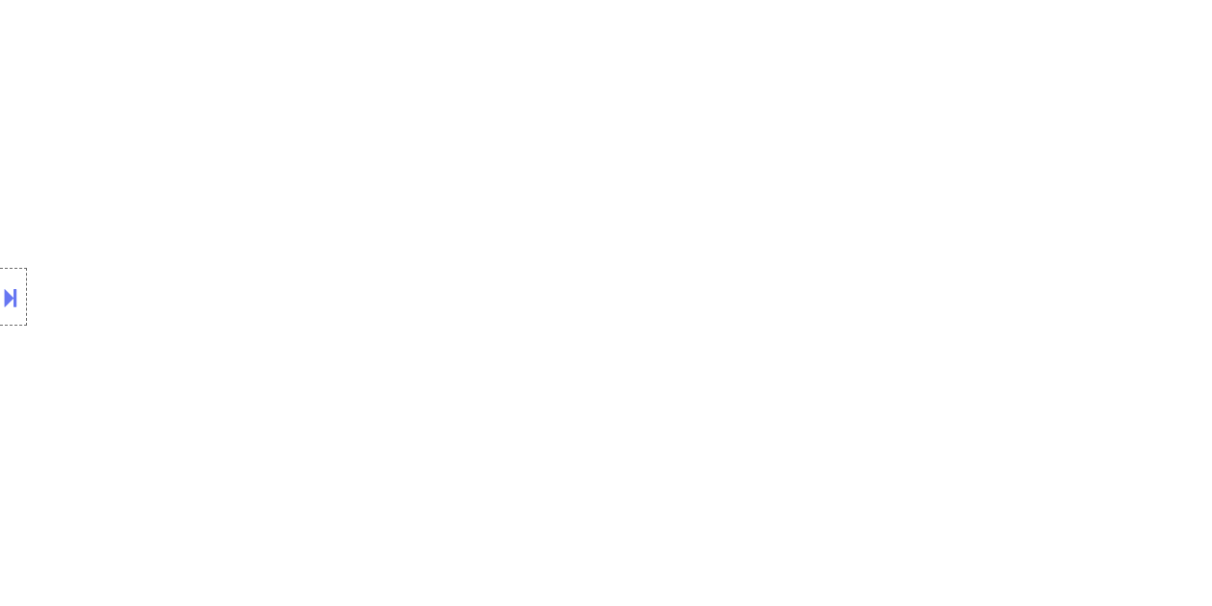
select select ""pending""
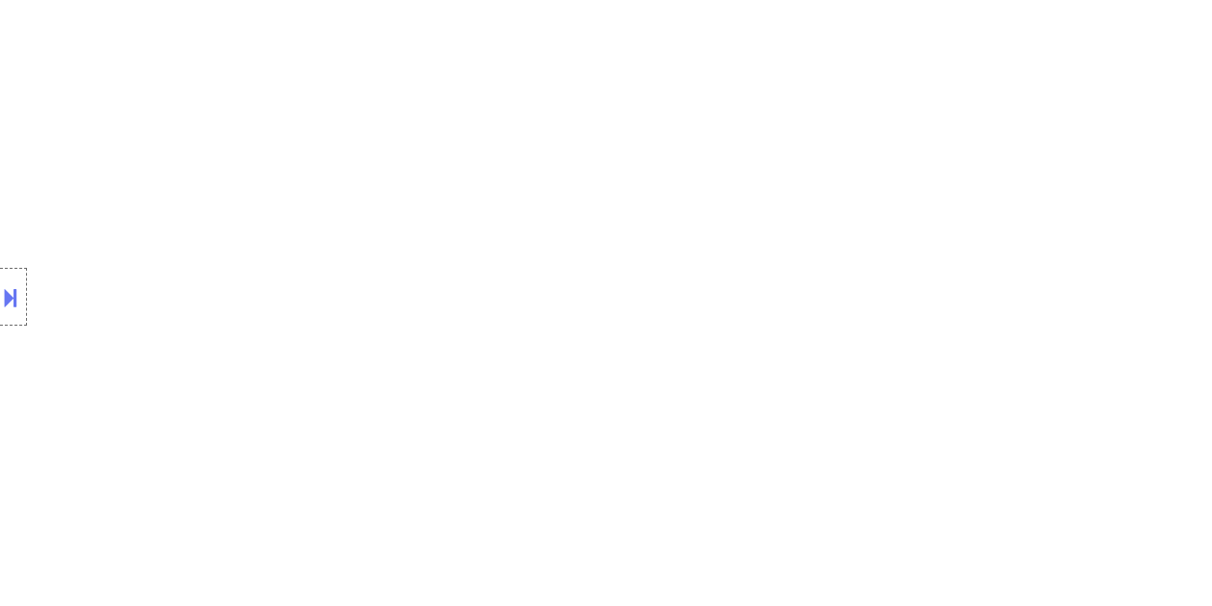
select select ""pending""
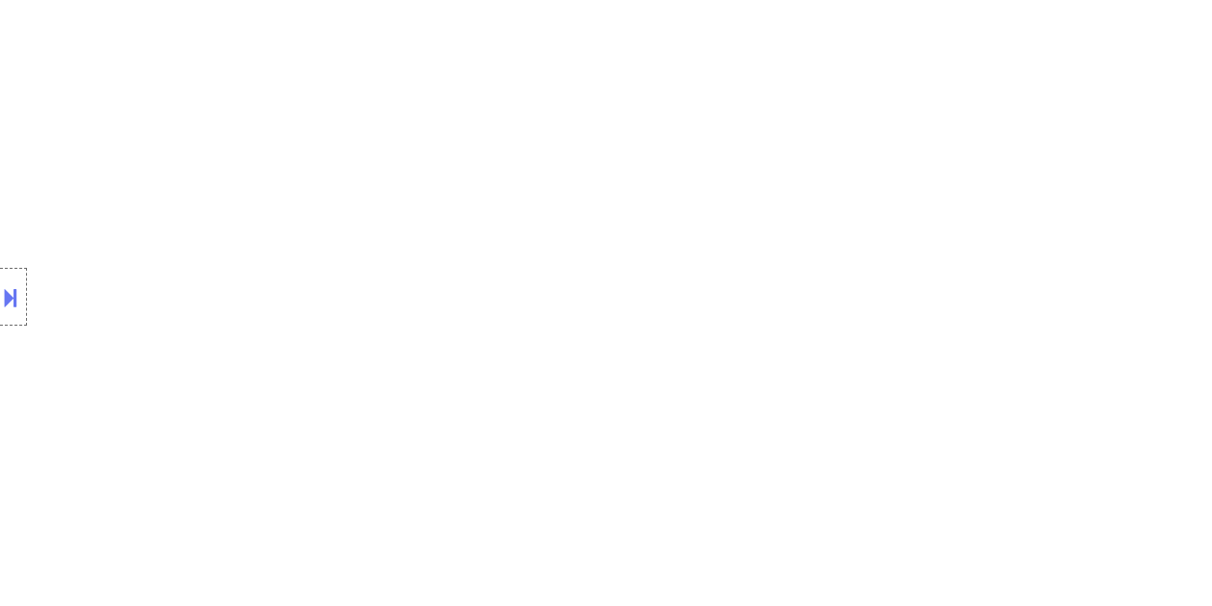
select select ""pending""
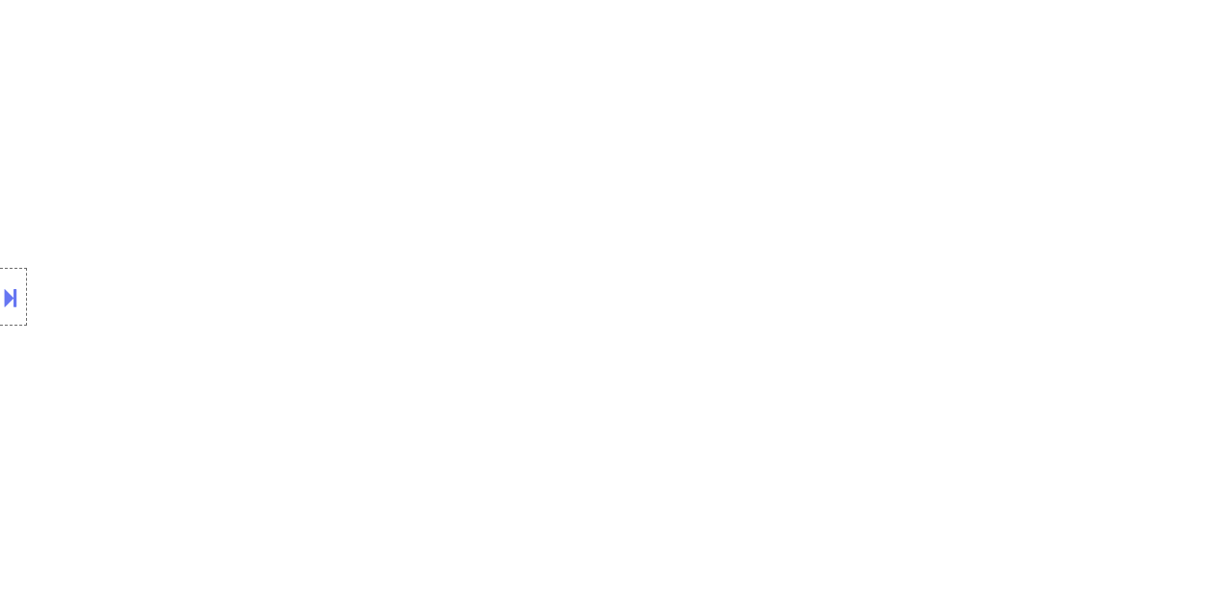
select select ""pending""
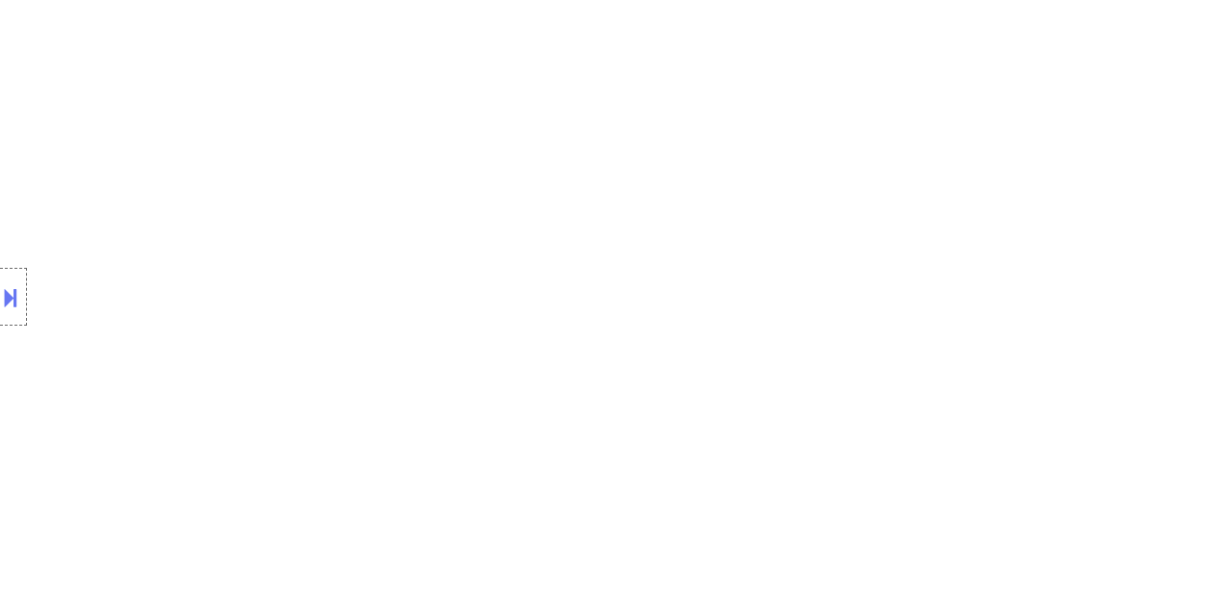
select select ""pending""
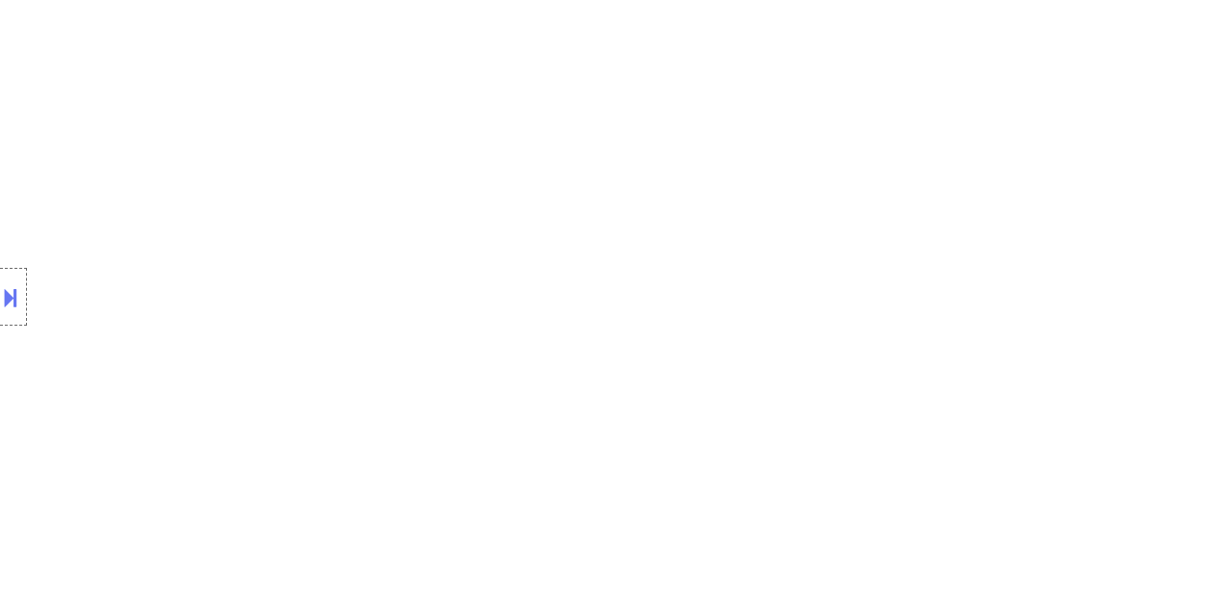
select select ""pending""
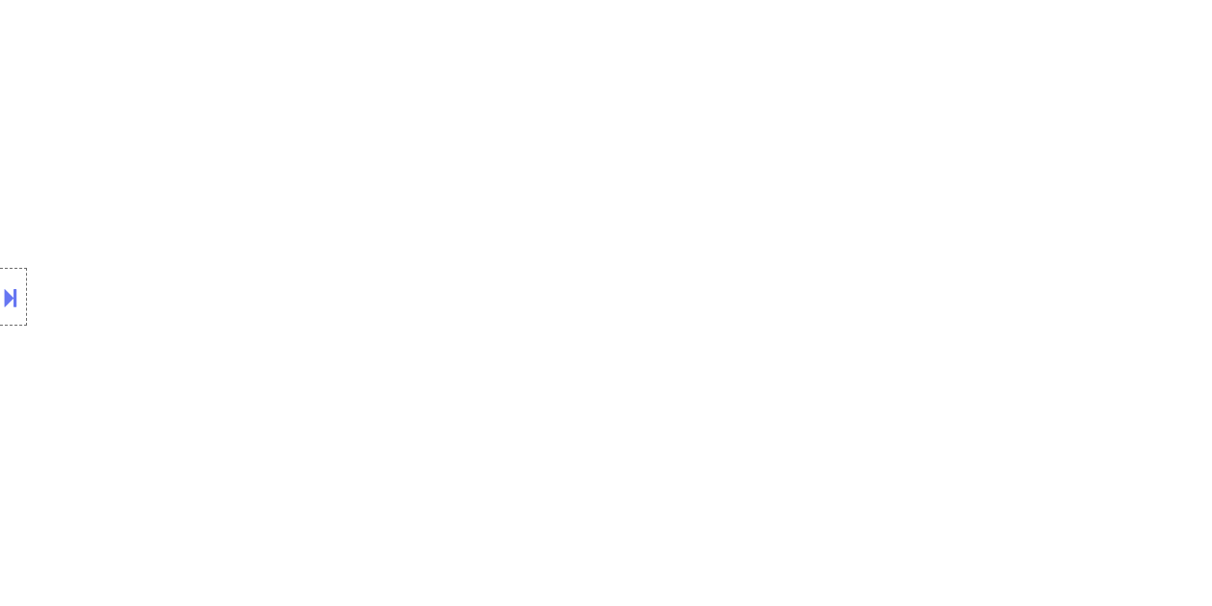
select select ""pending""
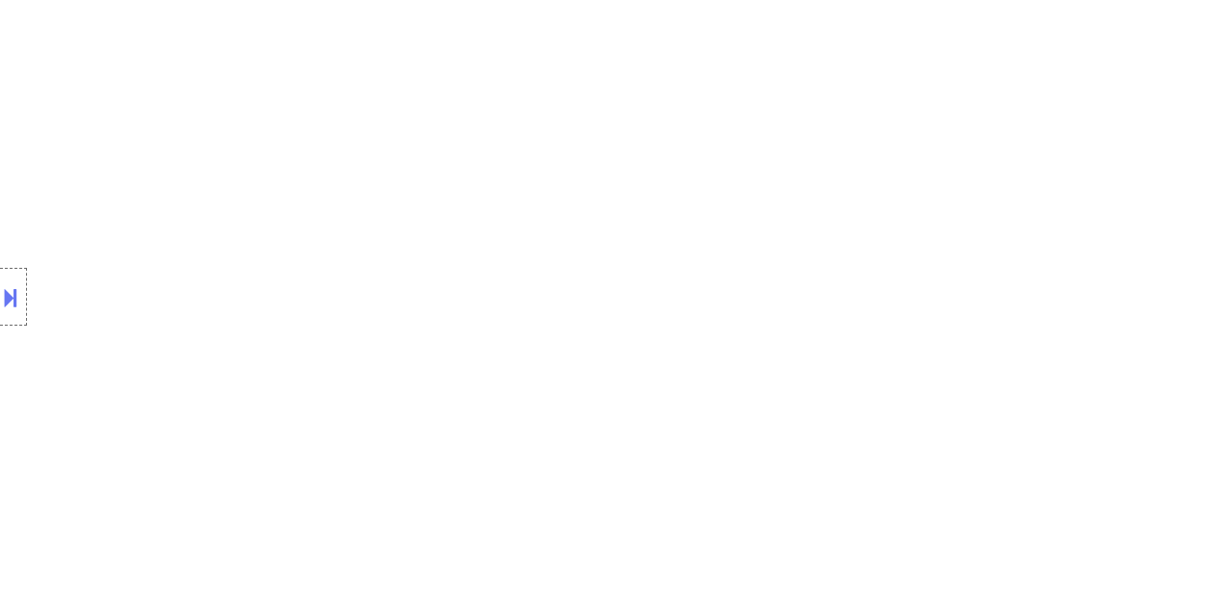
select select ""pending""
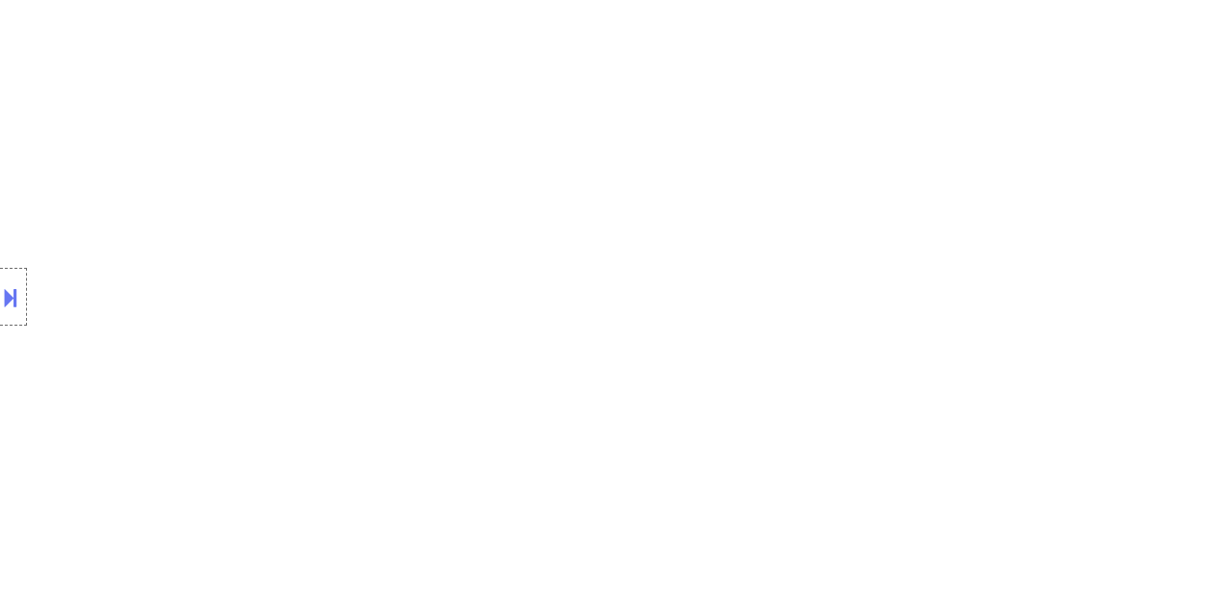
select select ""pending""
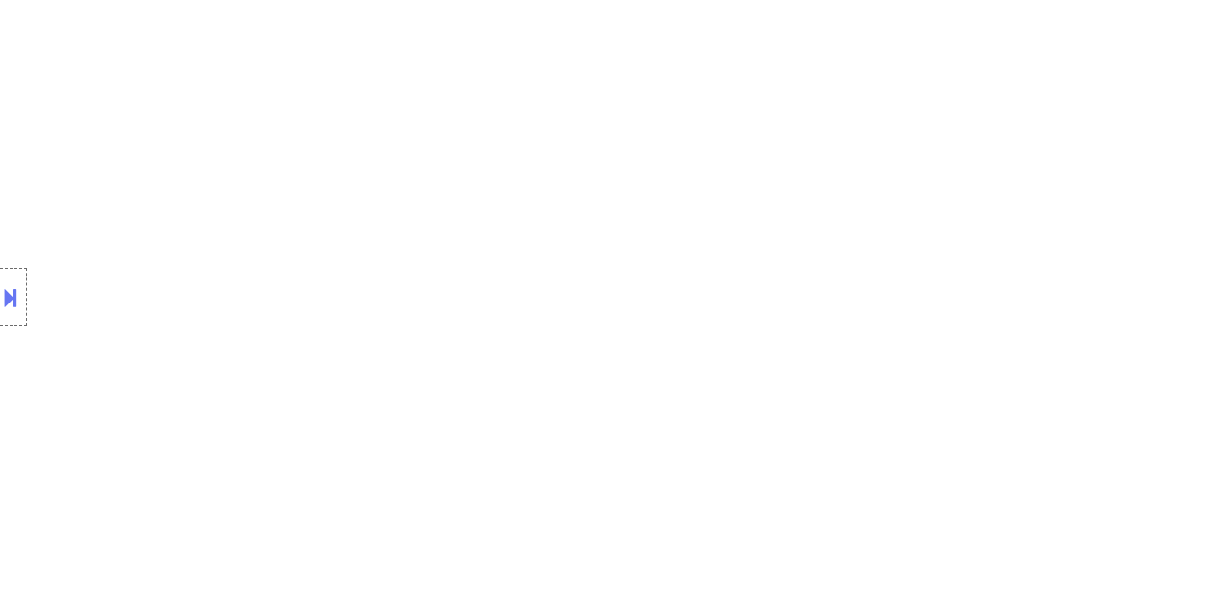
select select ""pending""
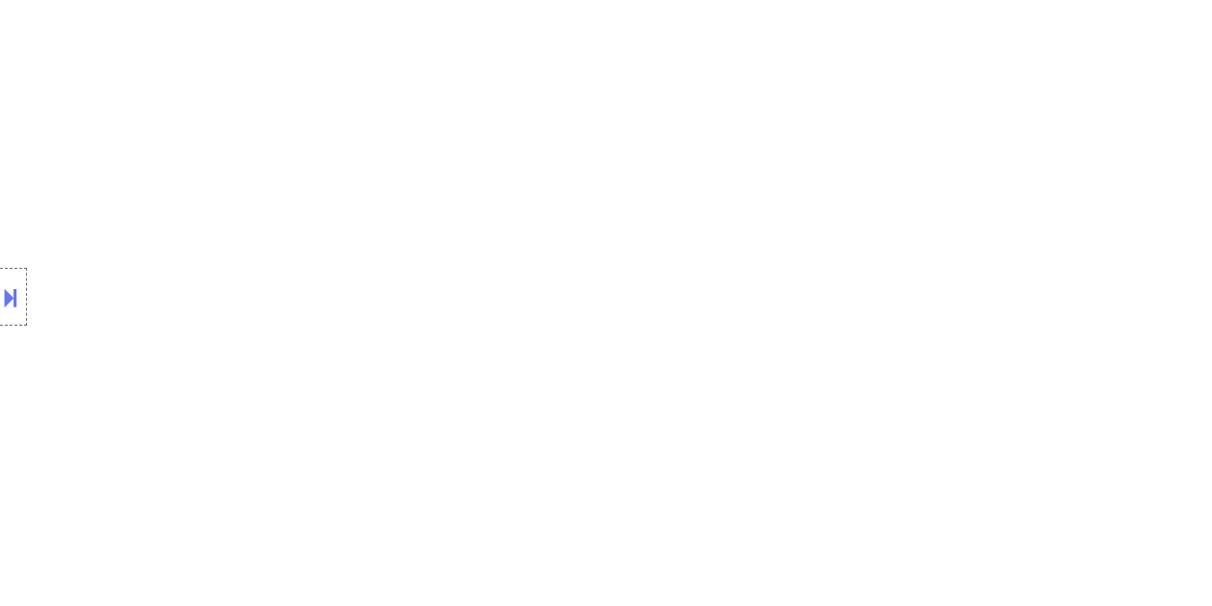
select select ""pending""
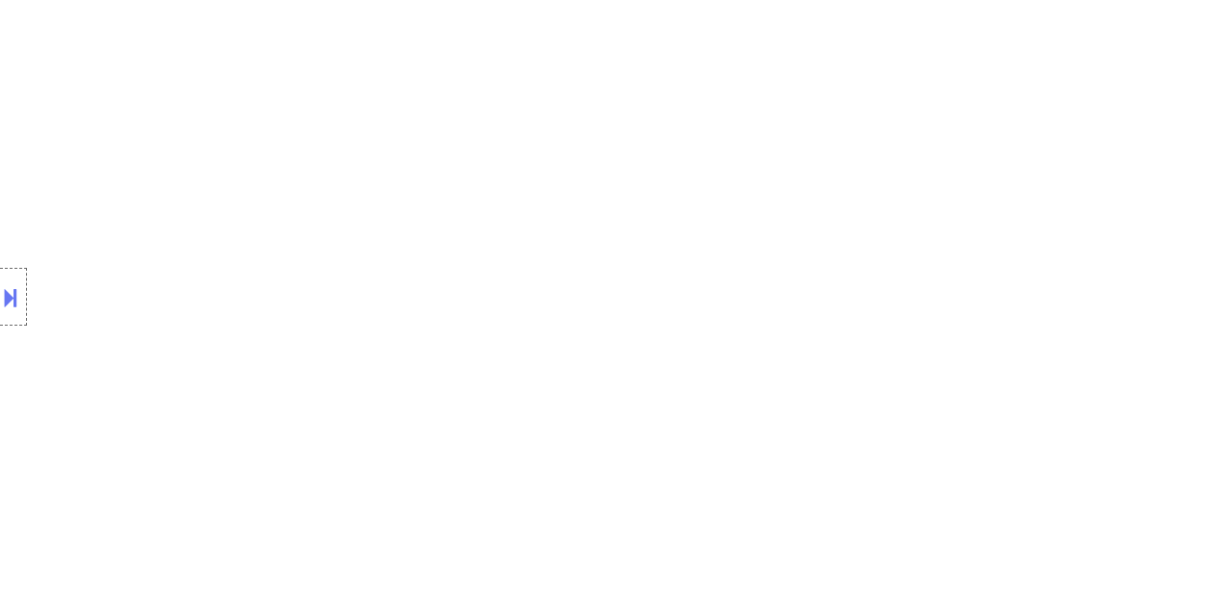
select select ""pending""
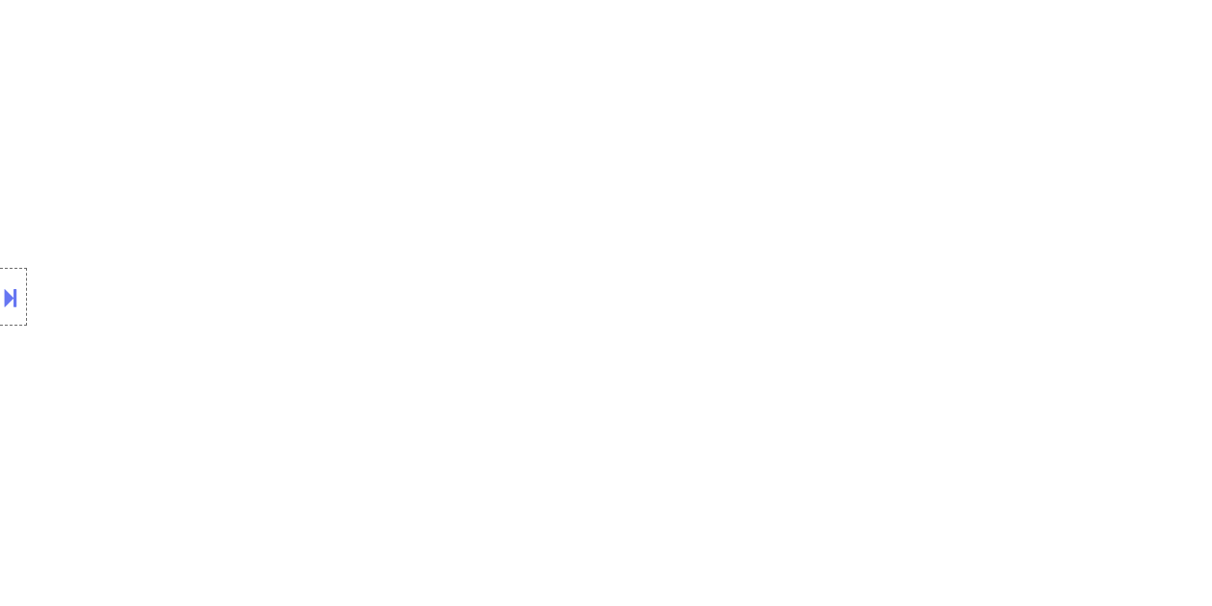
select select ""pending""
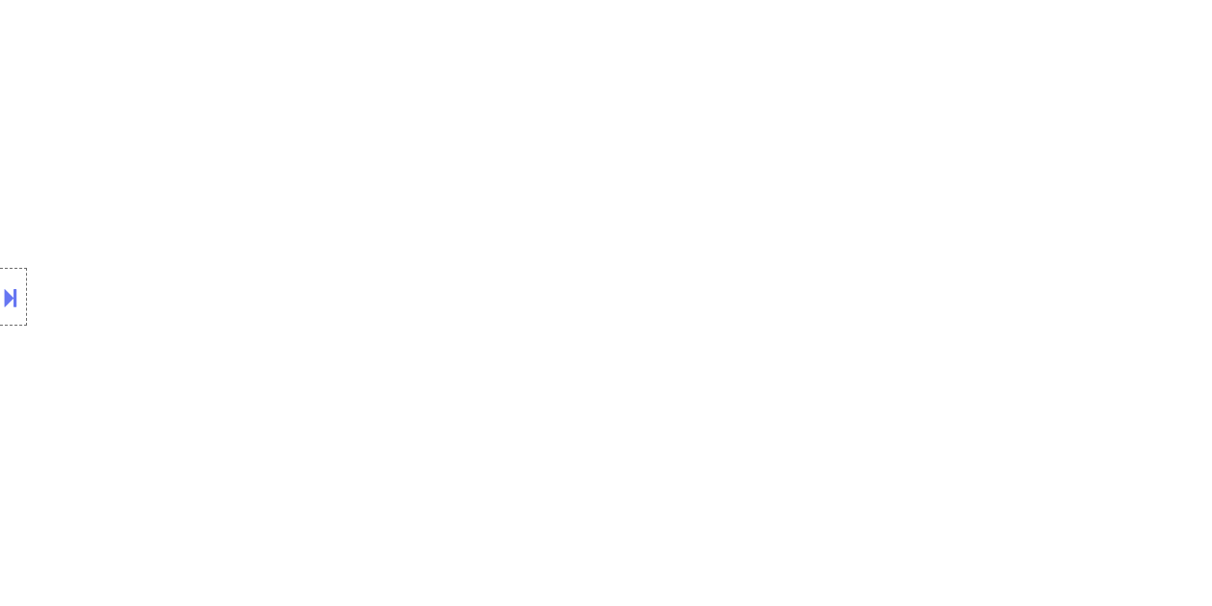
select select ""pending""
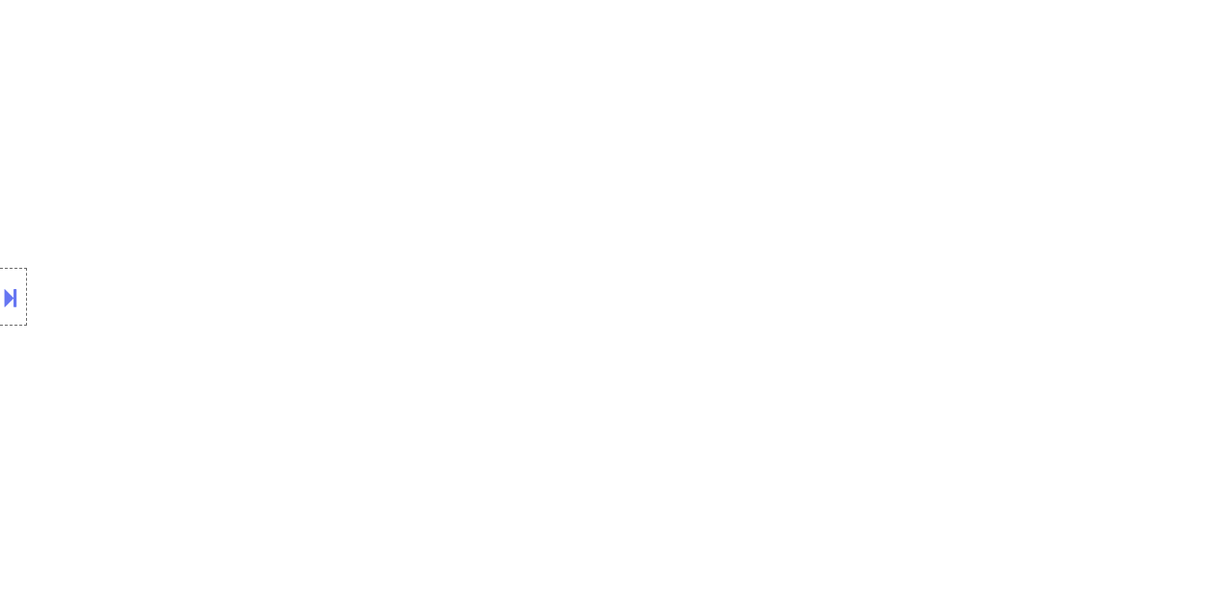
select select ""pending""
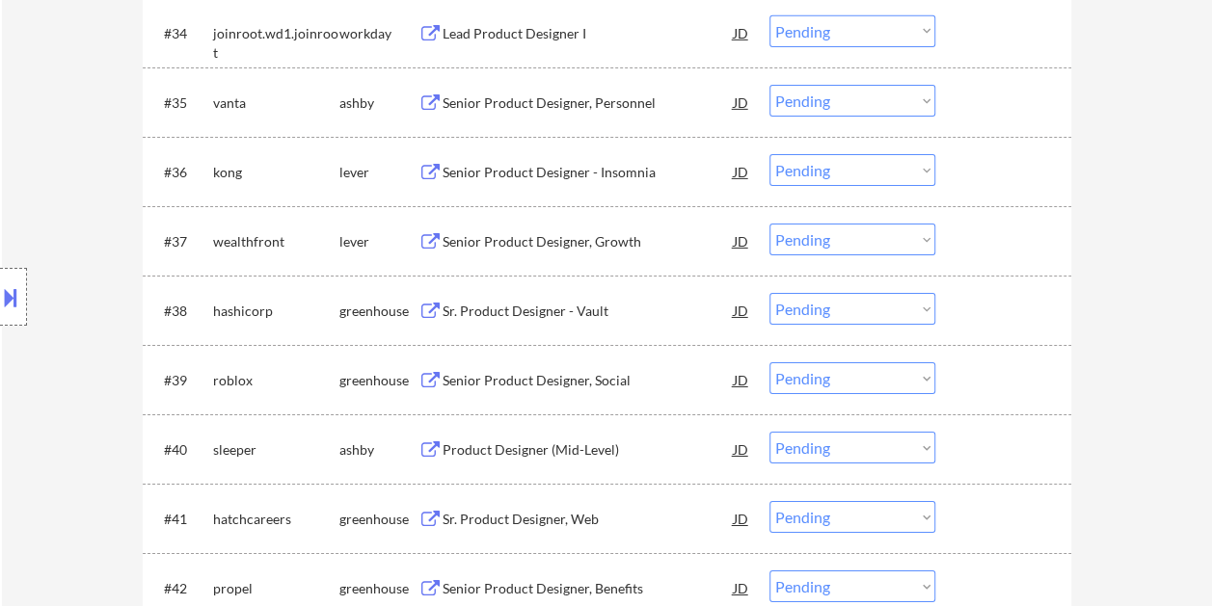
scroll to position [3112, 0]
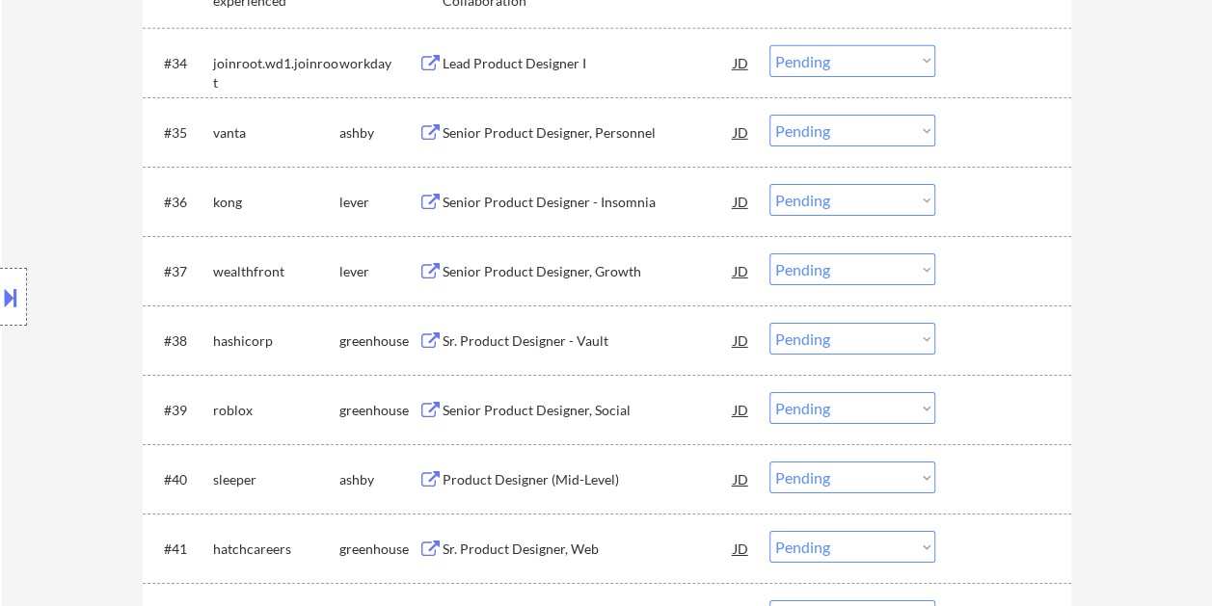
click at [1016, 127] on div at bounding box center [1005, 132] width 85 height 35
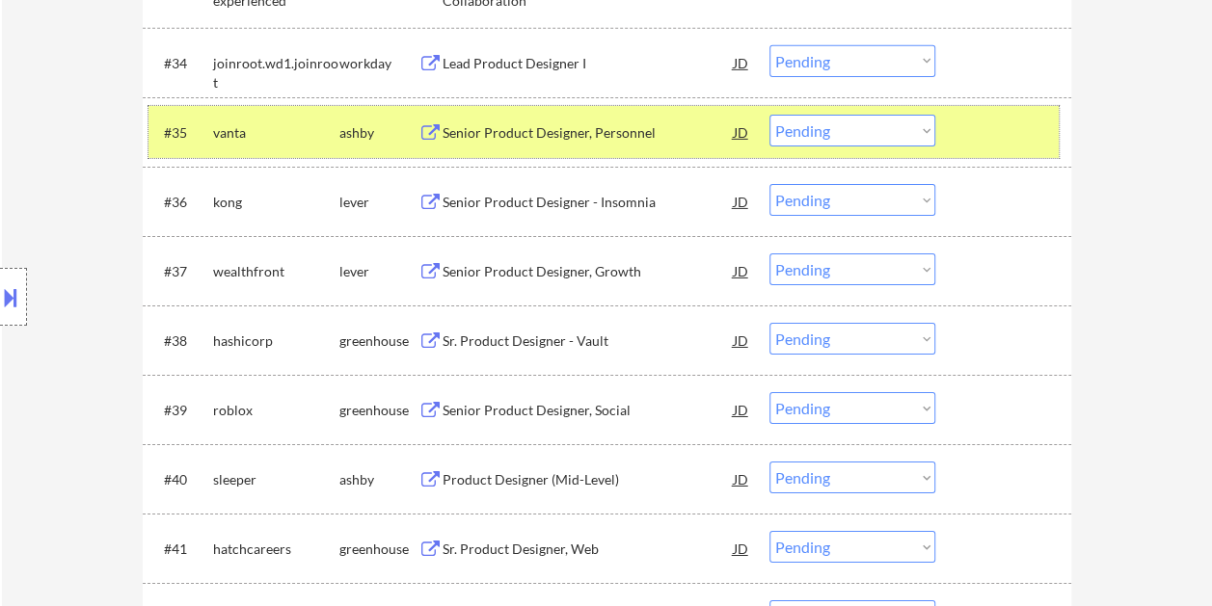
click at [927, 128] on select "Choose an option... Pending Applied Excluded (Questions) Excluded (Expired) Exc…" at bounding box center [852, 131] width 166 height 32
click at [769, 115] on select "Choose an option... Pending Applied Excluded (Questions) Excluded (Expired) Exc…" at bounding box center [852, 131] width 166 height 32
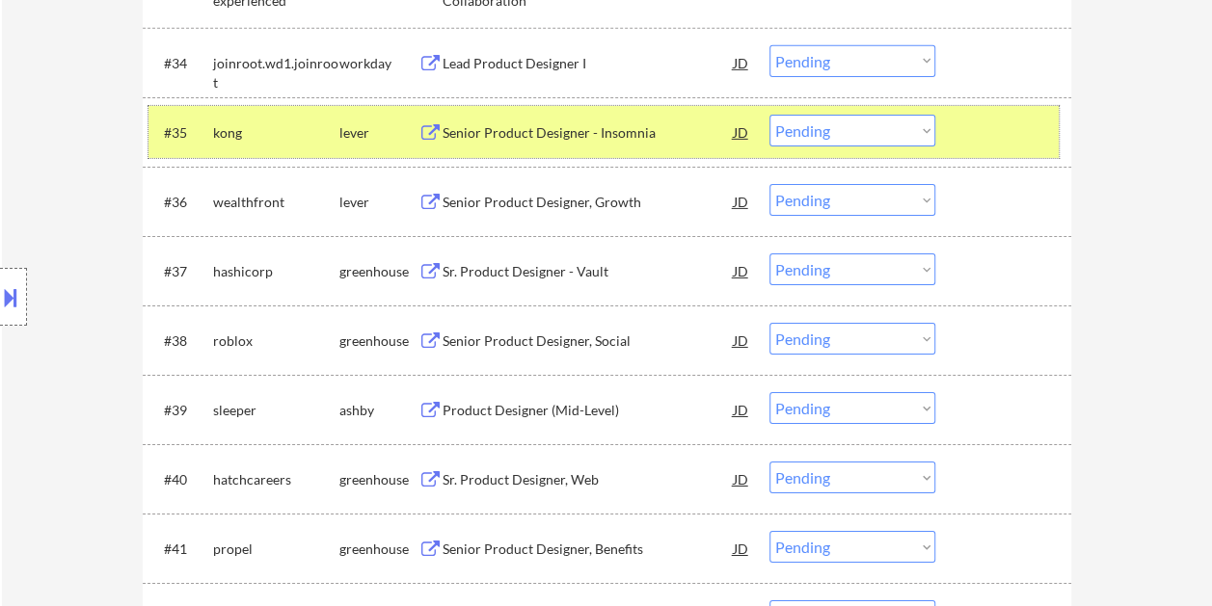
click at [995, 141] on div at bounding box center [1005, 132] width 85 height 35
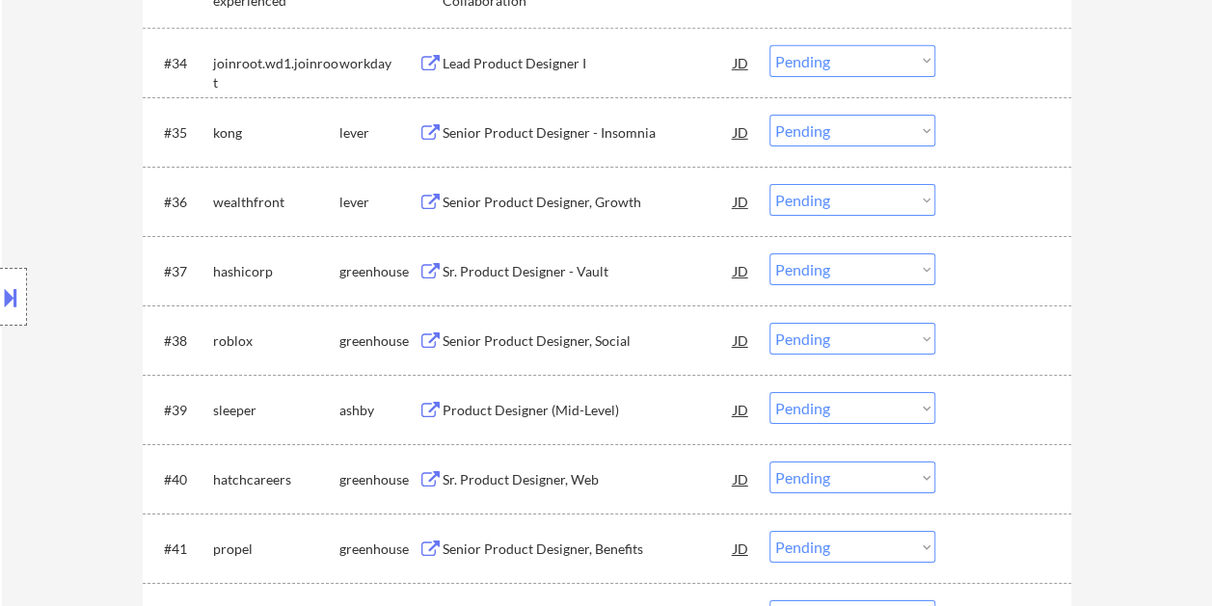
drag, startPoint x: 1012, startPoint y: 128, endPoint x: 969, endPoint y: 143, distance: 45.7
click at [1004, 131] on div at bounding box center [1005, 132] width 85 height 35
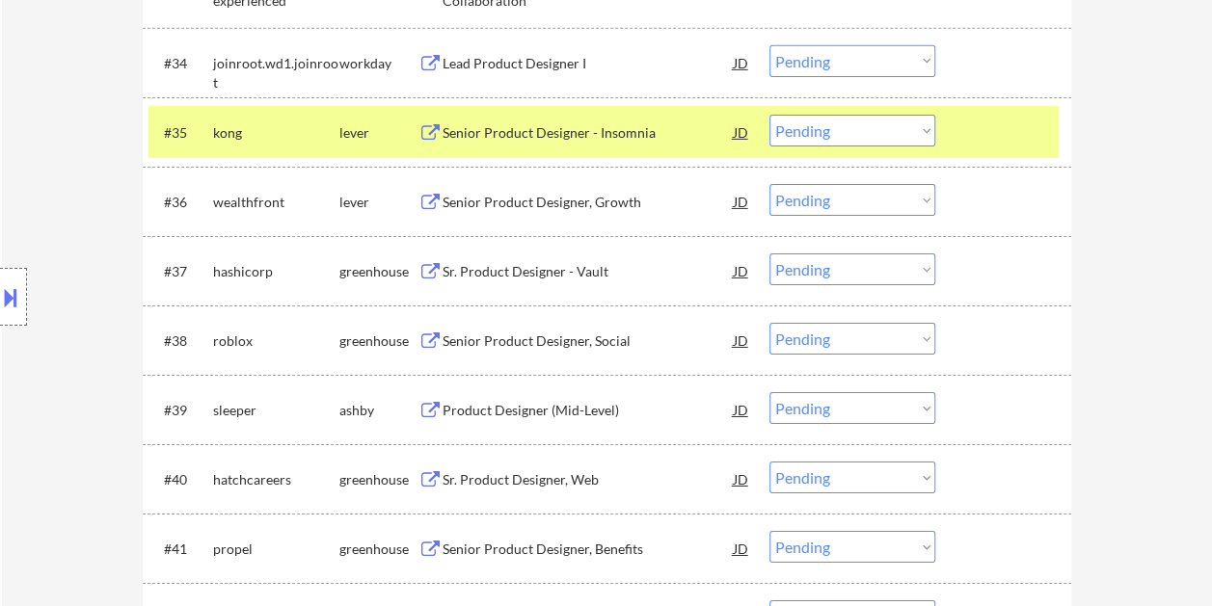
drag, startPoint x: 598, startPoint y: 140, endPoint x: 582, endPoint y: 141, distance: 15.5
click at [594, 140] on div "Senior Product Designer - [MEDICAL_DATA]" at bounding box center [588, 132] width 291 height 19
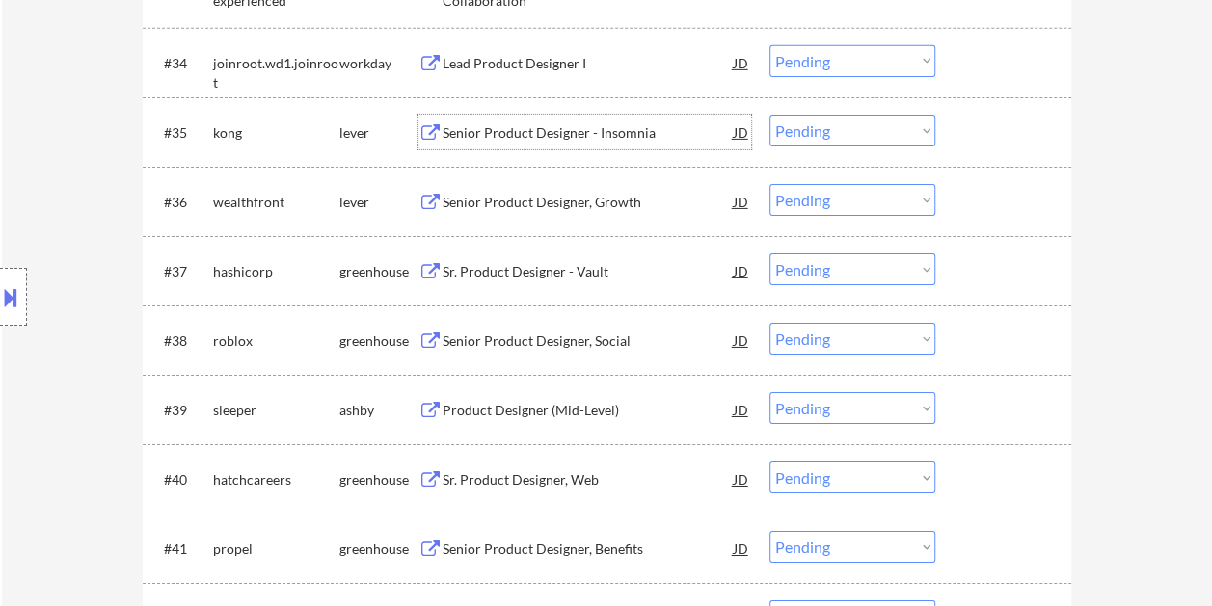
click at [1002, 139] on div at bounding box center [1005, 132] width 85 height 35
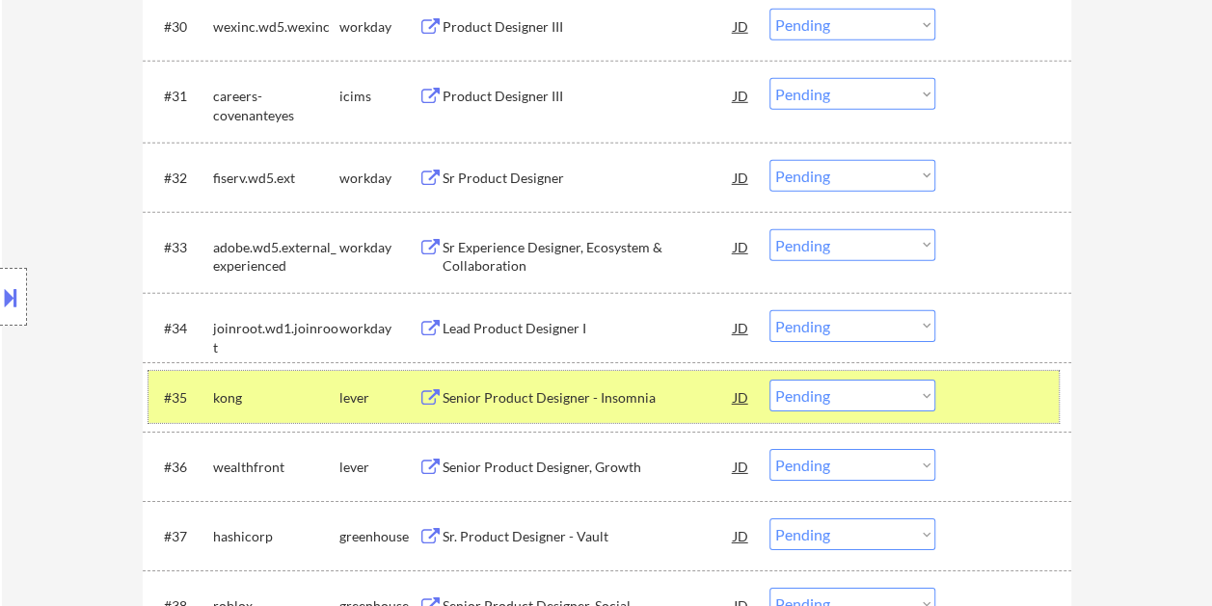
scroll to position [2889, 0]
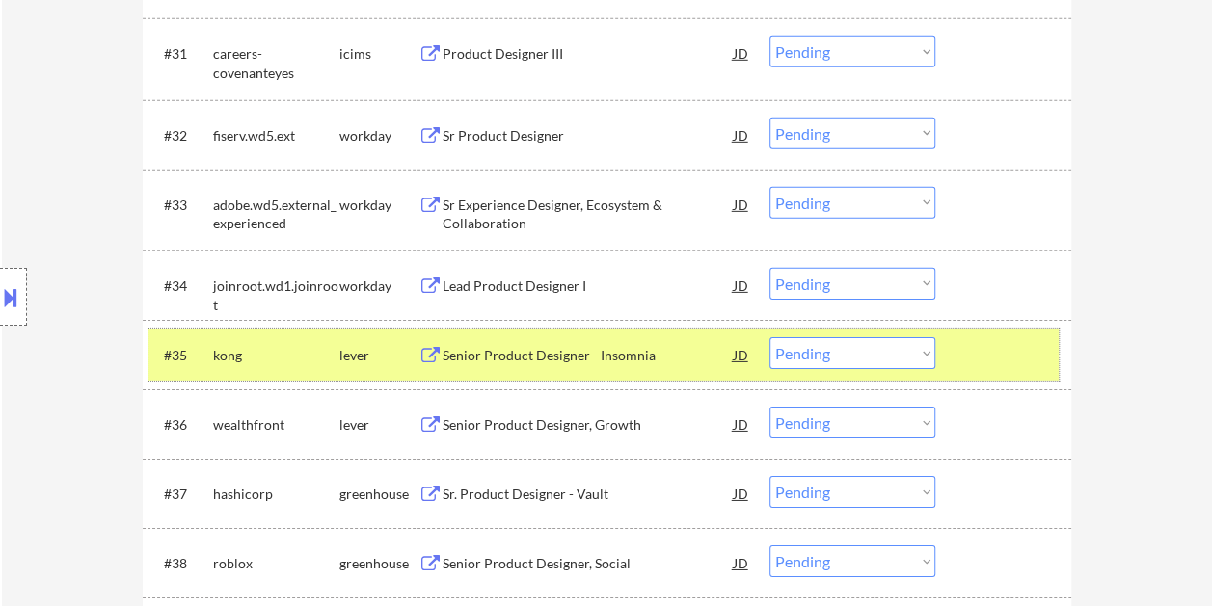
click at [919, 355] on select "Choose an option... Pending Applied Excluded (Questions) Excluded (Expired) Exc…" at bounding box center [852, 353] width 166 height 32
click at [769, 337] on select "Choose an option... Pending Applied Excluded (Questions) Excluded (Expired) Exc…" at bounding box center [852, 353] width 166 height 32
select select ""pending""
click at [996, 357] on div at bounding box center [1005, 354] width 85 height 35
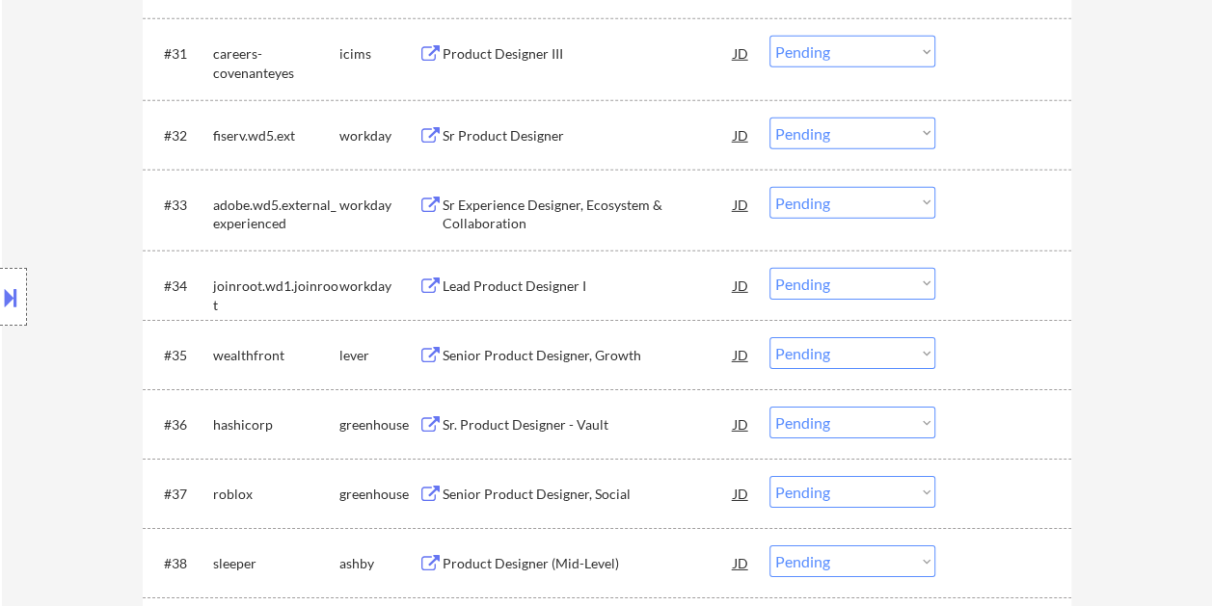
click at [1012, 361] on div at bounding box center [1005, 354] width 85 height 35
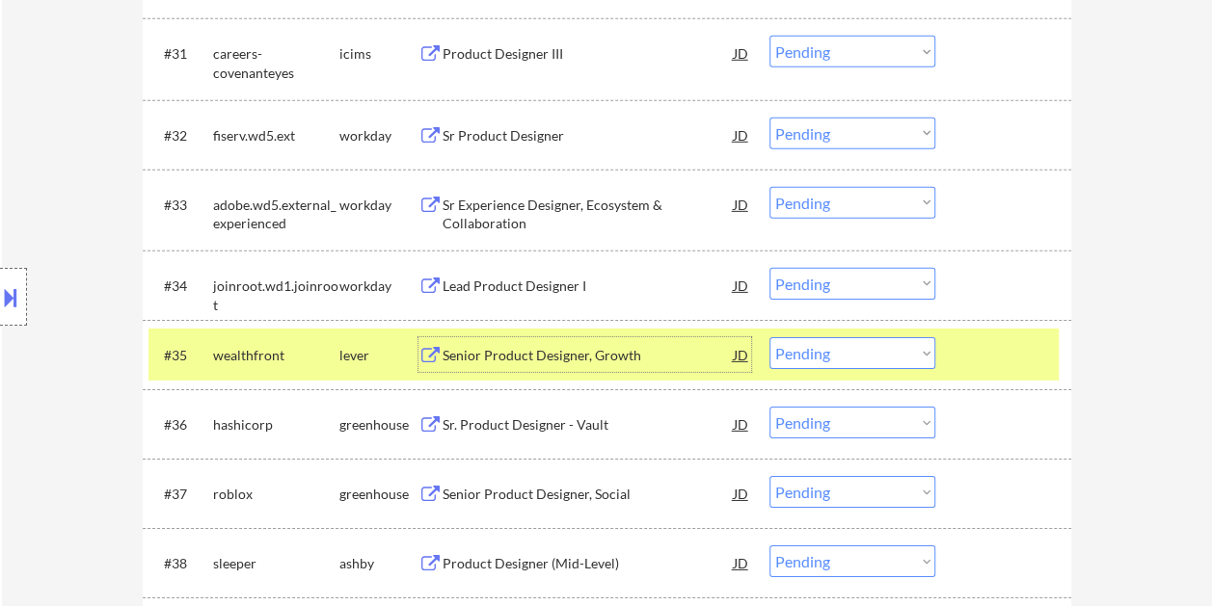
click at [681, 360] on div "Senior Product Designer, Growth" at bounding box center [588, 355] width 291 height 19
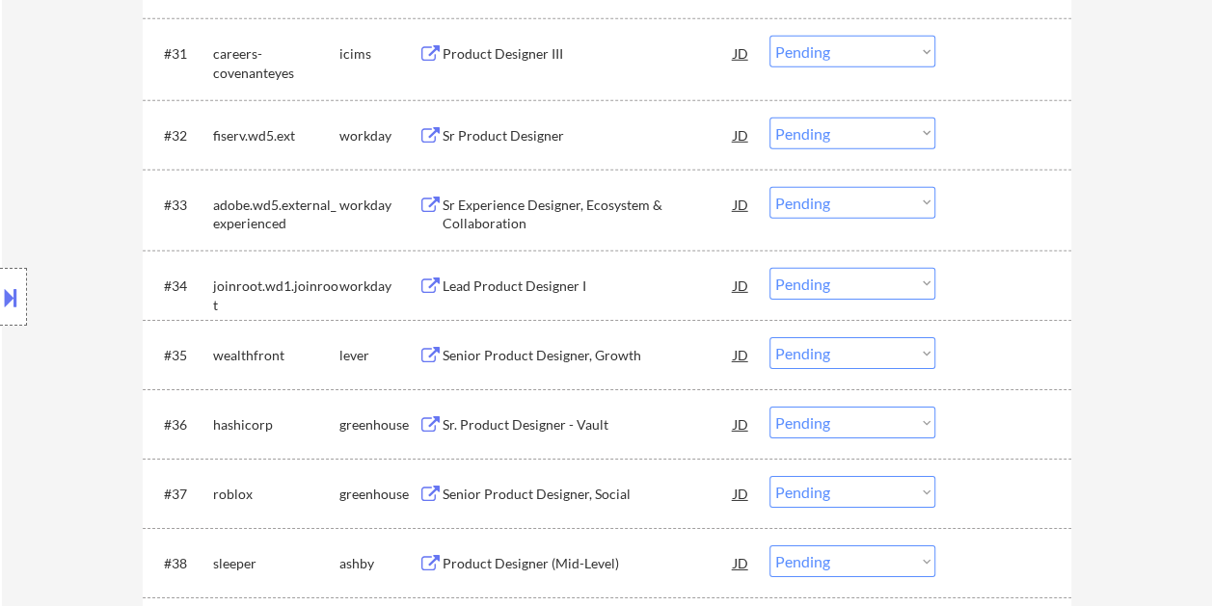
select select ""pending""
click at [962, 348] on div "#35 wealthfront lever Senior Product Designer, Growth JD Choose an option... Pe…" at bounding box center [603, 355] width 910 height 52
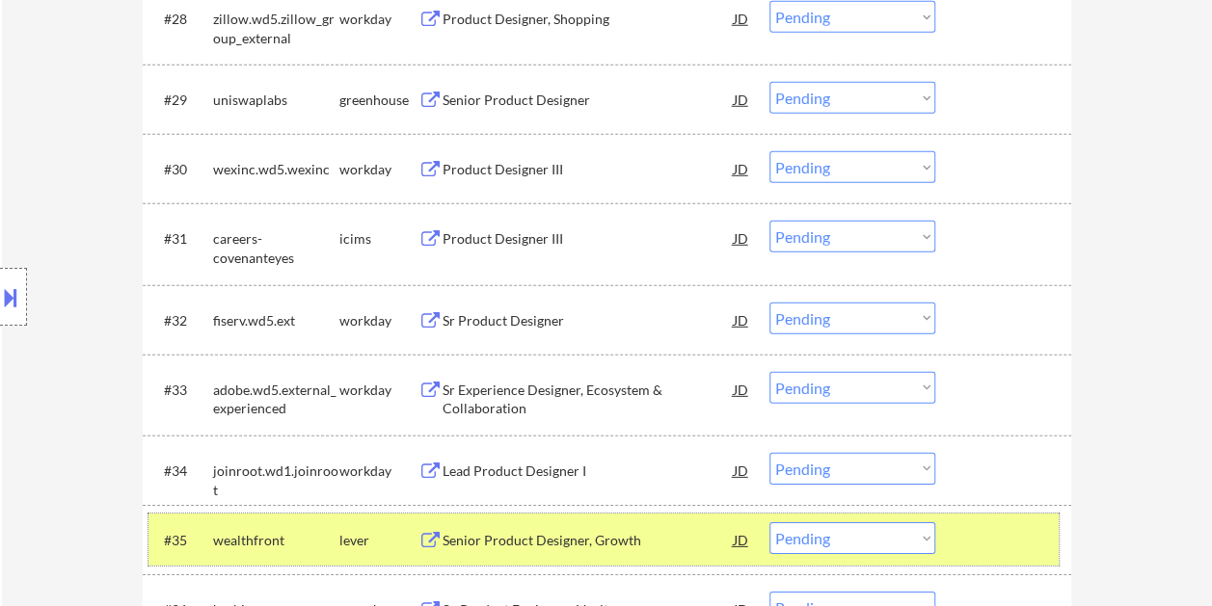
scroll to position [2801, 0]
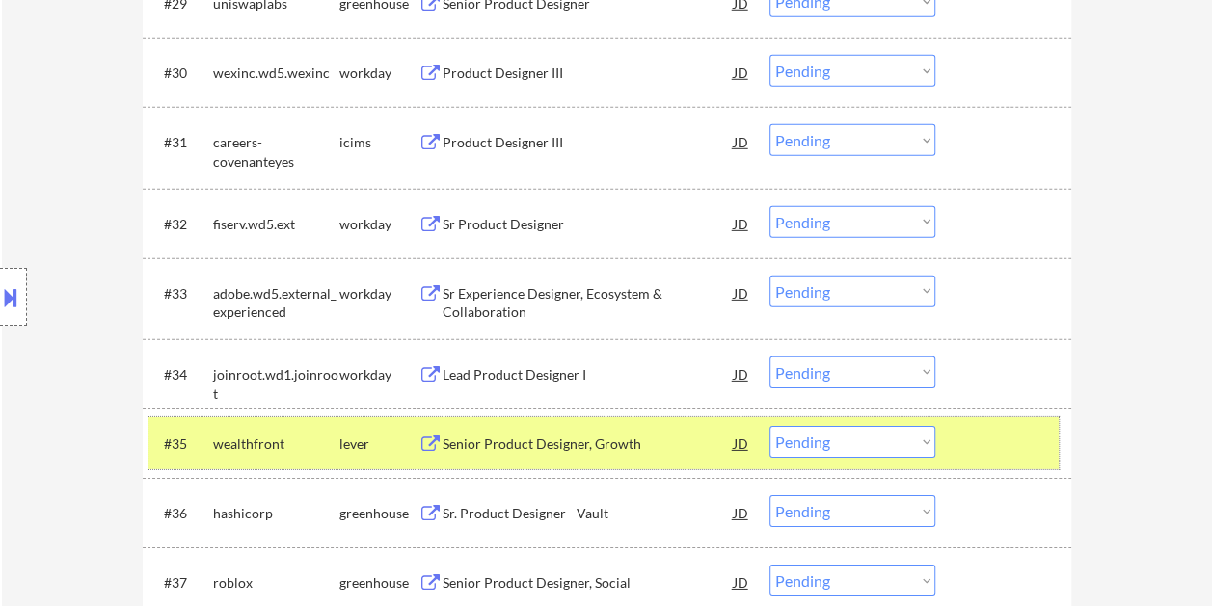
click at [921, 430] on select "Choose an option... Pending Applied Excluded (Questions) Excluded (Expired) Exc…" at bounding box center [852, 442] width 166 height 32
click at [769, 426] on select "Choose an option... Pending Applied Excluded (Questions) Excluded (Expired) Exc…" at bounding box center [852, 442] width 166 height 32
click at [985, 443] on div at bounding box center [1005, 443] width 85 height 35
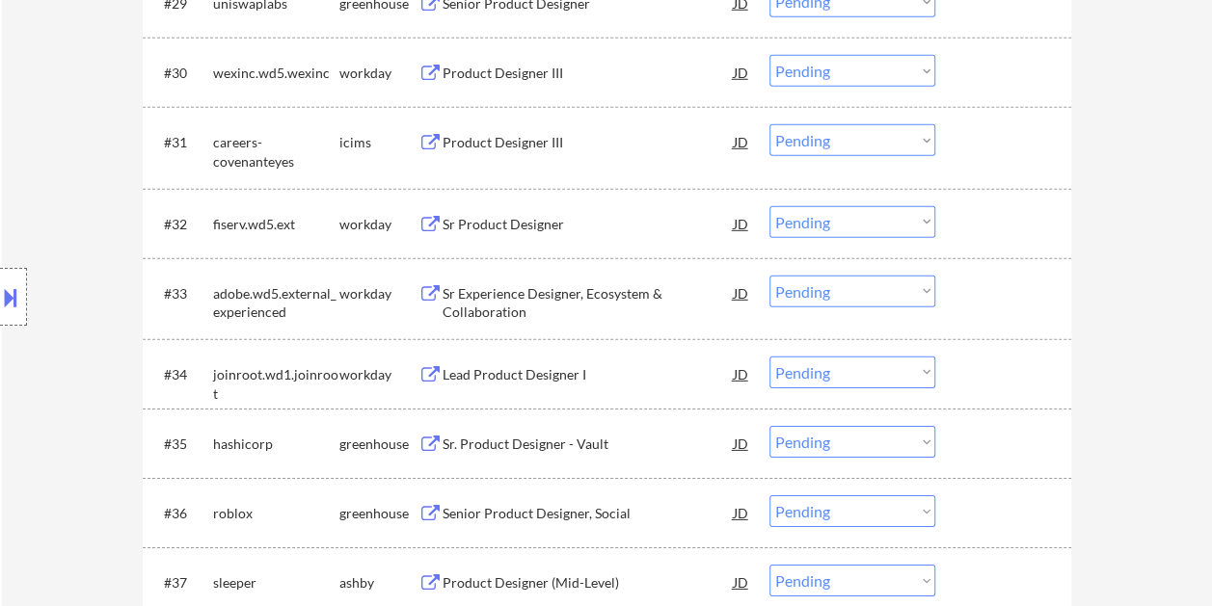
click at [1004, 442] on div at bounding box center [1005, 443] width 85 height 35
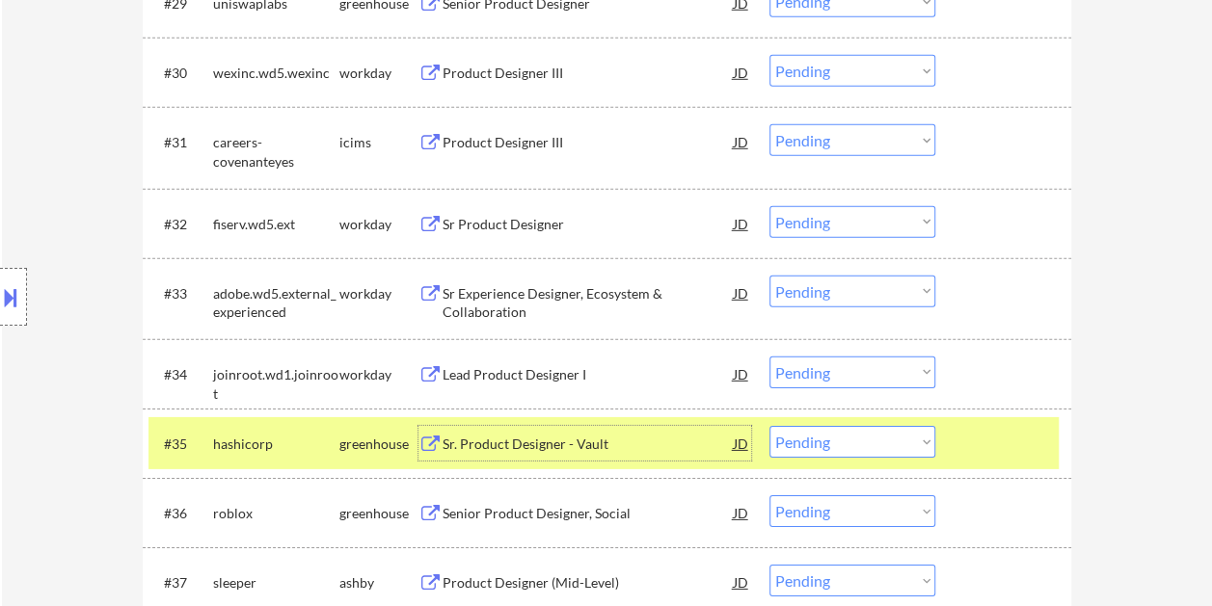
click at [489, 432] on div "Sr. Product Designer - Vault" at bounding box center [588, 443] width 291 height 35
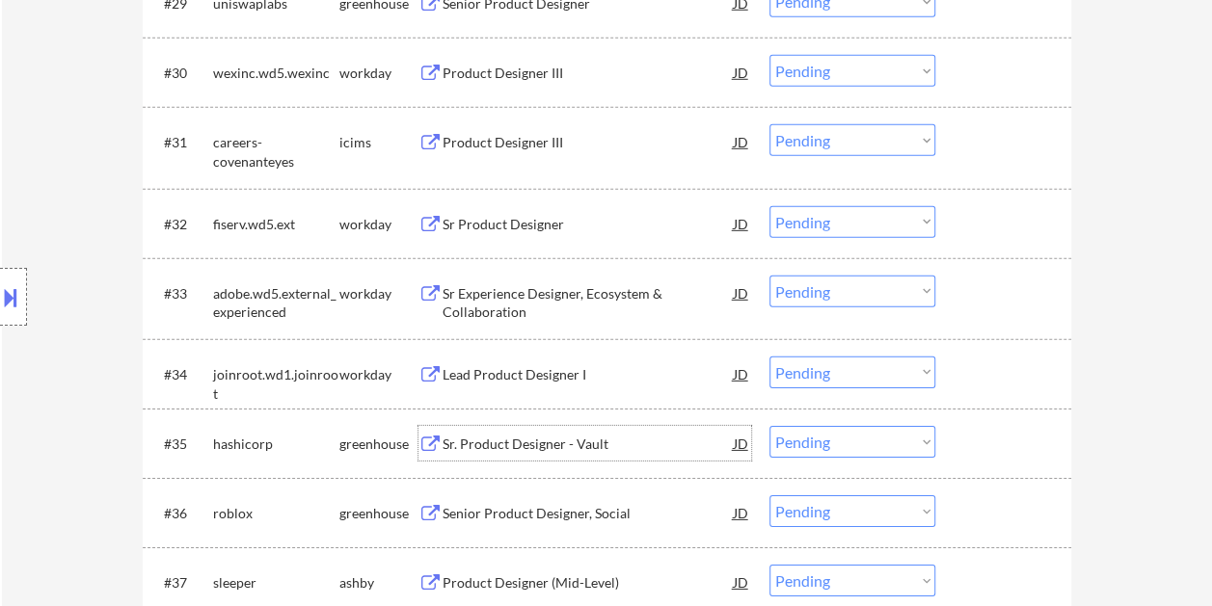
drag, startPoint x: 993, startPoint y: 444, endPoint x: 960, endPoint y: 439, distance: 33.3
click at [989, 444] on div at bounding box center [1005, 443] width 85 height 35
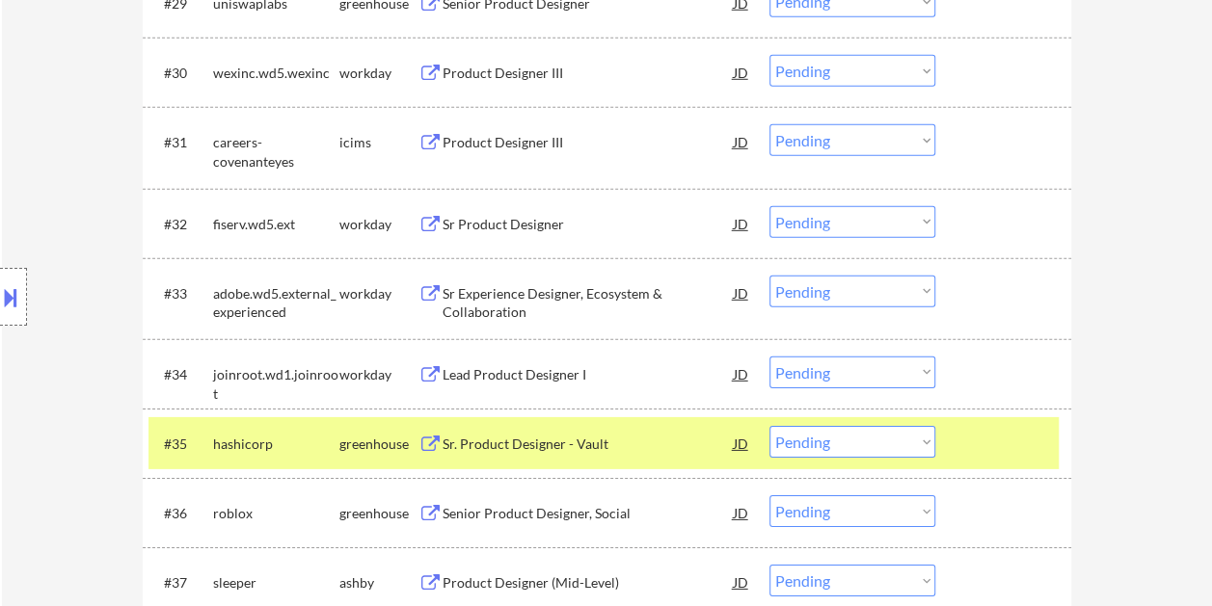
click at [920, 442] on select "Choose an option... Pending Applied Excluded (Questions) Excluded (Expired) Exc…" at bounding box center [852, 442] width 166 height 32
click at [769, 426] on select "Choose an option... Pending Applied Excluded (Questions) Excluded (Expired) Exc…" at bounding box center [852, 442] width 166 height 32
click at [973, 438] on div at bounding box center [1005, 443] width 85 height 35
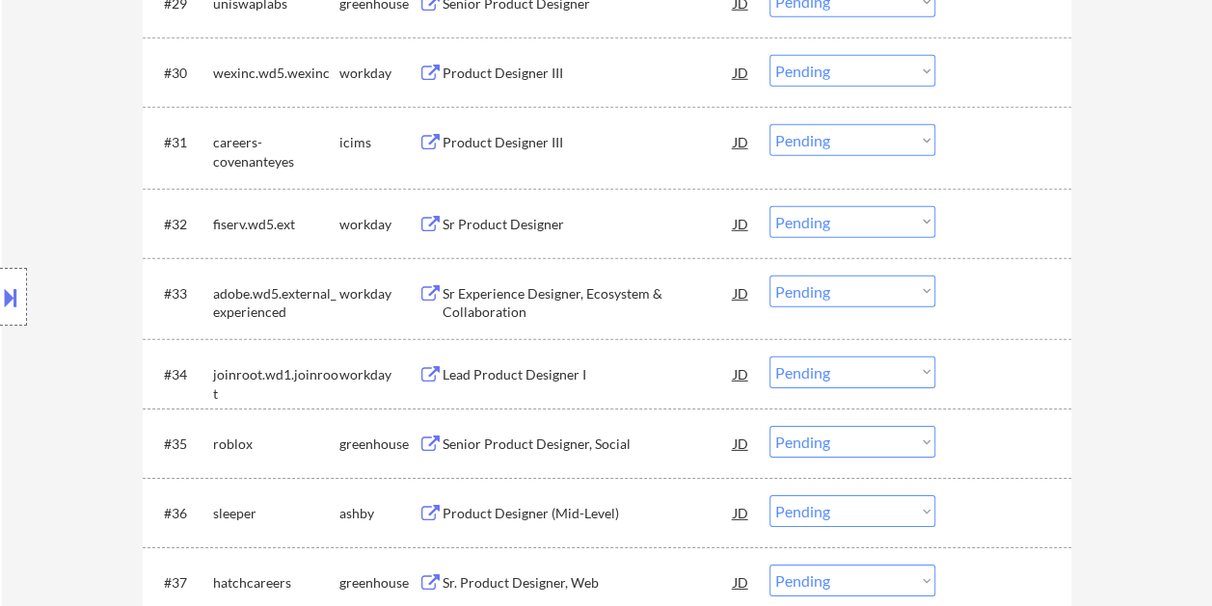
drag, startPoint x: 960, startPoint y: 435, endPoint x: 886, endPoint y: 445, distance: 75.0
click at [961, 434] on div "#35 roblox greenhouse Senior Product Designer, Social JD Choose an option... Pe…" at bounding box center [603, 443] width 910 height 52
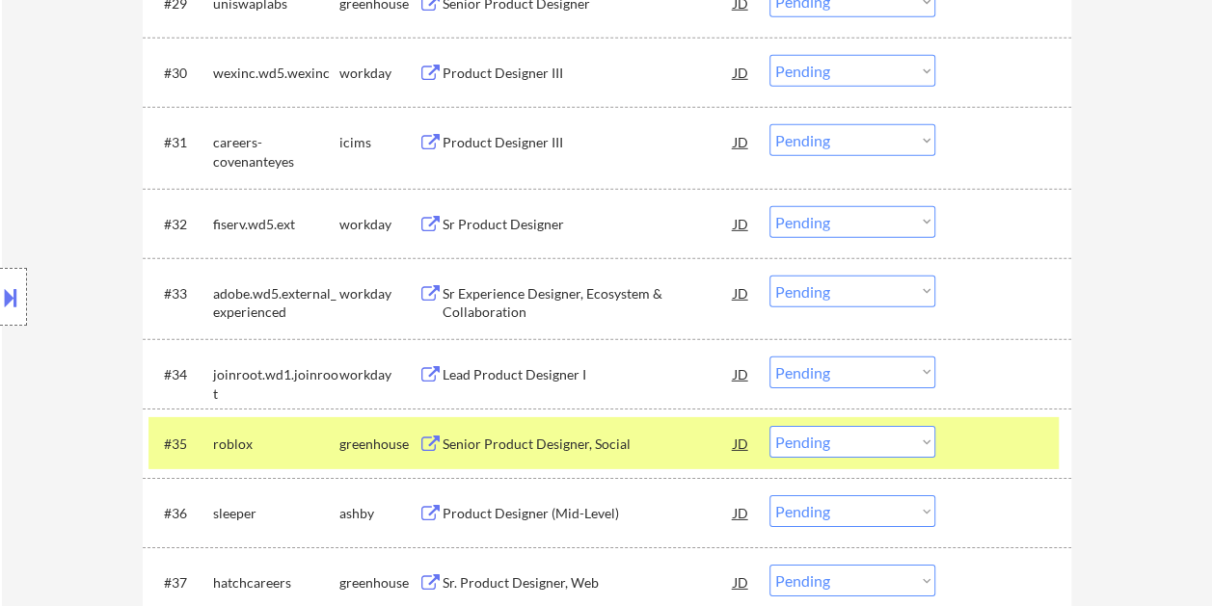
click at [631, 442] on div "Senior Product Designer, Social" at bounding box center [588, 444] width 291 height 19
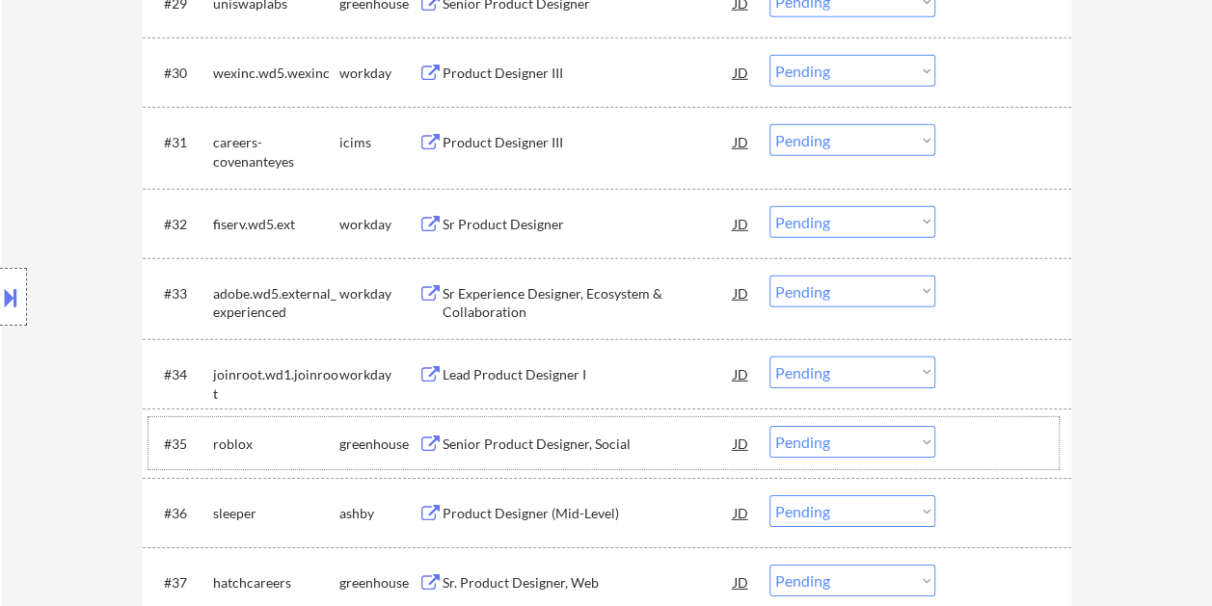
click at [960, 451] on div "#35 roblox greenhouse Senior Product Designer, Social JD Choose an option... Pe…" at bounding box center [603, 443] width 910 height 52
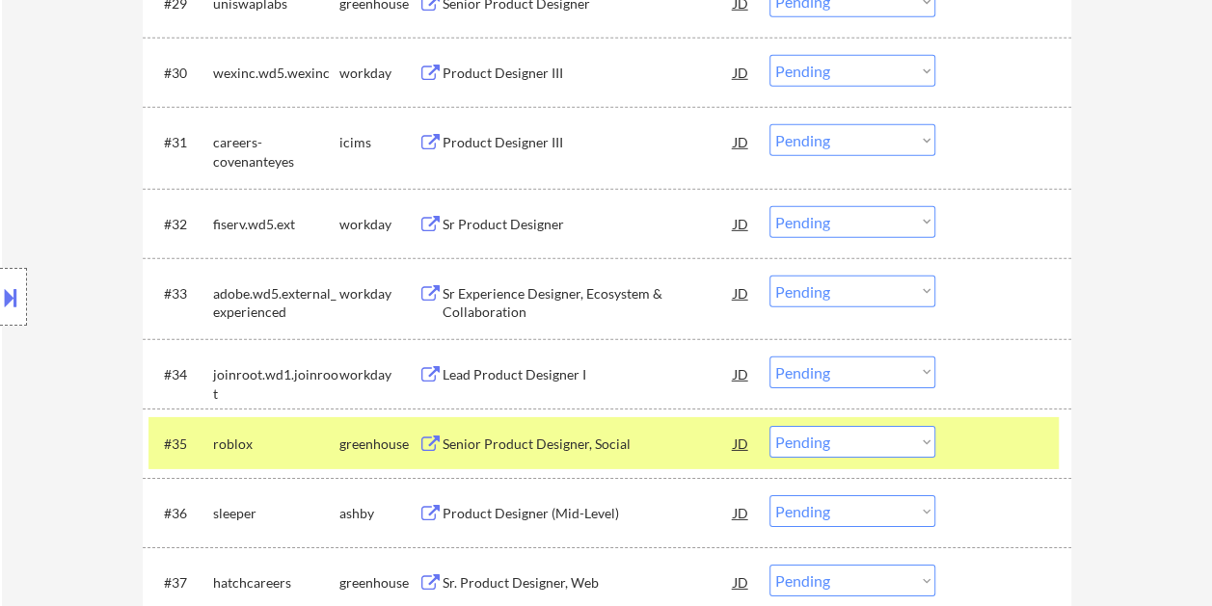
click at [927, 445] on select "Choose an option... Pending Applied Excluded (Questions) Excluded (Expired) Exc…" at bounding box center [852, 442] width 166 height 32
click at [769, 426] on select "Choose an option... Pending Applied Excluded (Questions) Excluded (Expired) Exc…" at bounding box center [852, 442] width 166 height 32
click at [662, 435] on div "Product Designer (Mid-Level)" at bounding box center [588, 444] width 291 height 19
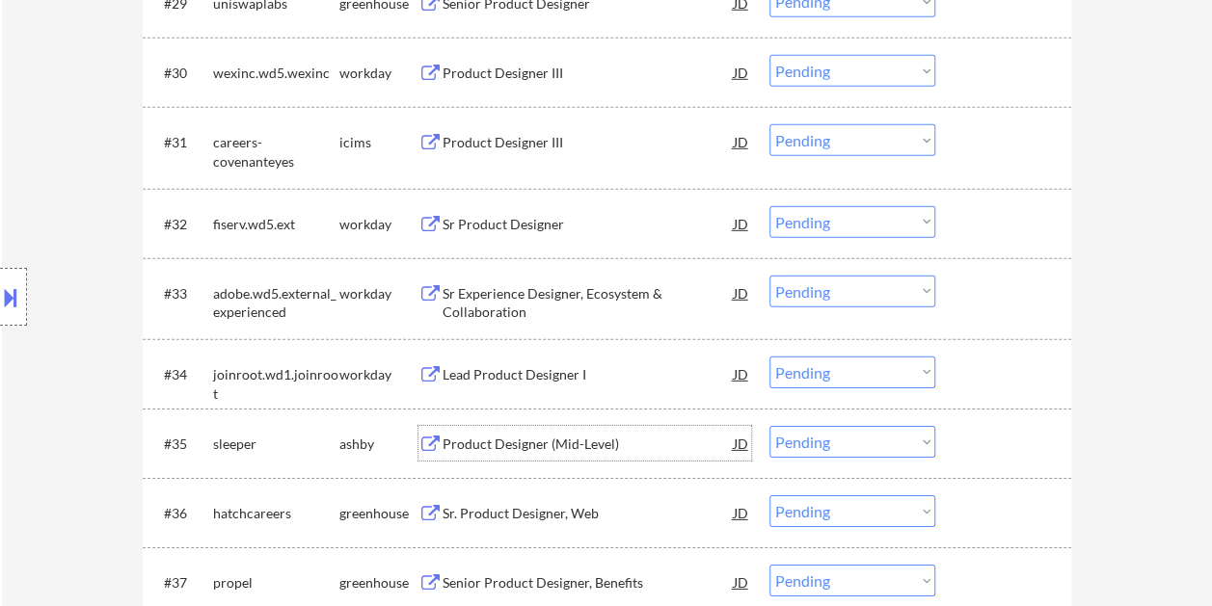
drag, startPoint x: 1027, startPoint y: 474, endPoint x: 945, endPoint y: 450, distance: 85.4
click at [1022, 472] on div "#35 sleeper ashby Product Designer (Mid-Level) JD Choose an option... Pending A…" at bounding box center [607, 443] width 928 height 69
click at [928, 449] on select "Choose an option... Pending Applied Excluded (Questions) Excluded (Expired) Exc…" at bounding box center [852, 442] width 166 height 32
click at [769, 426] on select "Choose an option... Pending Applied Excluded (Questions) Excluded (Expired) Exc…" at bounding box center [852, 442] width 166 height 32
drag, startPoint x: 997, startPoint y: 431, endPoint x: 570, endPoint y: 418, distance: 427.3
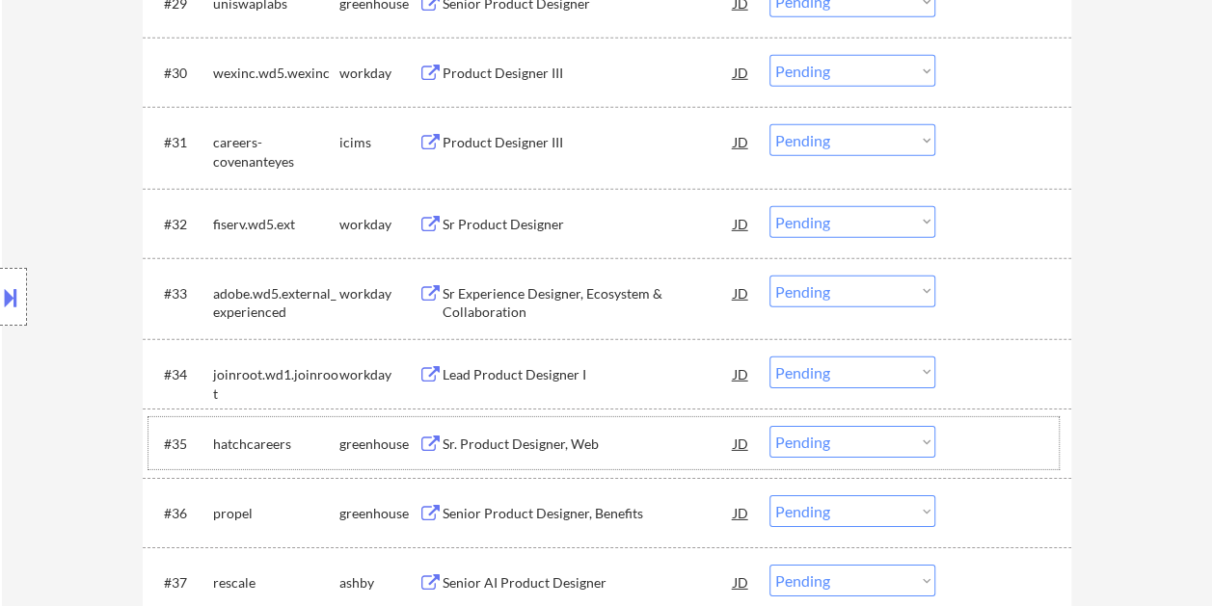
click at [997, 431] on div at bounding box center [1005, 443] width 85 height 35
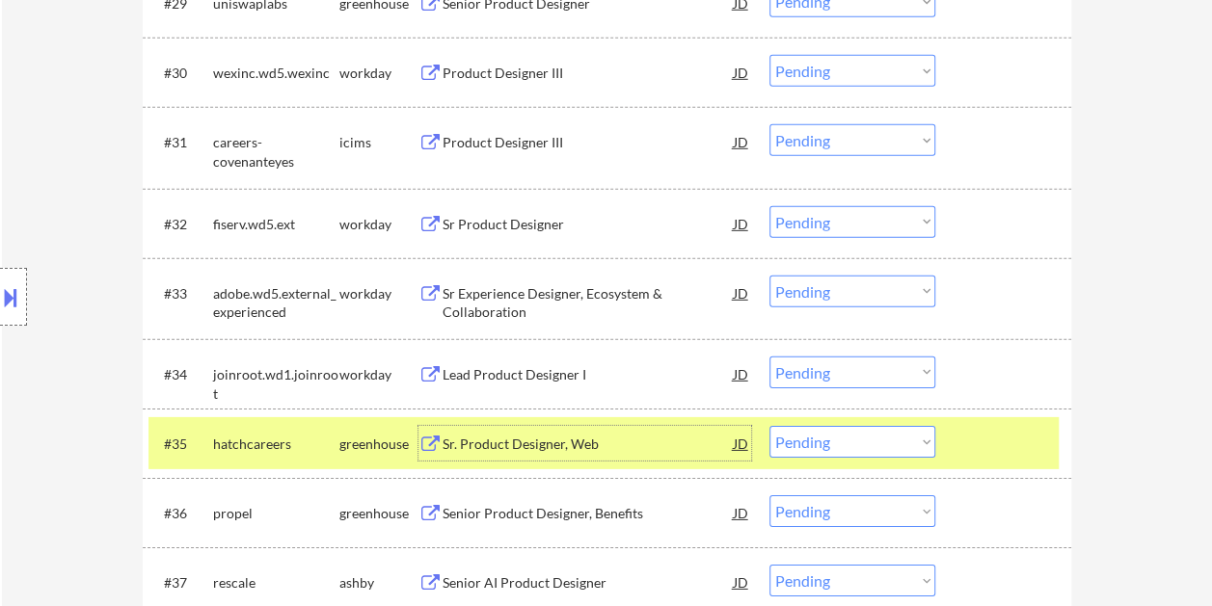
click at [513, 451] on div "Sr. Product Designer, Web" at bounding box center [588, 444] width 291 height 19
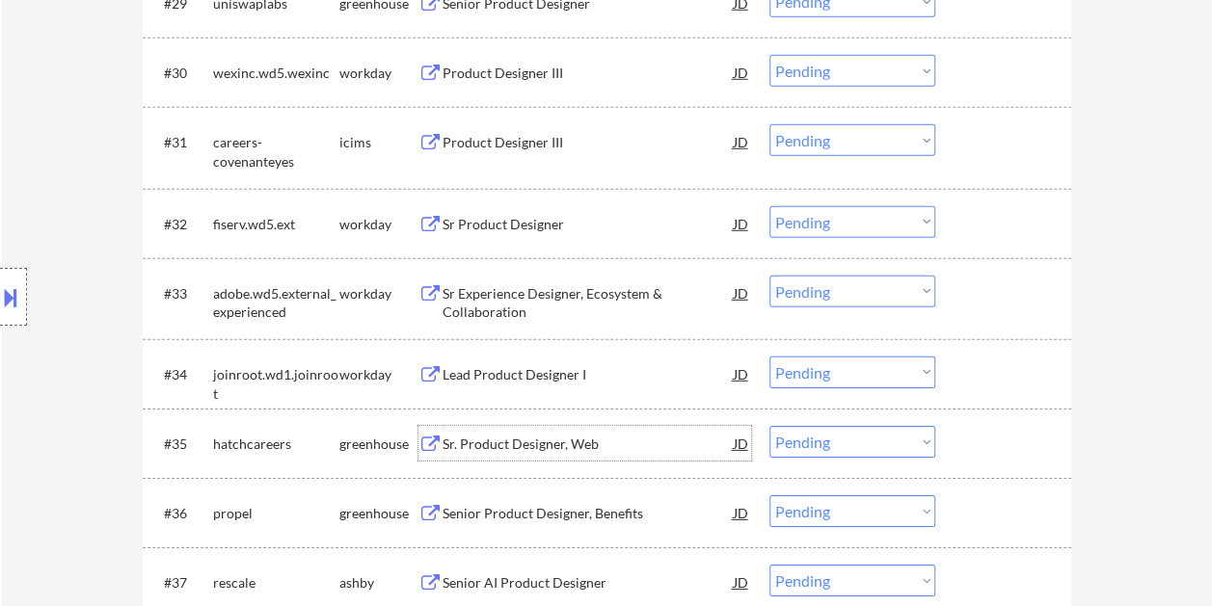
click at [976, 444] on div at bounding box center [1005, 443] width 85 height 35
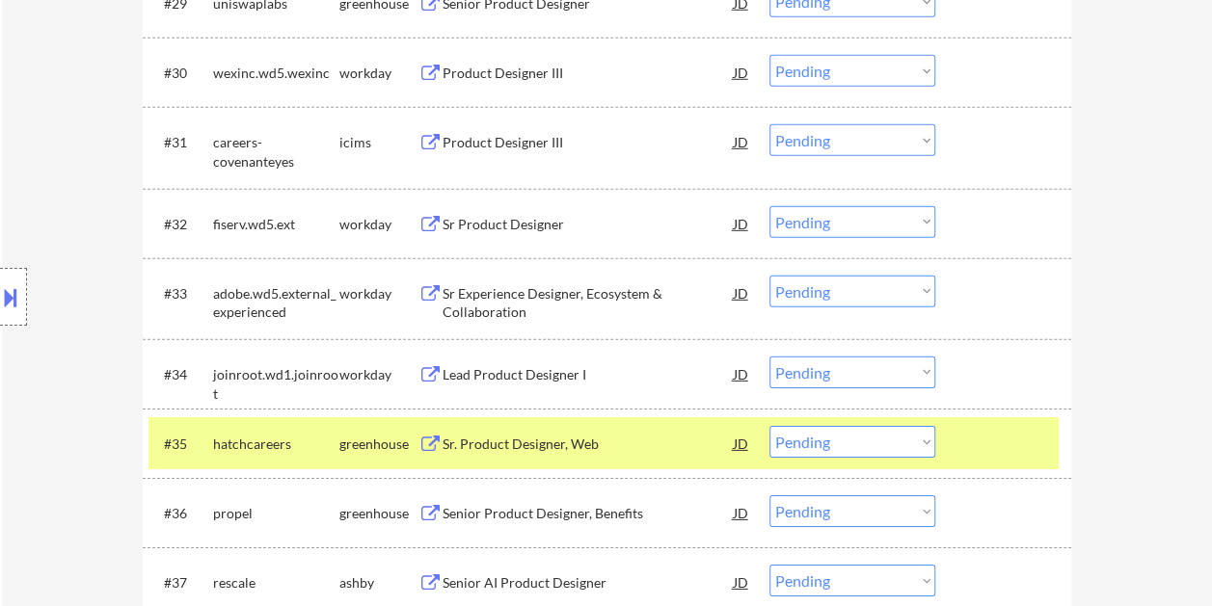
click at [924, 442] on select "Choose an option... Pending Applied Excluded (Questions) Excluded (Expired) Exc…" at bounding box center [852, 442] width 166 height 32
click at [769, 426] on select "Choose an option... Pending Applied Excluded (Questions) Excluded (Expired) Exc…" at bounding box center [852, 442] width 166 height 32
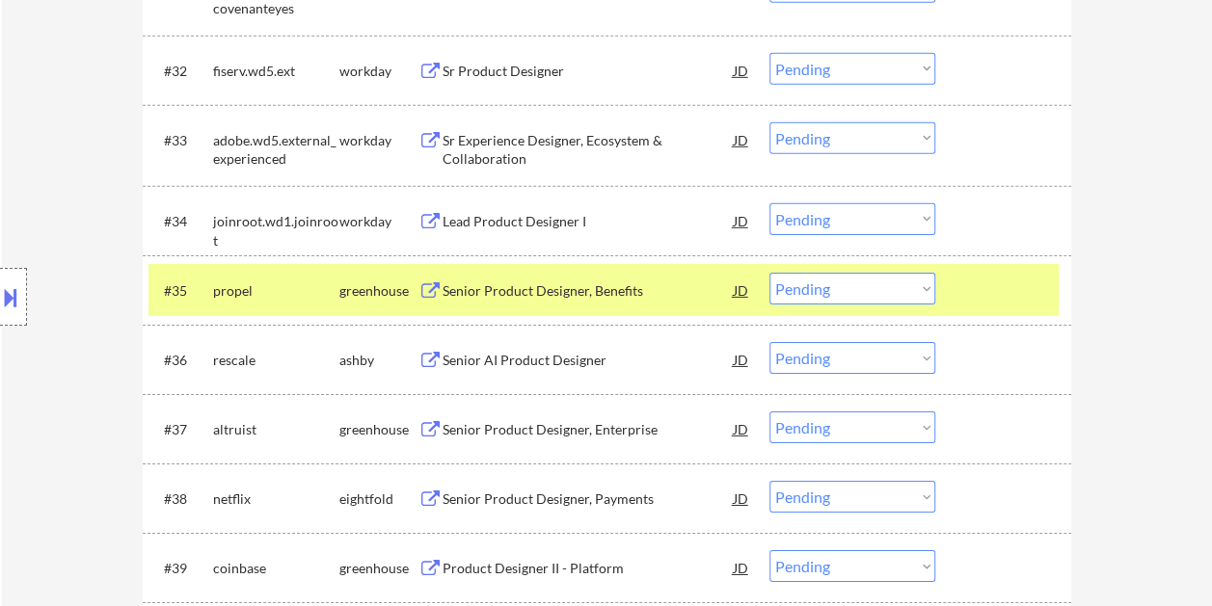
scroll to position [2994, 0]
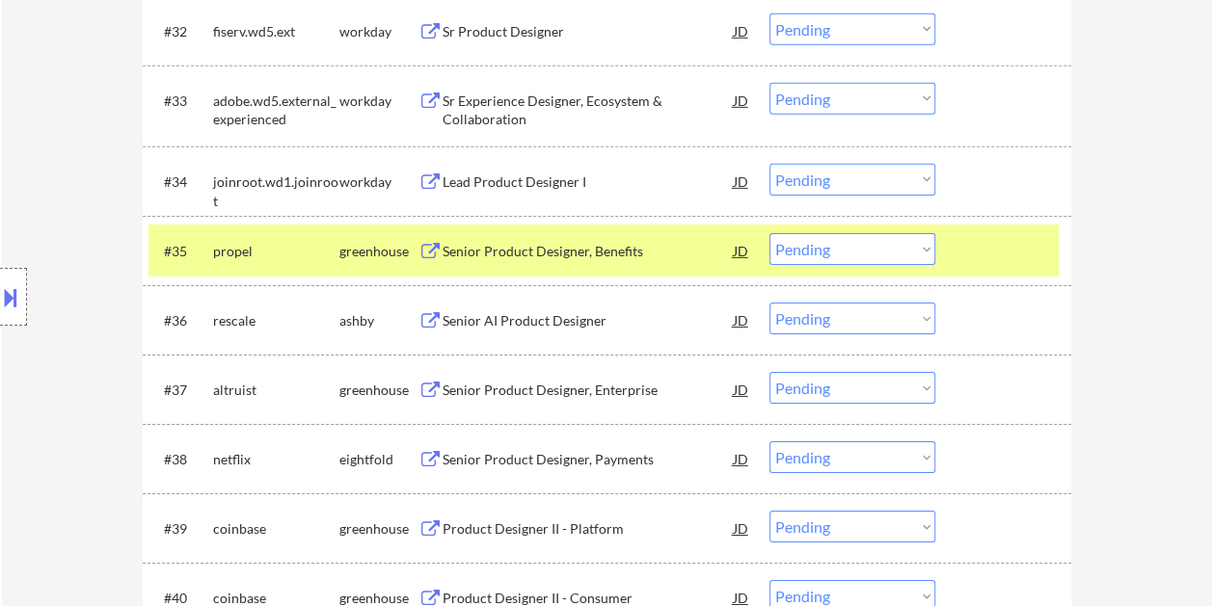
click at [965, 255] on div at bounding box center [1005, 250] width 85 height 35
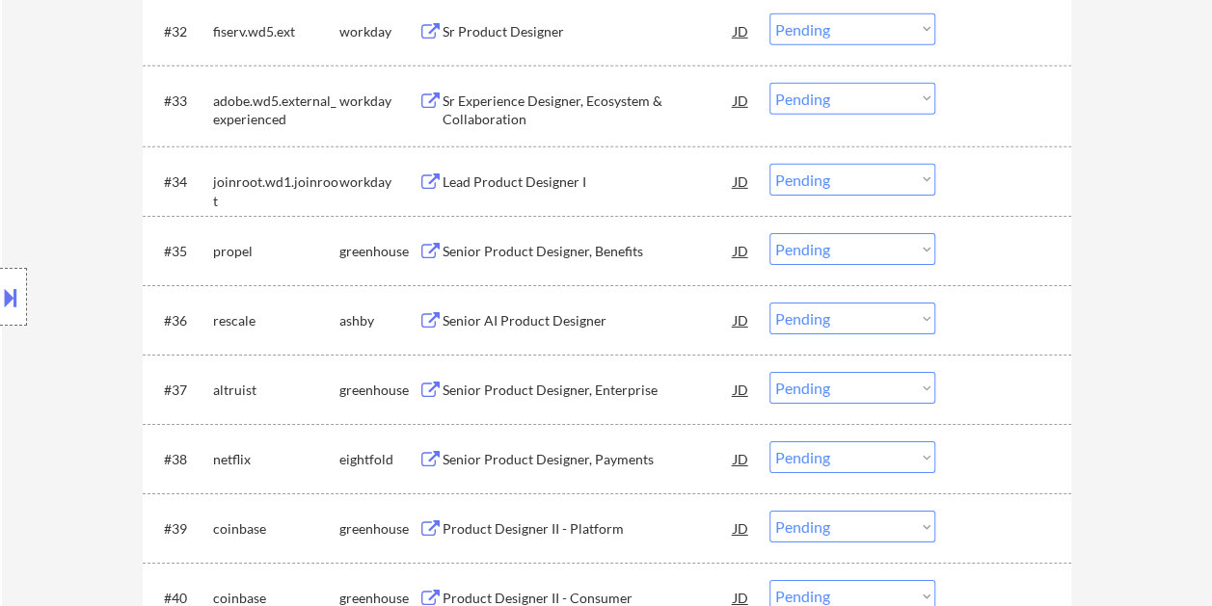
click at [959, 249] on div "#35 propel greenhouse Senior Product Designer, Benefits JD Choose an option... …" at bounding box center [603, 251] width 910 height 52
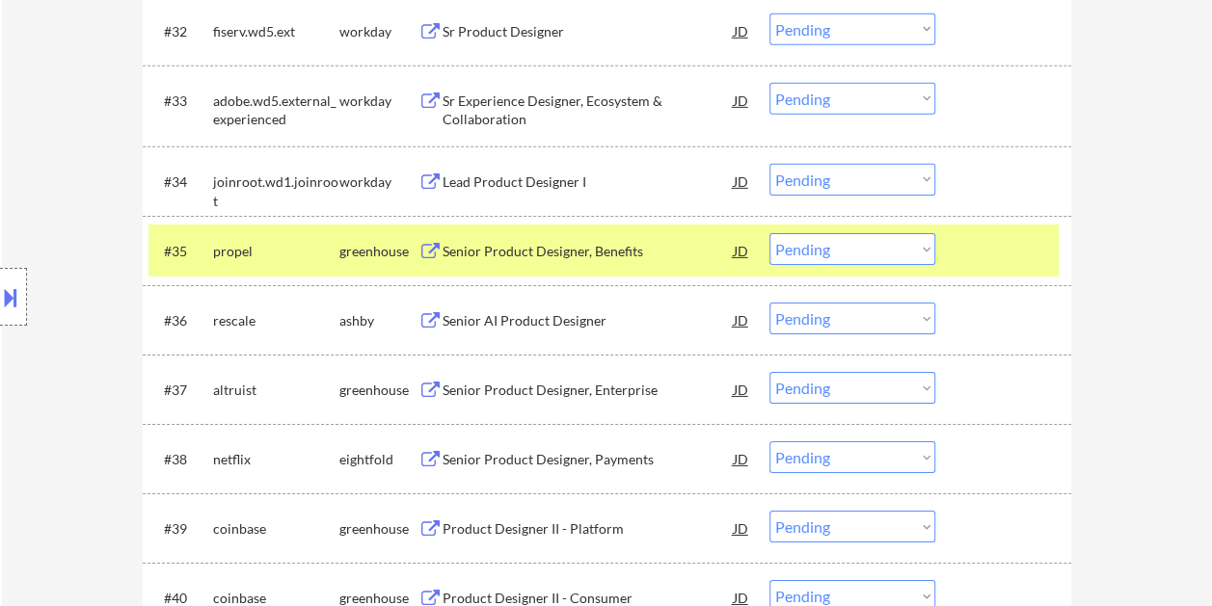
click at [477, 249] on div "Senior Product Designer, Benefits" at bounding box center [588, 251] width 291 height 19
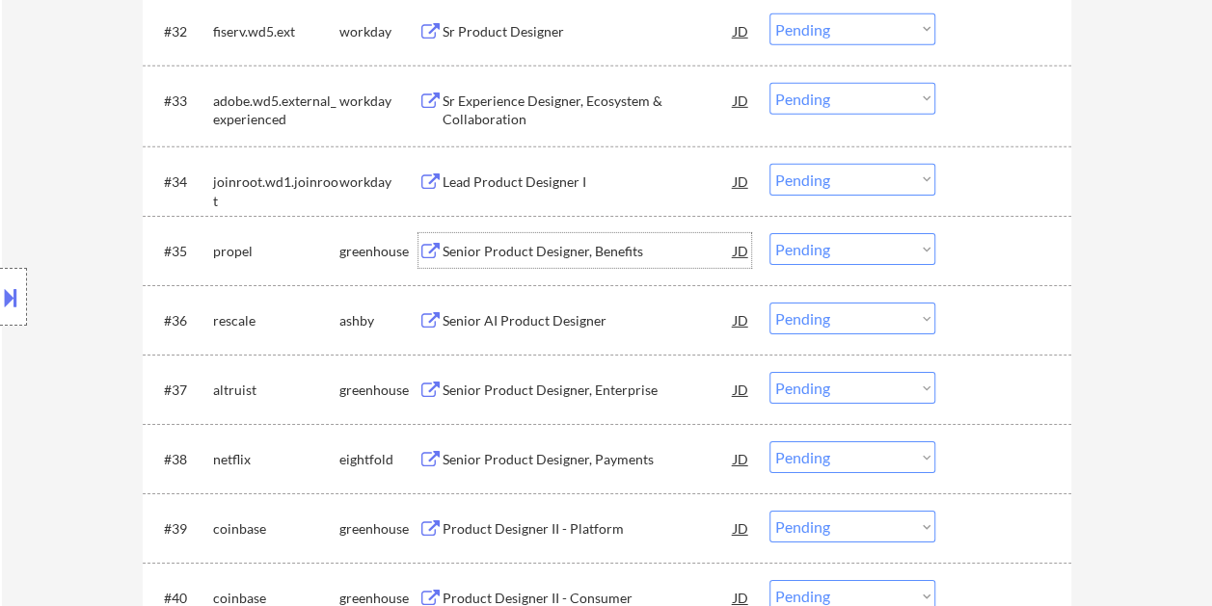
click at [972, 251] on div at bounding box center [1005, 250] width 85 height 35
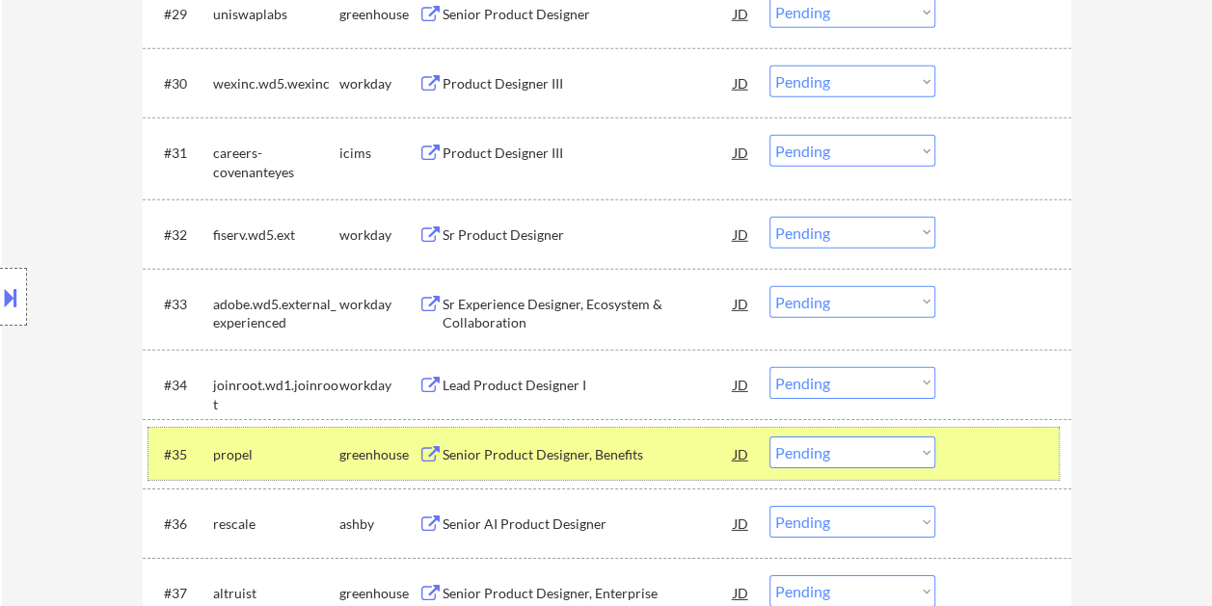
scroll to position [2842, 0]
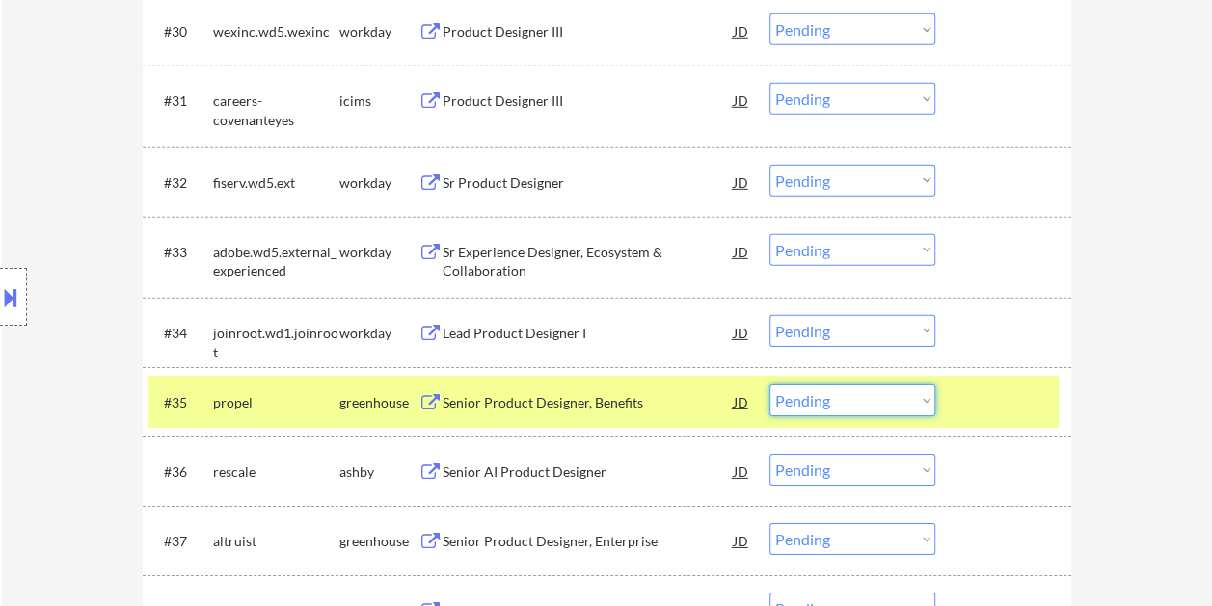
click at [927, 395] on select "Choose an option... Pending Applied Excluded (Questions) Excluded (Expired) Exc…" at bounding box center [852, 401] width 166 height 32
click at [769, 385] on select "Choose an option... Pending Applied Excluded (Questions) Excluded (Expired) Exc…" at bounding box center [852, 401] width 166 height 32
click at [981, 396] on div at bounding box center [1005, 402] width 85 height 35
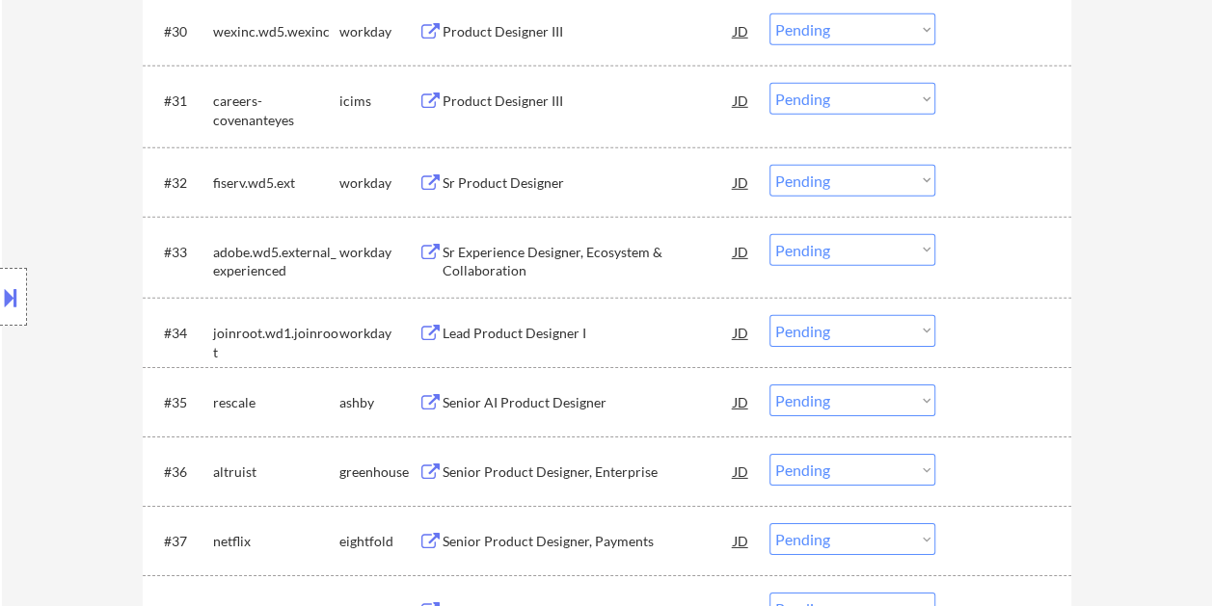
click at [988, 405] on div at bounding box center [1005, 402] width 85 height 35
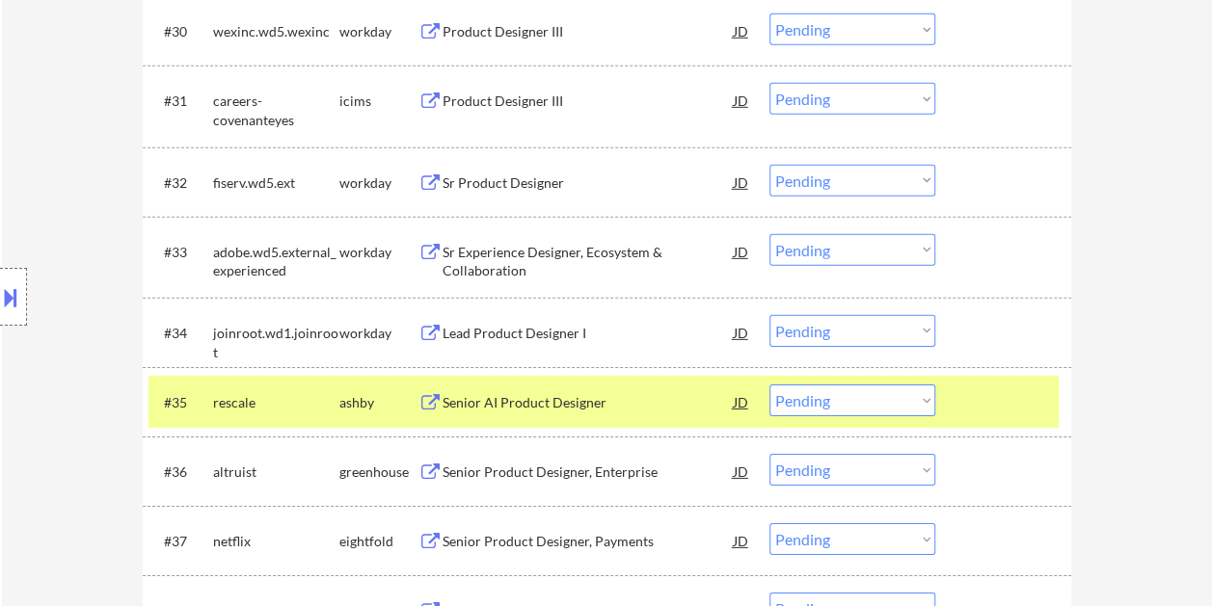
click at [649, 404] on div "Senior AI Product Designer" at bounding box center [588, 402] width 291 height 19
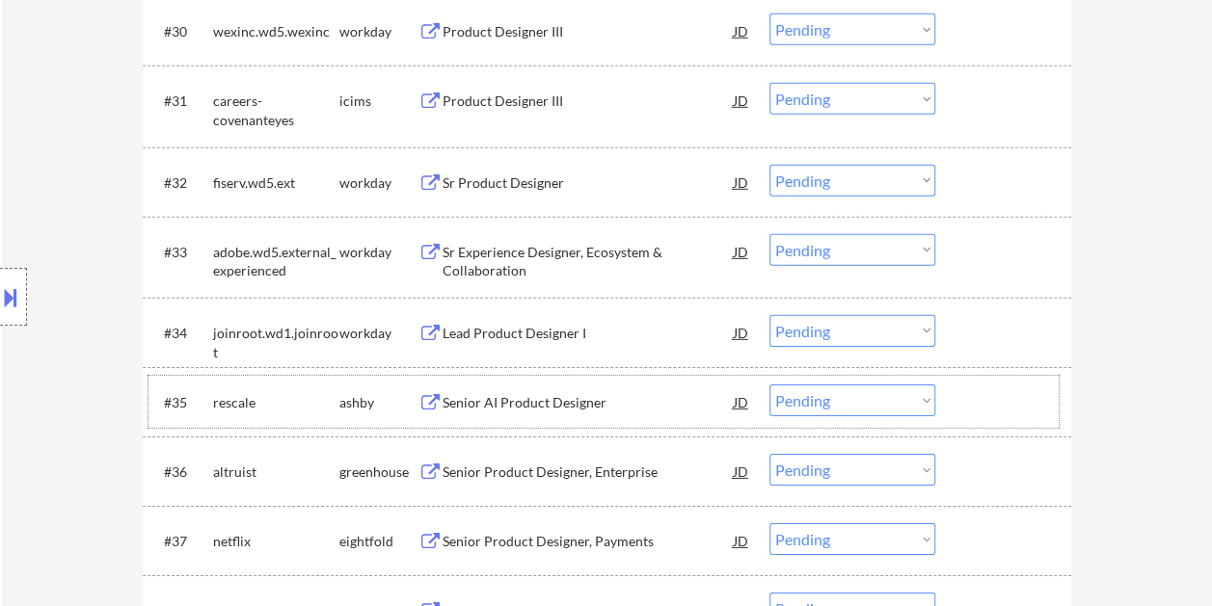
click at [970, 399] on div at bounding box center [1005, 402] width 85 height 35
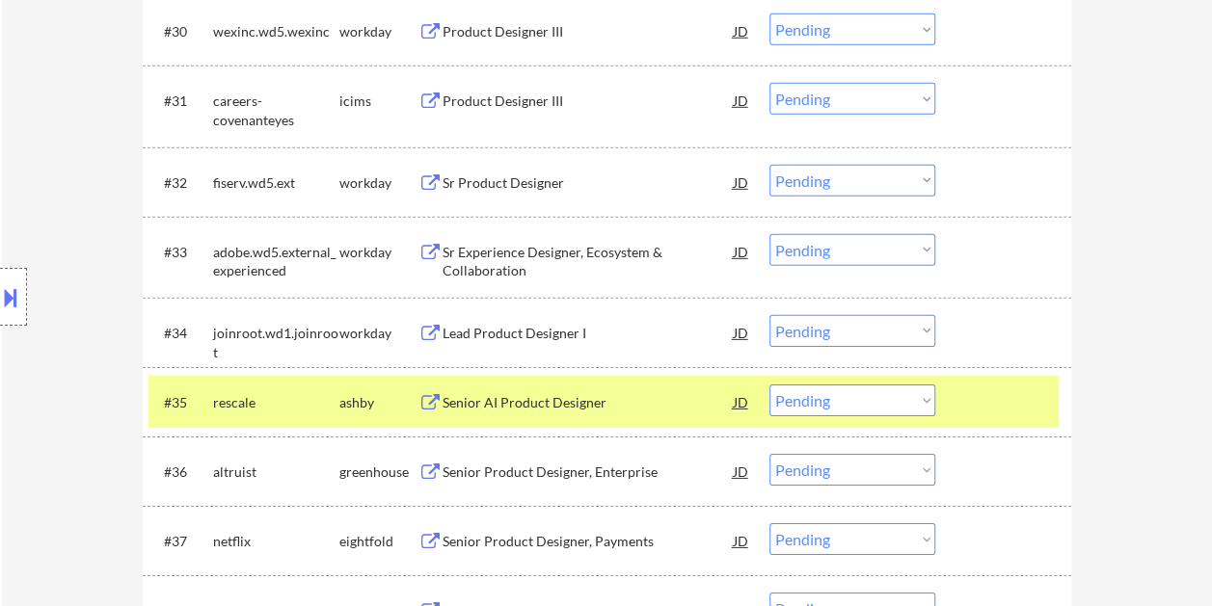
click at [928, 398] on select "Choose an option... Pending Applied Excluded (Questions) Excluded (Expired) Exc…" at bounding box center [852, 401] width 166 height 32
click at [769, 385] on select "Choose an option... Pending Applied Excluded (Questions) Excluded (Expired) Exc…" at bounding box center [852, 401] width 166 height 32
click at [526, 399] on div "Senior Product Designer, Enterprise" at bounding box center [588, 402] width 291 height 19
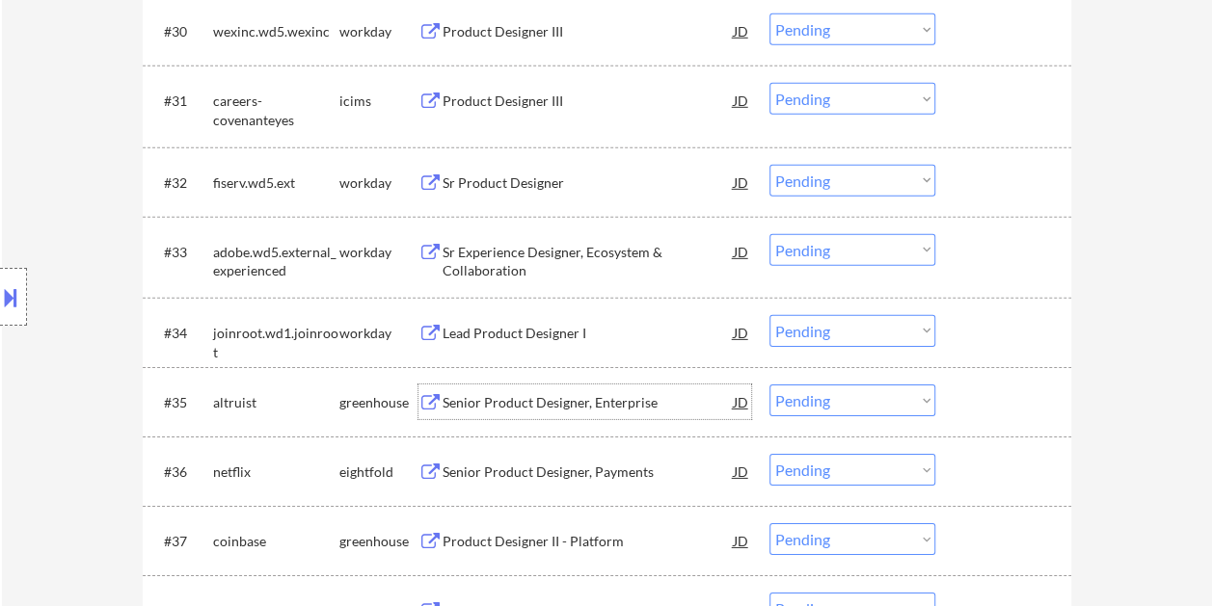
drag, startPoint x: 957, startPoint y: 408, endPoint x: 902, endPoint y: 387, distance: 58.9
click at [957, 407] on div "#35 altruist greenhouse Senior Product Designer, Enterprise JD Choose an option…" at bounding box center [603, 402] width 910 height 52
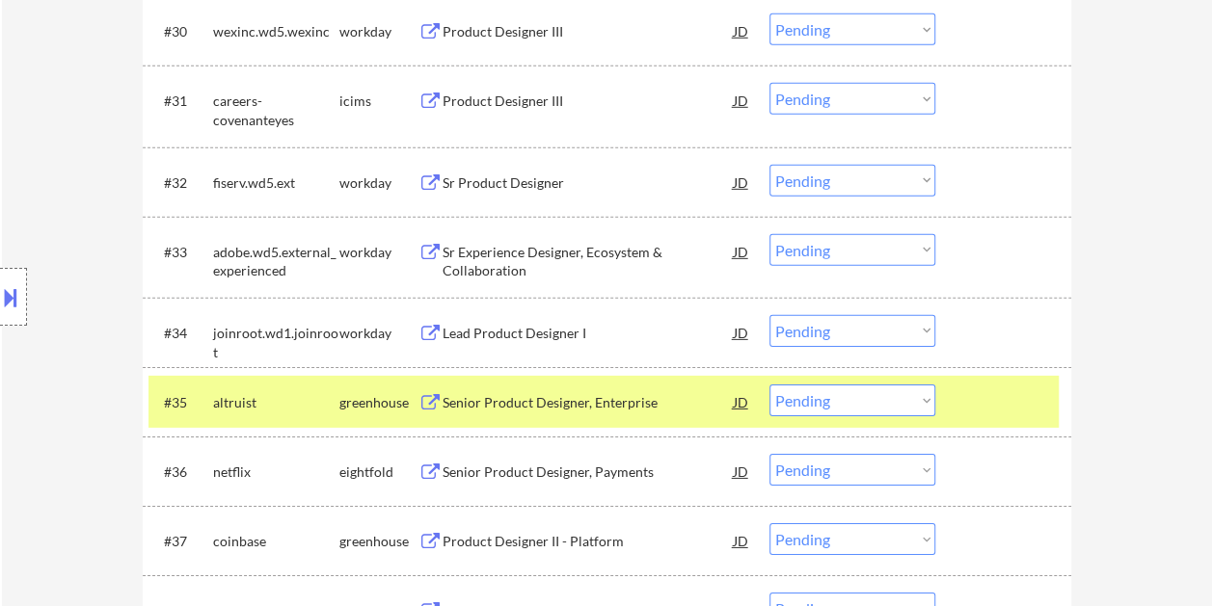
click at [902, 387] on select "Choose an option... Pending Applied Excluded (Questions) Excluded (Expired) Exc…" at bounding box center [852, 401] width 166 height 32
click at [769, 385] on select "Choose an option... Pending Applied Excluded (Questions) Excluded (Expired) Exc…" at bounding box center [852, 401] width 166 height 32
select select ""pending""
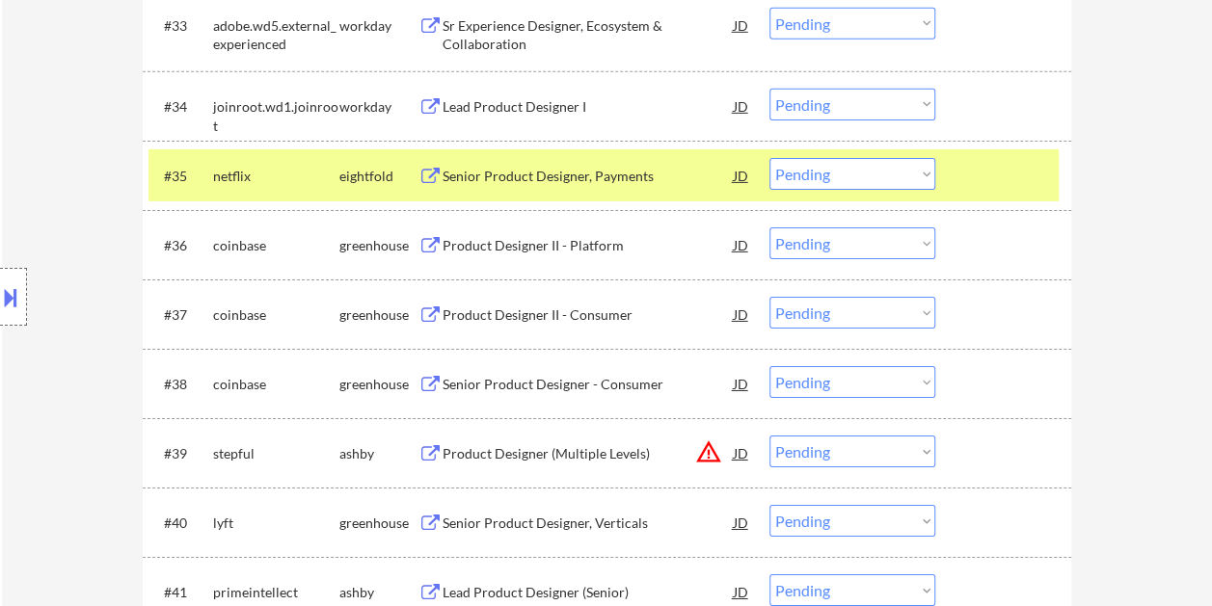
scroll to position [3131, 0]
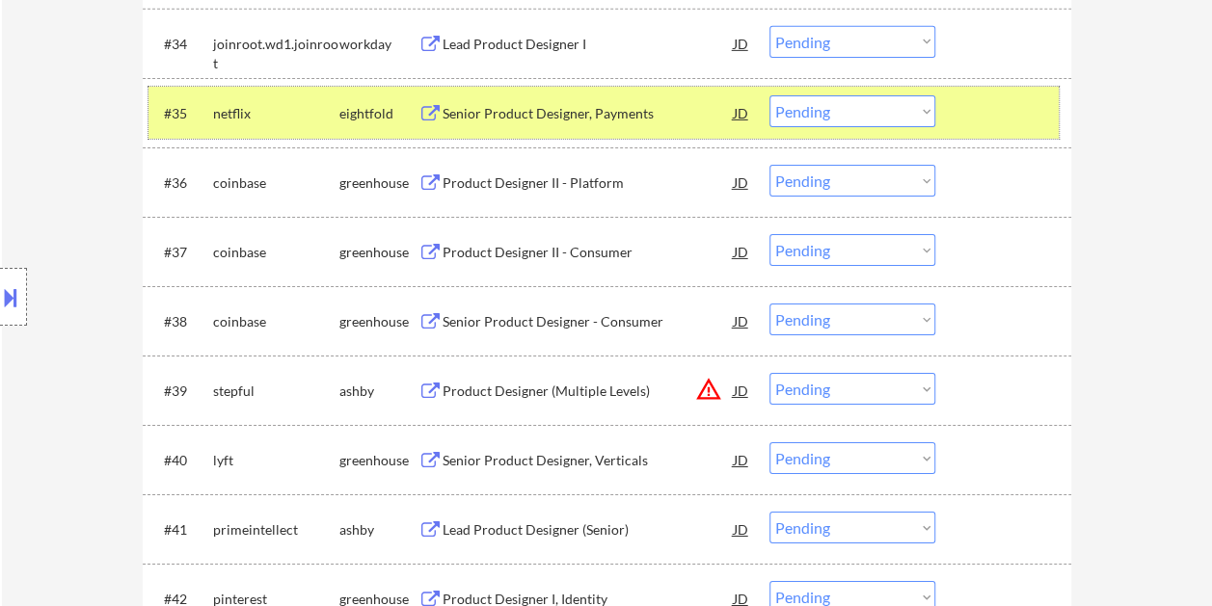
click at [1005, 106] on div at bounding box center [1005, 112] width 85 height 35
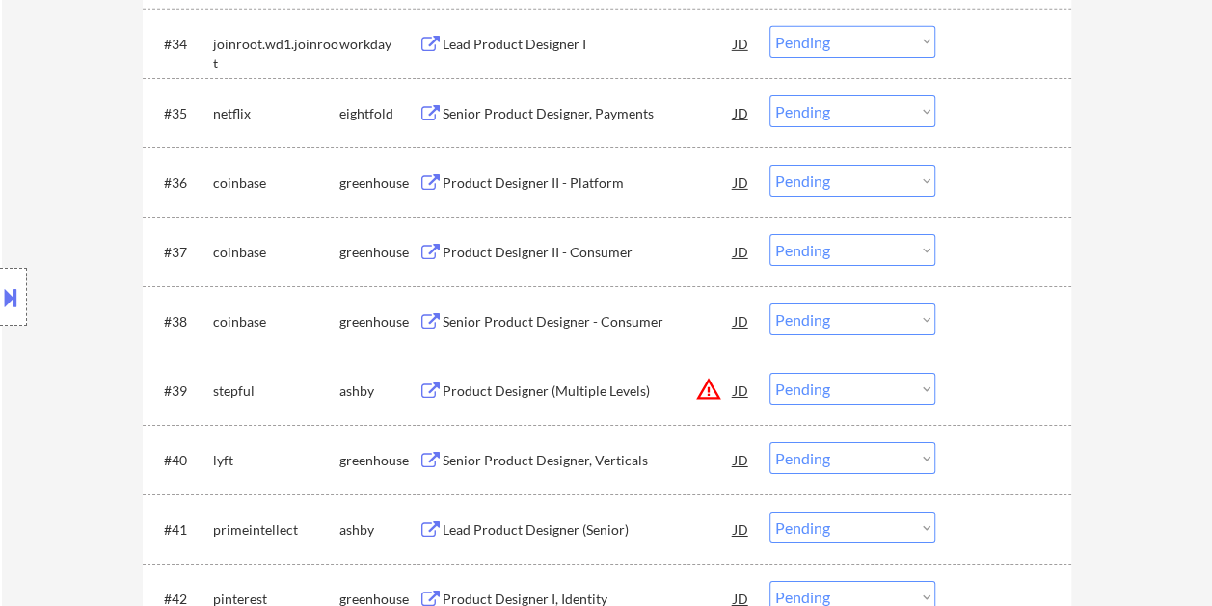
click at [989, 181] on div at bounding box center [1005, 182] width 85 height 35
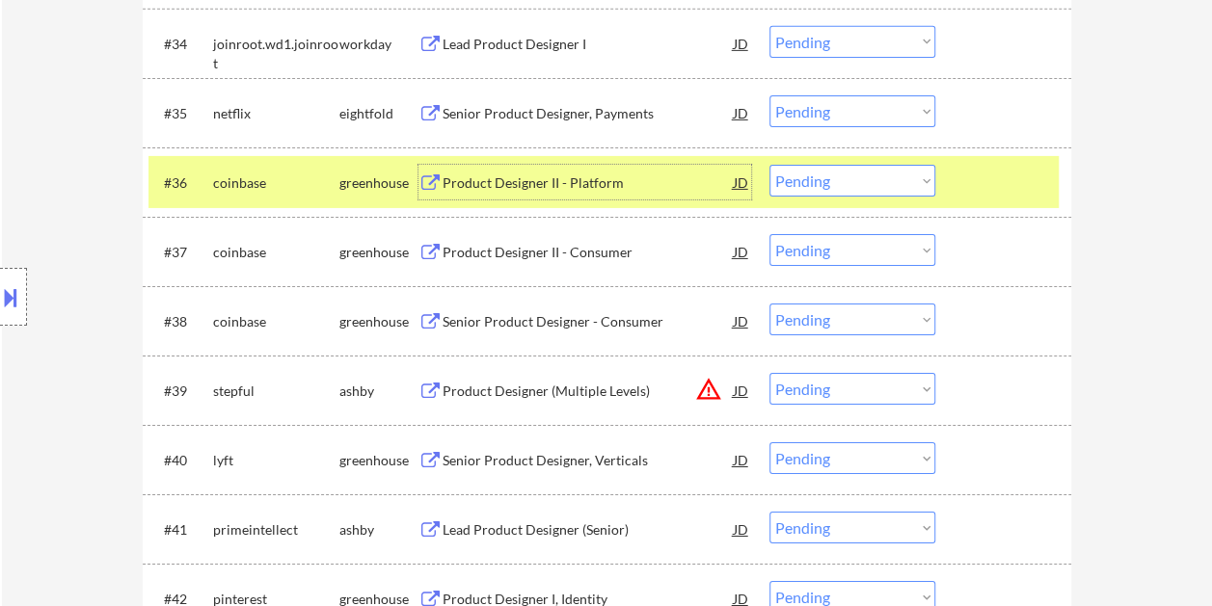
click at [505, 184] on div "Product Designer II - Platform" at bounding box center [588, 183] width 291 height 19
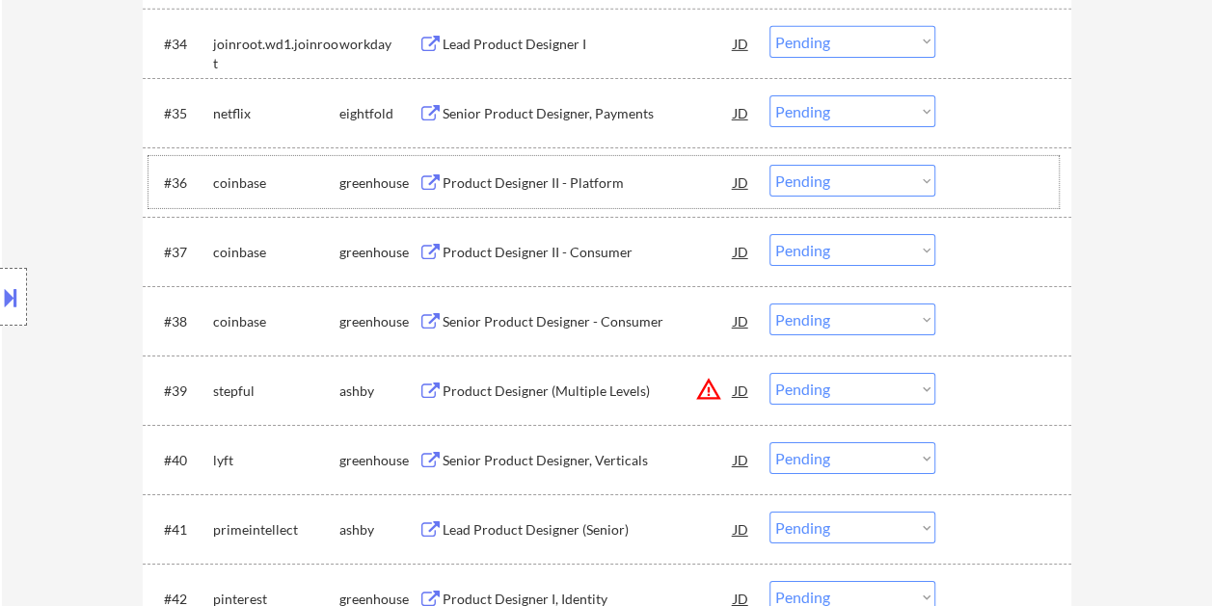
click at [977, 183] on div at bounding box center [1005, 182] width 85 height 35
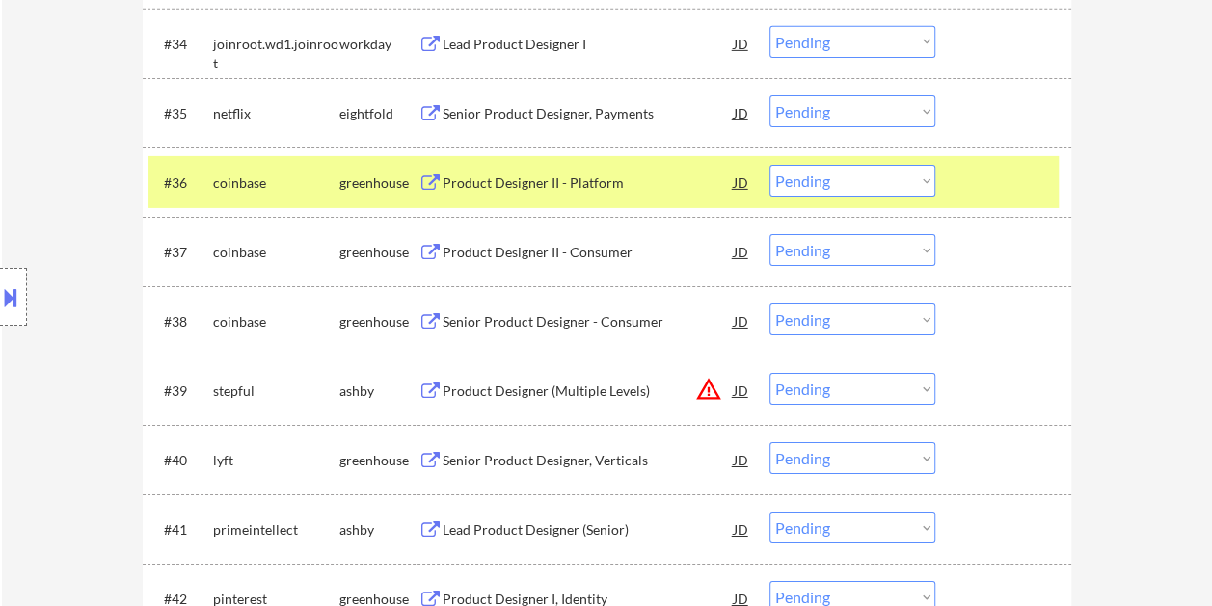
click at [918, 180] on select "Choose an option... Pending Applied Excluded (Questions) Excluded (Expired) Exc…" at bounding box center [852, 181] width 166 height 32
click at [769, 165] on select "Choose an option... Pending Applied Excluded (Questions) Excluded (Expired) Exc…" at bounding box center [852, 181] width 166 height 32
select select ""pending""
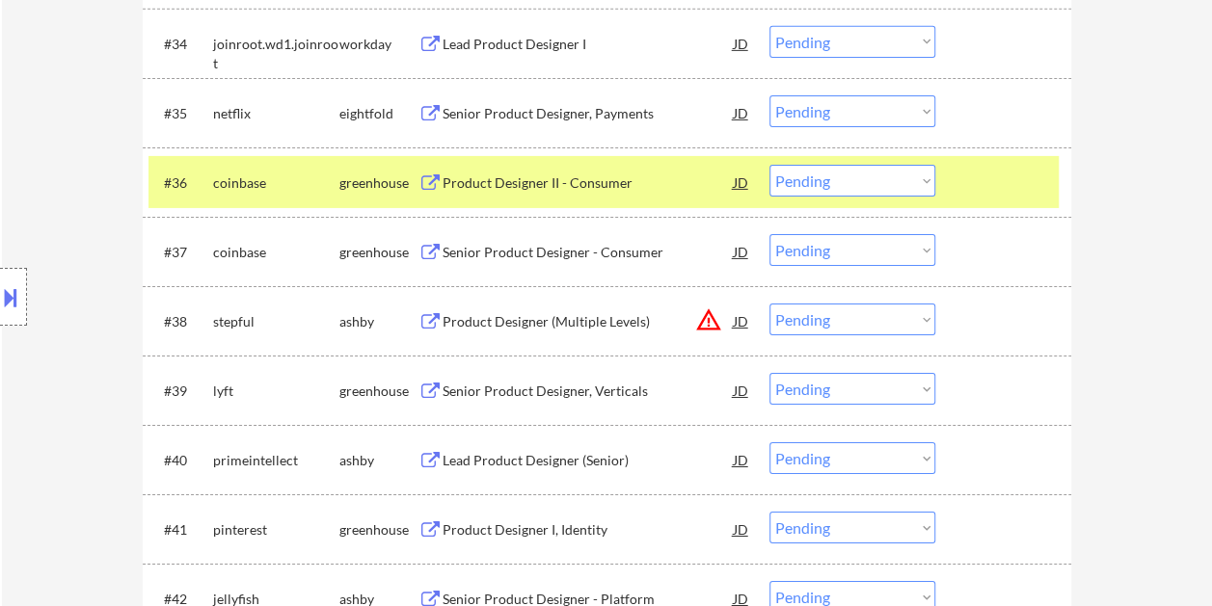
click at [967, 169] on div at bounding box center [1005, 182] width 85 height 35
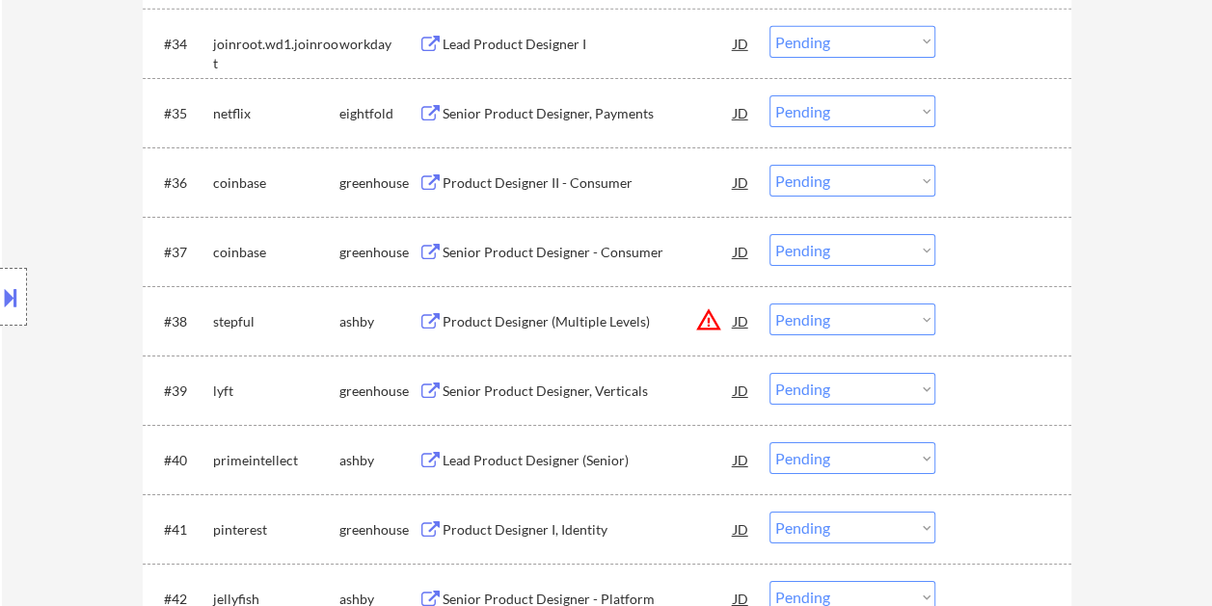
click at [968, 324] on div at bounding box center [1005, 321] width 85 height 35
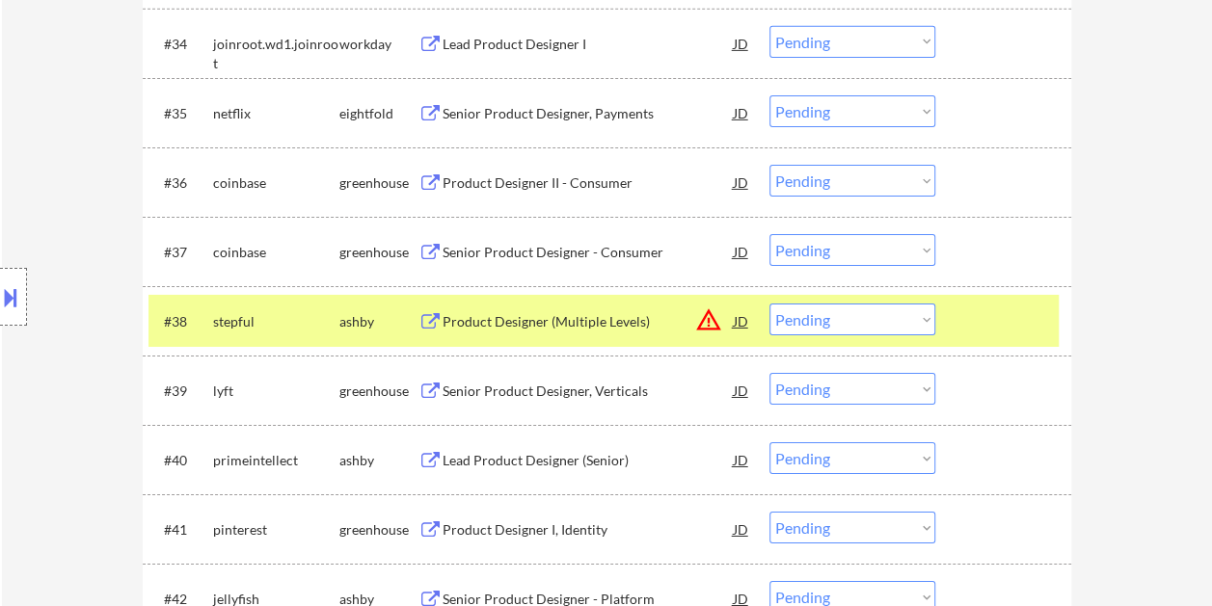
click at [543, 335] on div "Product Designer (Multiple Levels)" at bounding box center [588, 321] width 291 height 35
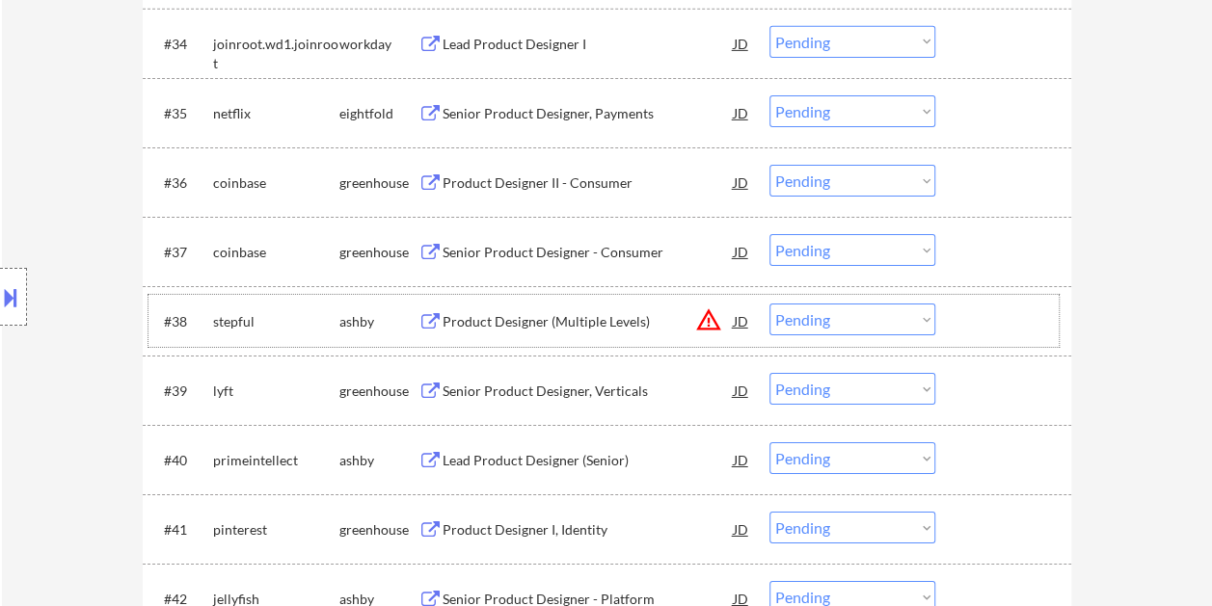
click at [1001, 320] on div at bounding box center [1005, 321] width 85 height 35
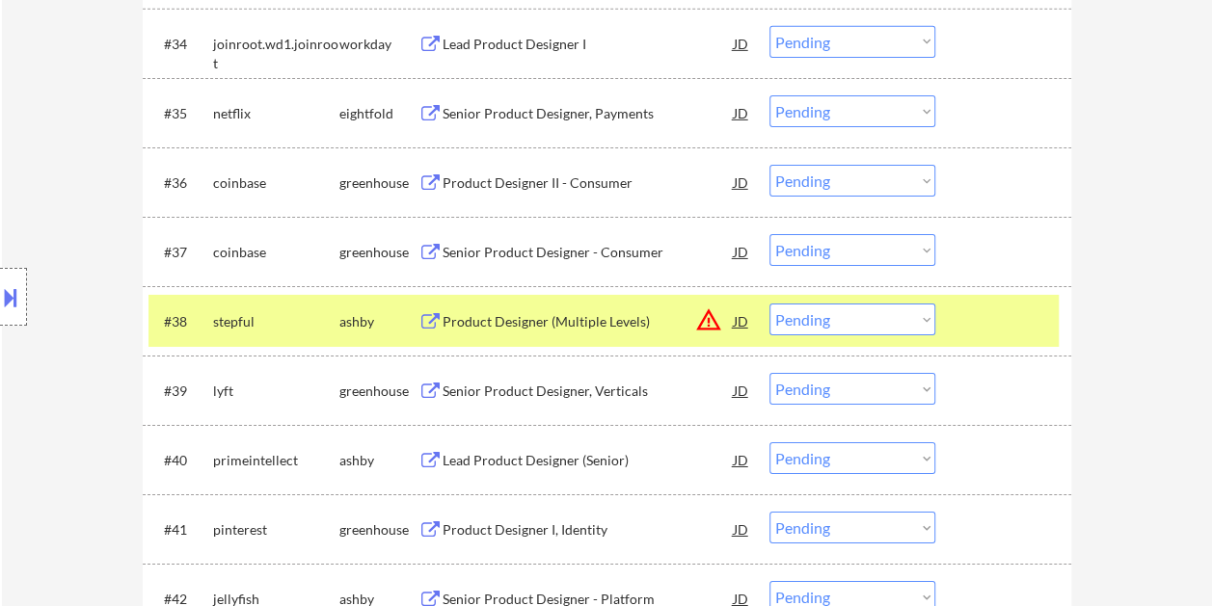
click at [914, 326] on select "Choose an option... Pending Applied Excluded (Questions) Excluded (Expired) Exc…" at bounding box center [852, 320] width 166 height 32
click at [769, 304] on select "Choose an option... Pending Applied Excluded (Questions) Excluded (Expired) Exc…" at bounding box center [852, 320] width 166 height 32
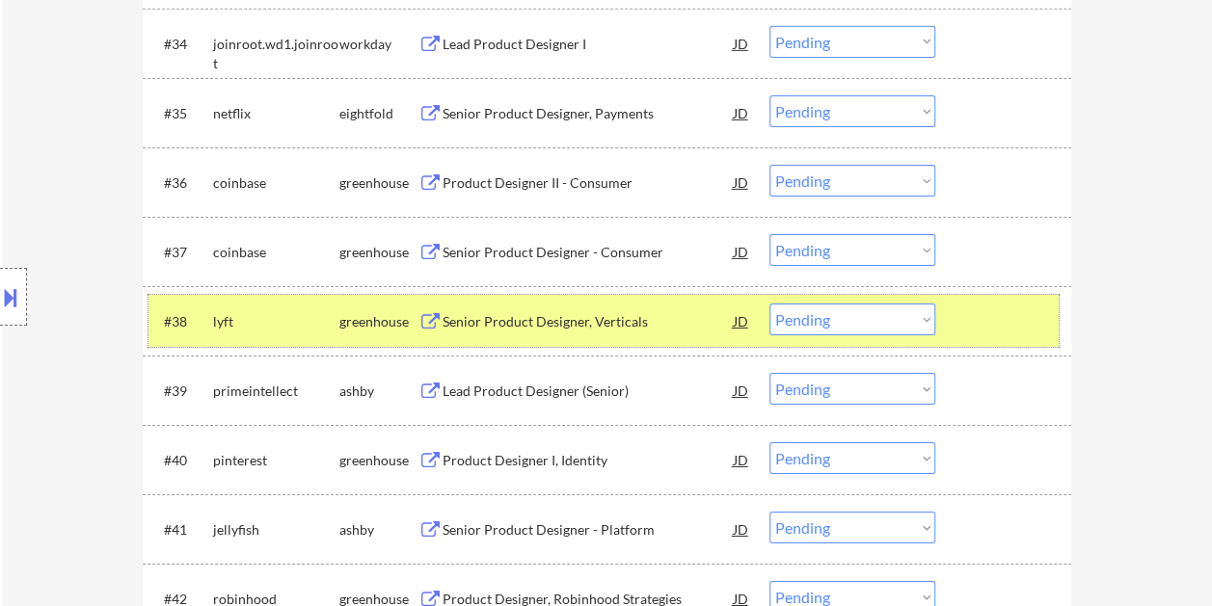
click at [1016, 318] on div at bounding box center [1005, 321] width 85 height 35
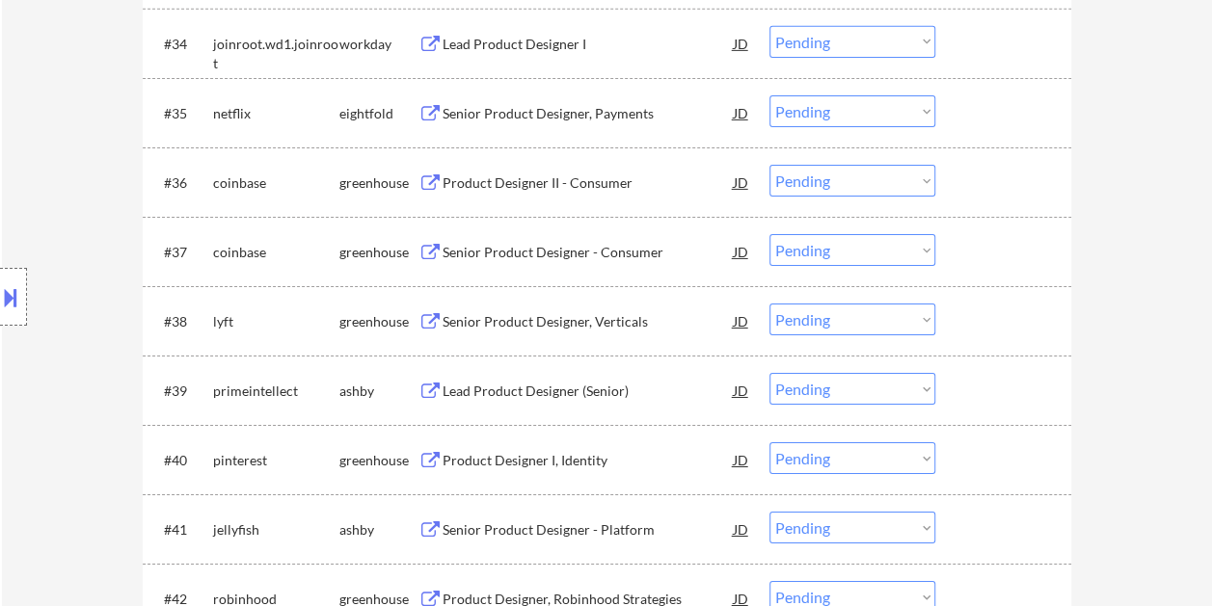
click at [993, 314] on div at bounding box center [1005, 321] width 85 height 35
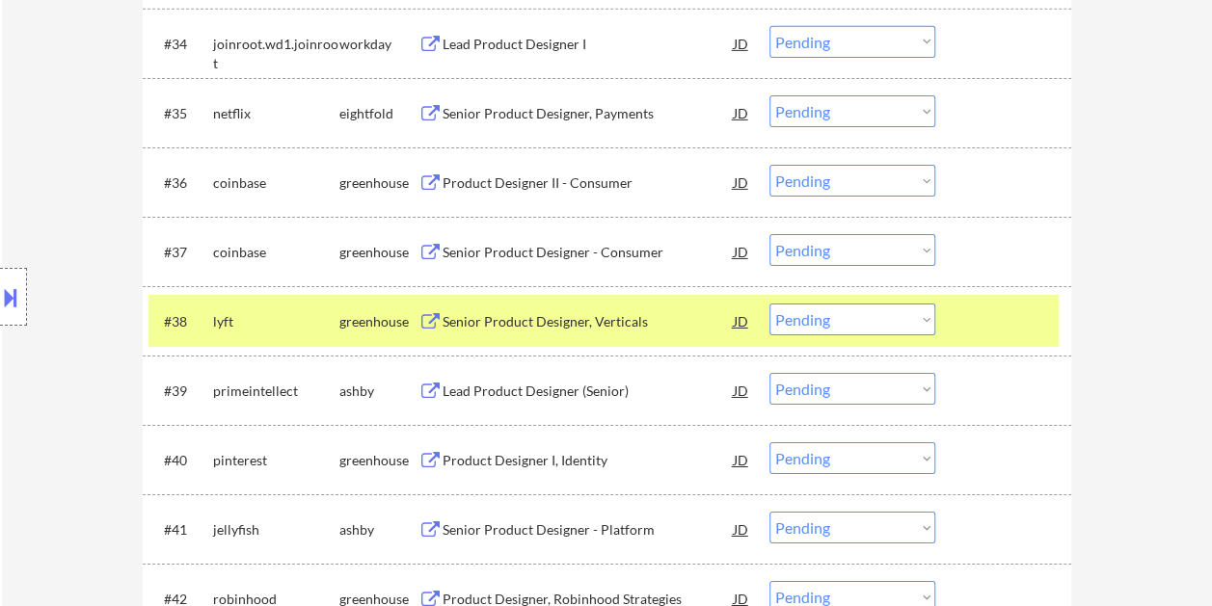
click at [562, 328] on div "Senior Product Designer, Verticals" at bounding box center [588, 321] width 291 height 19
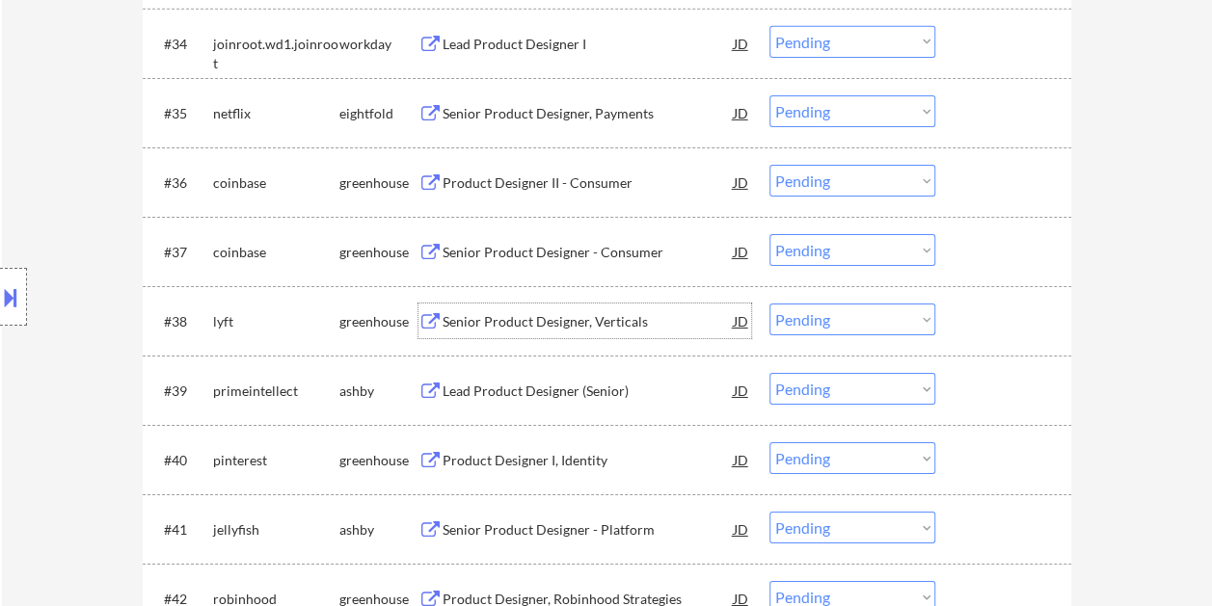
drag, startPoint x: 1010, startPoint y: 327, endPoint x: 949, endPoint y: 326, distance: 61.7
click at [1008, 327] on div at bounding box center [1005, 321] width 85 height 35
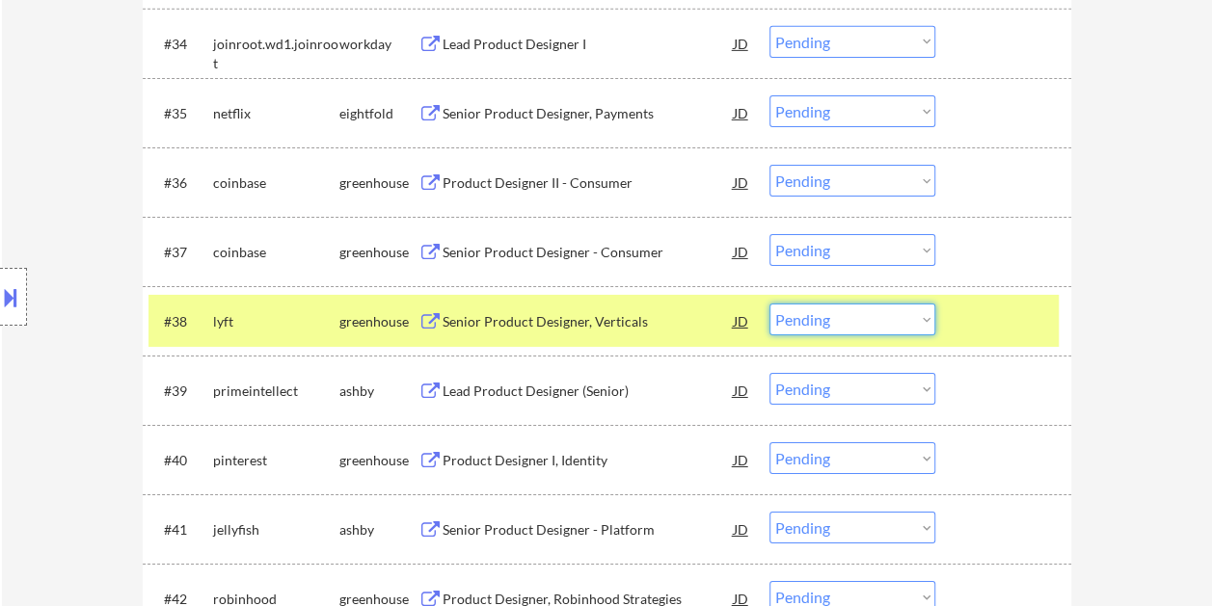
click at [904, 322] on select "Choose an option... Pending Applied Excluded (Questions) Excluded (Expired) Exc…" at bounding box center [852, 320] width 166 height 32
click at [769, 304] on select "Choose an option... Pending Applied Excluded (Questions) Excluded (Expired) Exc…" at bounding box center [852, 320] width 166 height 32
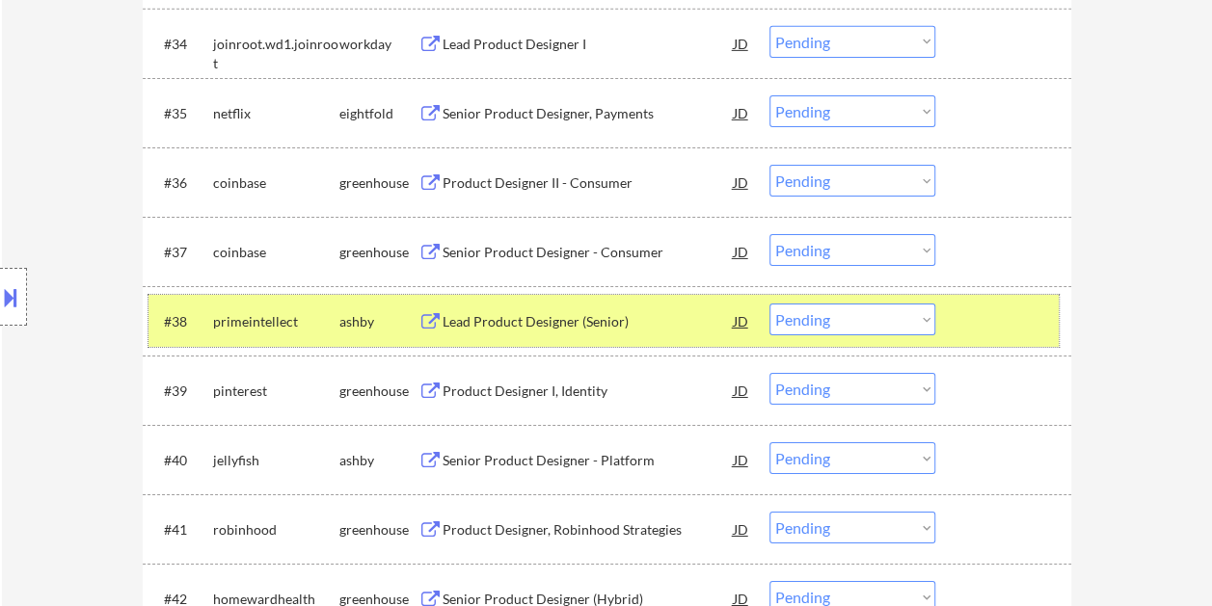
click at [1025, 316] on div at bounding box center [1005, 321] width 85 height 35
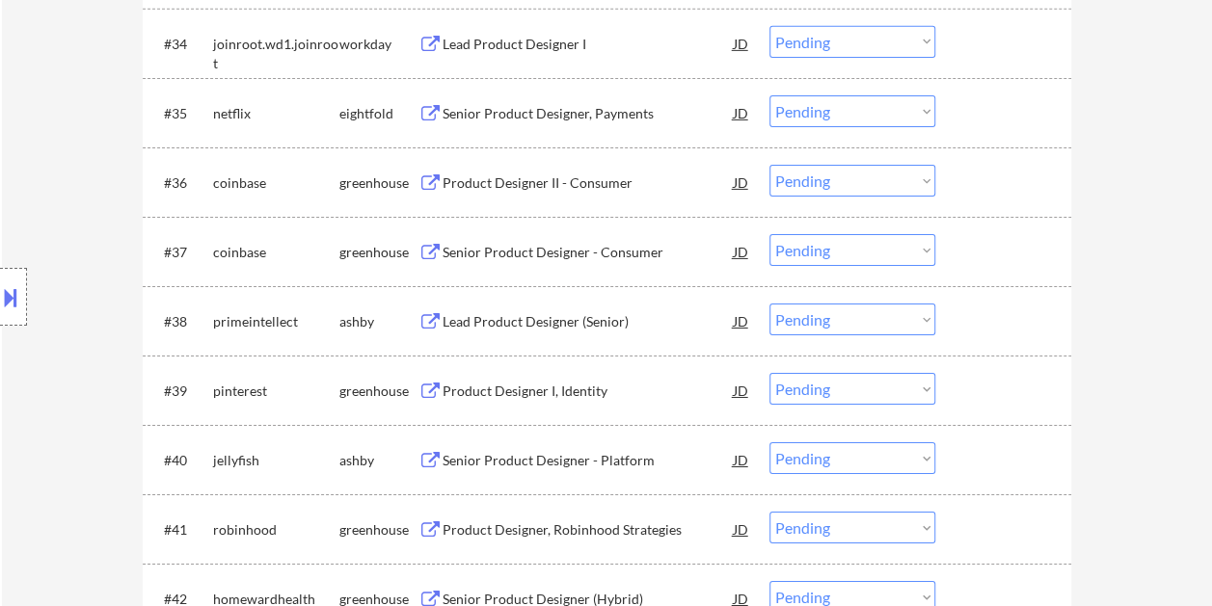
click at [1014, 320] on div at bounding box center [1005, 321] width 85 height 35
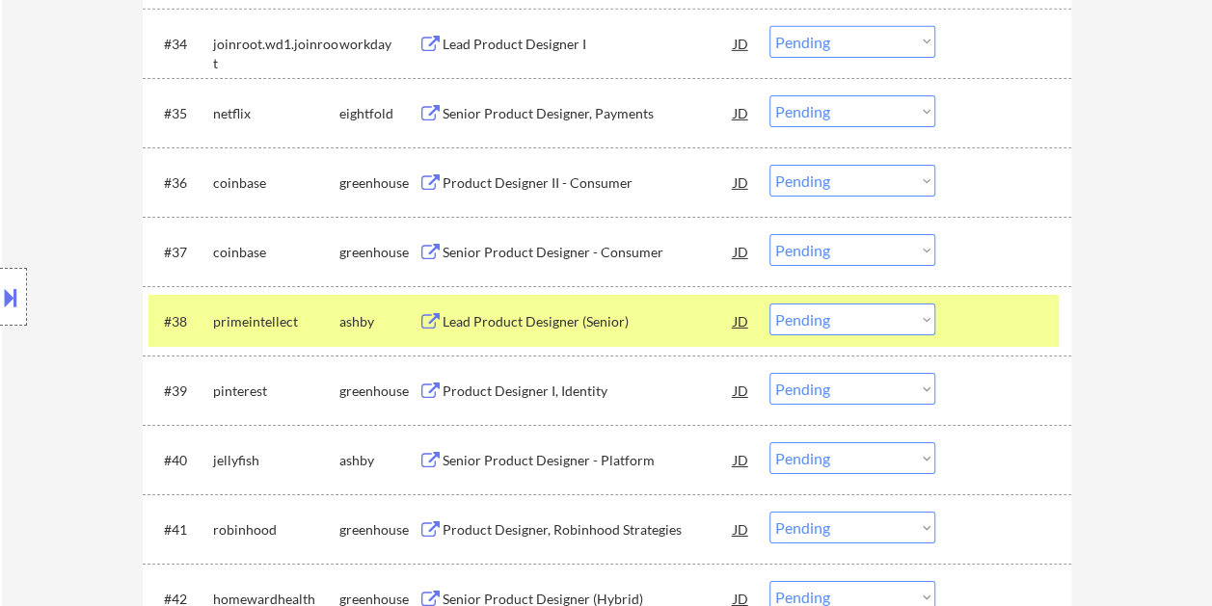
click at [613, 330] on div "Lead Product Designer (Senior)" at bounding box center [588, 321] width 291 height 19
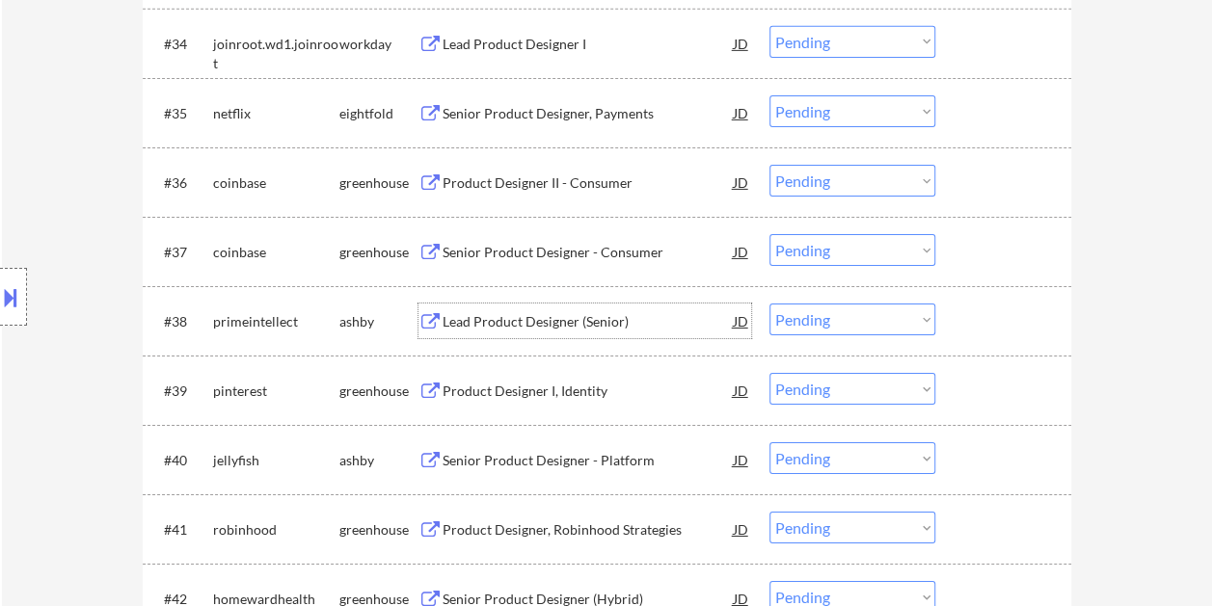
click at [976, 306] on div at bounding box center [1005, 321] width 85 height 35
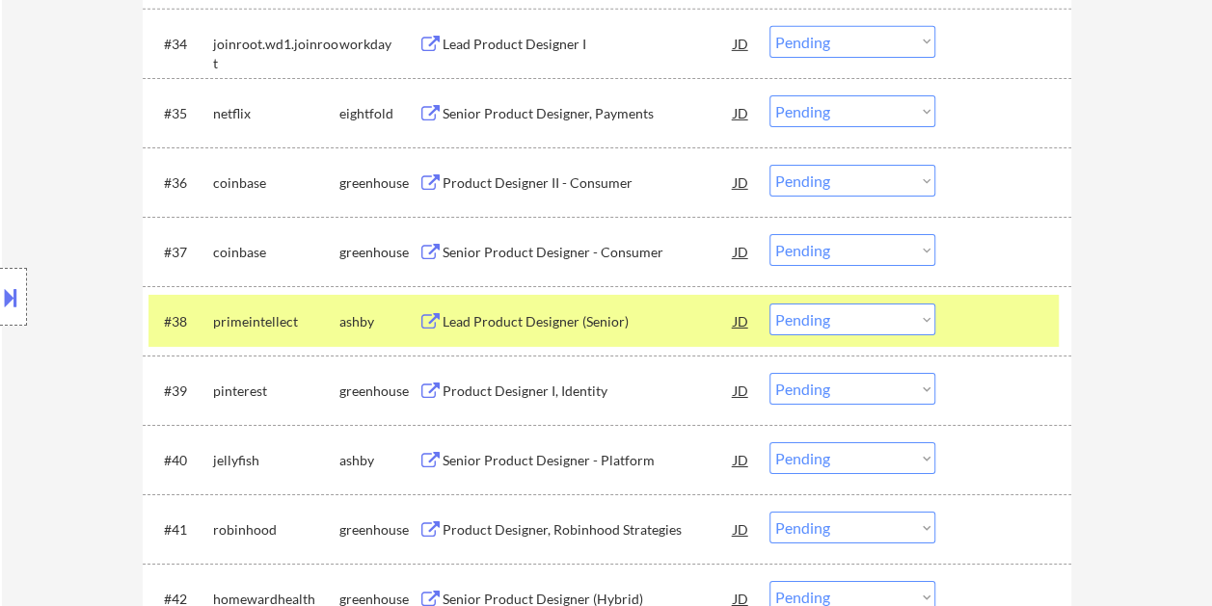
click at [912, 313] on select "Choose an option... Pending Applied Excluded (Questions) Excluded (Expired) Exc…" at bounding box center [852, 320] width 166 height 32
click at [769, 304] on select "Choose an option... Pending Applied Excluded (Questions) Excluded (Expired) Exc…" at bounding box center [852, 320] width 166 height 32
click at [993, 316] on div at bounding box center [1005, 321] width 85 height 35
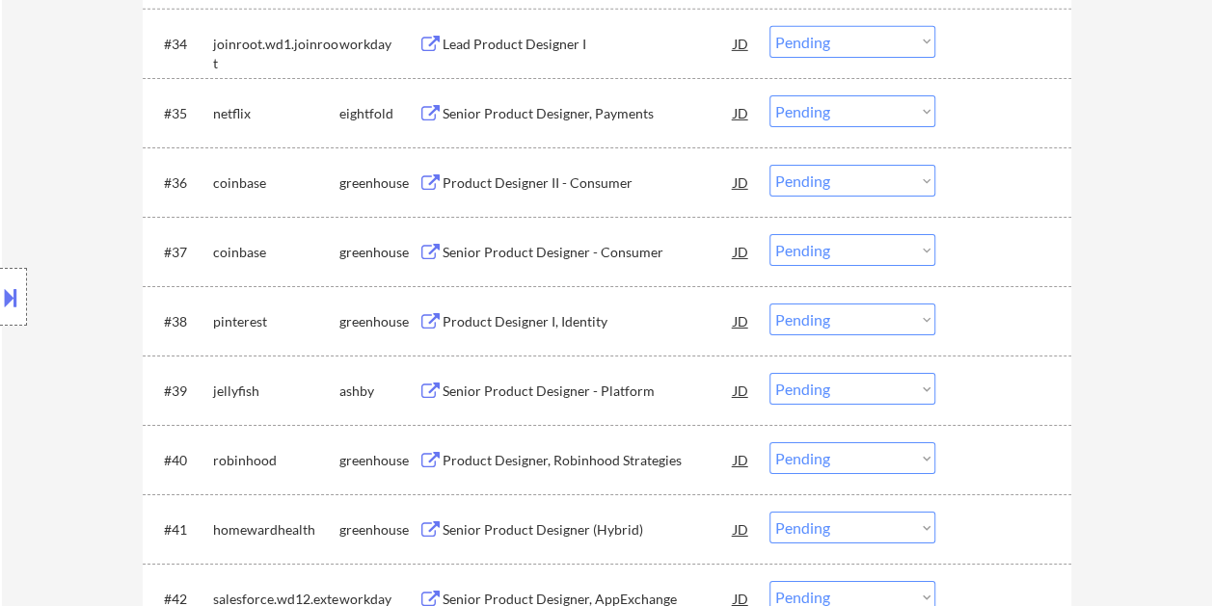
click at [988, 318] on div at bounding box center [1005, 321] width 85 height 35
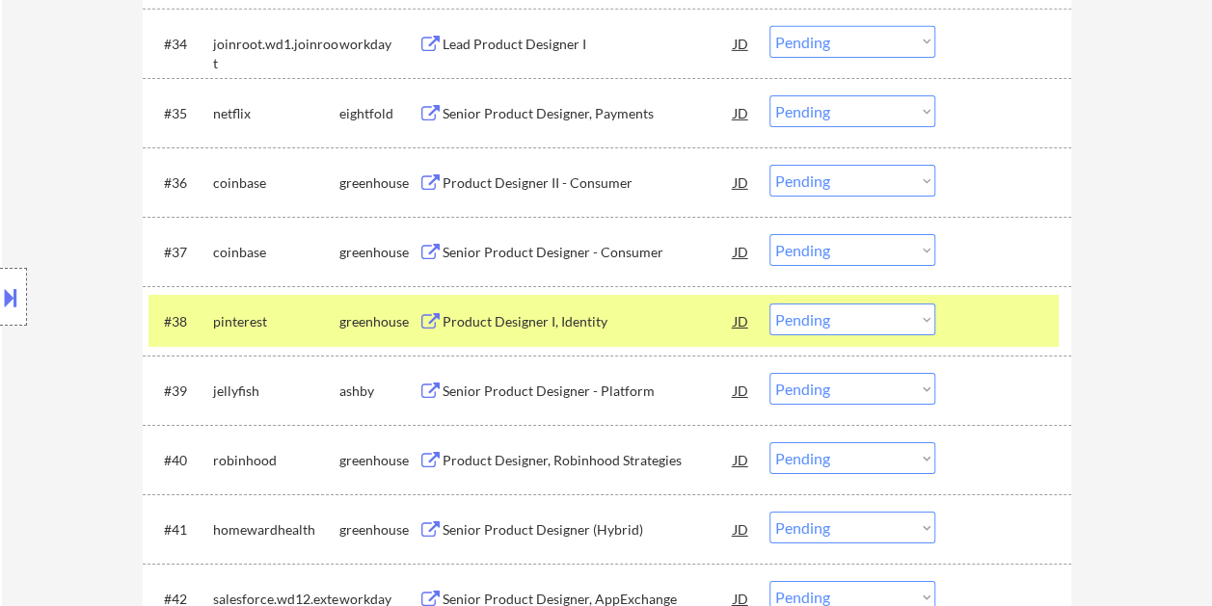
click at [608, 312] on div "Product Designer I, Identity" at bounding box center [588, 321] width 291 height 19
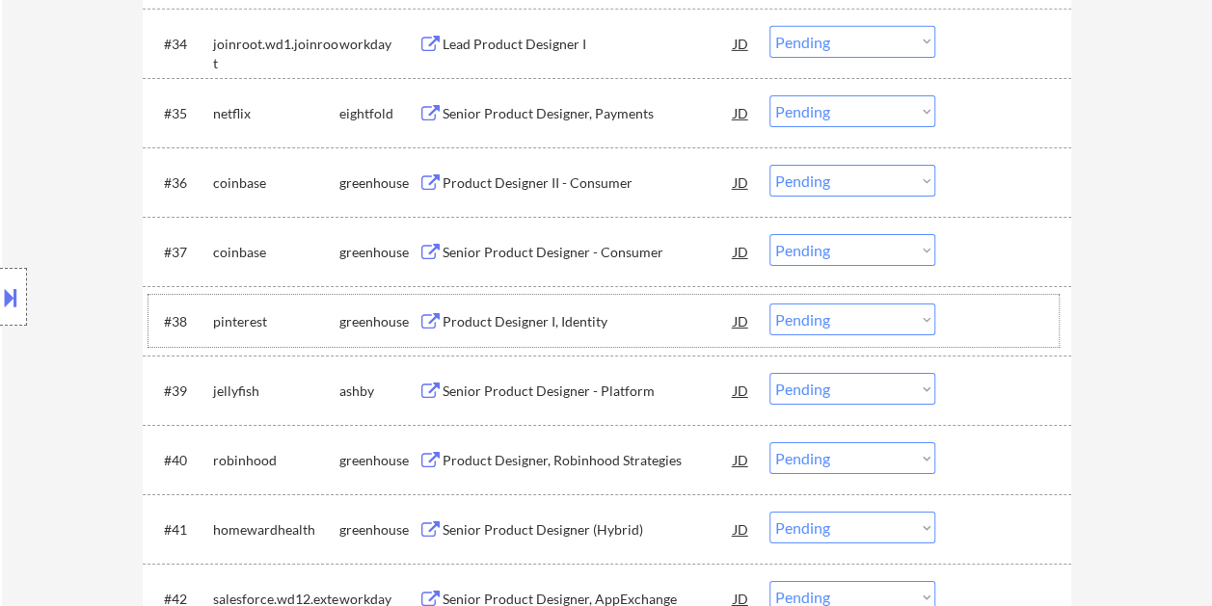
drag, startPoint x: 990, startPoint y: 317, endPoint x: 901, endPoint y: 324, distance: 89.0
click at [988, 318] on div at bounding box center [1005, 321] width 85 height 35
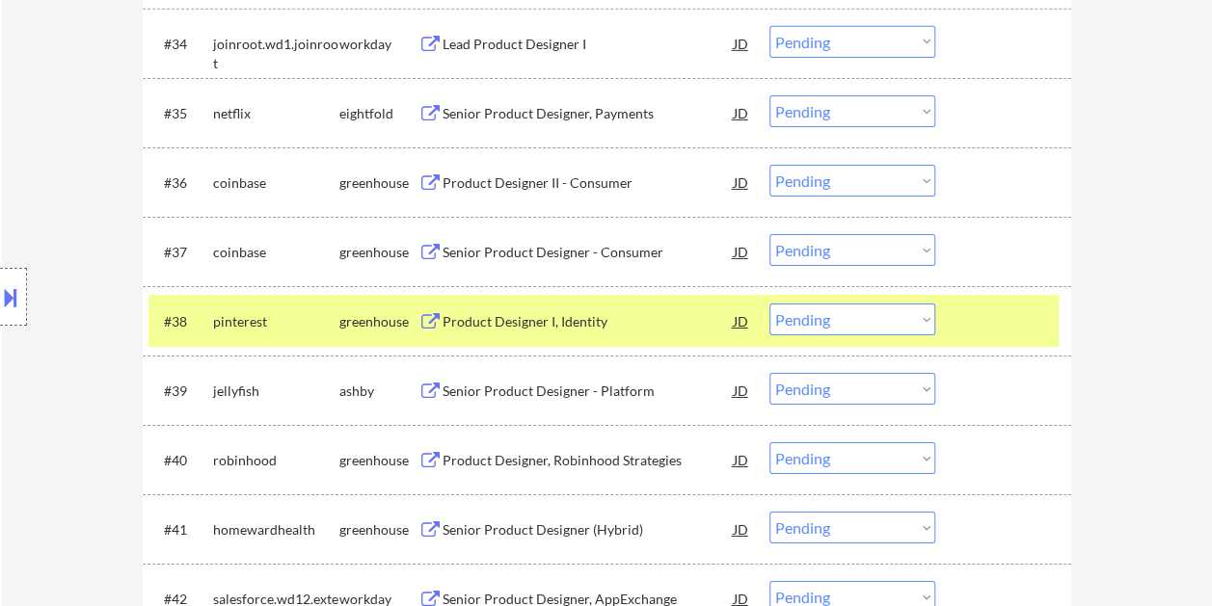
click at [901, 324] on select "Choose an option... Pending Applied Excluded (Questions) Excluded (Expired) Exc…" at bounding box center [852, 320] width 166 height 32
click at [769, 304] on select "Choose an option... Pending Applied Excluded (Questions) Excluded (Expired) Exc…" at bounding box center [852, 320] width 166 height 32
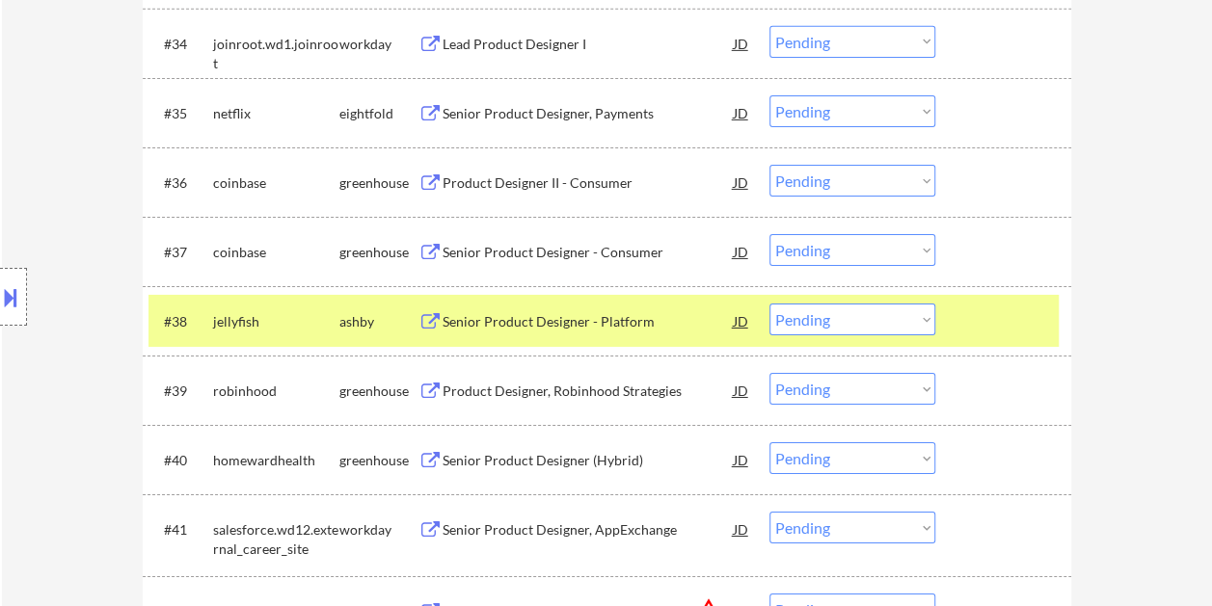
click at [511, 310] on div "Senior Product Designer - Platform" at bounding box center [588, 321] width 291 height 35
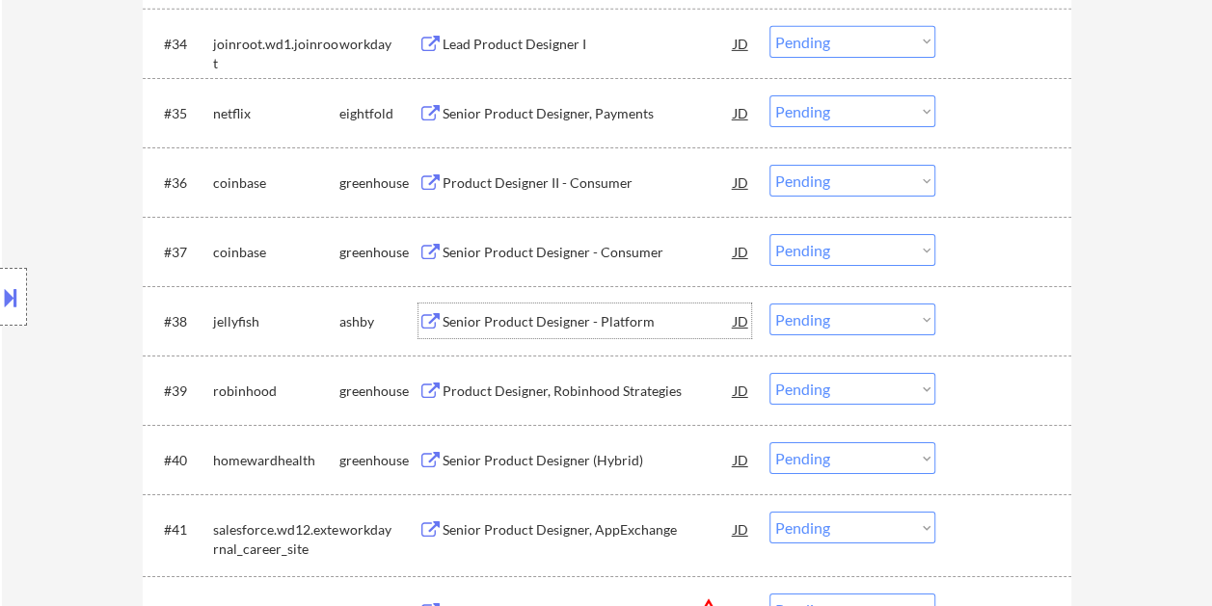
click at [976, 318] on div at bounding box center [1005, 321] width 85 height 35
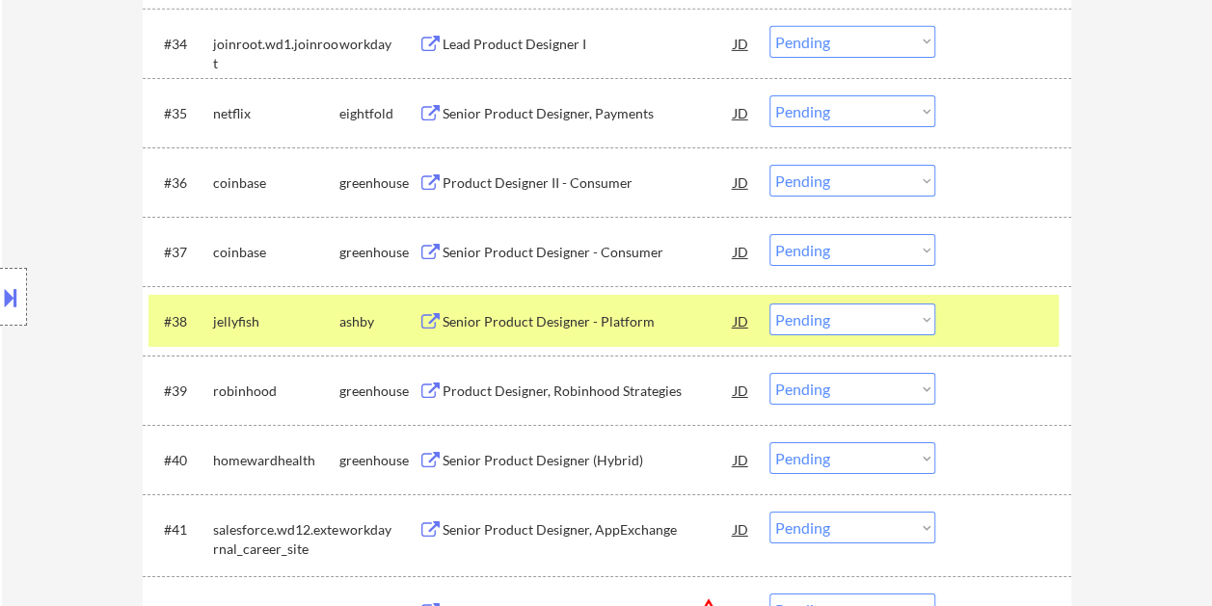
click at [927, 319] on select "Choose an option... Pending Applied Excluded (Questions) Excluded (Expired) Exc…" at bounding box center [852, 320] width 166 height 32
click at [769, 304] on select "Choose an option... Pending Applied Excluded (Questions) Excluded (Expired) Exc…" at bounding box center [852, 320] width 166 height 32
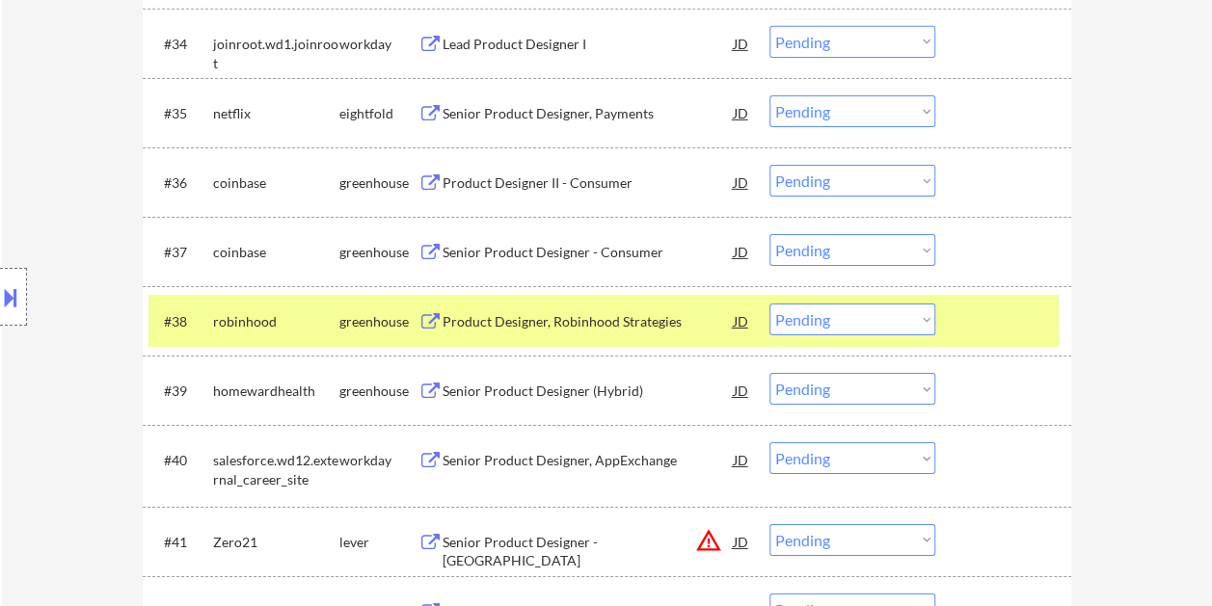
click at [532, 314] on div "Product Designer, Robinhood Strategies" at bounding box center [588, 321] width 291 height 19
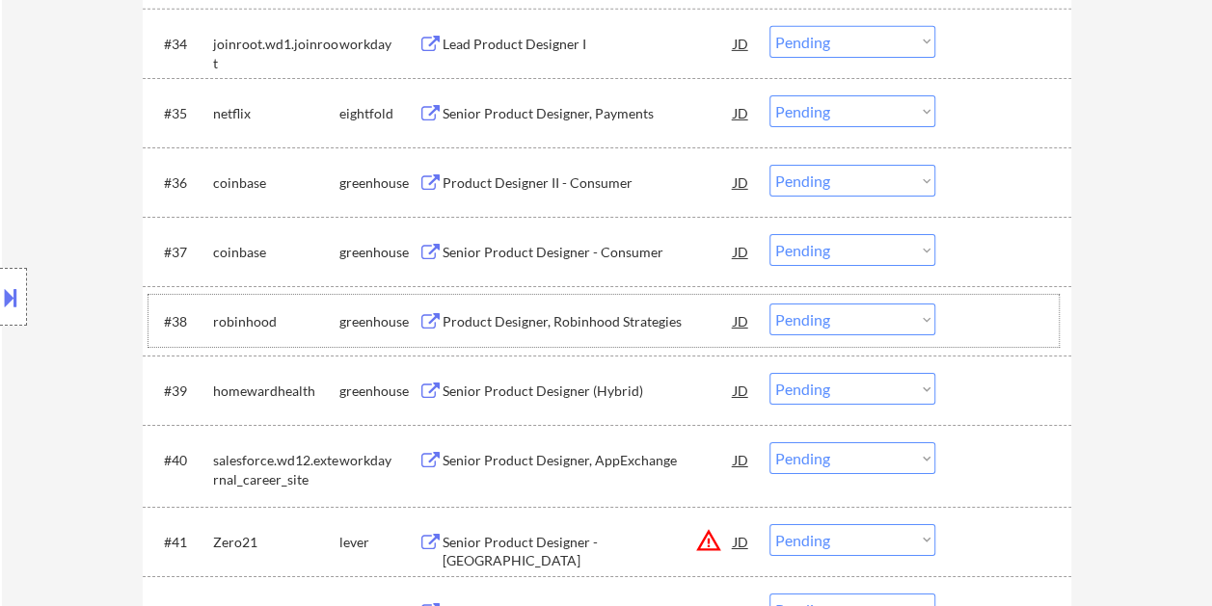
drag, startPoint x: 992, startPoint y: 328, endPoint x: 907, endPoint y: 322, distance: 85.0
click at [988, 328] on div at bounding box center [1005, 321] width 85 height 35
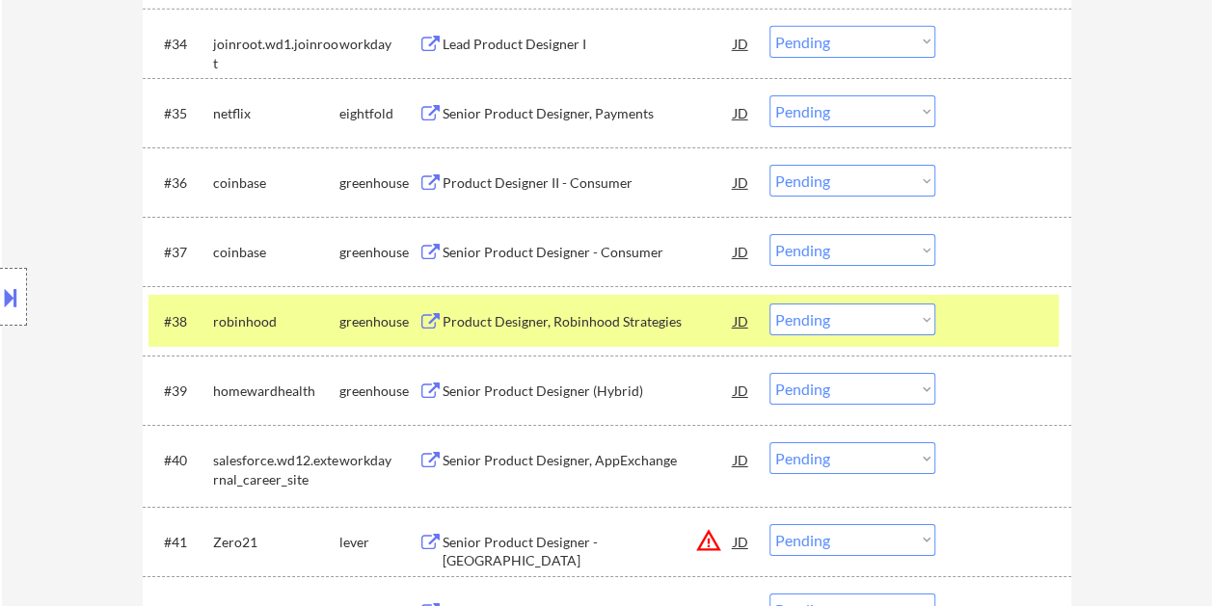
click at [920, 325] on select "Choose an option... Pending Applied Excluded (Questions) Excluded (Expired) Exc…" at bounding box center [852, 320] width 166 height 32
click at [769, 304] on select "Choose an option... Pending Applied Excluded (Questions) Excluded (Expired) Exc…" at bounding box center [852, 320] width 166 height 32
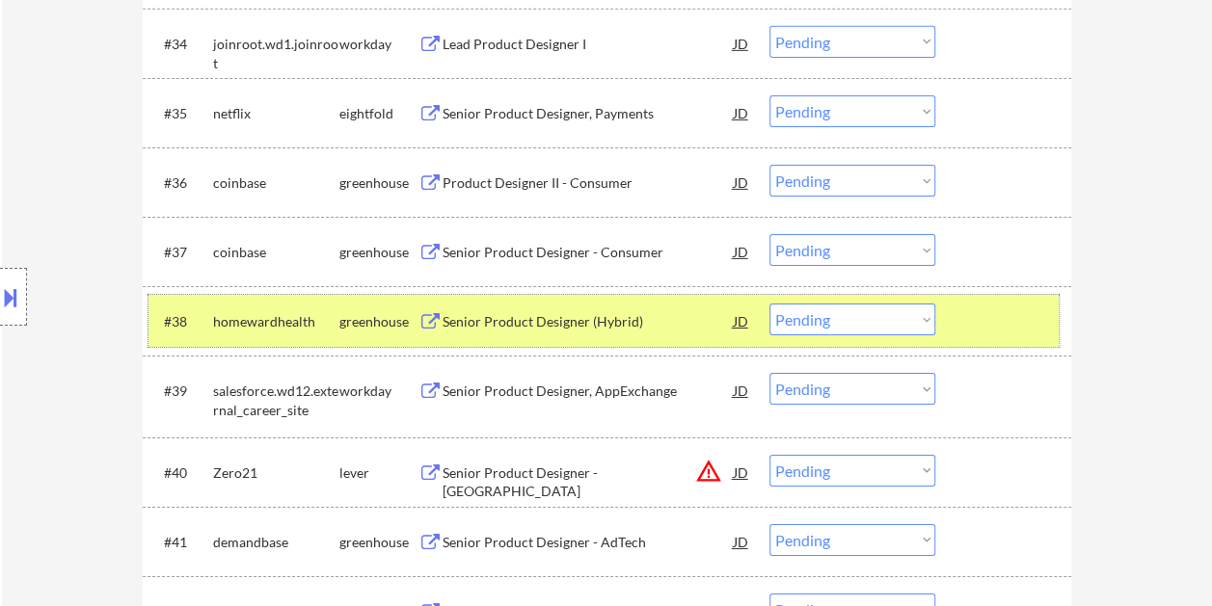
click at [999, 327] on div at bounding box center [1005, 321] width 85 height 35
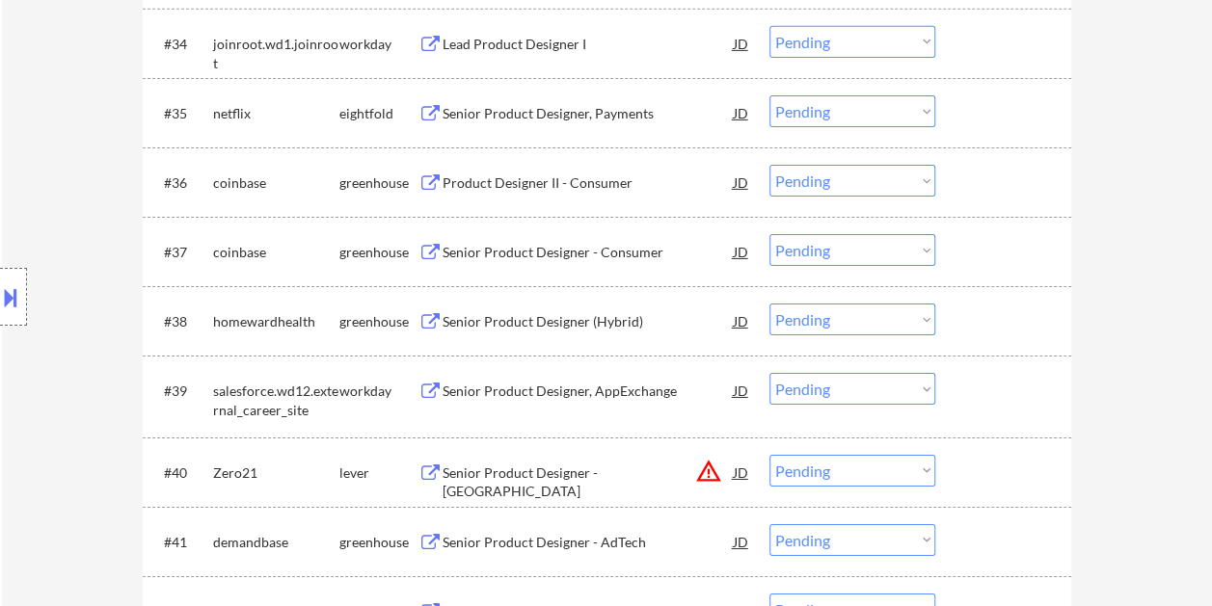
click at [985, 310] on div at bounding box center [1005, 321] width 85 height 35
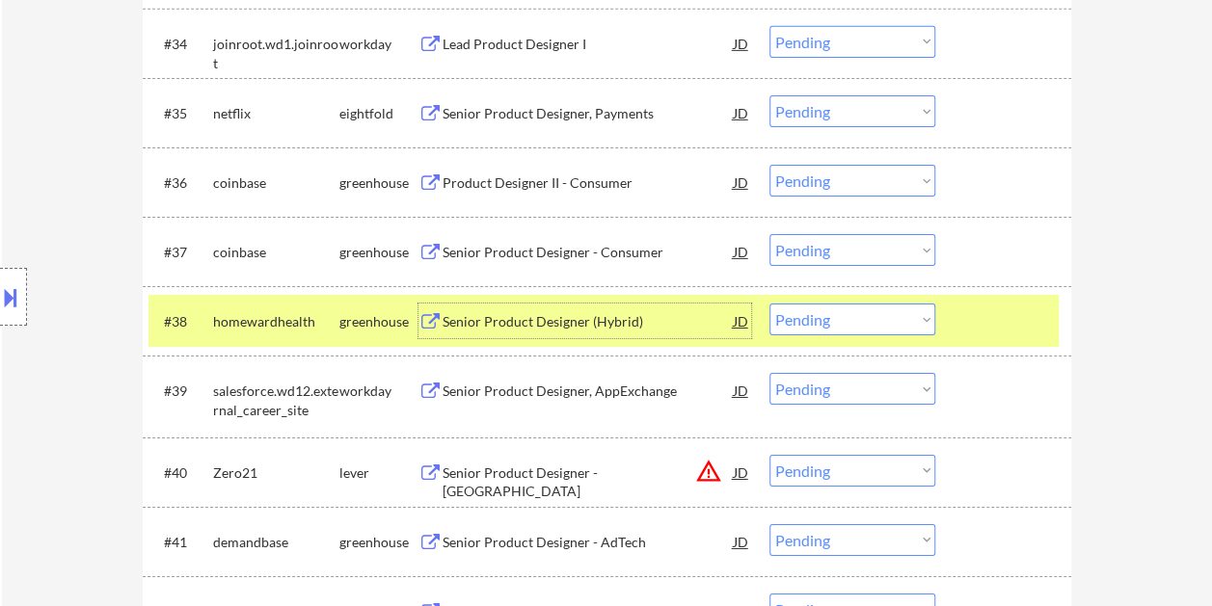
click at [575, 314] on div "Senior Product Designer (Hybrid)" at bounding box center [588, 321] width 291 height 19
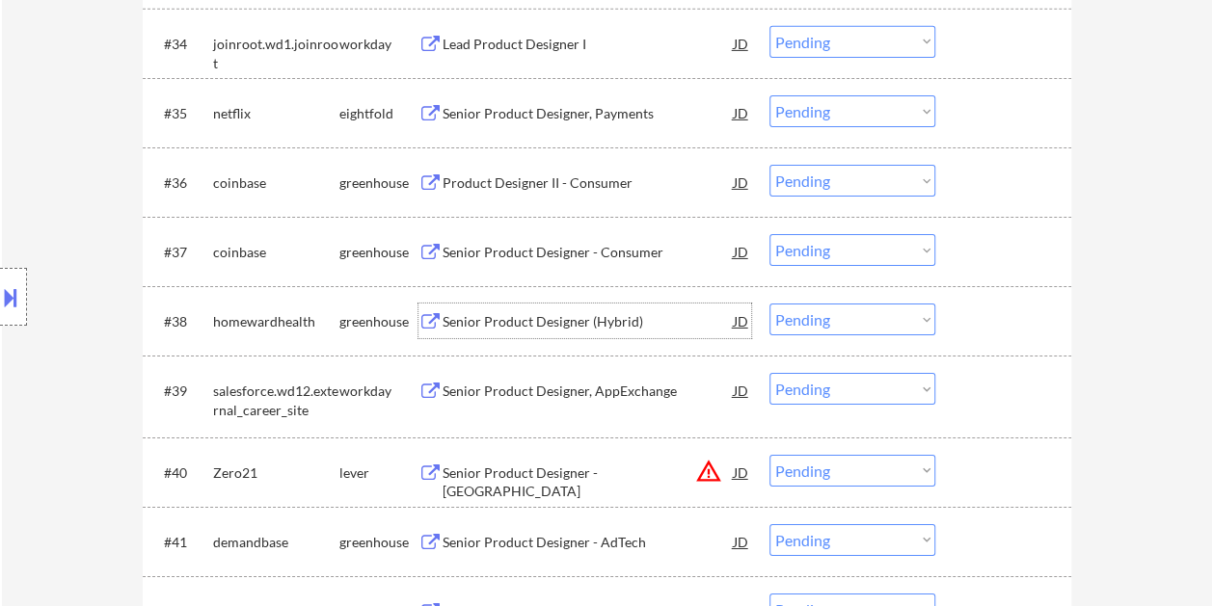
click at [961, 320] on div "#38 homewardhealth greenhouse Senior Product Designer (Hybrid) JD warning_amber…" at bounding box center [603, 321] width 910 height 52
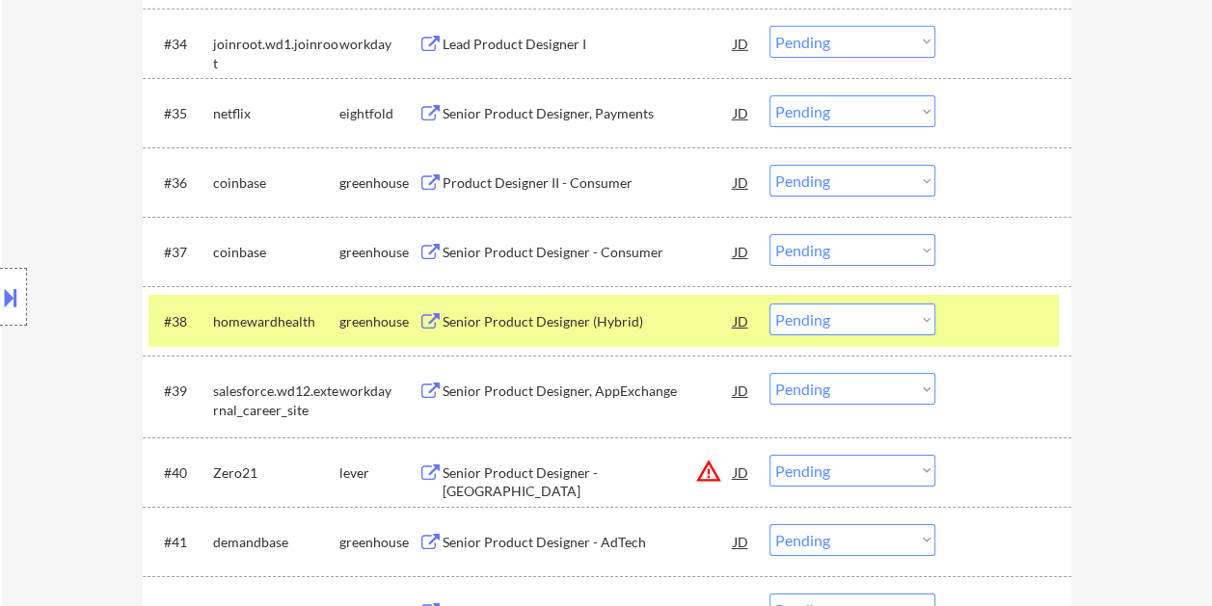
click at [918, 312] on select "Choose an option... Pending Applied Excluded (Questions) Excluded (Expired) Exc…" at bounding box center [852, 320] width 166 height 32
click at [769, 304] on select "Choose an option... Pending Applied Excluded (Questions) Excluded (Expired) Exc…" at bounding box center [852, 320] width 166 height 32
select select ""pending""
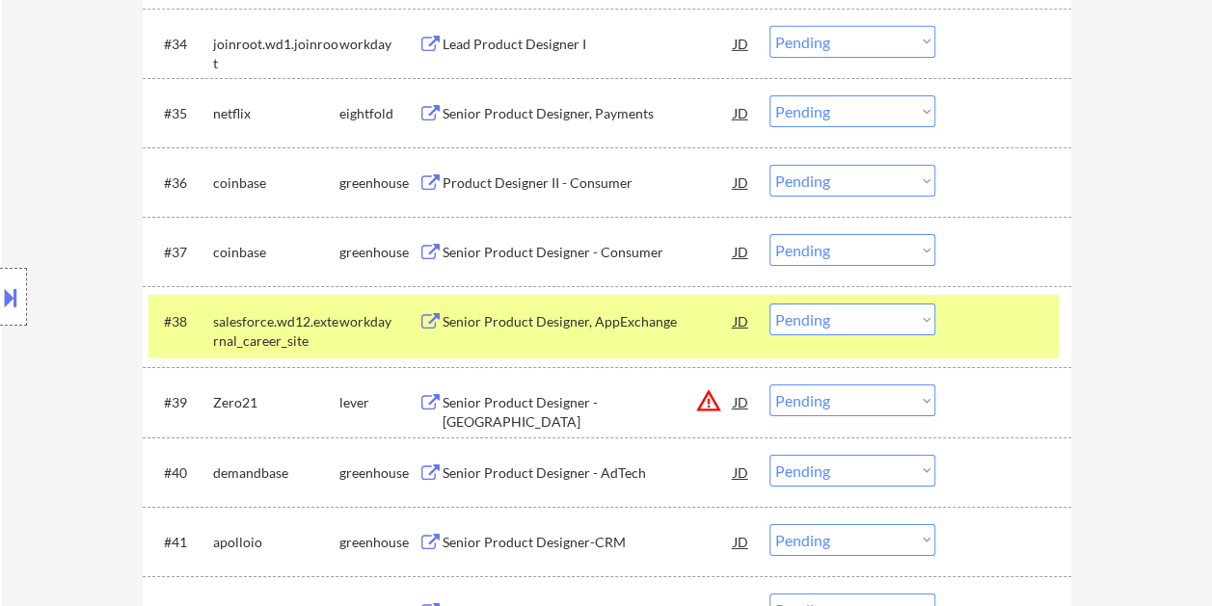
click at [970, 336] on div at bounding box center [1005, 321] width 85 height 35
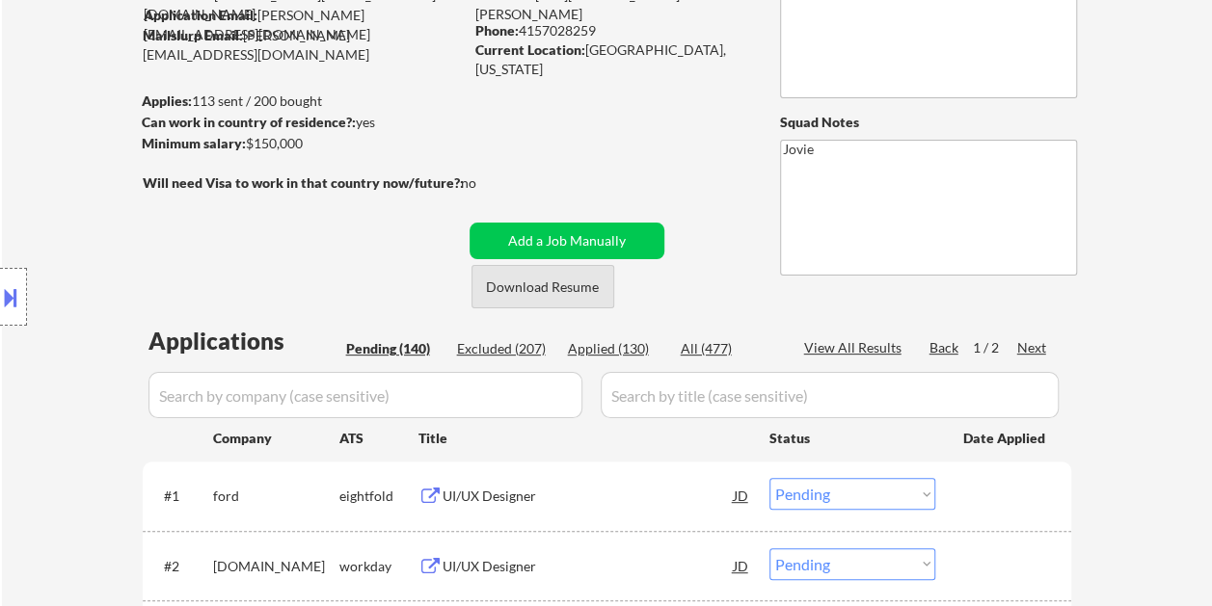
scroll to position [193, 0]
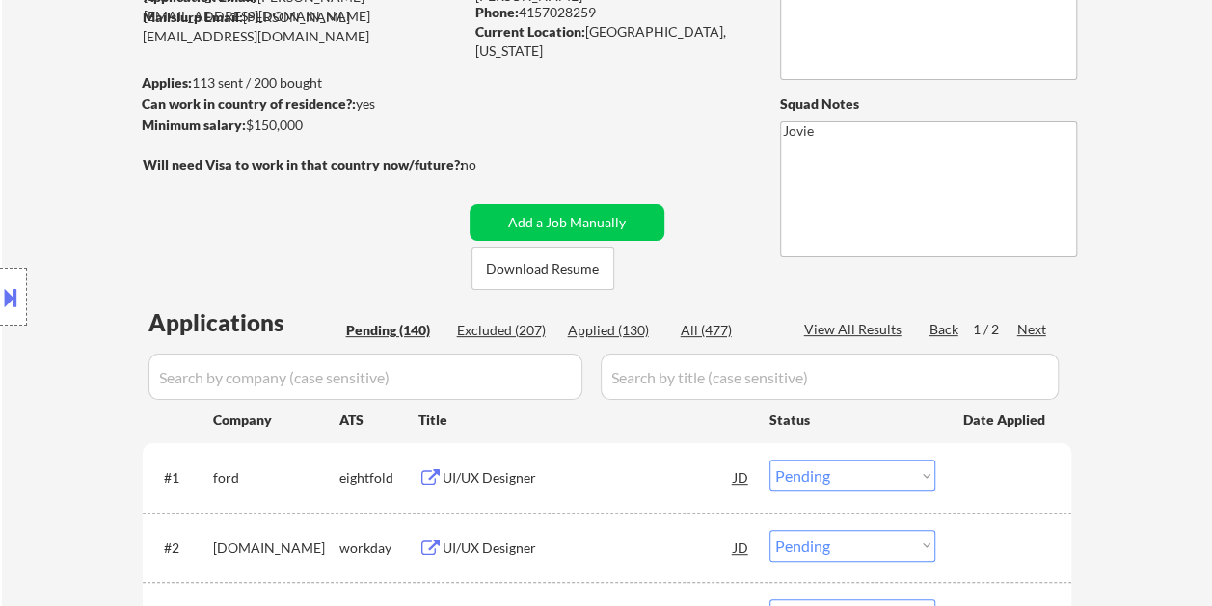
click at [625, 330] on div "Applied (130)" at bounding box center [616, 330] width 96 height 19
select select ""applied""
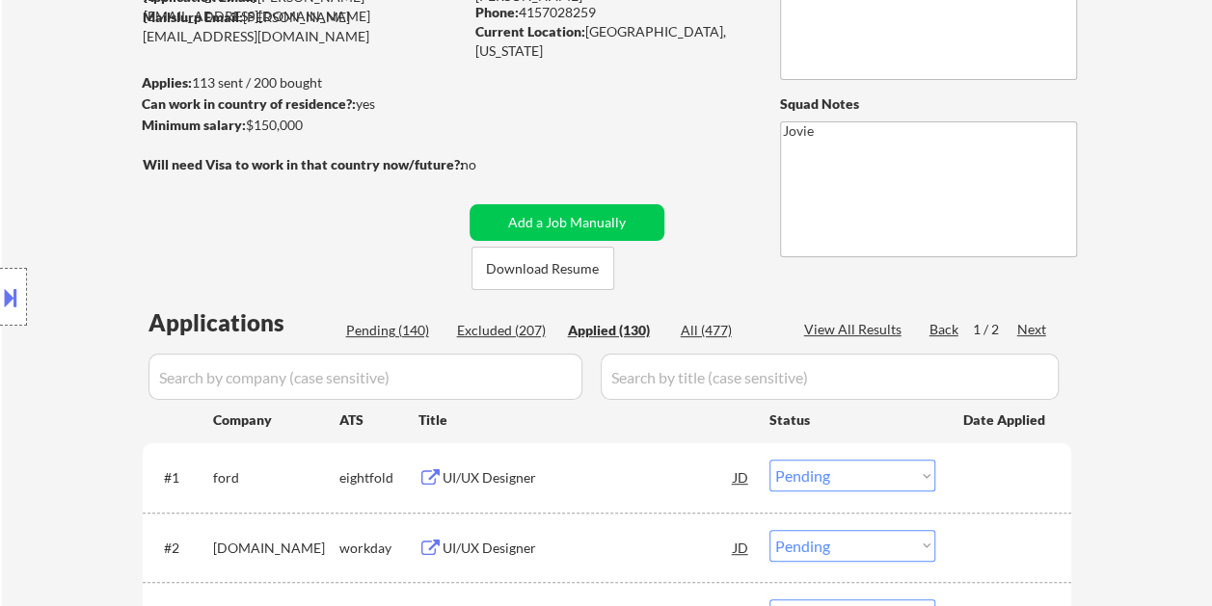
select select ""applied""
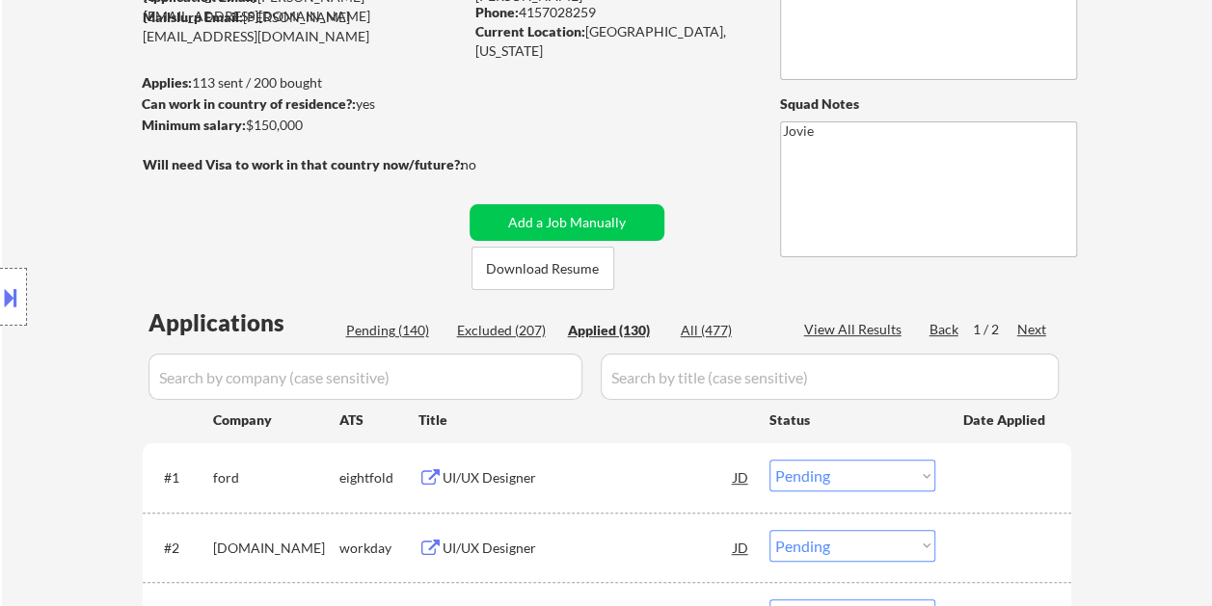
select select ""applied""
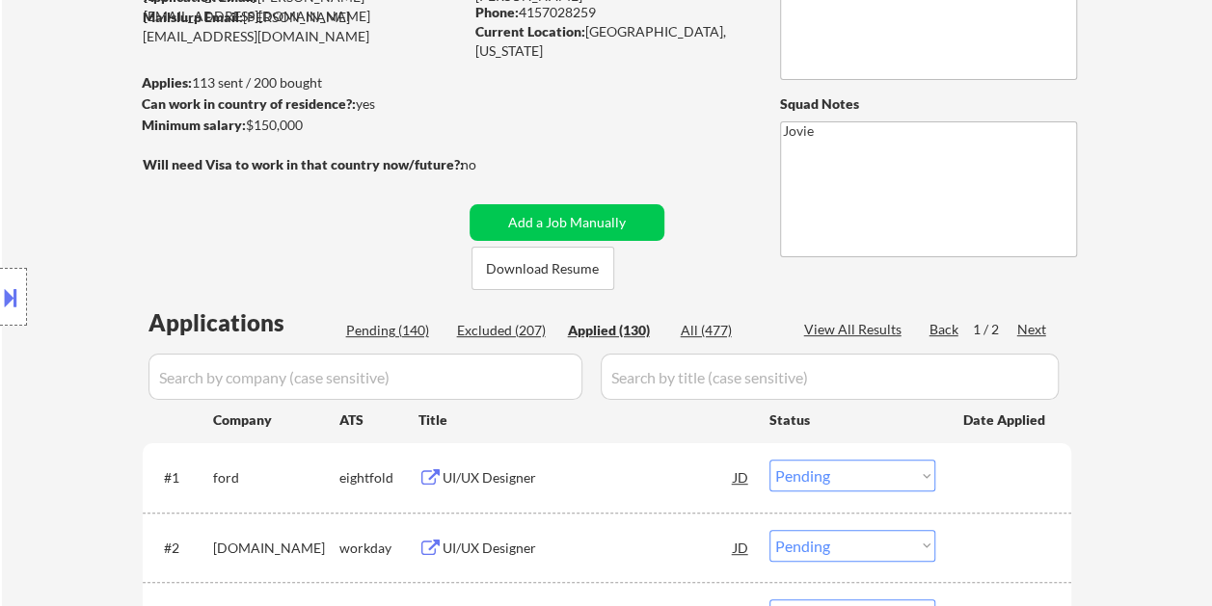
select select ""applied""
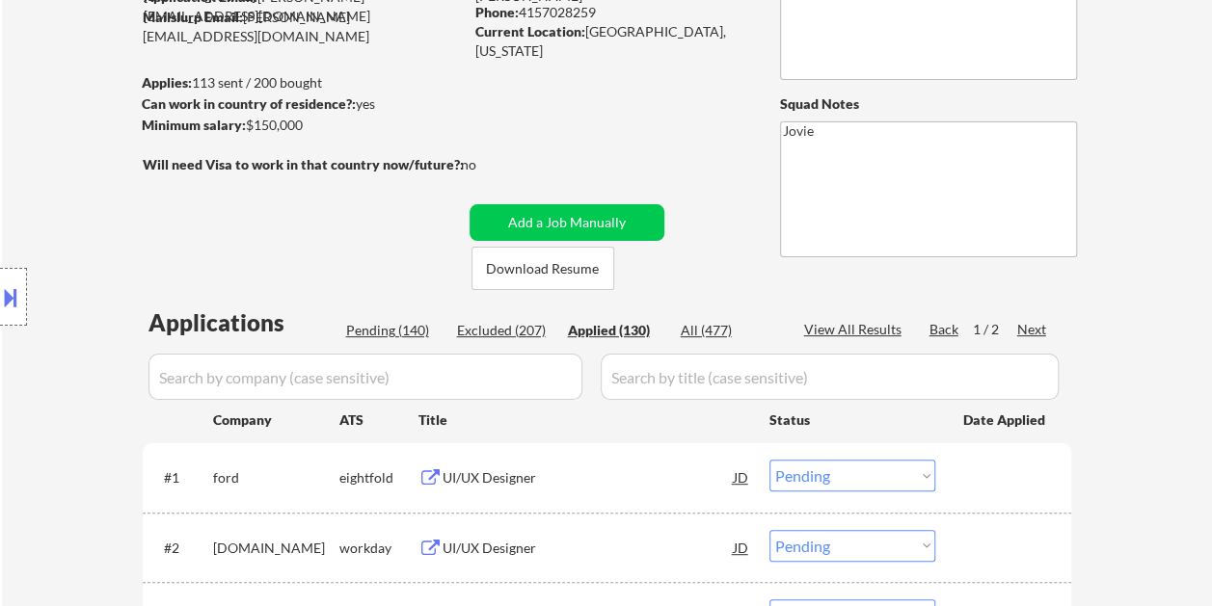
select select ""applied""
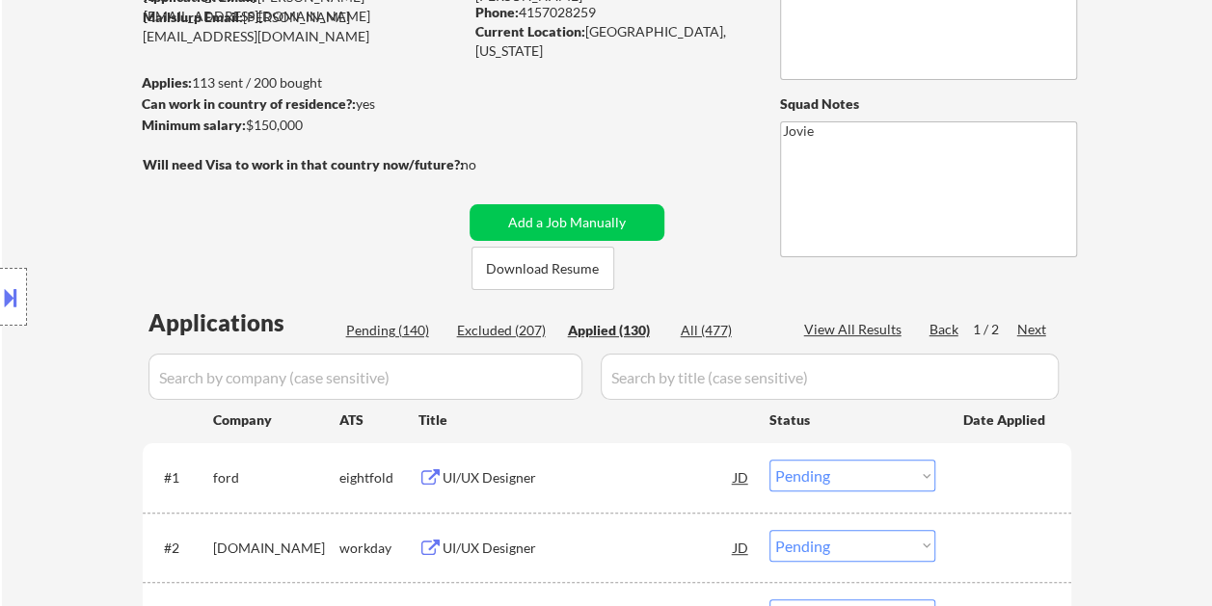
select select ""applied""
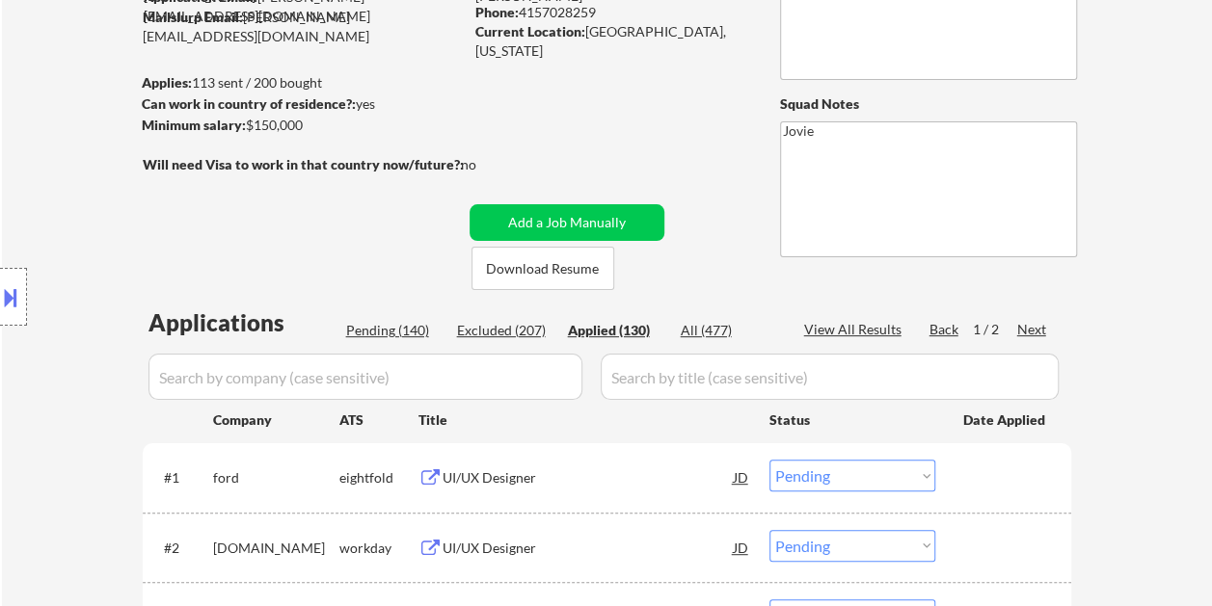
select select ""applied""
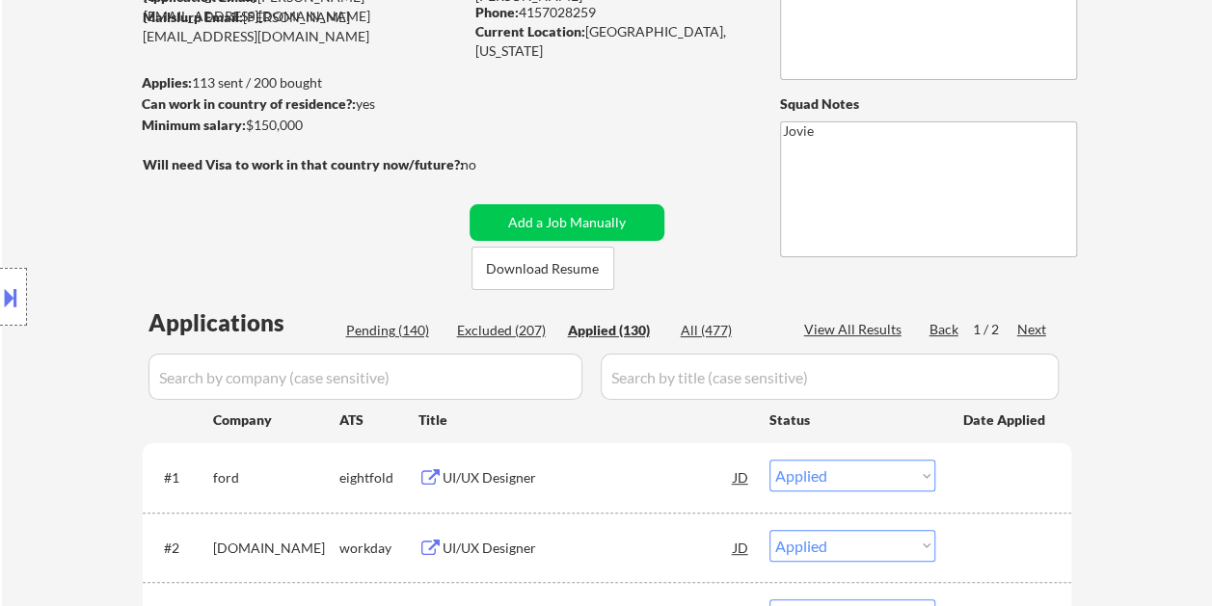
select select ""applied""
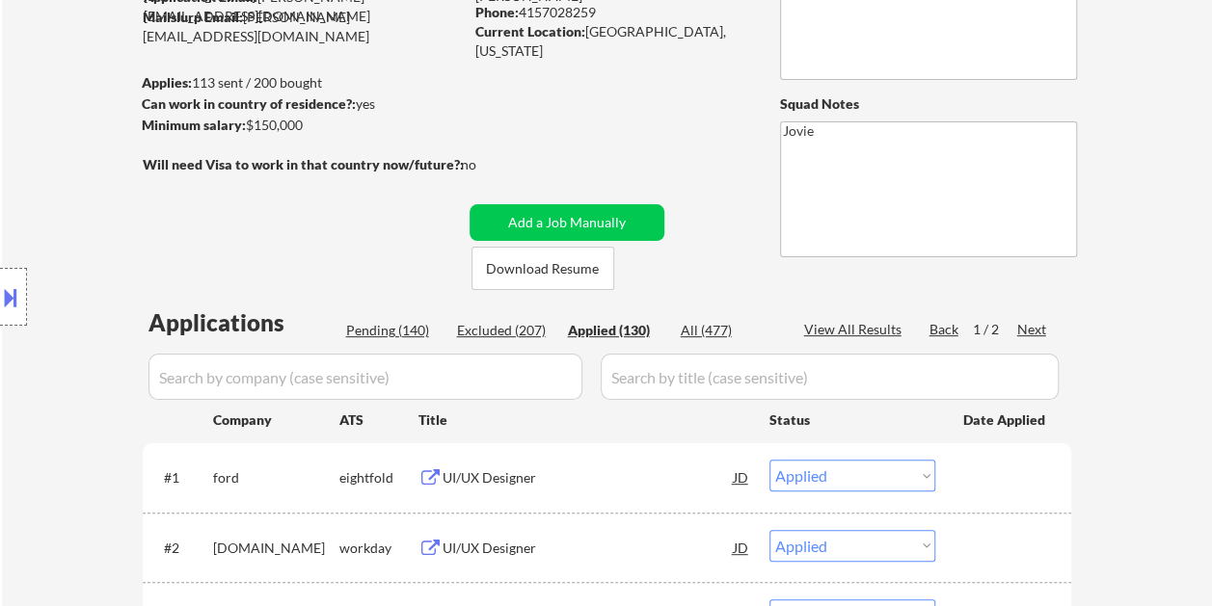
select select ""applied""
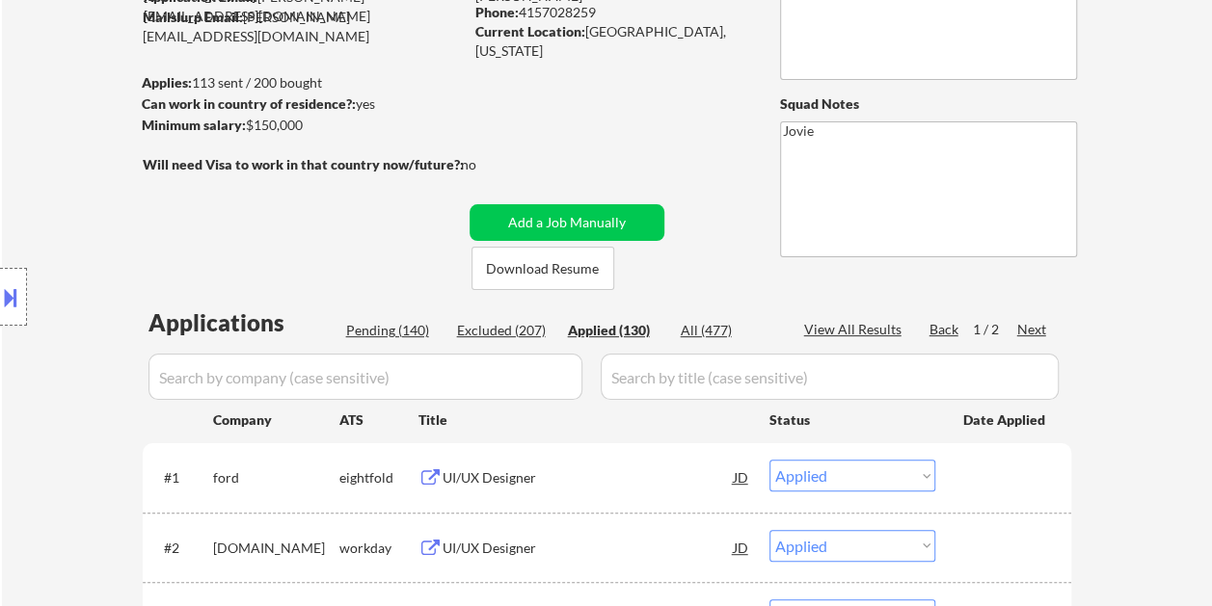
select select ""applied""
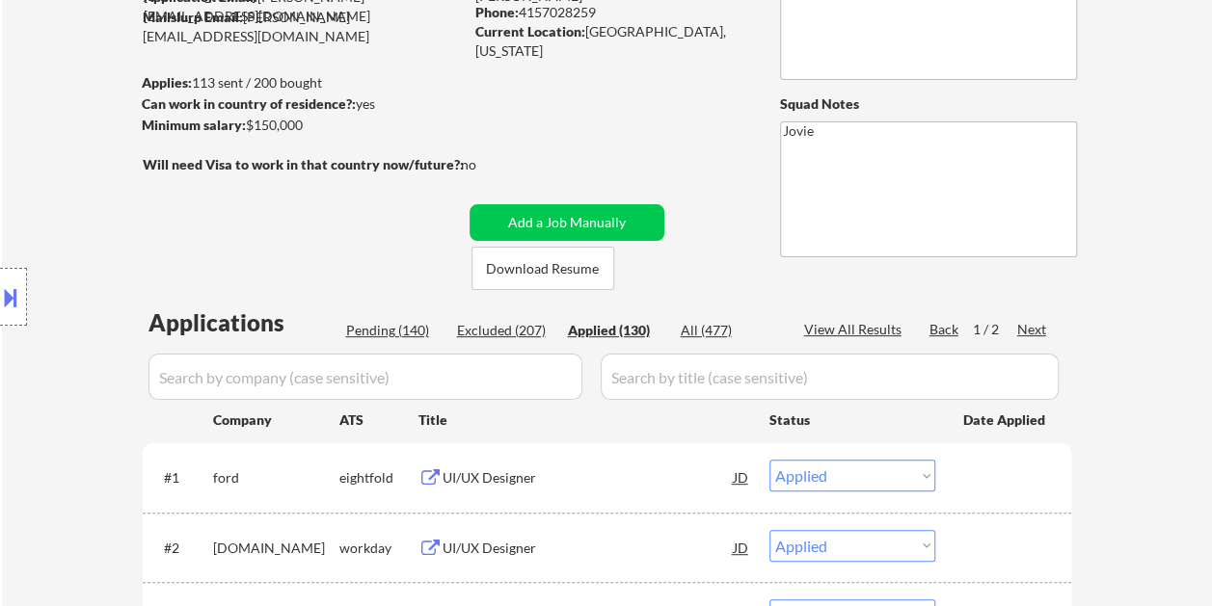
select select ""applied""
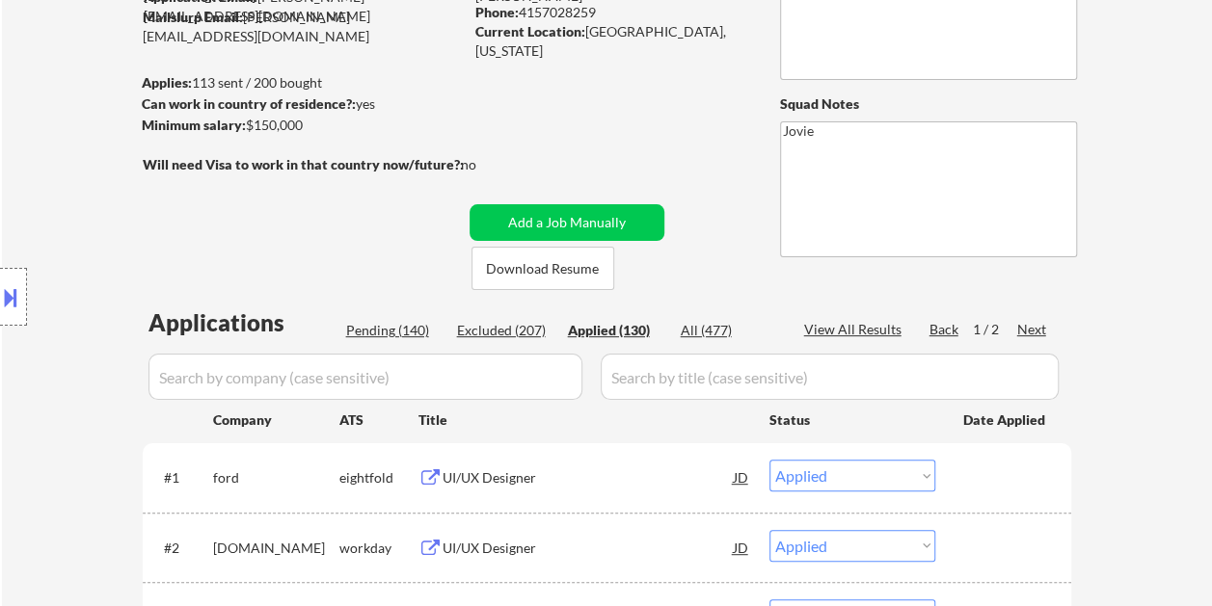
select select ""applied""
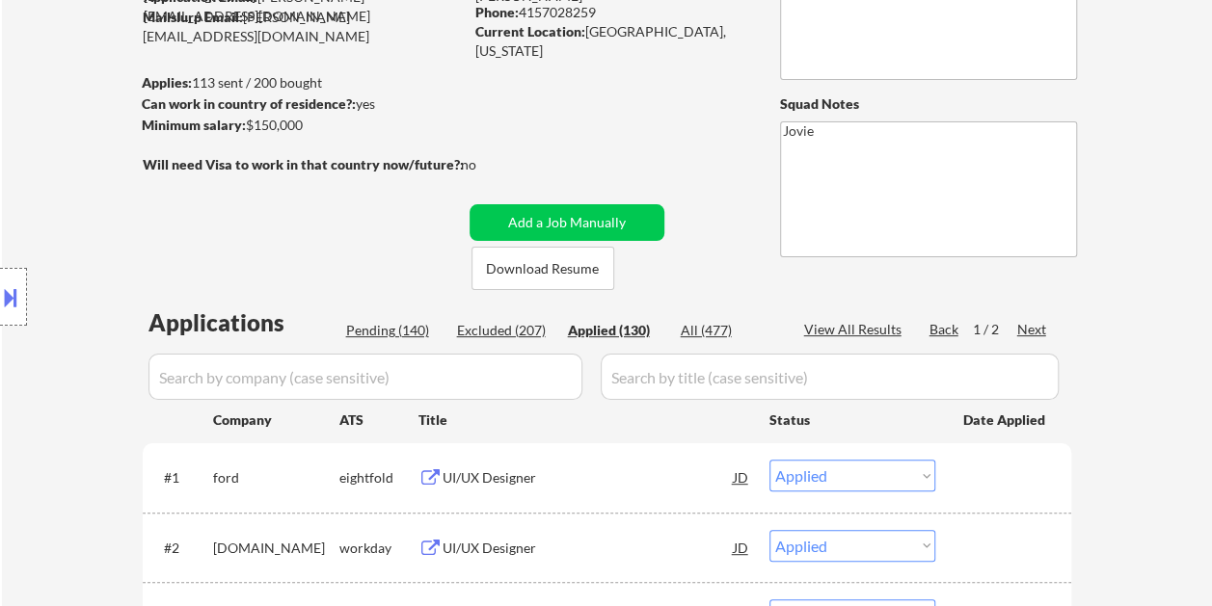
select select ""applied""
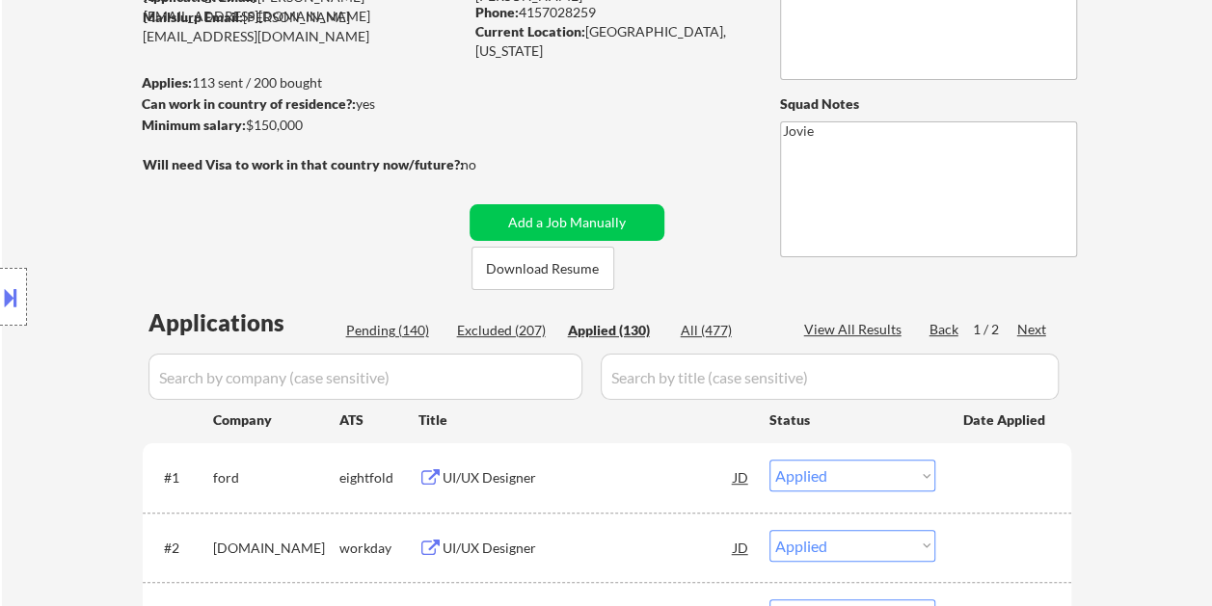
select select ""applied""
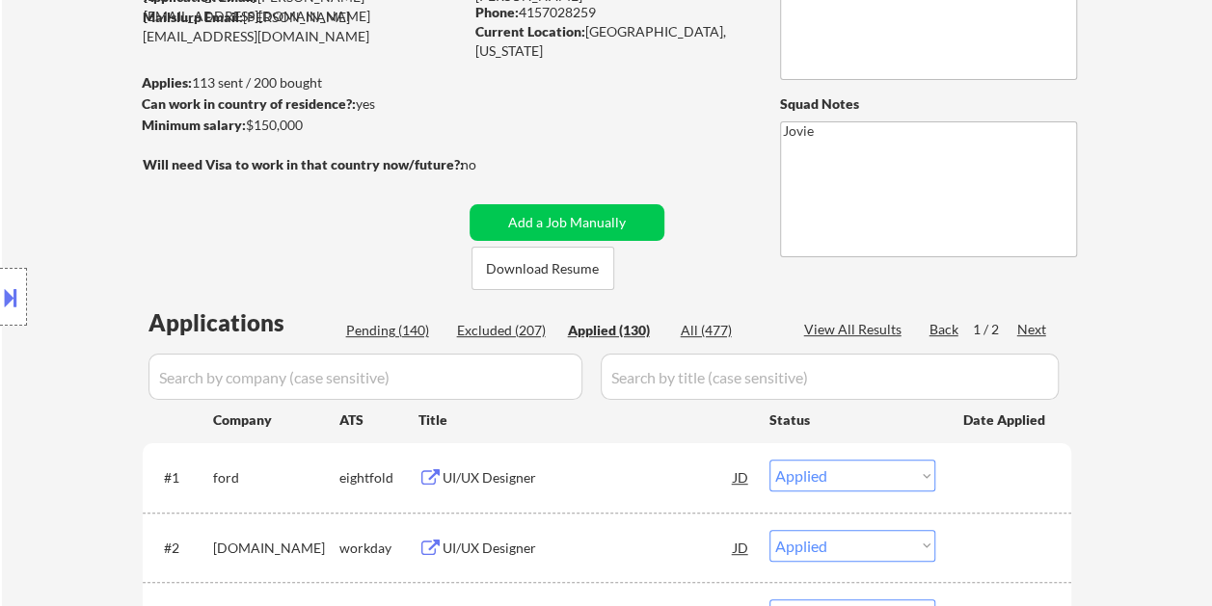
select select ""applied""
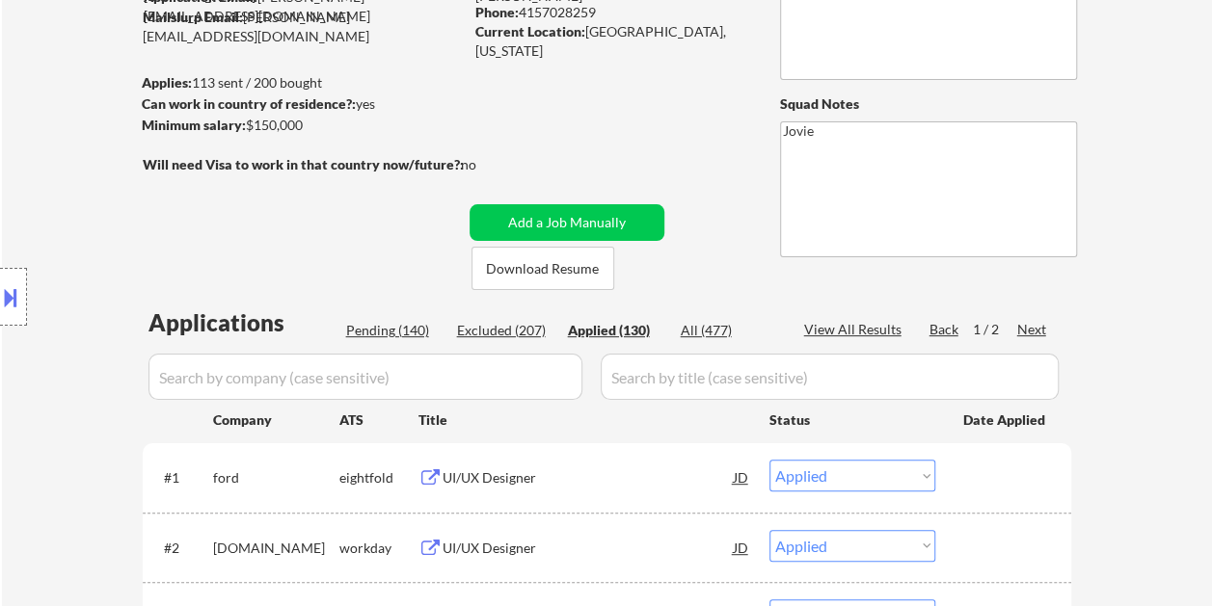
select select ""applied""
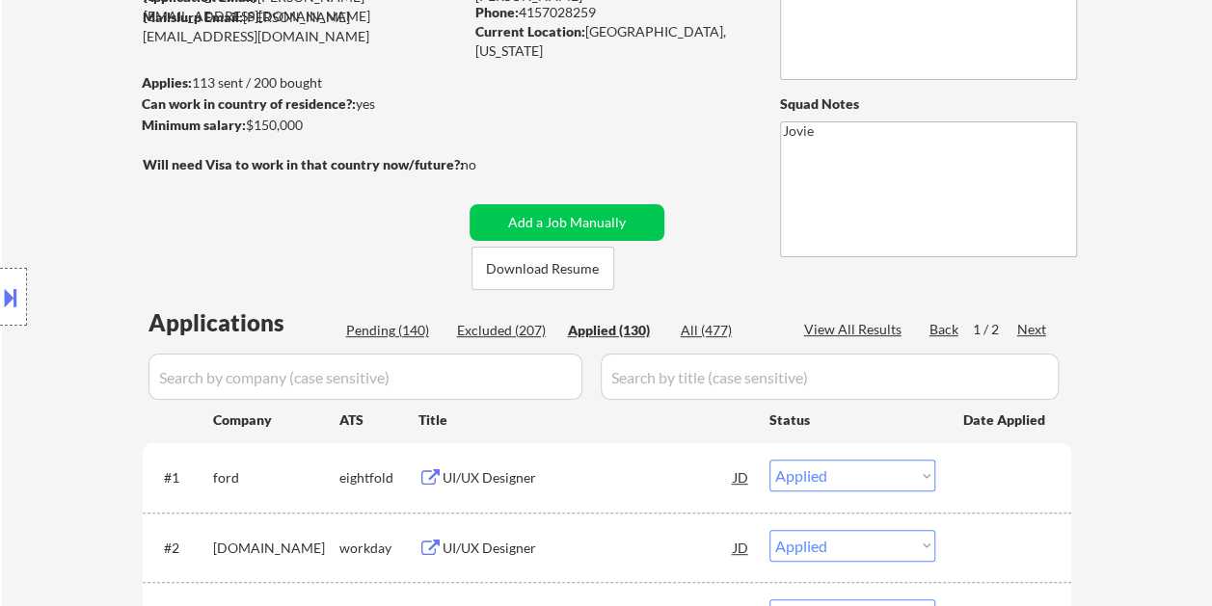
select select ""applied""
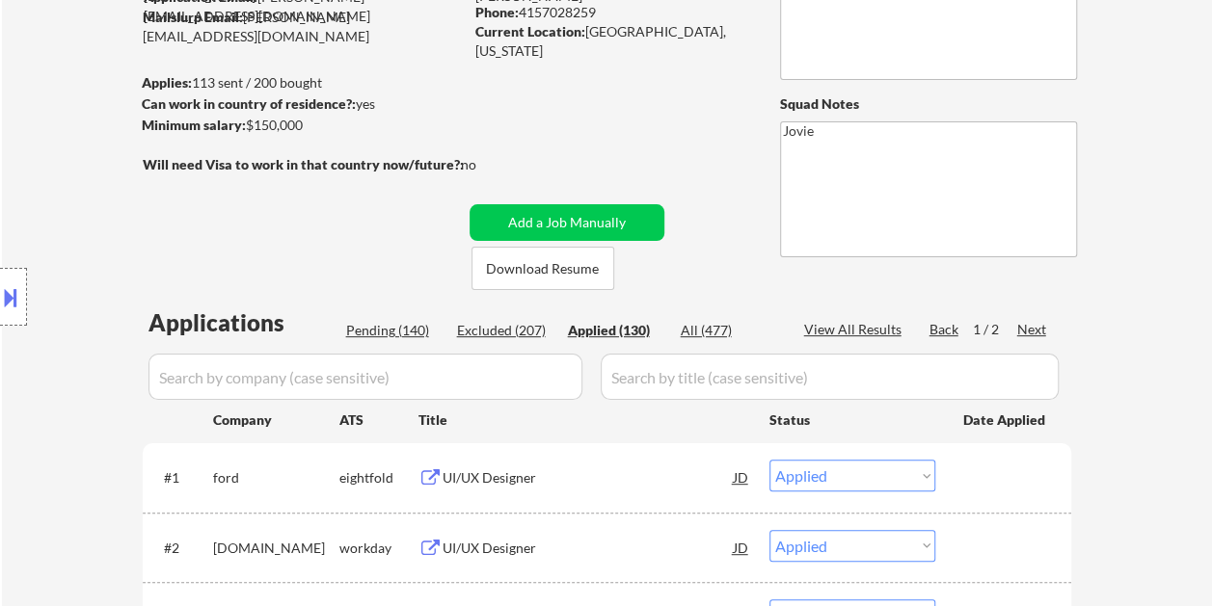
select select ""applied""
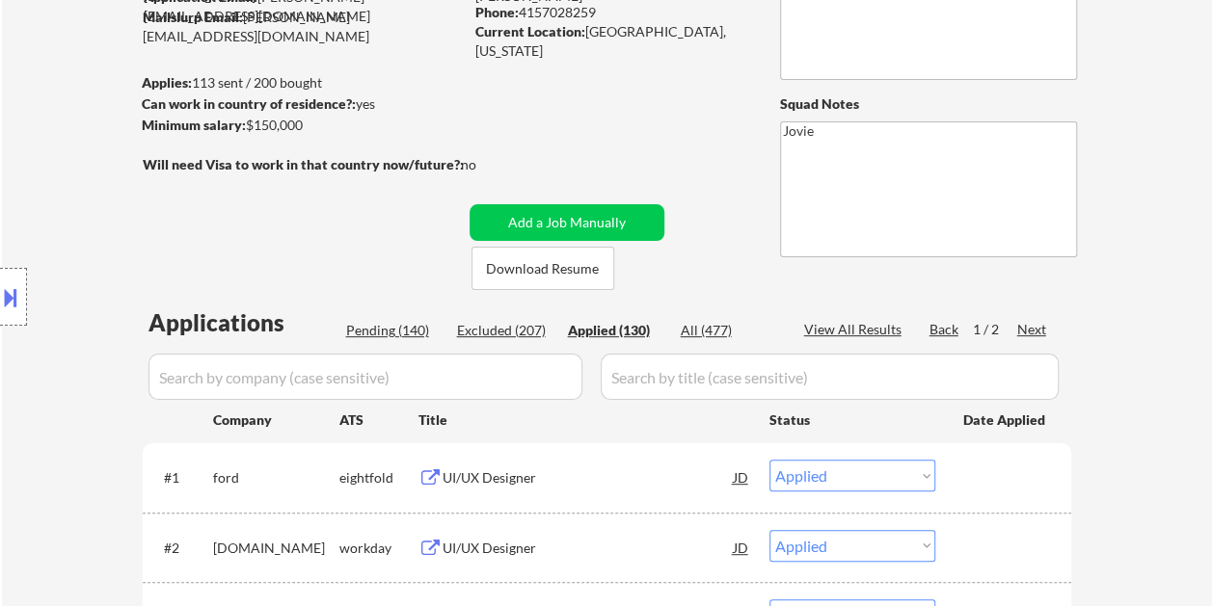
select select ""applied""
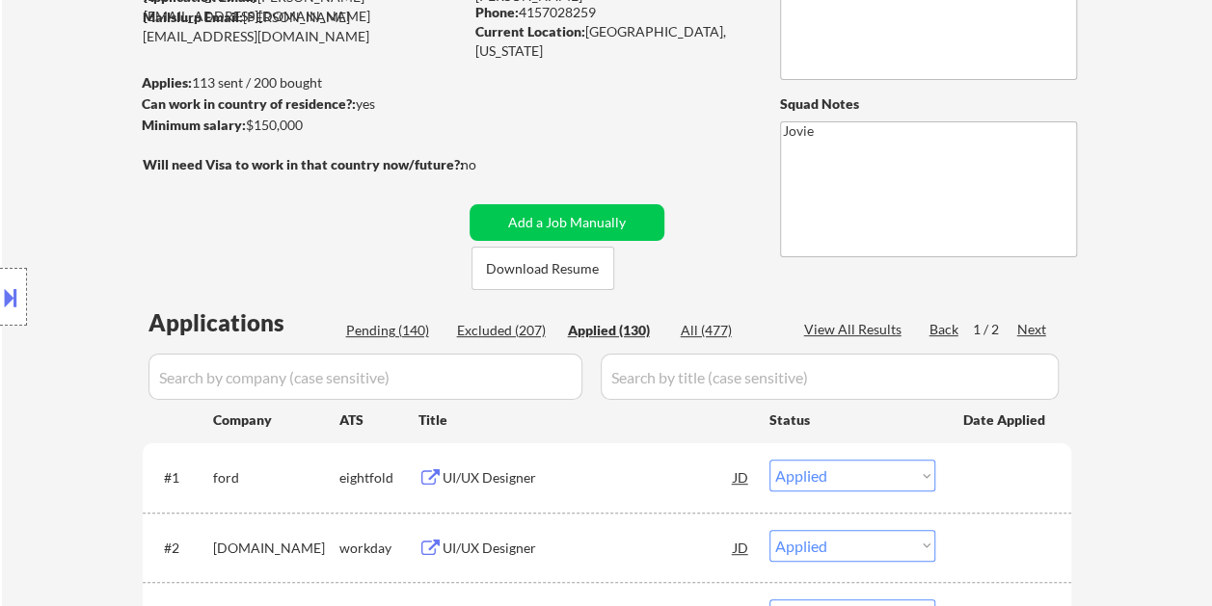
select select ""applied""
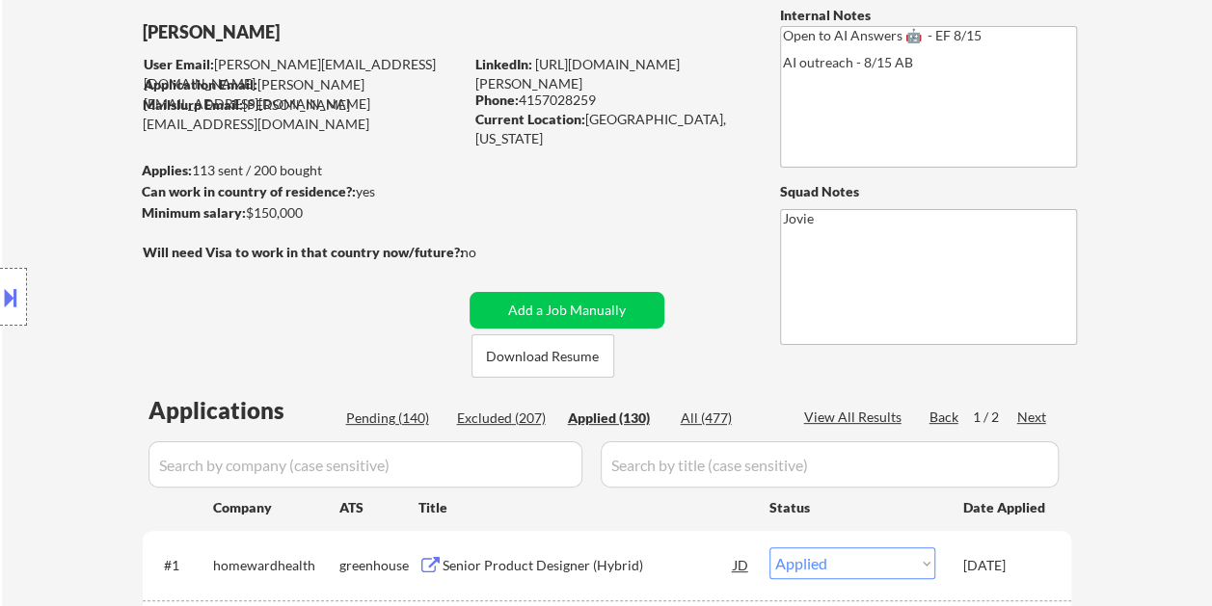
scroll to position [96, 0]
